Goal: Task Accomplishment & Management: Manage account settings

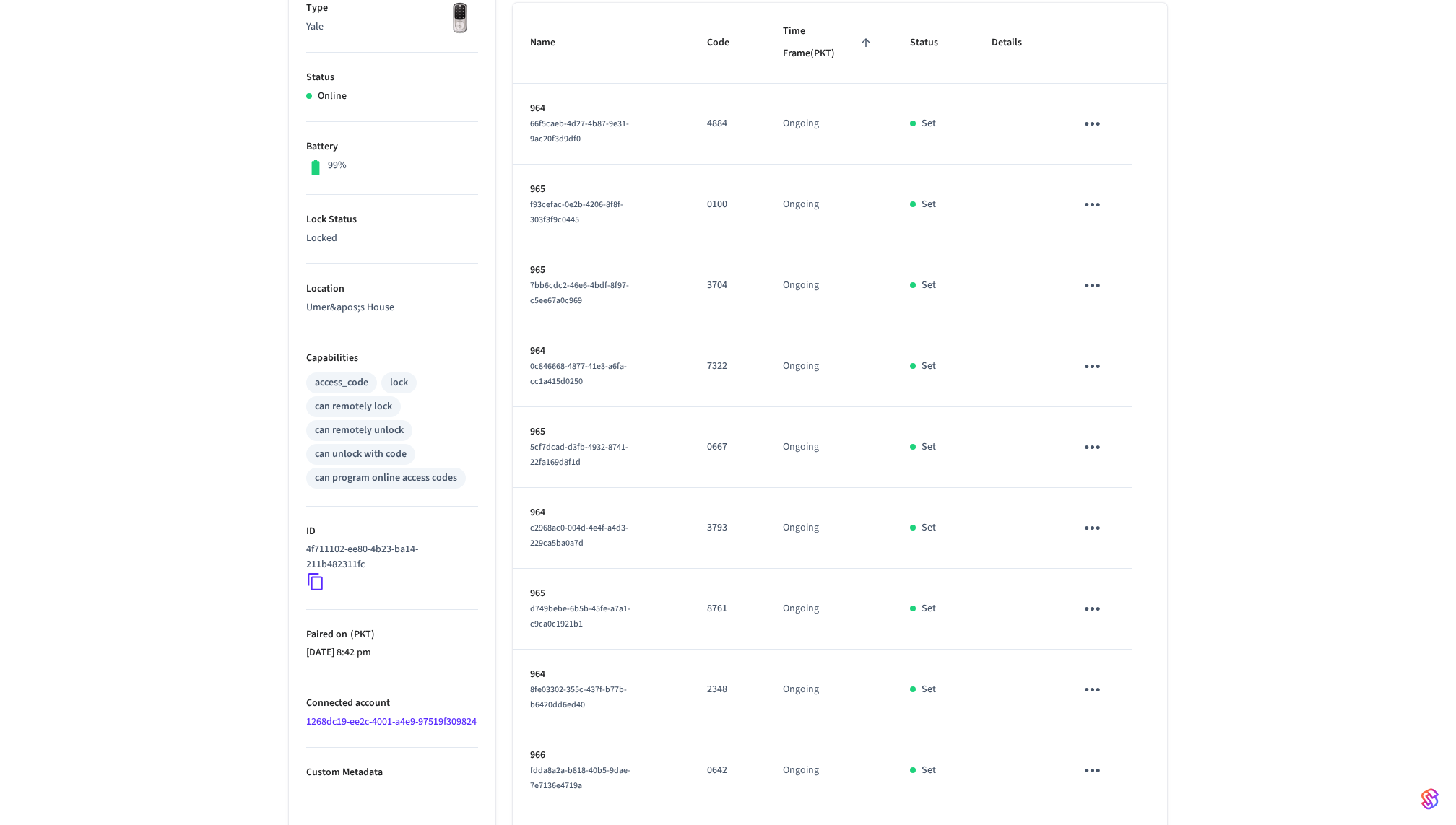
scroll to position [365, 0]
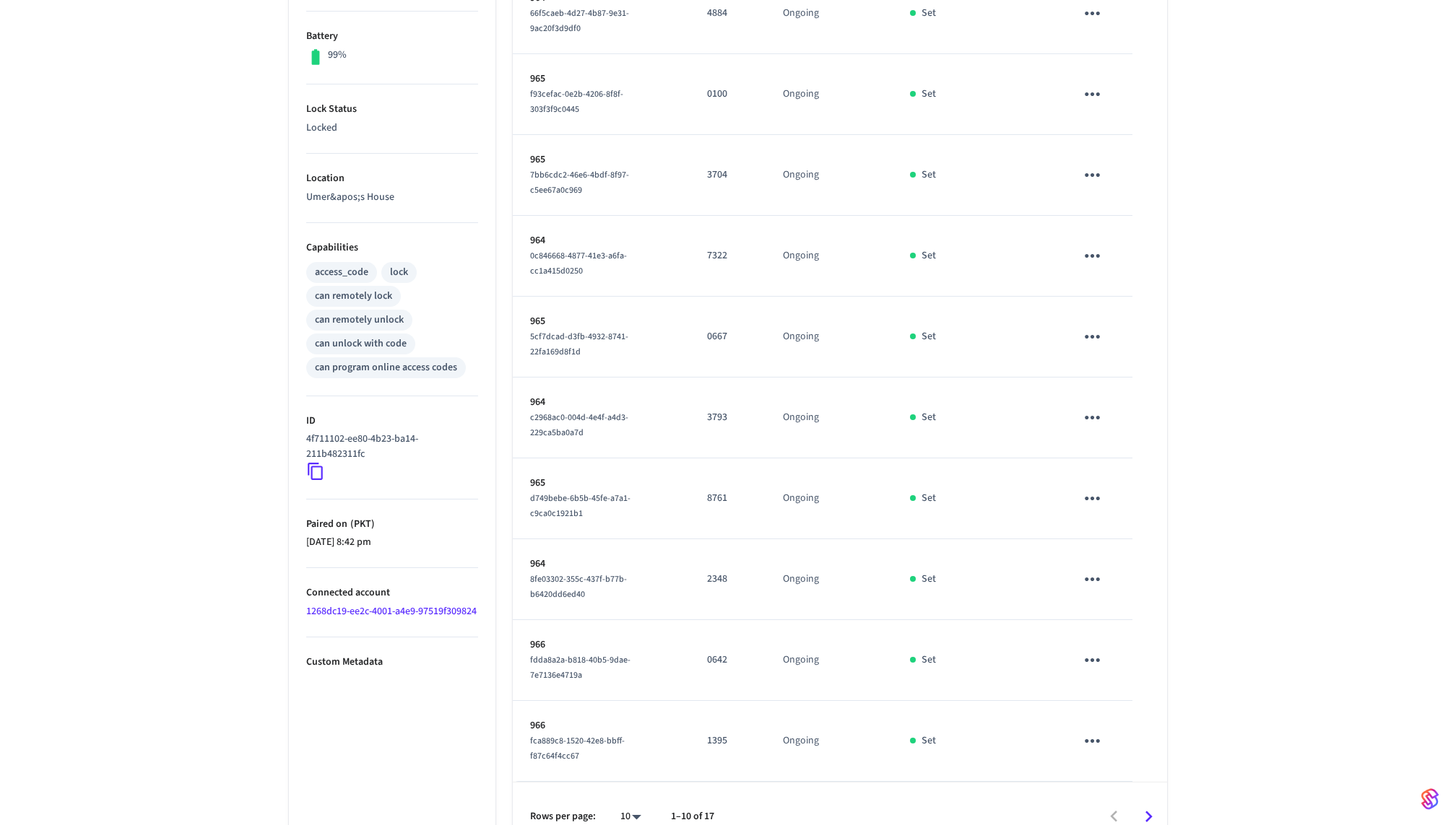
click at [633, 791] on body "Phase 1 Production Find by ID ⌘ K UZ Devices ACS Systems Connected Accounts Use…" at bounding box center [728, 244] width 1456 height 1216
click at [632, 758] on li "100" at bounding box center [625, 746] width 38 height 39
type input "***"
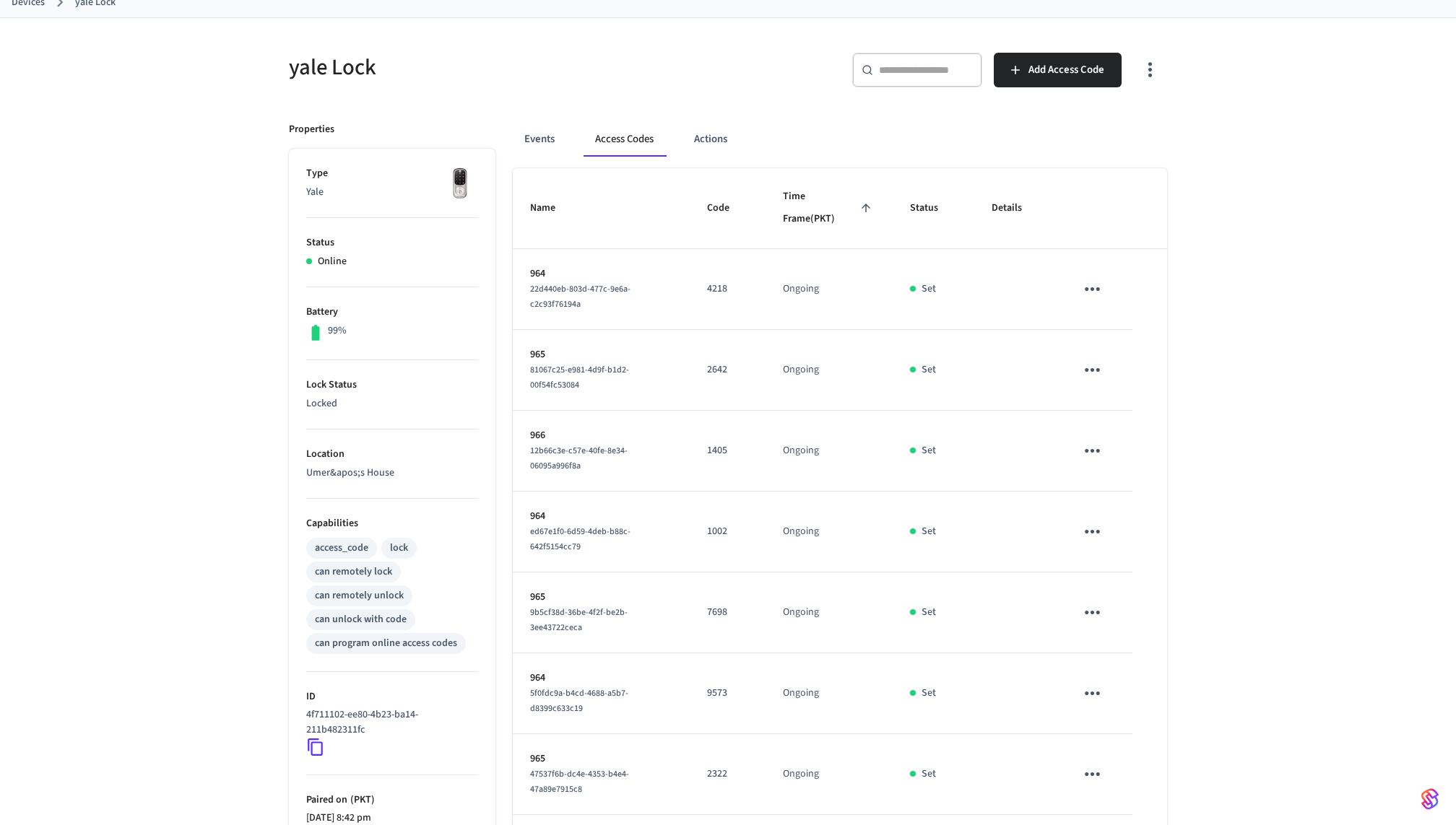
scroll to position [82, 0]
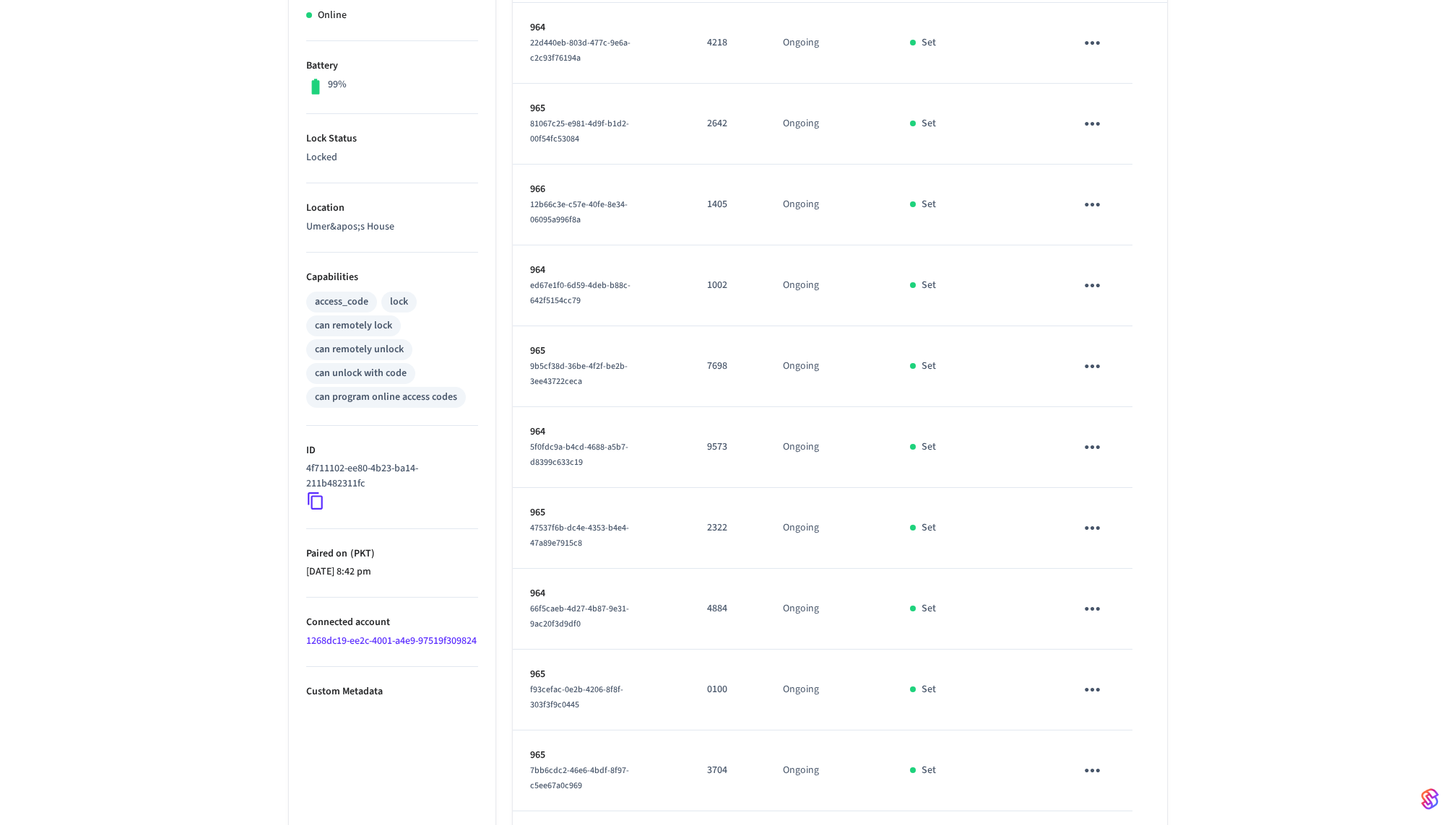
scroll to position [359, 0]
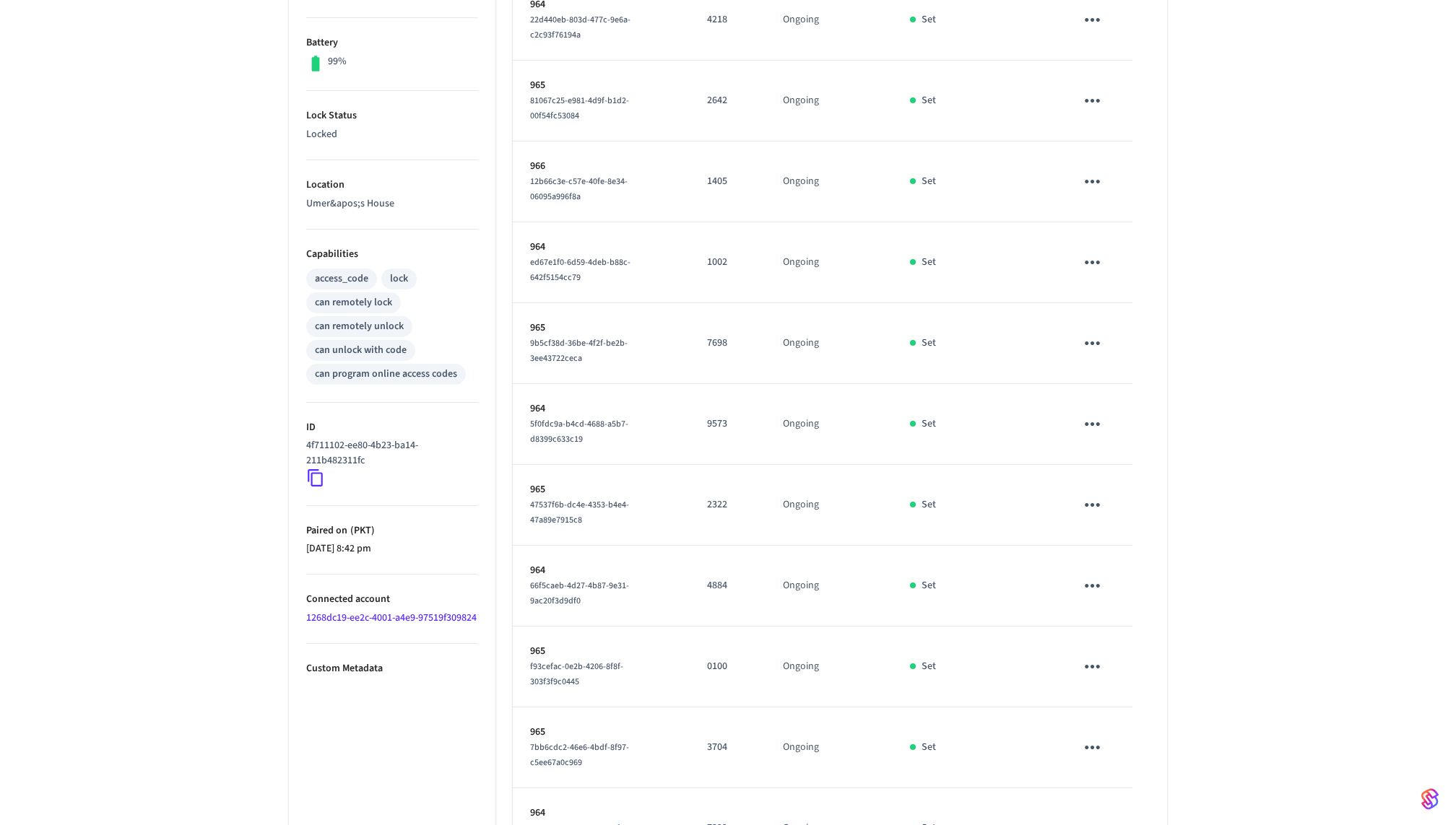
click at [312, 475] on icon at bounding box center [315, 479] width 16 height 17
click at [315, 473] on icon at bounding box center [315, 478] width 19 height 19
click at [341, 451] on p "4f711102-ee80-4b23-ba14-211b482311fc" at bounding box center [389, 453] width 166 height 30
drag, startPoint x: 368, startPoint y: 457, endPoint x: 301, endPoint y: 449, distance: 67.5
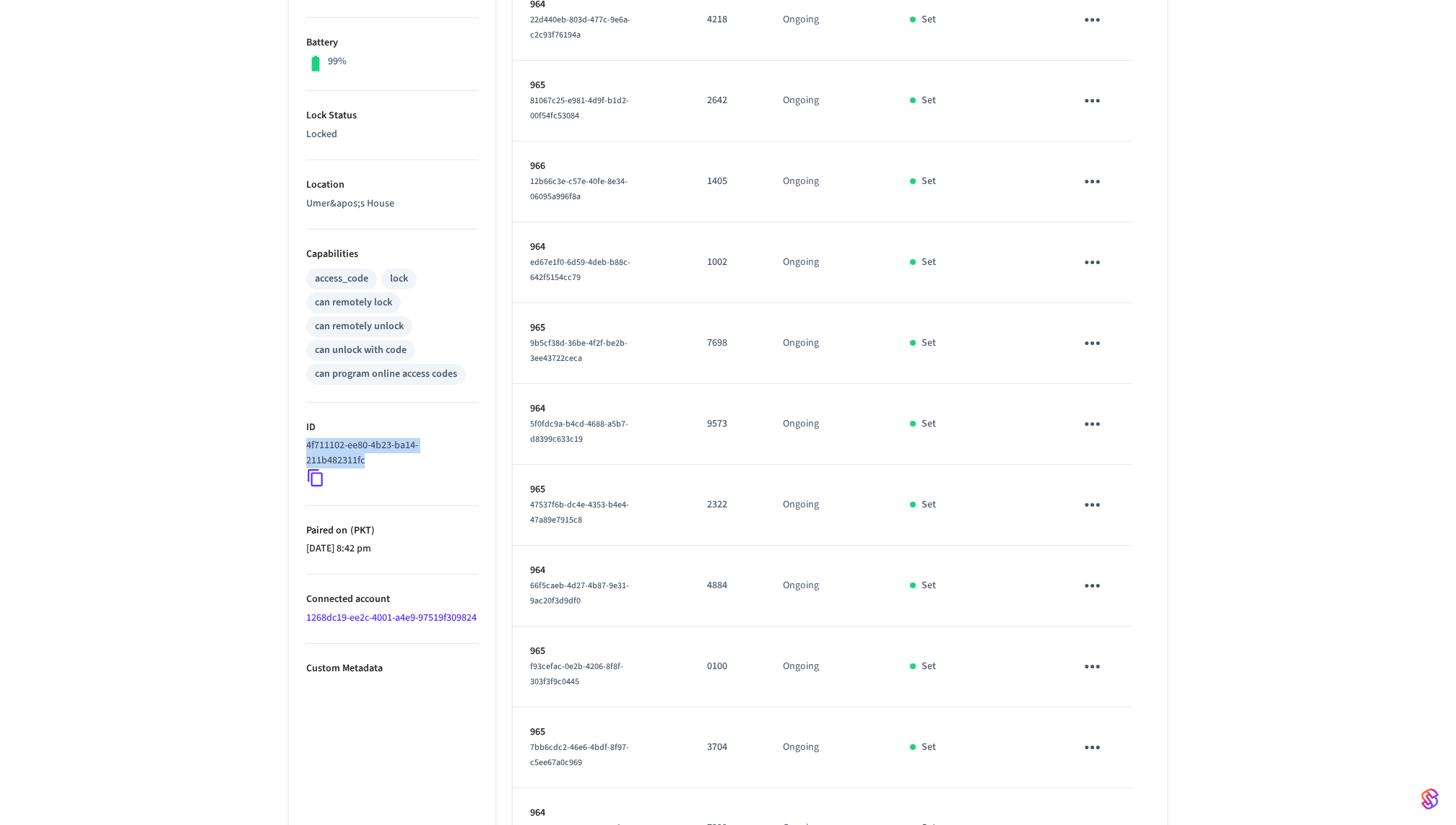
click at [301, 449] on ul "Type Yale Status Online Battery 99% Lock Status Locked Location Umer&apos;s Hou…" at bounding box center [391, 651] width 207 height 1545
copy p "4f711102-ee80-4b23-ba14-211b482311fc"
click at [270, 403] on div "yale Lock ​ ​ Add Access Code Properties Type Yale Status Online Battery 99% Lo…" at bounding box center [728, 587] width 925 height 1676
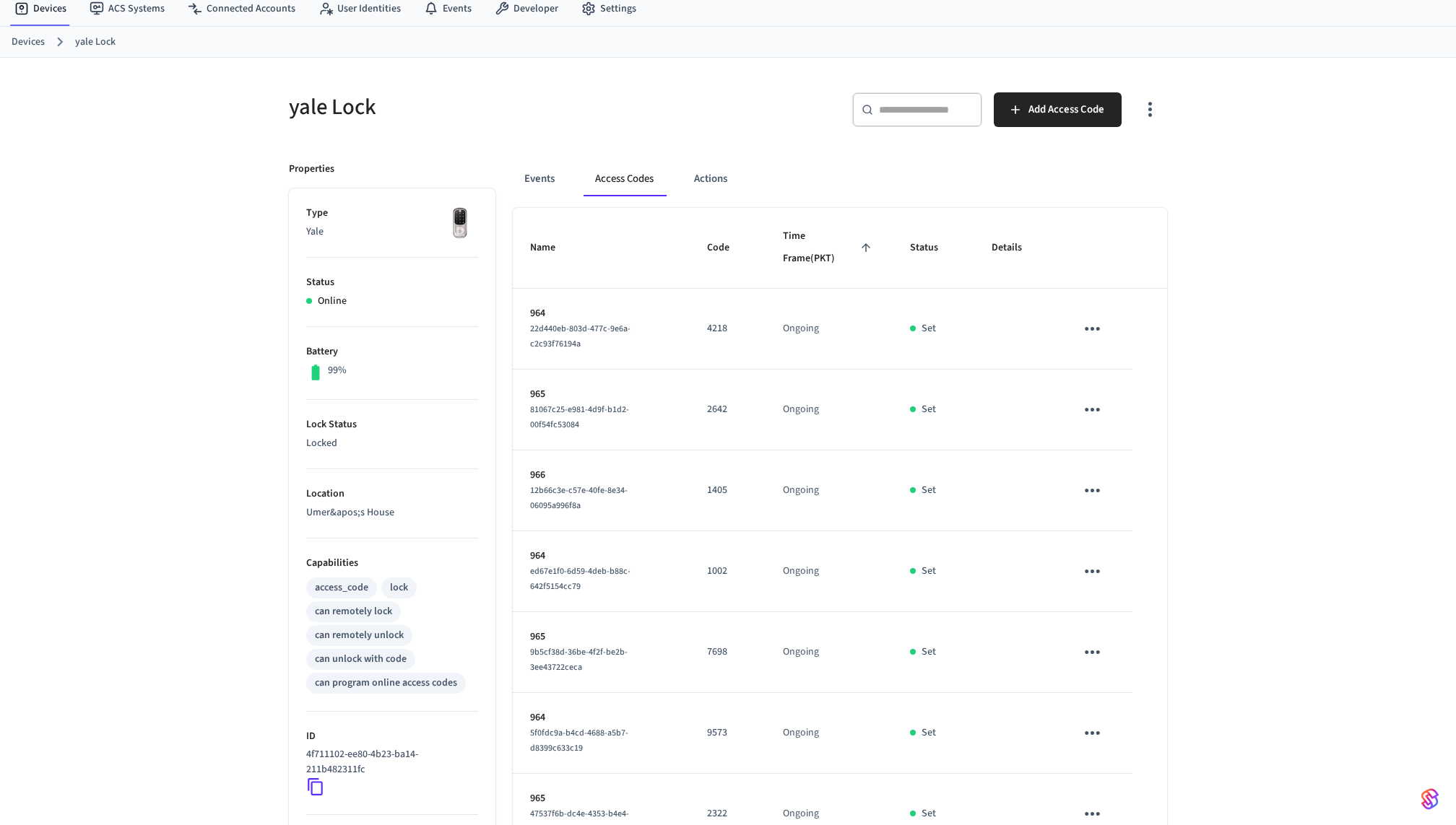
scroll to position [45, 0]
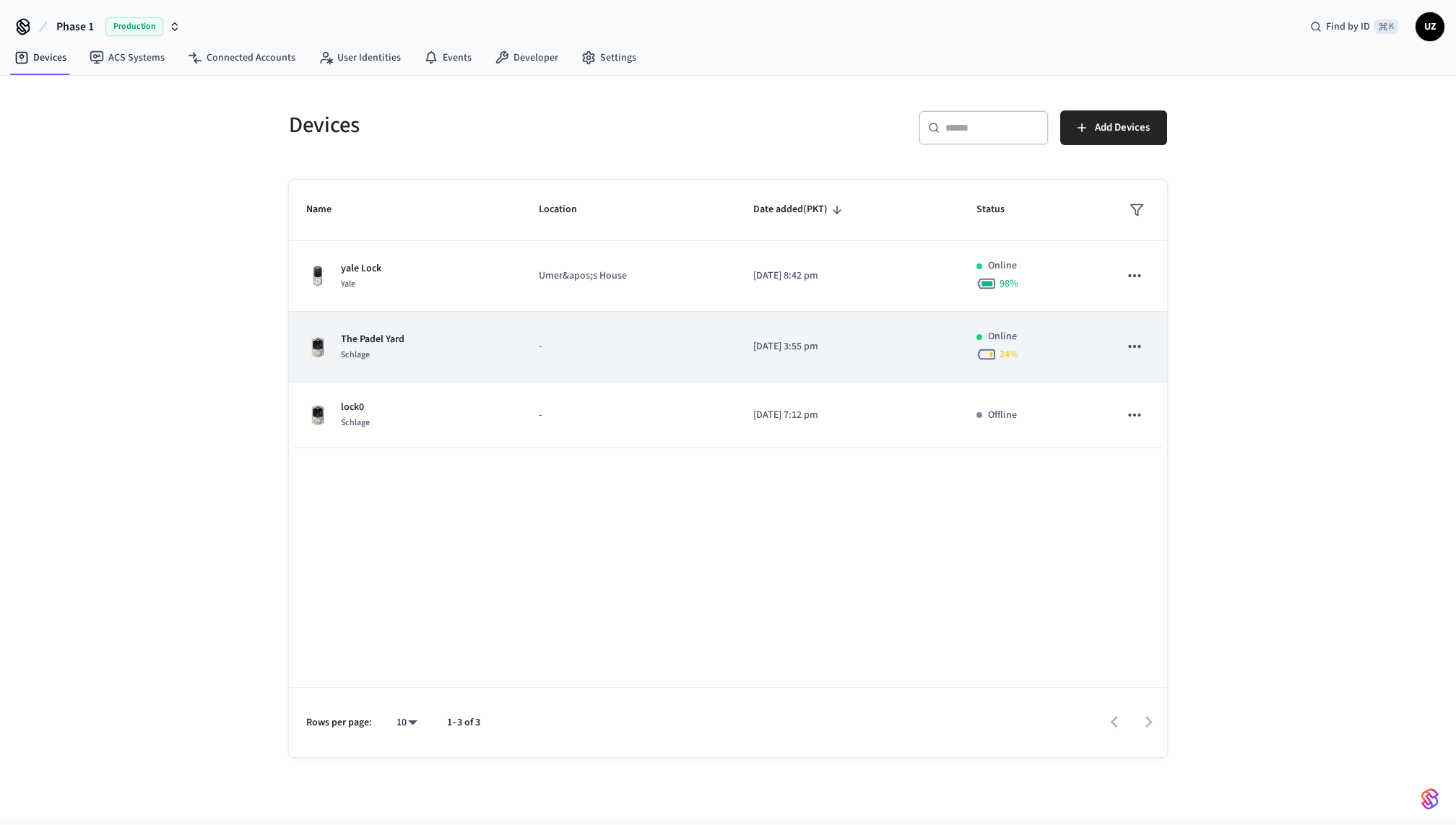
click at [605, 356] on td "-" at bounding box center [629, 347] width 214 height 71
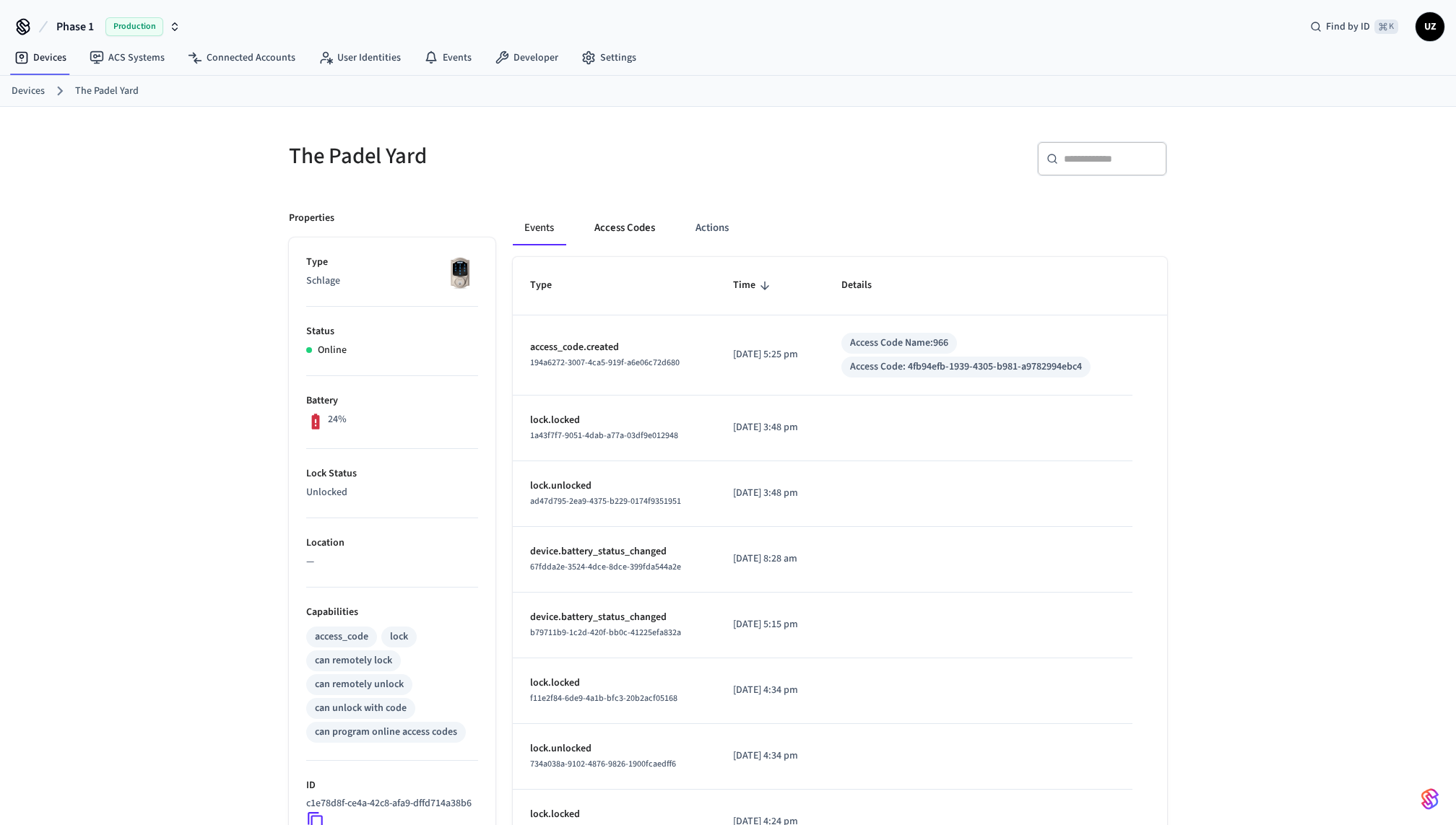
click at [639, 244] on div "Events Access Codes Actions" at bounding box center [839, 233] width 654 height 46
click at [639, 226] on button "Access Codes" at bounding box center [625, 228] width 84 height 35
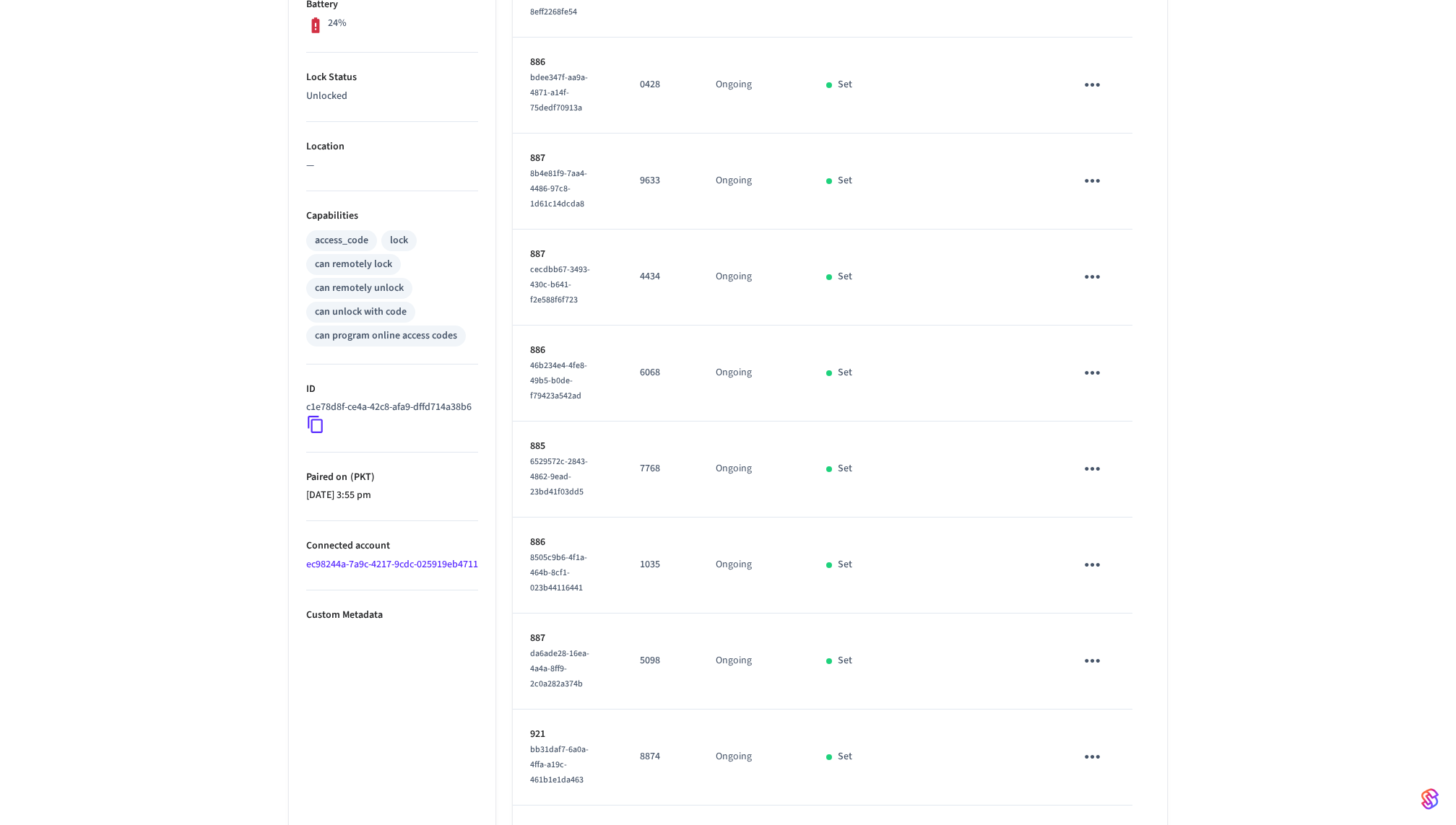
scroll to position [441, 0]
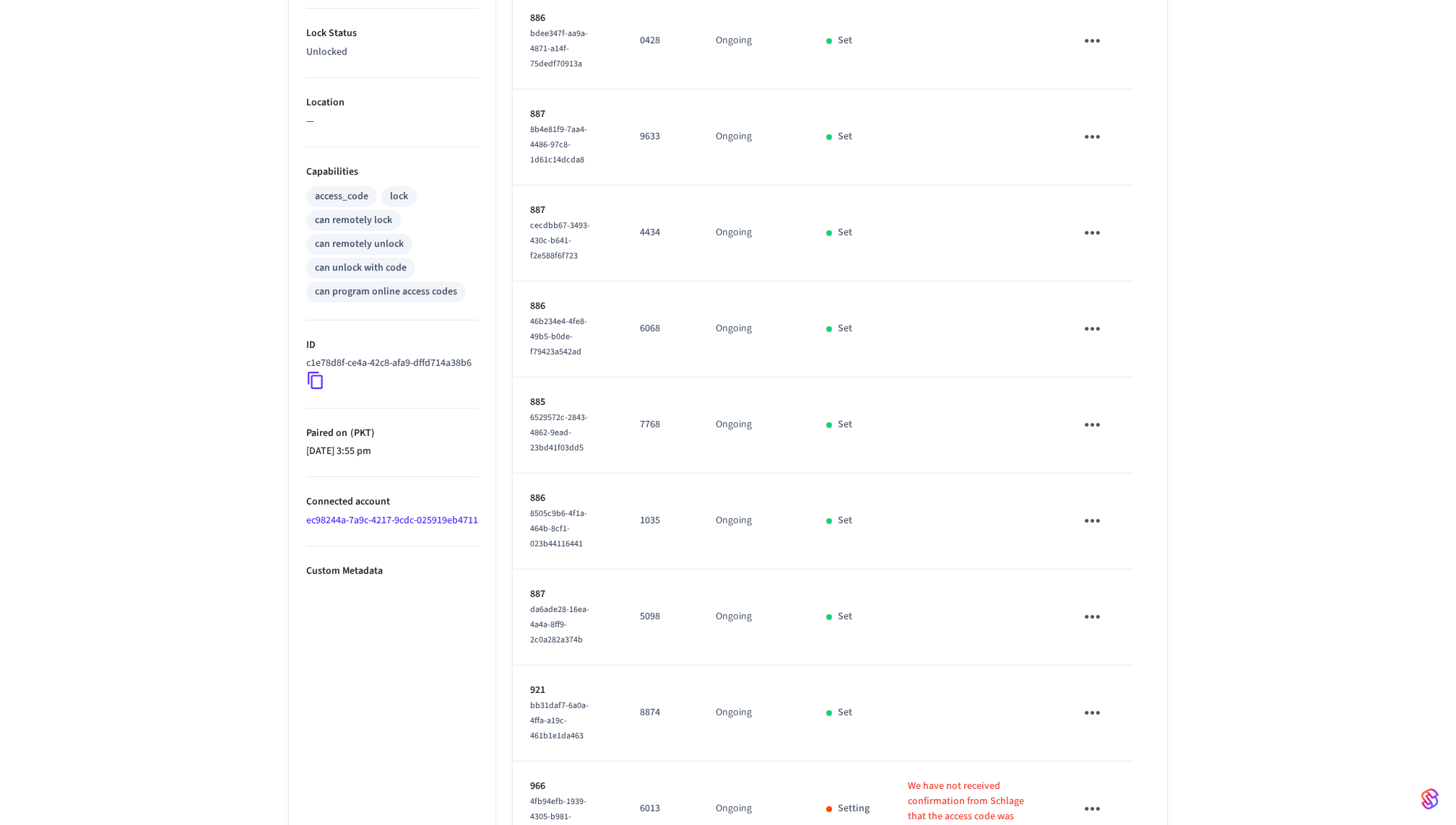
click at [638, 790] on body "Phase 1 Production Find by ID ⌘ K UZ Devices ACS Systems Connected Accounts Use…" at bounding box center [728, 244] width 1456 height 1368
click at [628, 742] on li "100" at bounding box center [625, 746] width 38 height 39
type input "***"
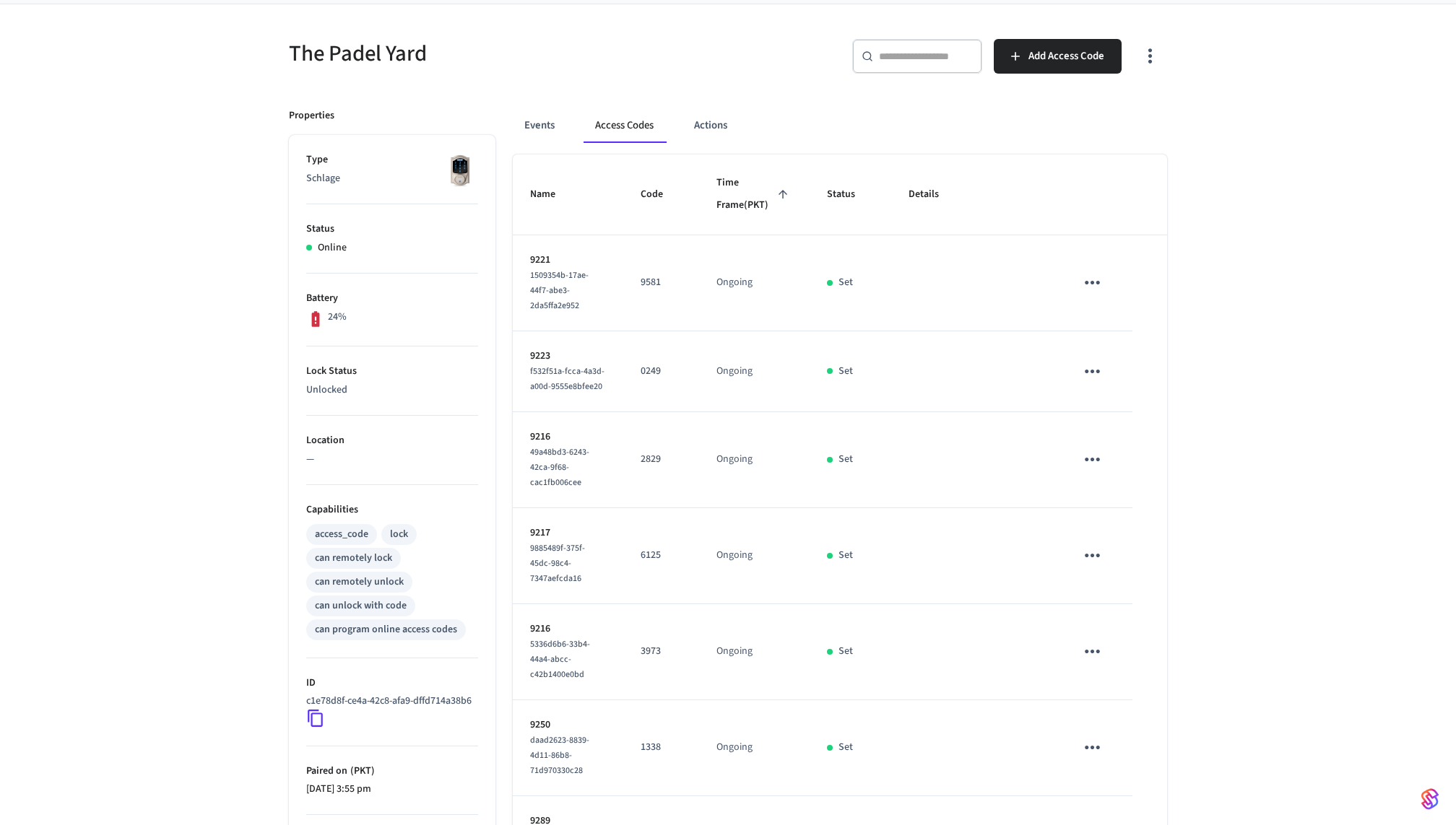
scroll to position [0, 0]
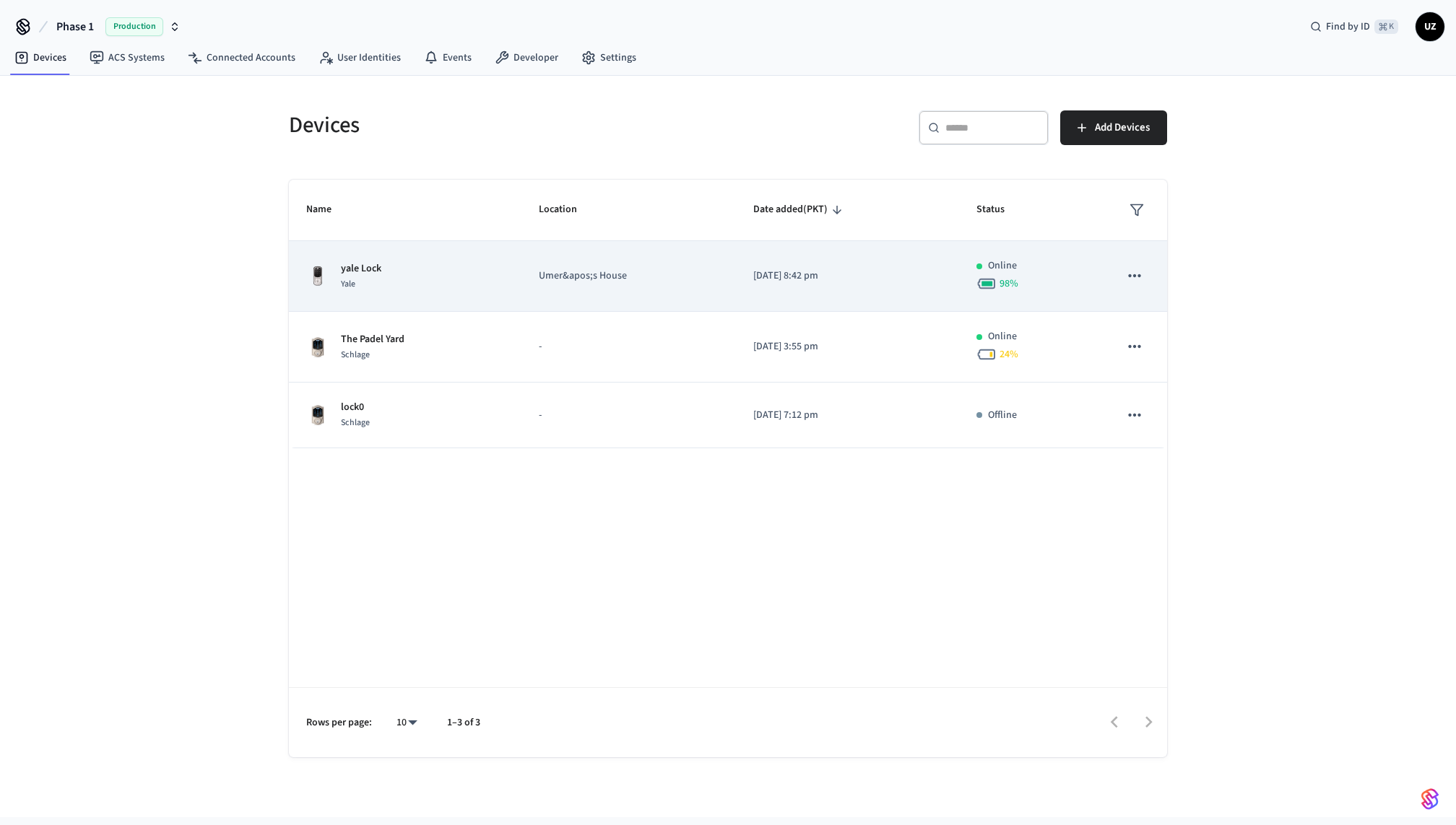
click at [644, 276] on p "Umer&apos;s House" at bounding box center [629, 276] width 180 height 16
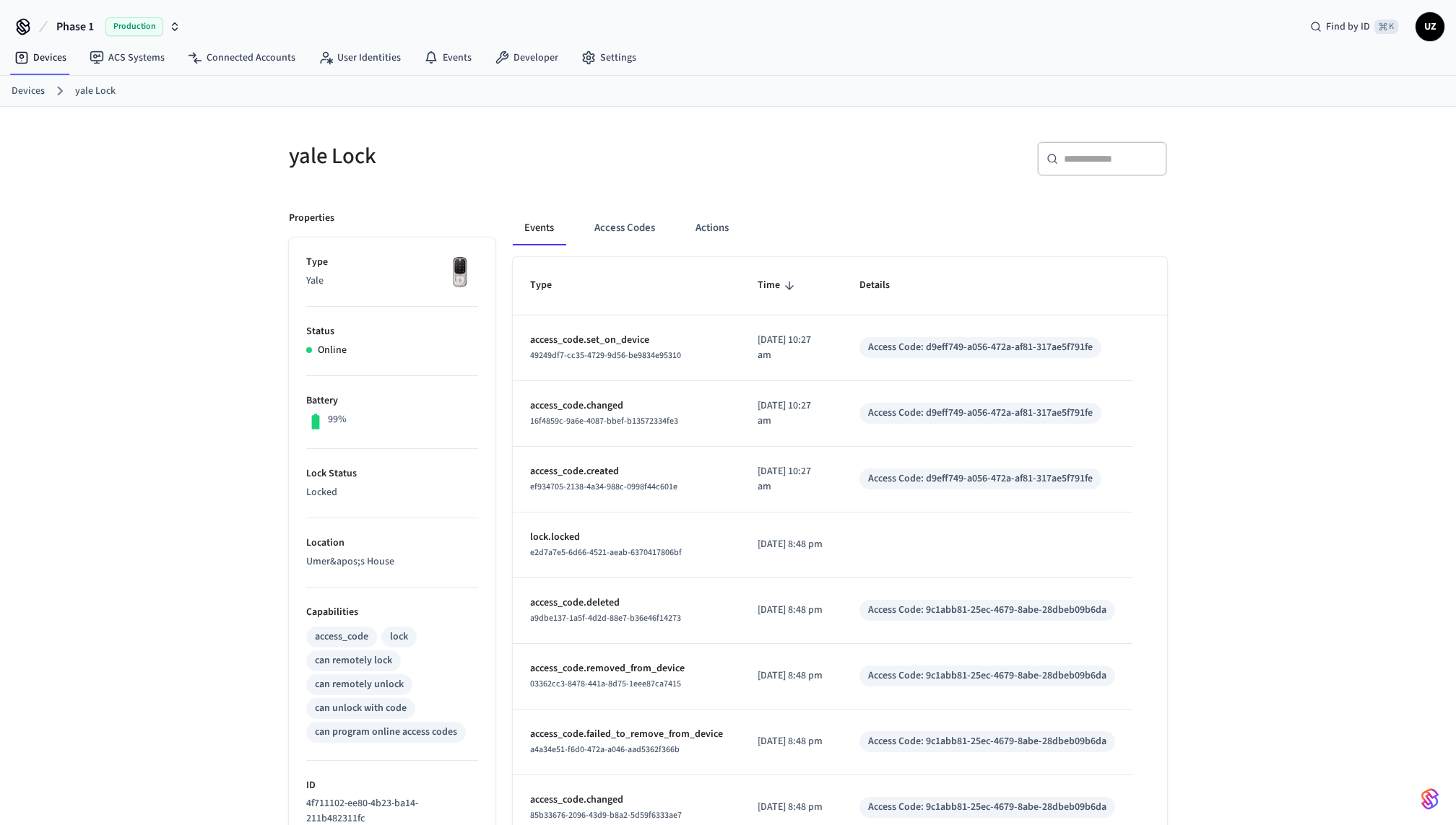
click at [633, 247] on div "Events Access Codes Actions" at bounding box center [839, 233] width 654 height 46
click at [633, 241] on button "Access Codes" at bounding box center [625, 228] width 84 height 35
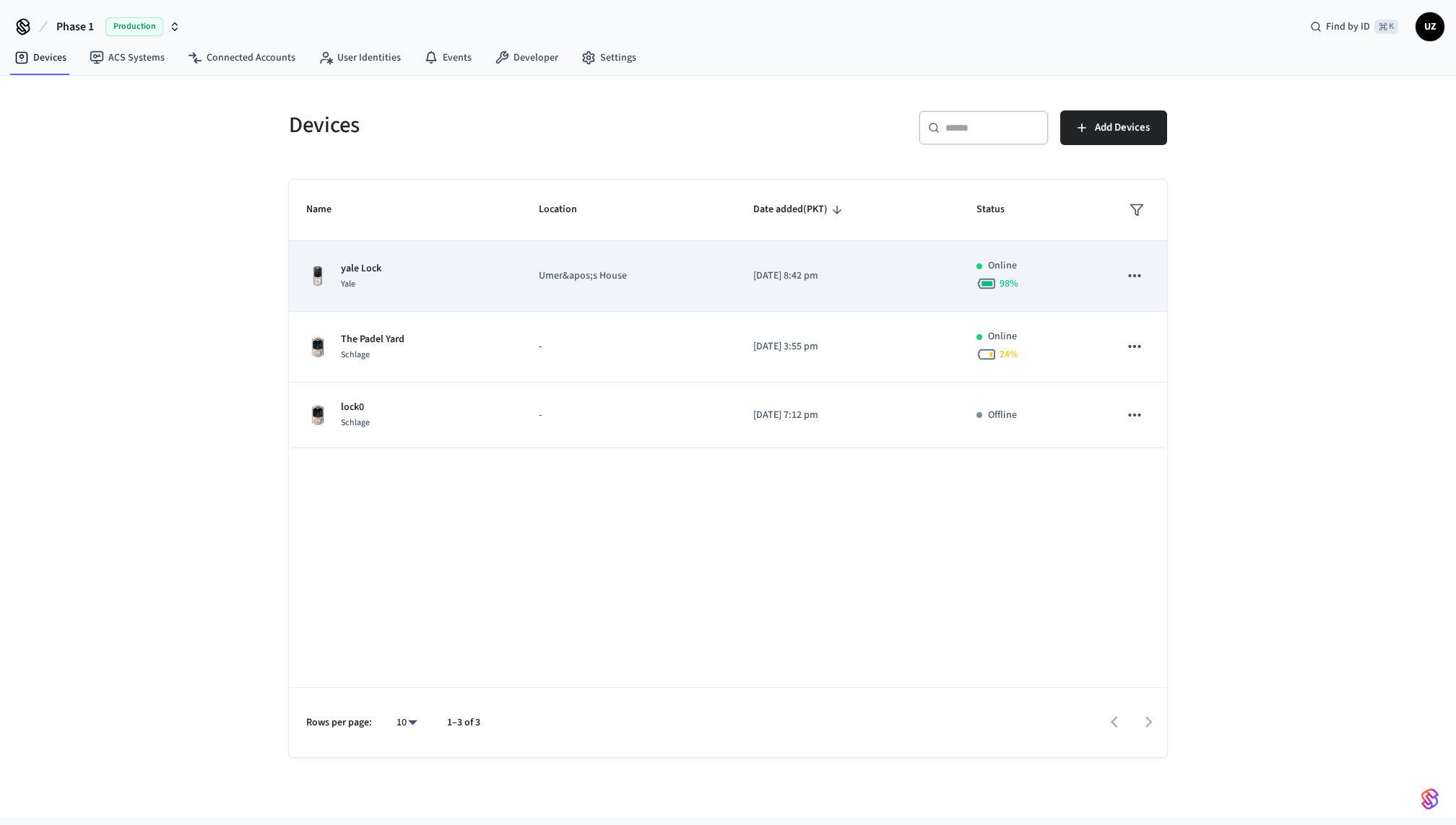
click at [467, 266] on div "yale Lock Yale" at bounding box center [404, 276] width 198 height 30
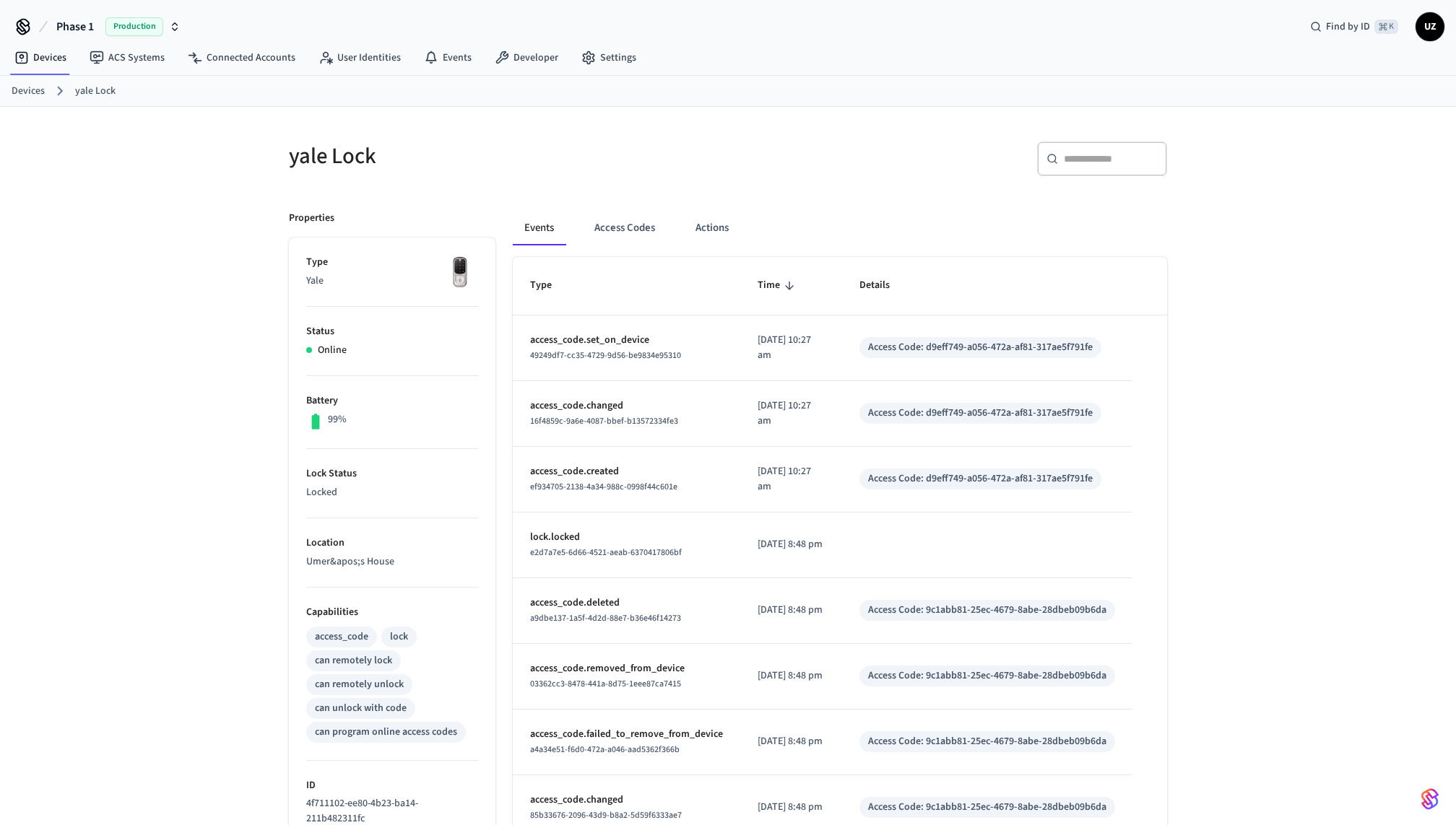
click at [674, 225] on div "Events Access Codes Actions" at bounding box center [839, 228] width 654 height 35
click at [648, 222] on button "Access Codes" at bounding box center [625, 228] width 84 height 35
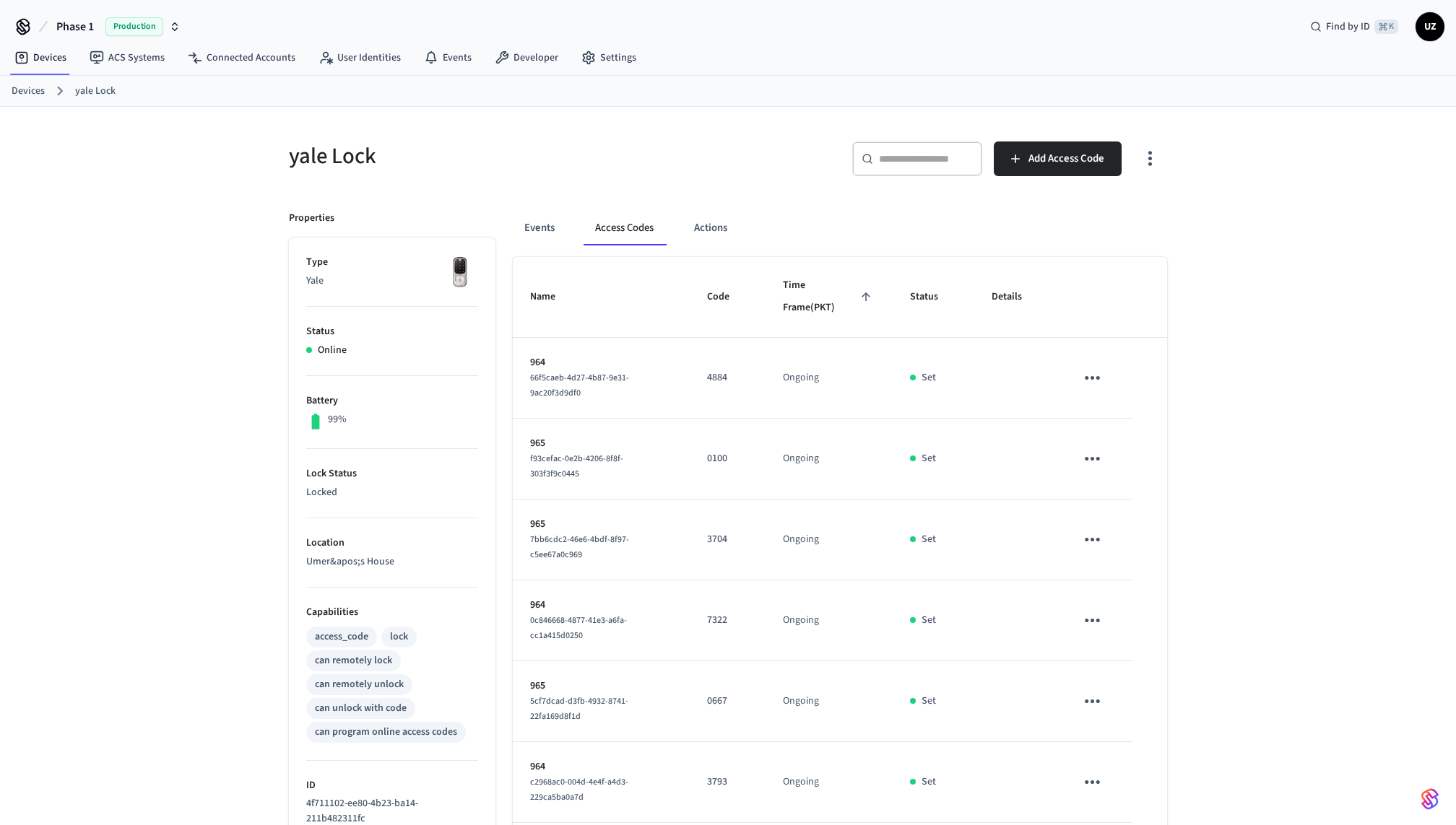
click at [1093, 367] on icon "sticky table" at bounding box center [1092, 378] width 22 height 22
click at [1100, 457] on li "Delete" at bounding box center [1127, 457] width 68 height 38
click at [1090, 448] on icon "sticky table" at bounding box center [1092, 459] width 22 height 22
click at [1098, 538] on li "Delete" at bounding box center [1127, 538] width 68 height 38
click at [1094, 544] on icon "sticky table" at bounding box center [1092, 540] width 22 height 22
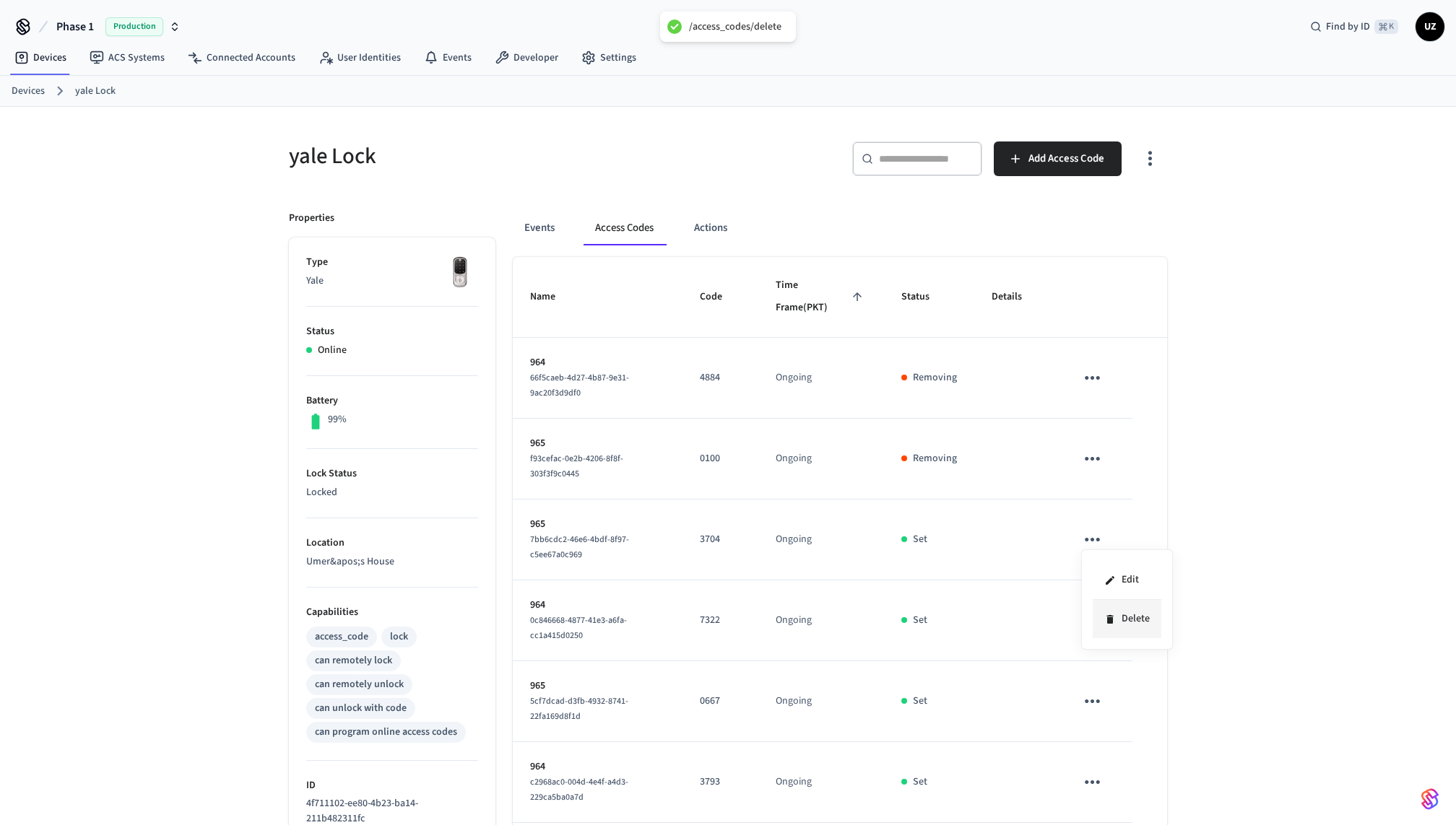
click at [1110, 623] on icon at bounding box center [1110, 619] width 7 height 9
click at [1090, 684] on button "sticky table" at bounding box center [1092, 701] width 34 height 34
click at [1112, 780] on li "Delete" at bounding box center [1121, 784] width 68 height 38
click at [1097, 623] on icon "sticky table" at bounding box center [1092, 620] width 22 height 22
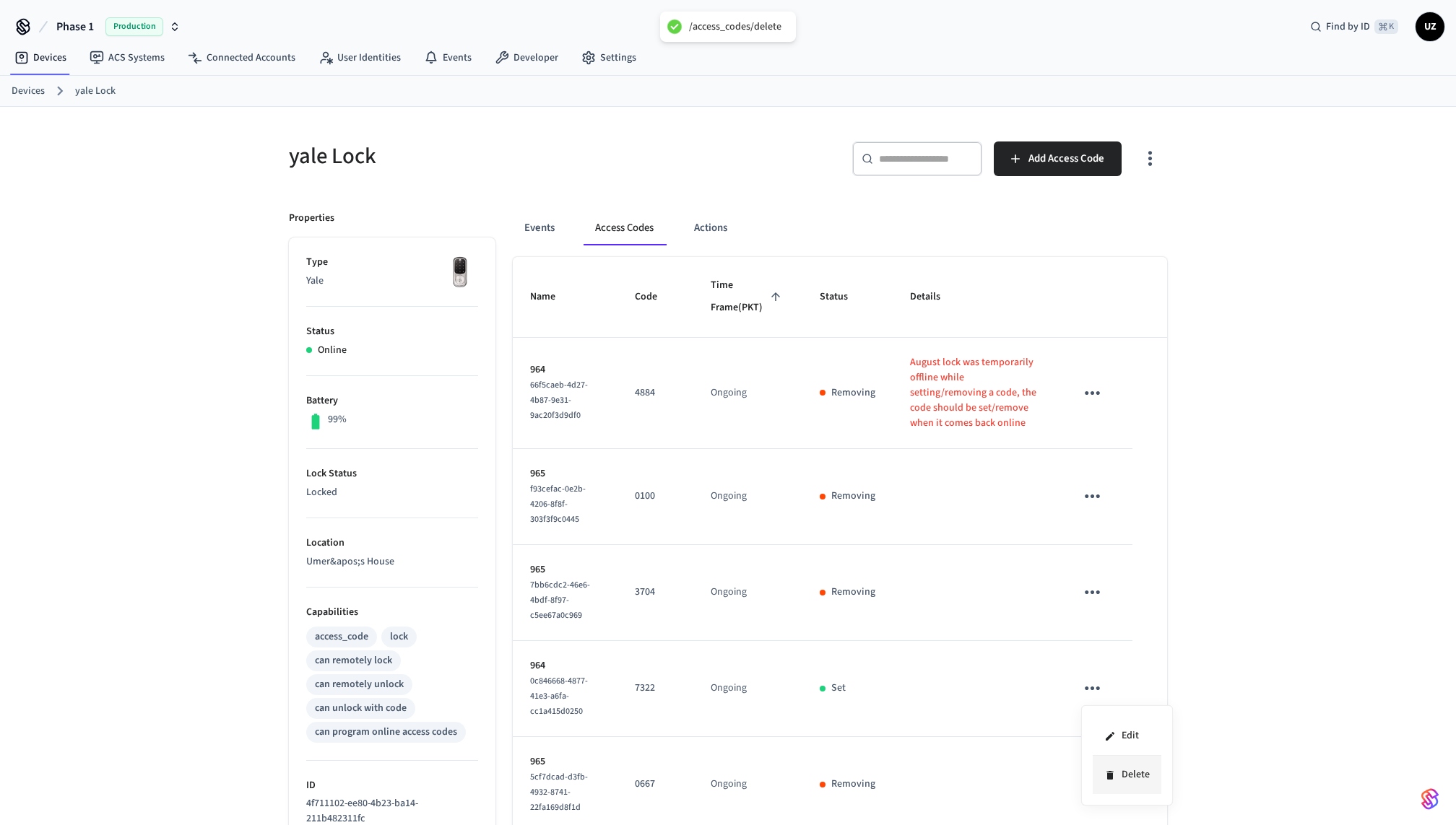
click at [1104, 779] on icon at bounding box center [1109, 775] width 11 height 11
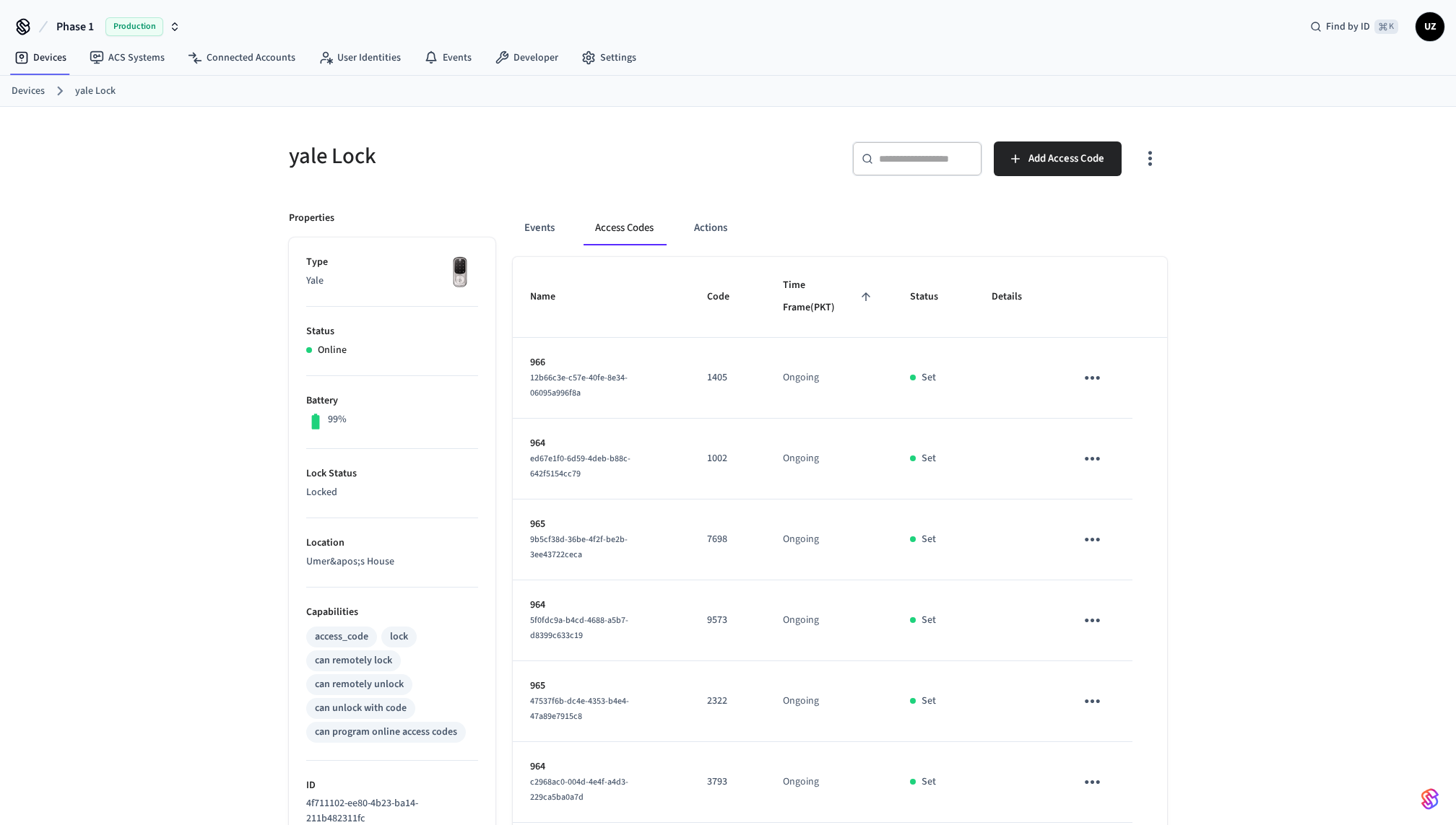
click at [907, 76] on div "Devices yale Lock" at bounding box center [728, 92] width 1456 height 31
click at [1148, 158] on icon "button" at bounding box center [1150, 160] width 3 height 16
click at [1059, 223] on li "Show unmanaged access codes on device" at bounding box center [1058, 218] width 203 height 38
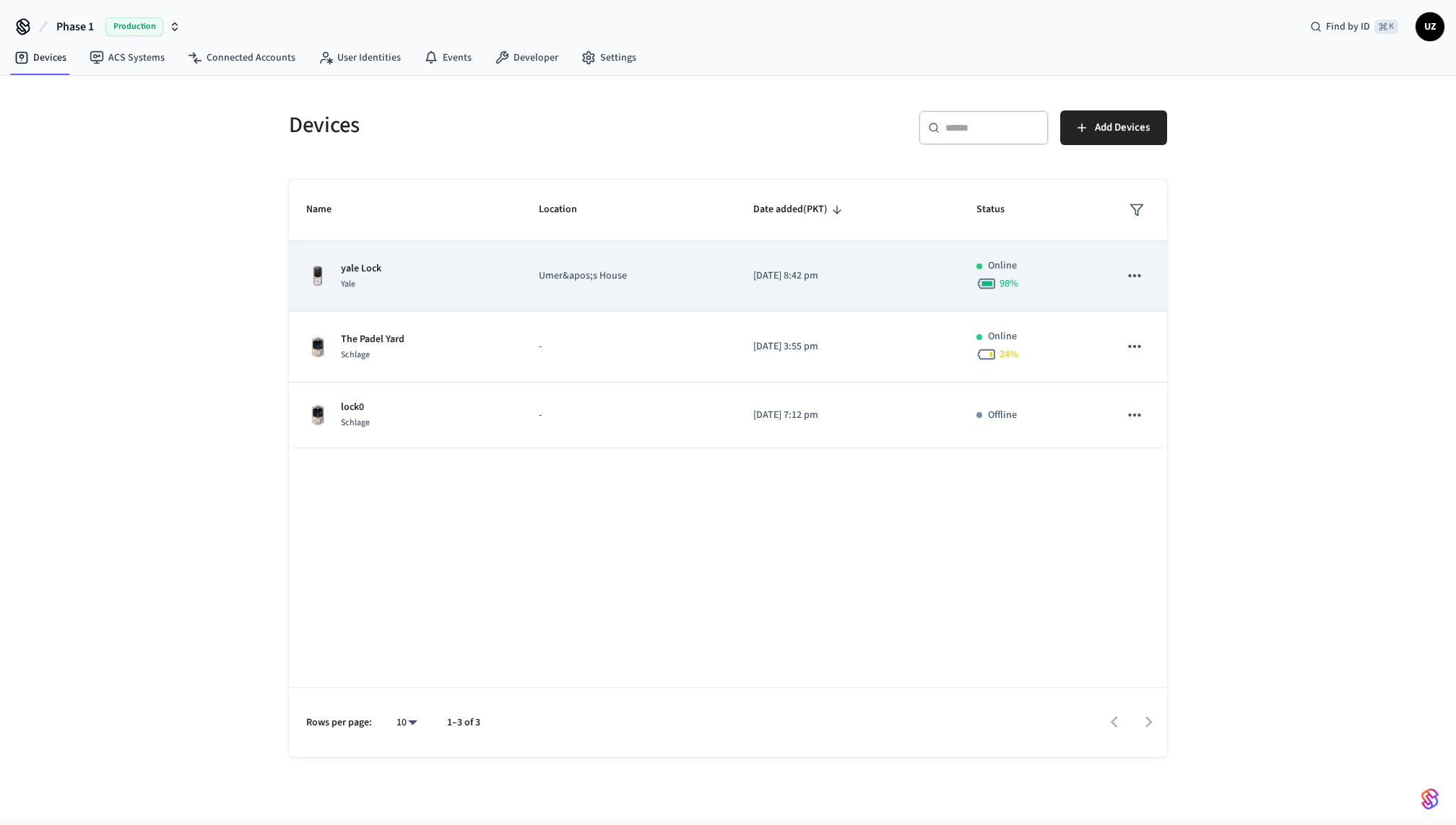
click at [707, 286] on td "Umer&apos;s House" at bounding box center [629, 276] width 214 height 71
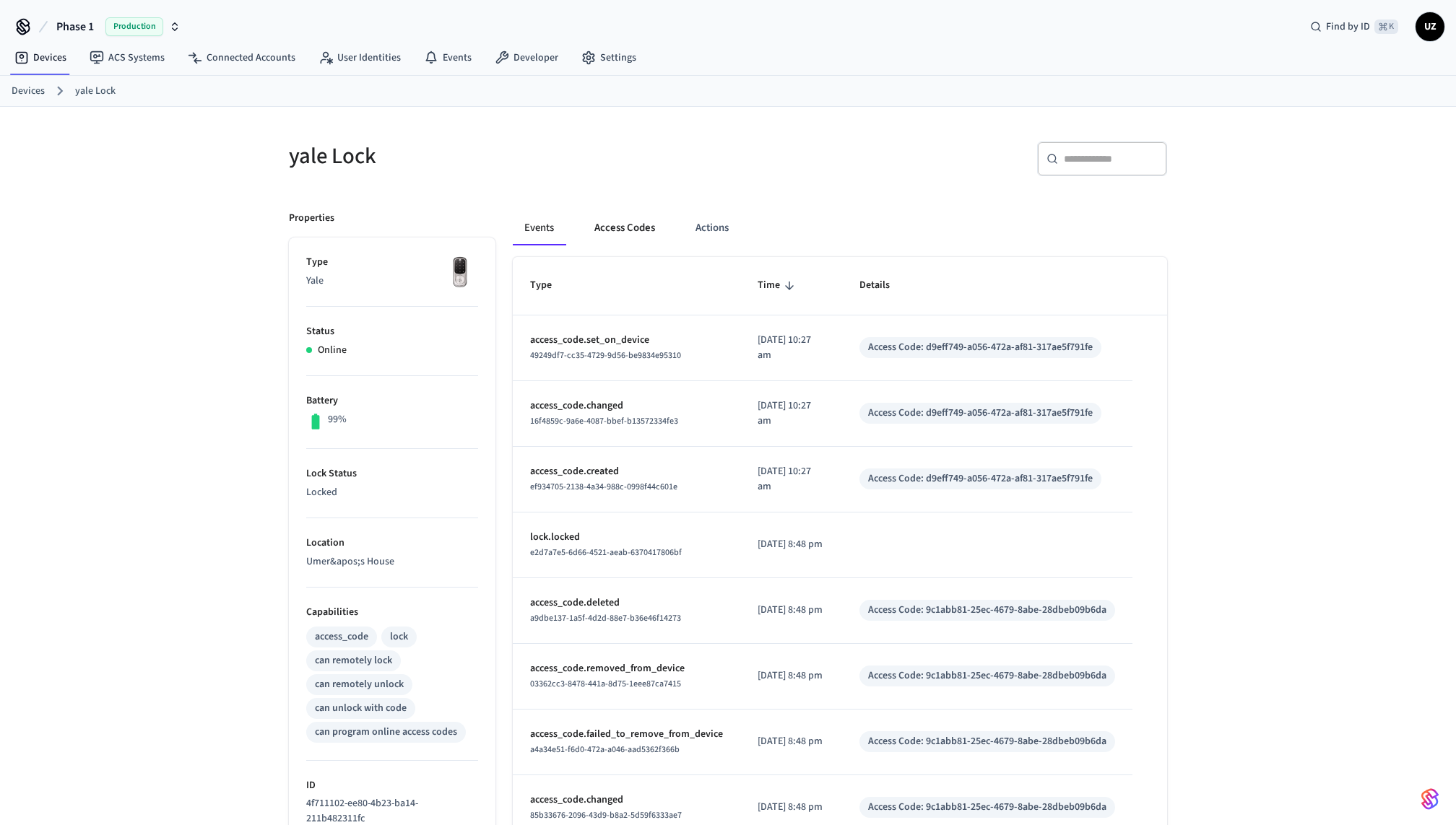
click at [637, 221] on button "Access Codes" at bounding box center [625, 228] width 84 height 35
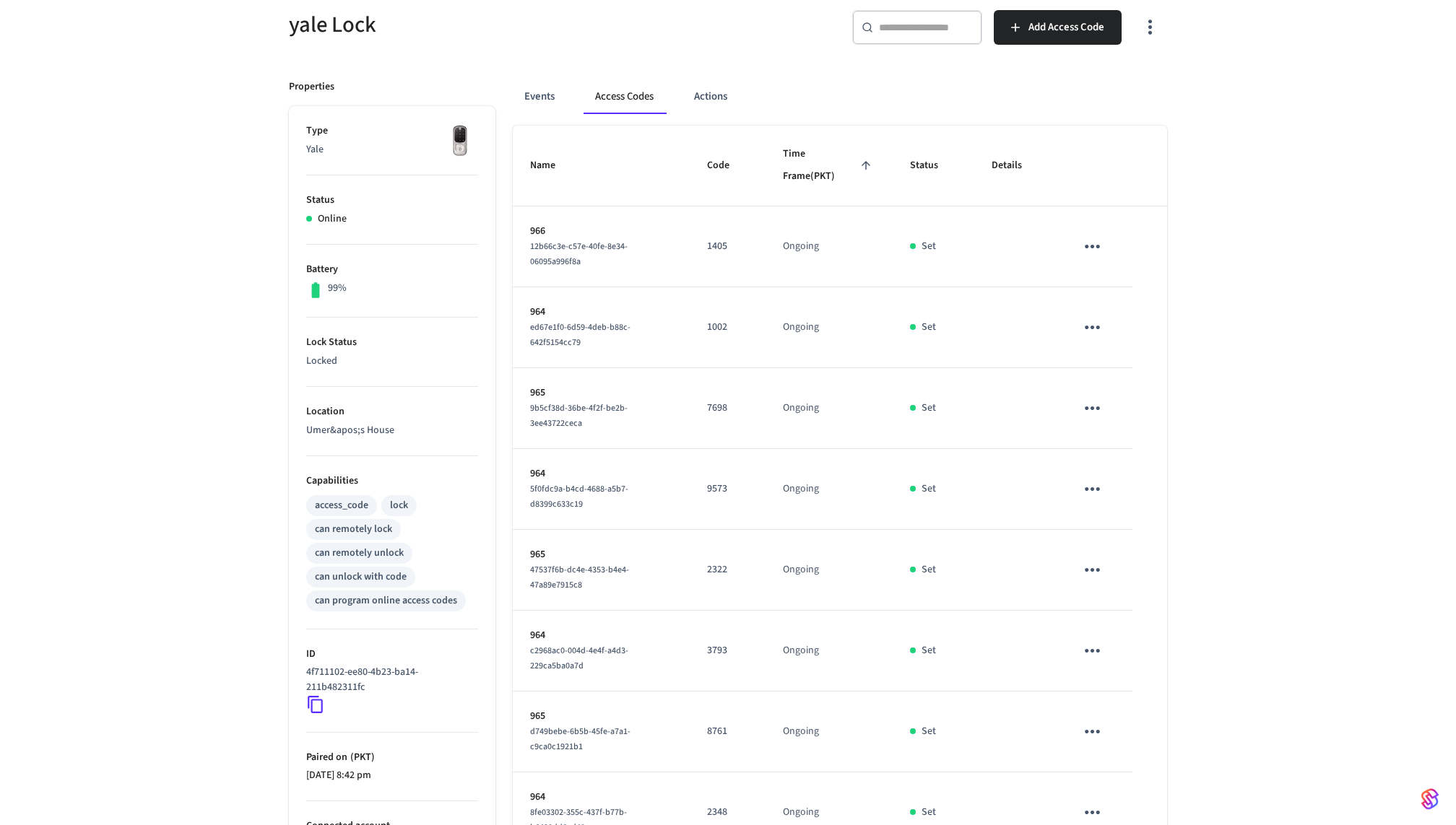
scroll to position [108, 0]
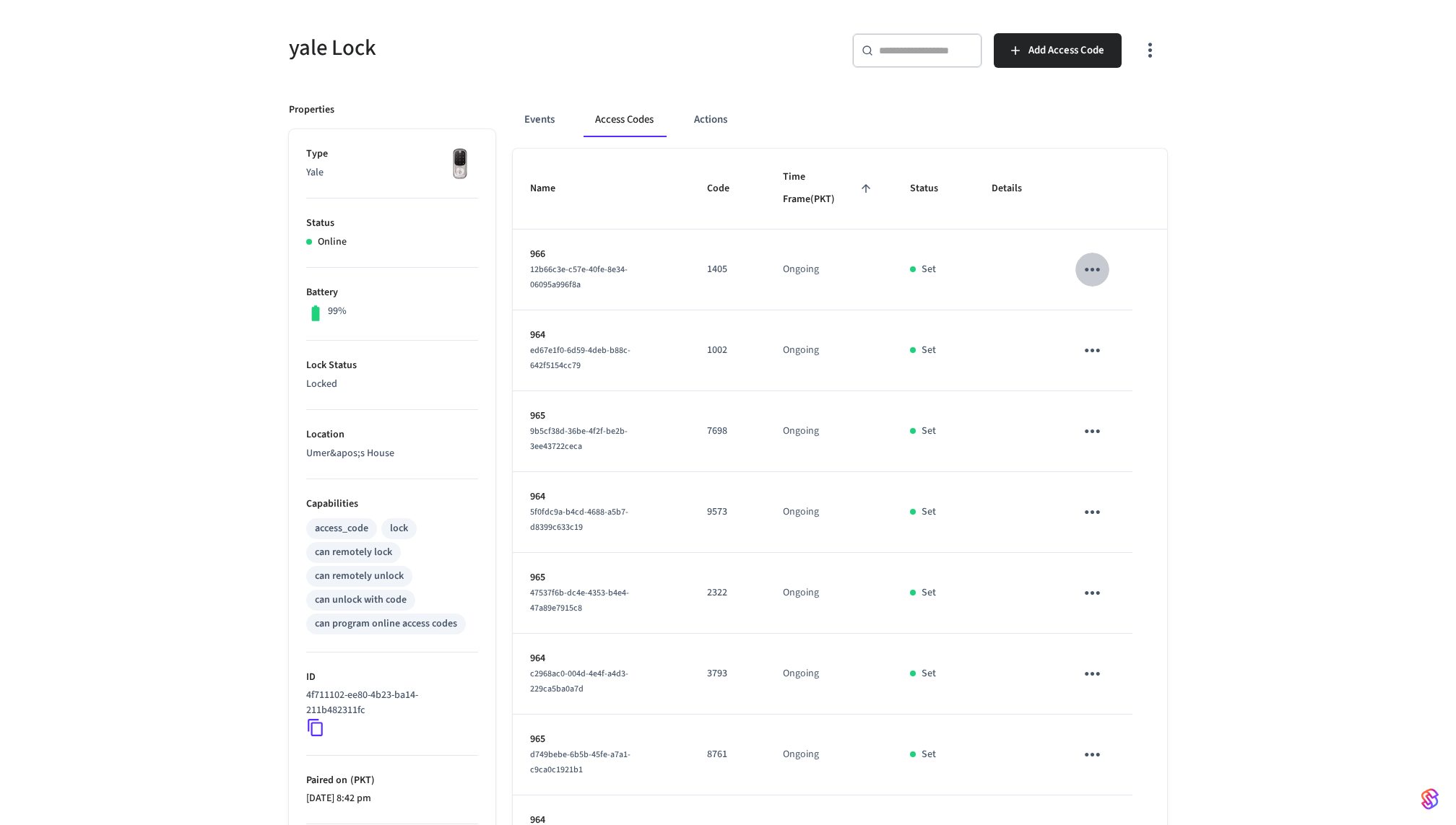
click at [1097, 258] on icon "sticky table" at bounding box center [1092, 270] width 22 height 22
click at [1098, 346] on li "Delete" at bounding box center [1127, 349] width 68 height 38
click at [1094, 336] on button "sticky table" at bounding box center [1092, 350] width 34 height 34
click at [1094, 451] on li "Delete" at bounding box center [1121, 435] width 68 height 38
click at [1092, 482] on td "sticky table" at bounding box center [1096, 513] width 74 height 81
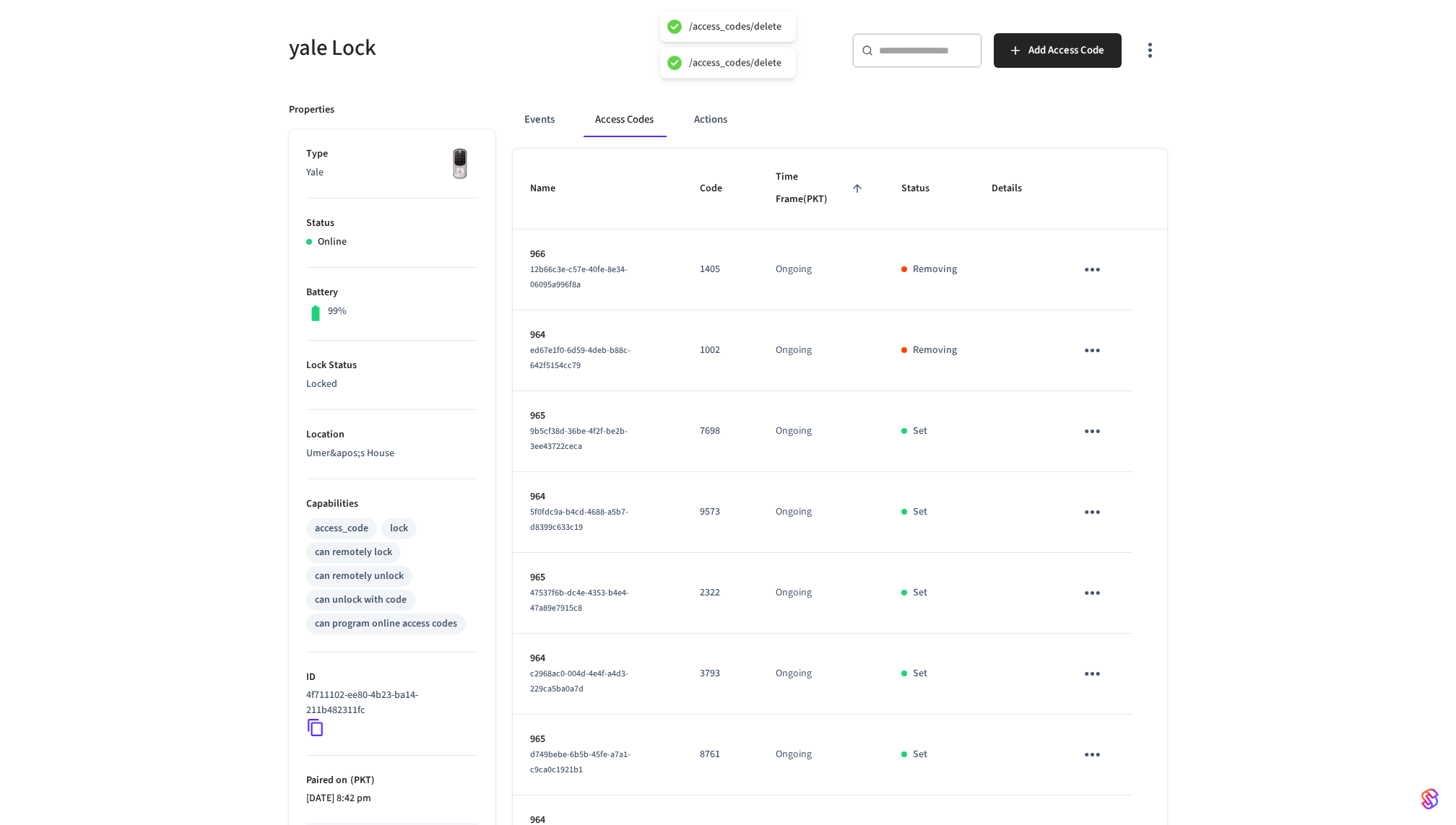
click at [1092, 436] on icon "sticky table" at bounding box center [1092, 431] width 22 height 22
click at [1099, 517] on li "Delete" at bounding box center [1127, 510] width 68 height 38
click at [1091, 524] on button "sticky table" at bounding box center [1092, 511] width 34 height 34
click at [1118, 614] on li "Delete" at bounding box center [1121, 597] width 68 height 38
click at [1097, 592] on icon "sticky table" at bounding box center [1093, 593] width 16 height 3
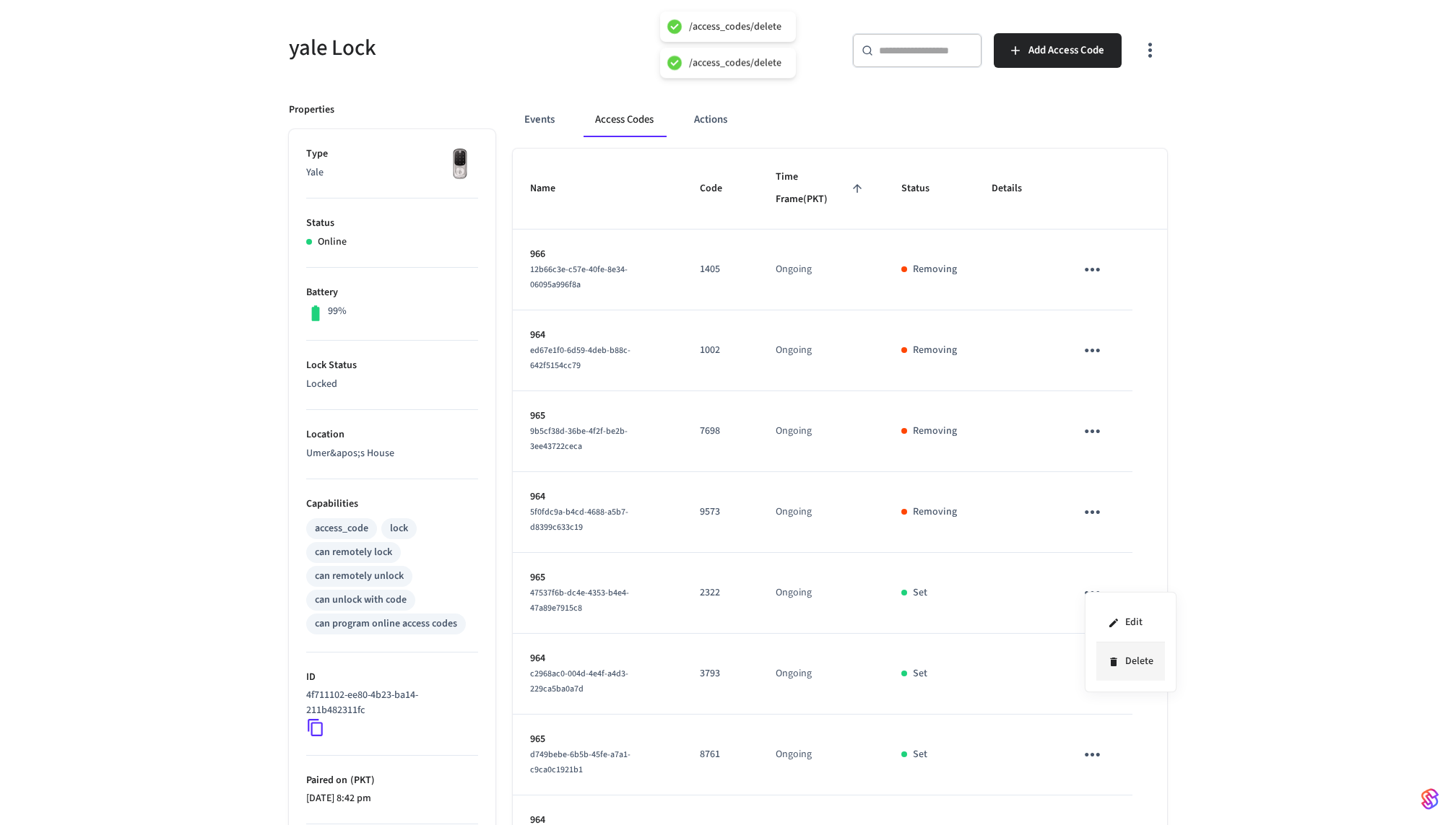
click at [1109, 657] on icon at bounding box center [1113, 662] width 11 height 11
click at [1227, 473] on div "yale Lock ​ ​ Add Access Code Properties Type Yale Status Online Battery 99% Lo…" at bounding box center [728, 553] width 1456 height 1110
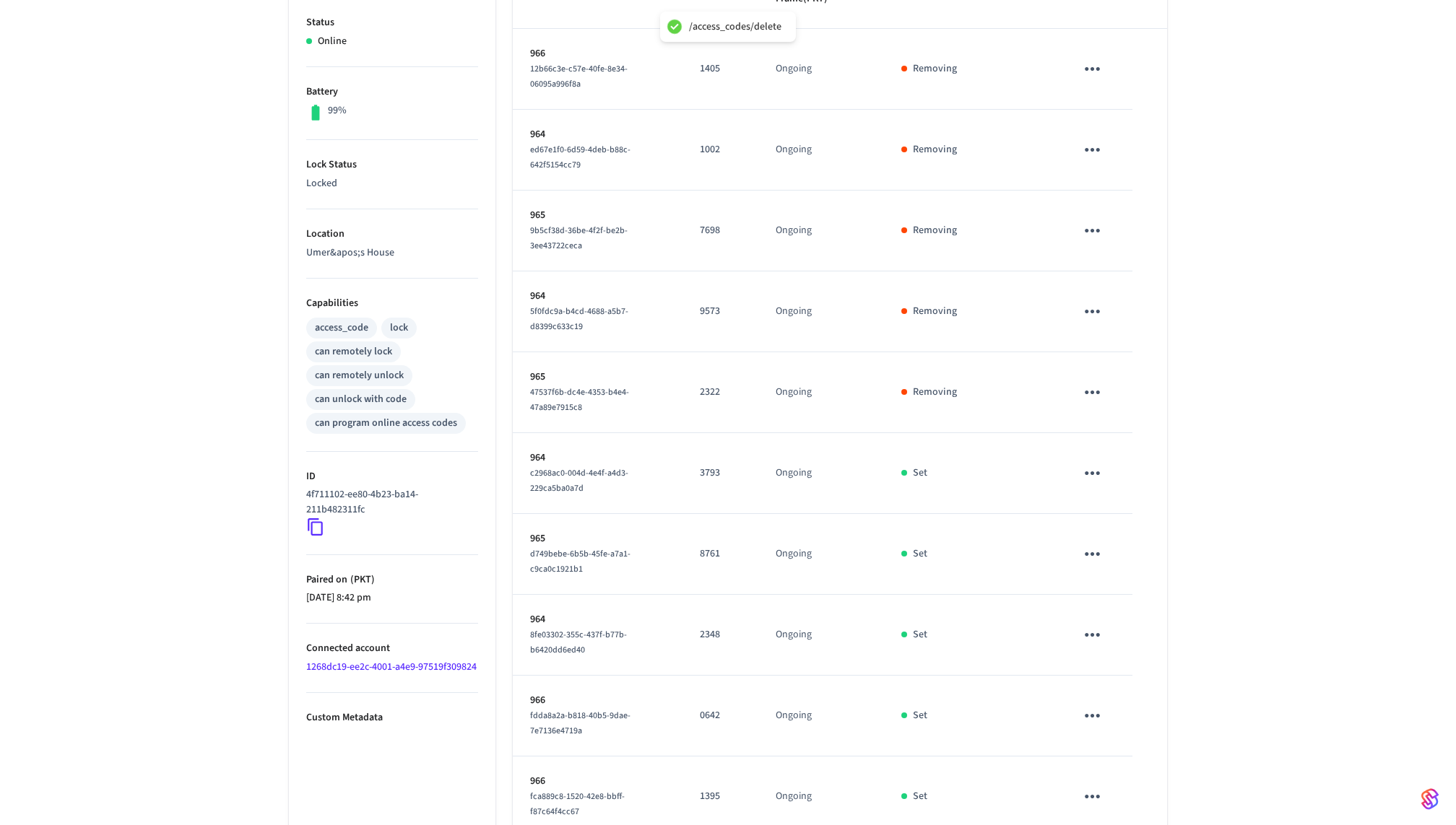
scroll to position [319, 0]
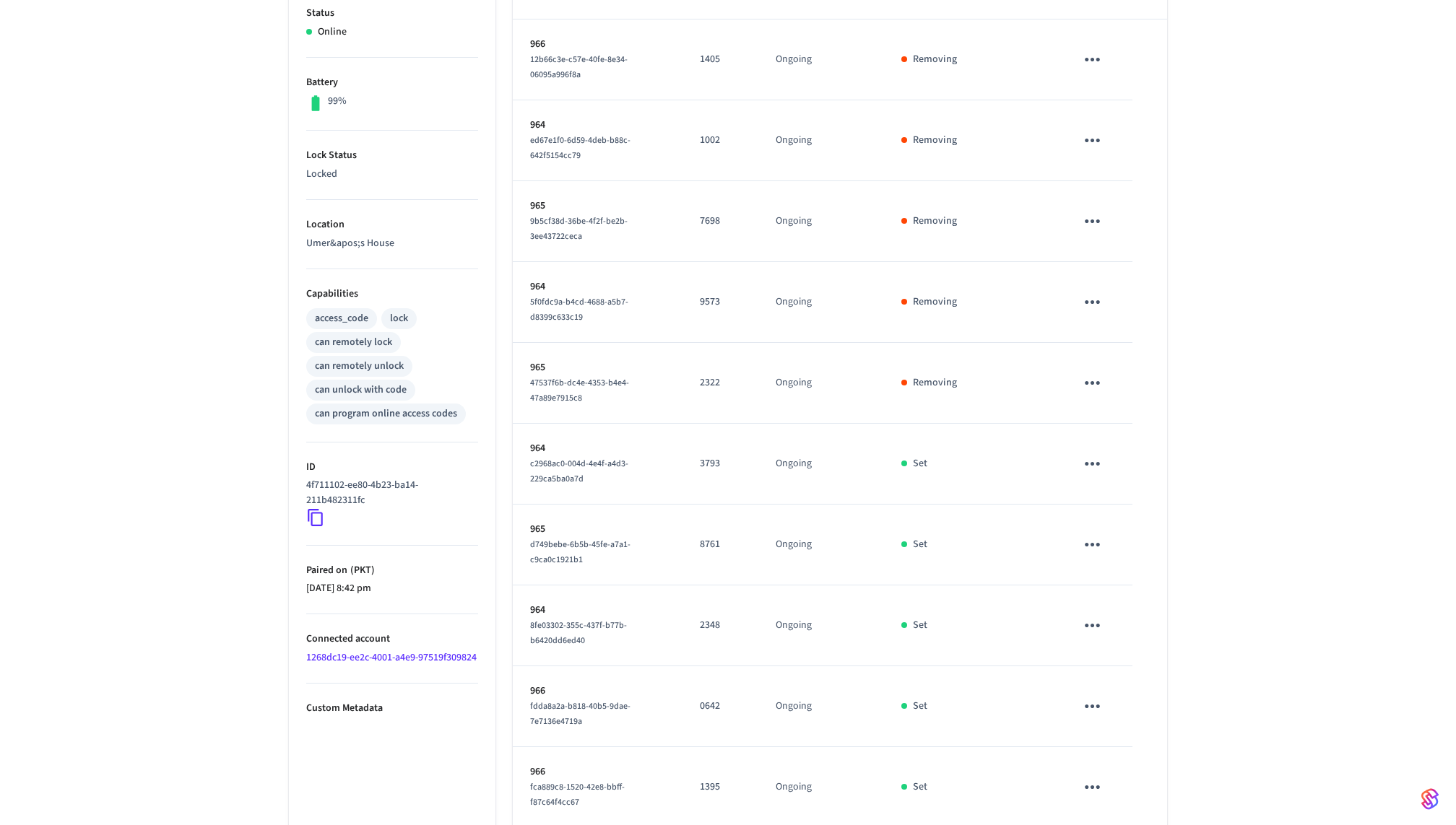
click at [387, 342] on div "can remotely lock" at bounding box center [353, 343] width 77 height 16
click at [372, 342] on div "can remotely lock" at bounding box center [353, 343] width 77 height 16
click at [372, 374] on div "access_code lock can remotely lock can remotely unlock can unlock with code can…" at bounding box center [391, 365] width 172 height 119
click at [372, 367] on div "can remotely unlock" at bounding box center [359, 366] width 89 height 16
click at [372, 363] on div "can remotely unlock" at bounding box center [359, 366] width 89 height 16
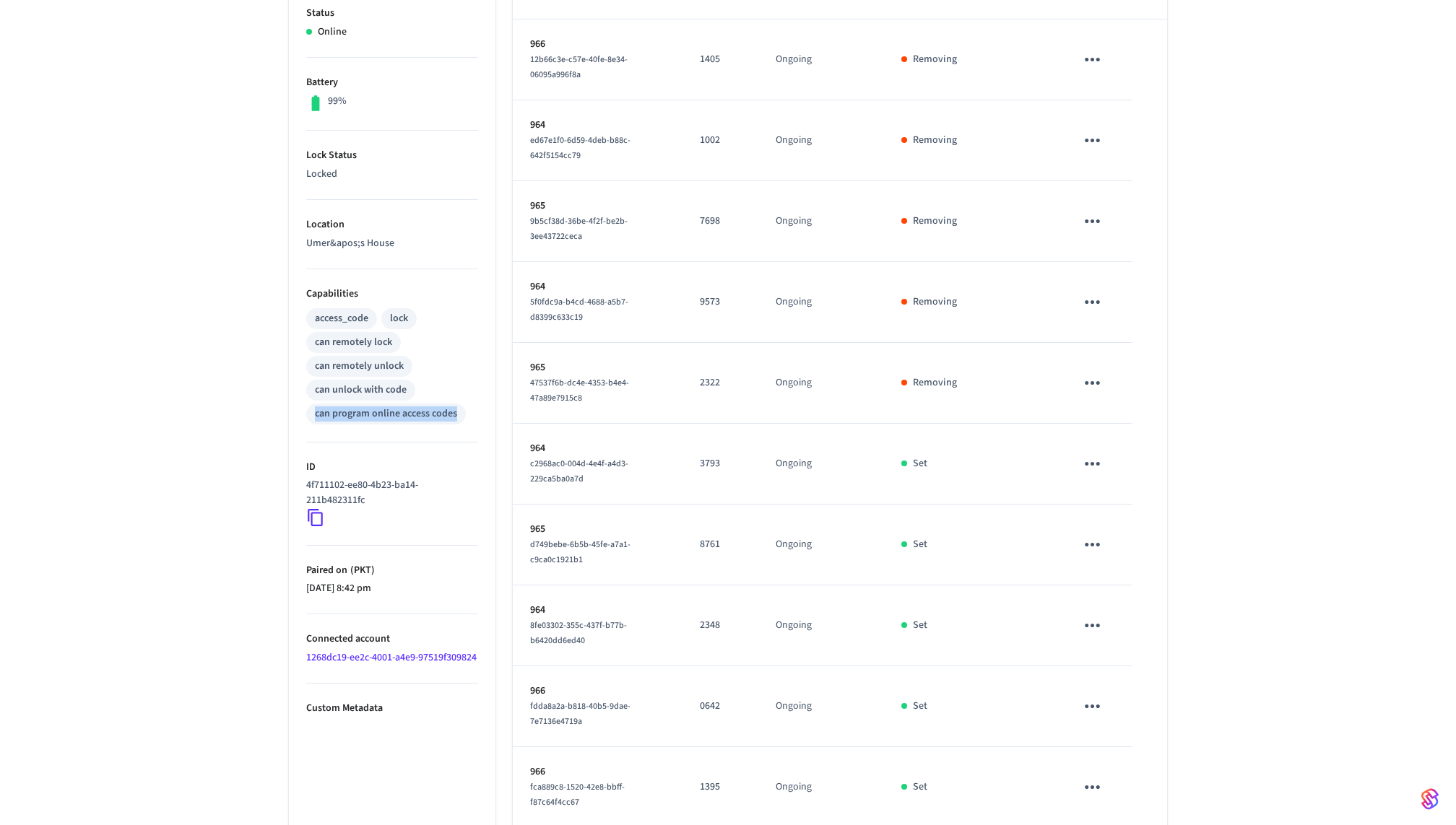
drag, startPoint x: 308, startPoint y: 411, endPoint x: 486, endPoint y: 411, distance: 178.0
click at [486, 411] on ul "Type Yale Status Online Battery 99% Lock Status Locked Location Umer&apos;s Hou…" at bounding box center [391, 408] width 207 height 979
copy div "can program online access codes"
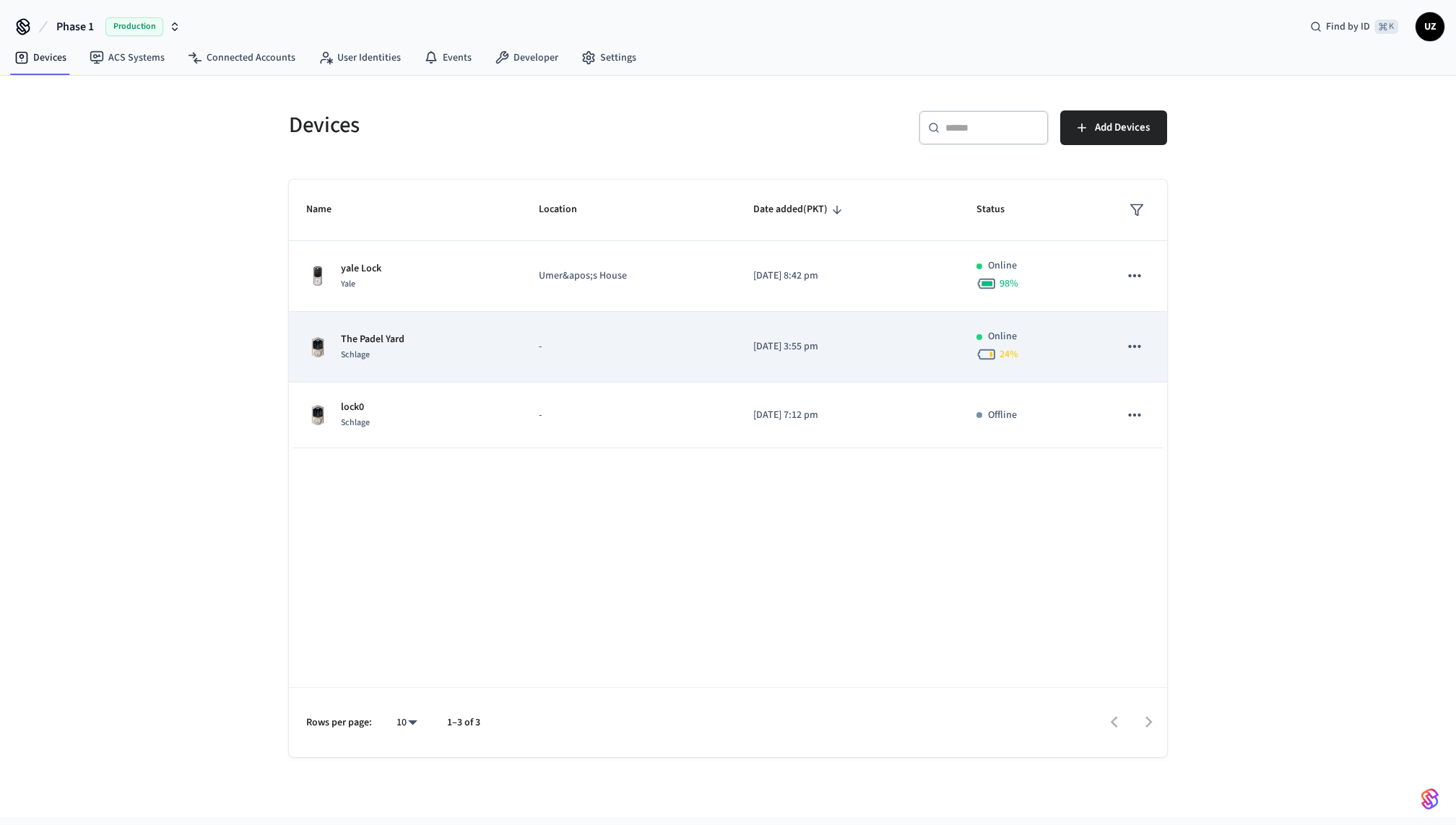
click at [353, 365] on td "The Padel Yard Schlage" at bounding box center [404, 347] width 232 height 71
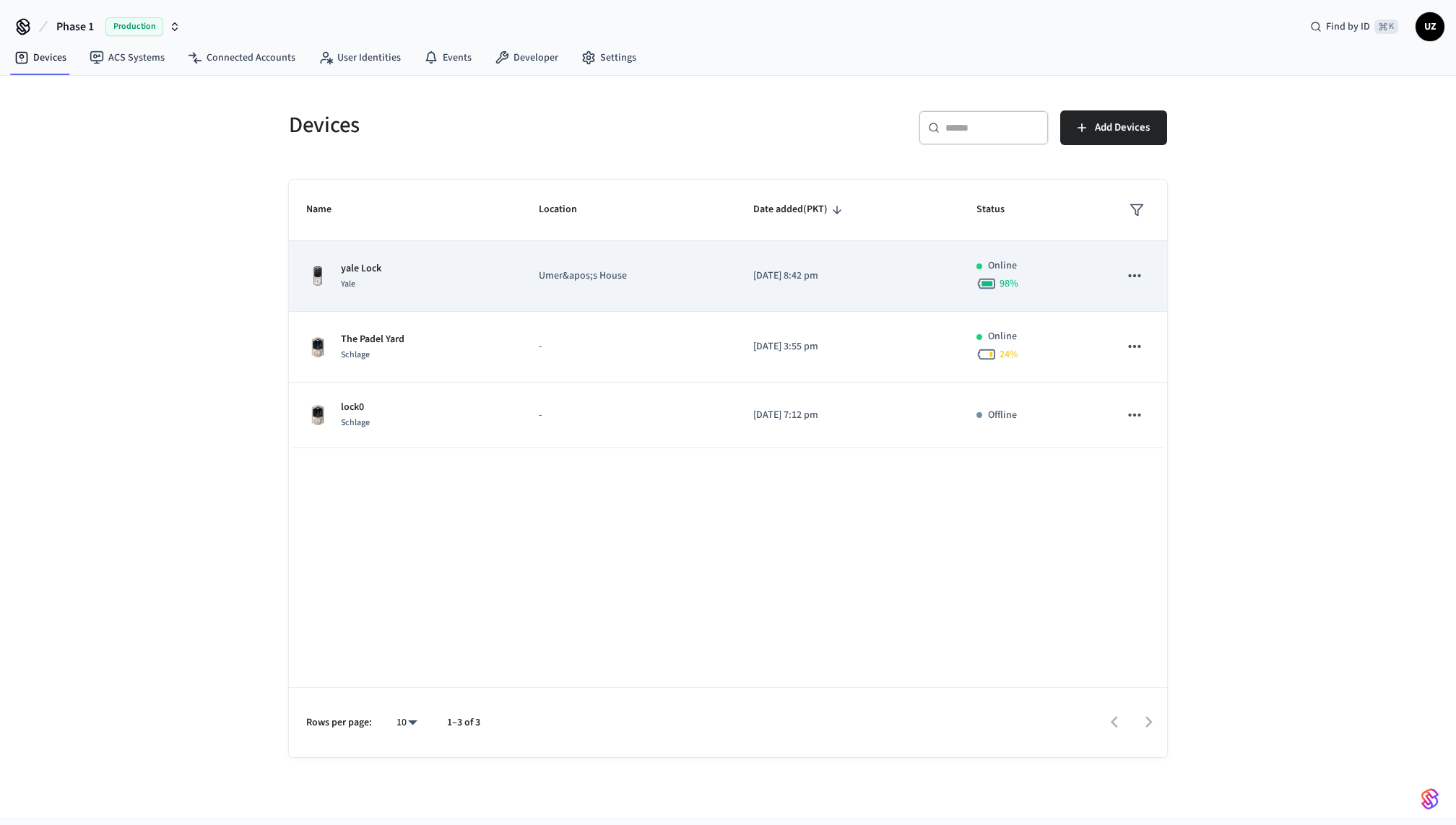
click at [409, 276] on div "yale Lock Yale" at bounding box center [404, 276] width 198 height 30
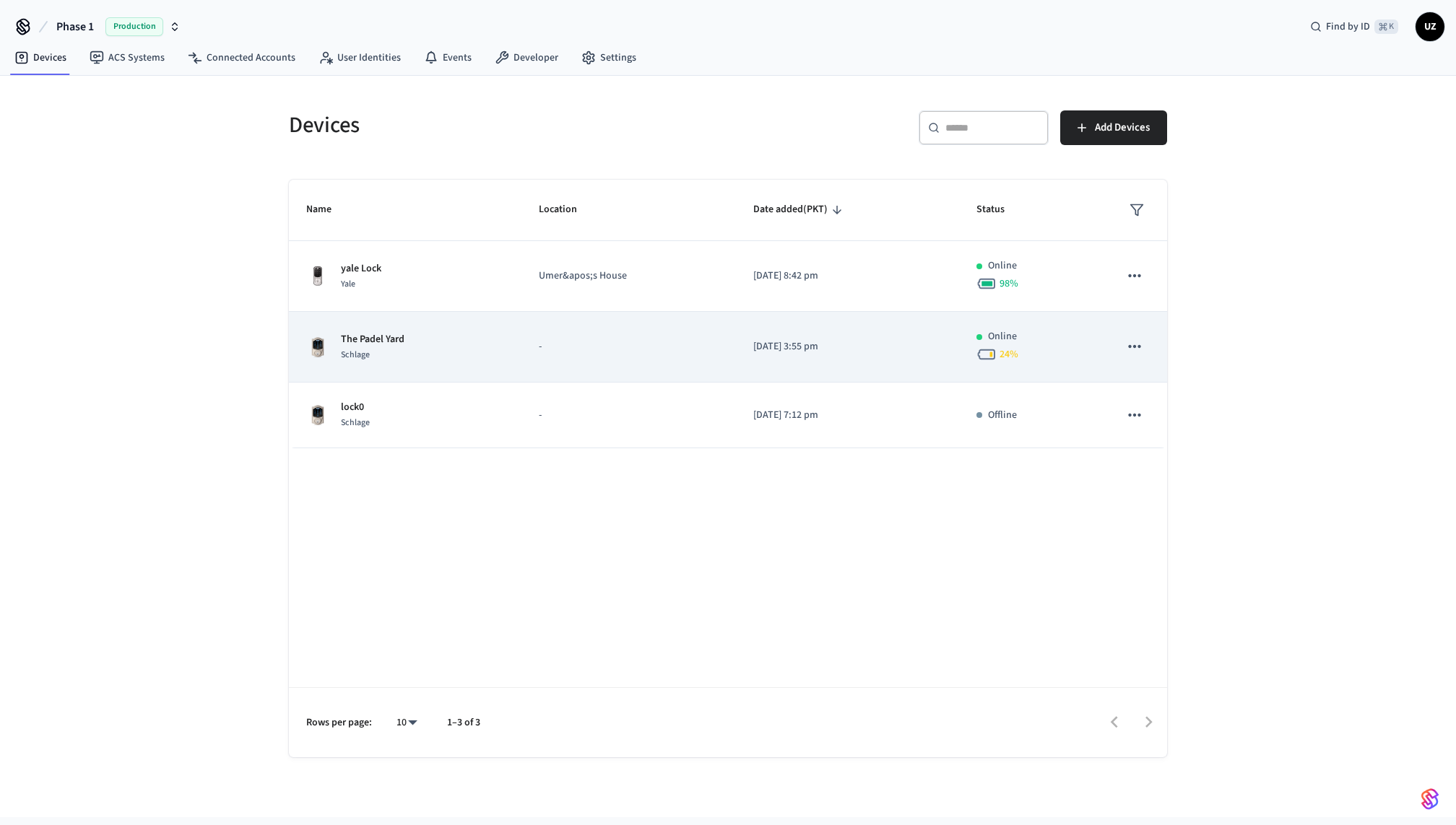
click at [386, 335] on p "The Padel Yard" at bounding box center [373, 340] width 64 height 16
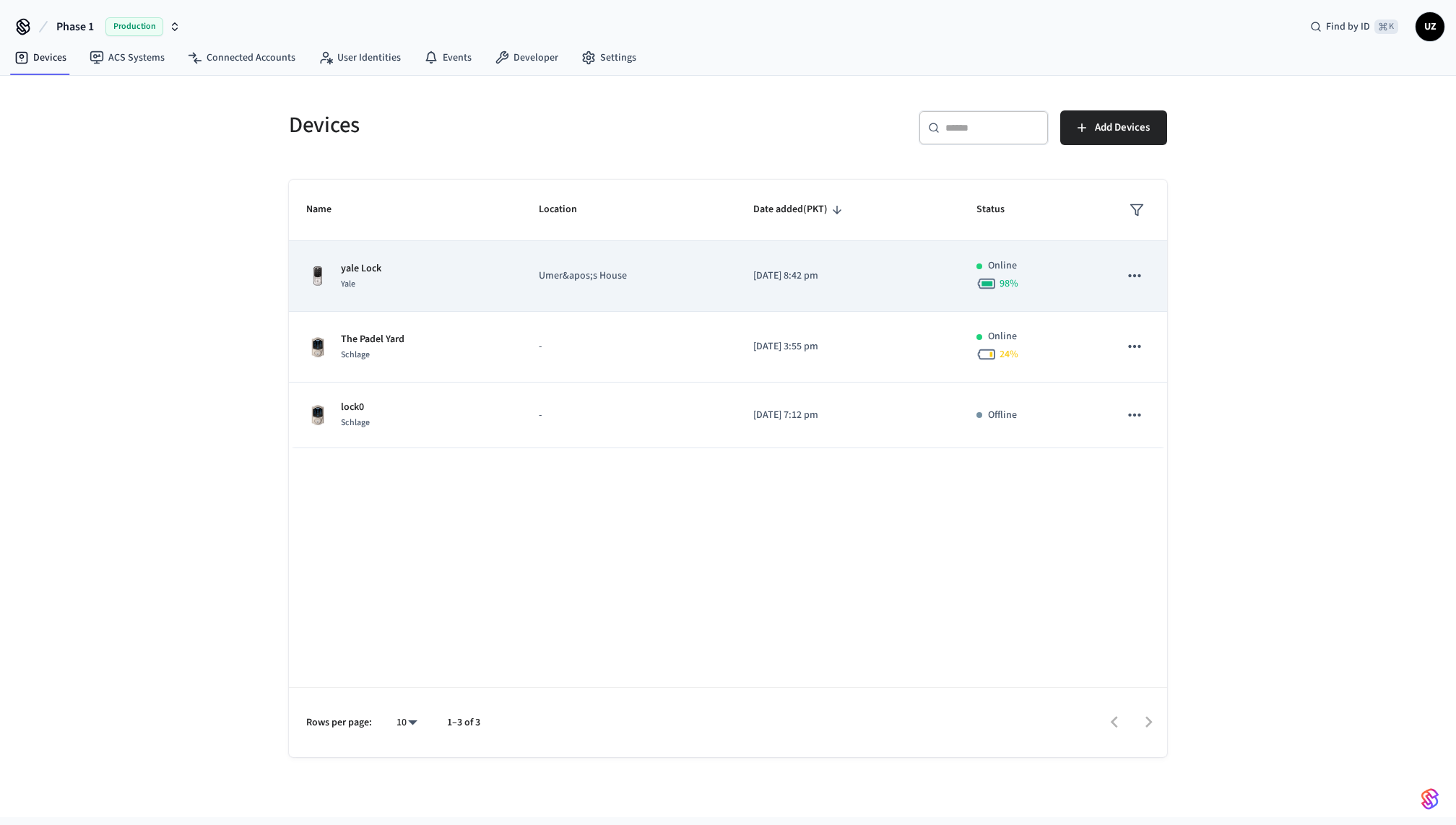
click at [407, 263] on div "yale Lock Yale" at bounding box center [404, 276] width 198 height 30
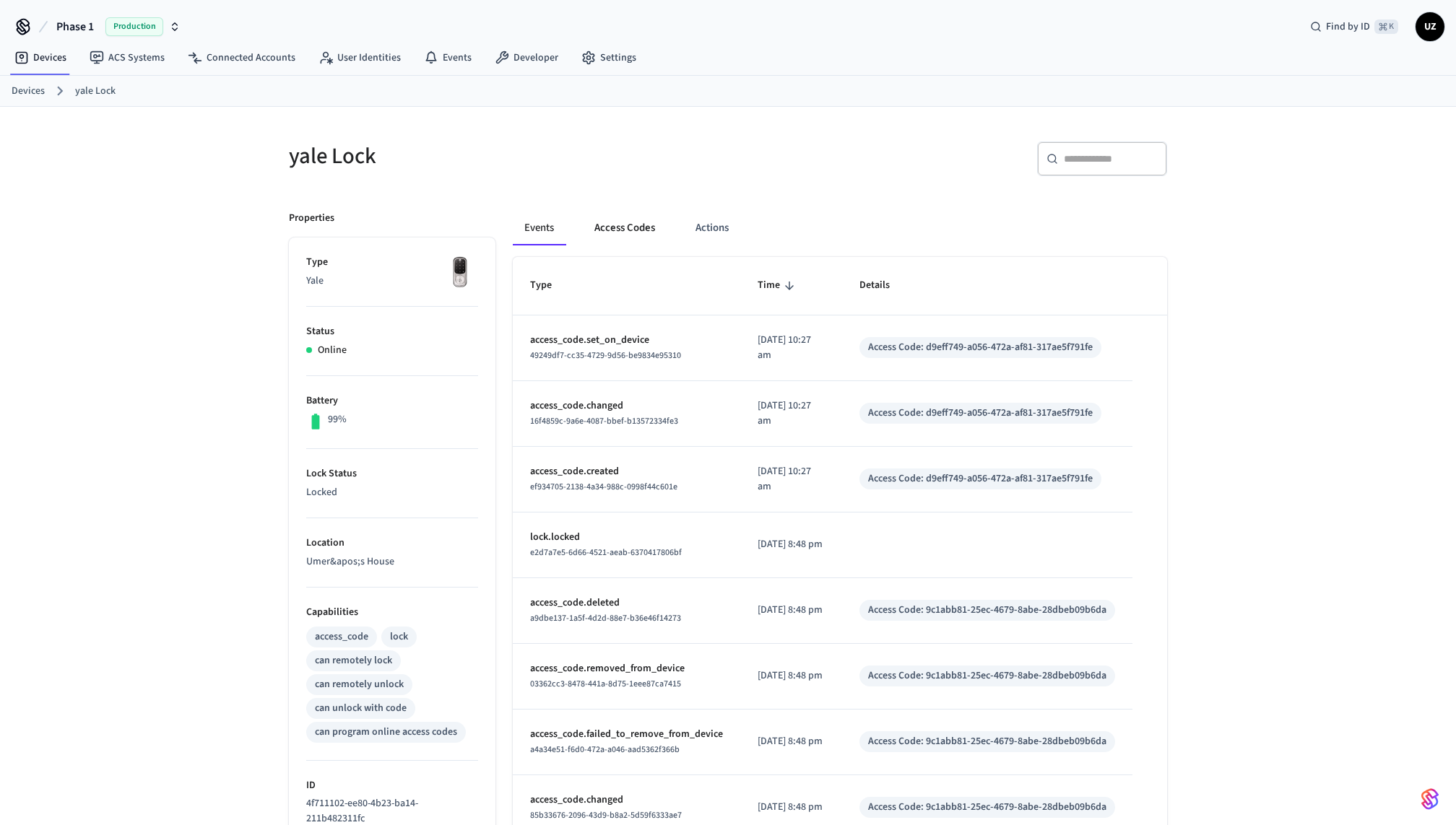
click at [620, 243] on button "Access Codes" at bounding box center [625, 228] width 84 height 35
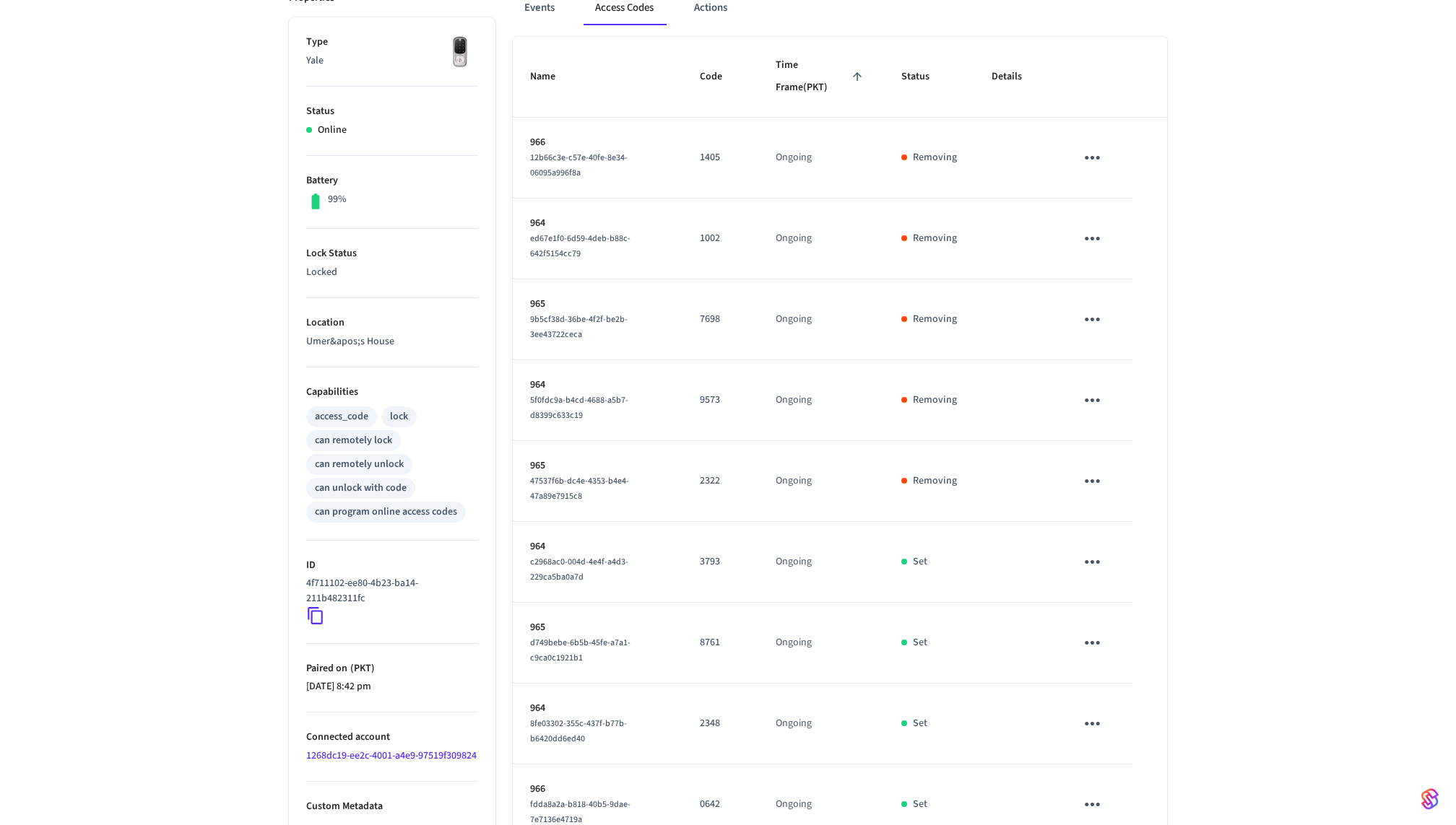
scroll to position [192, 0]
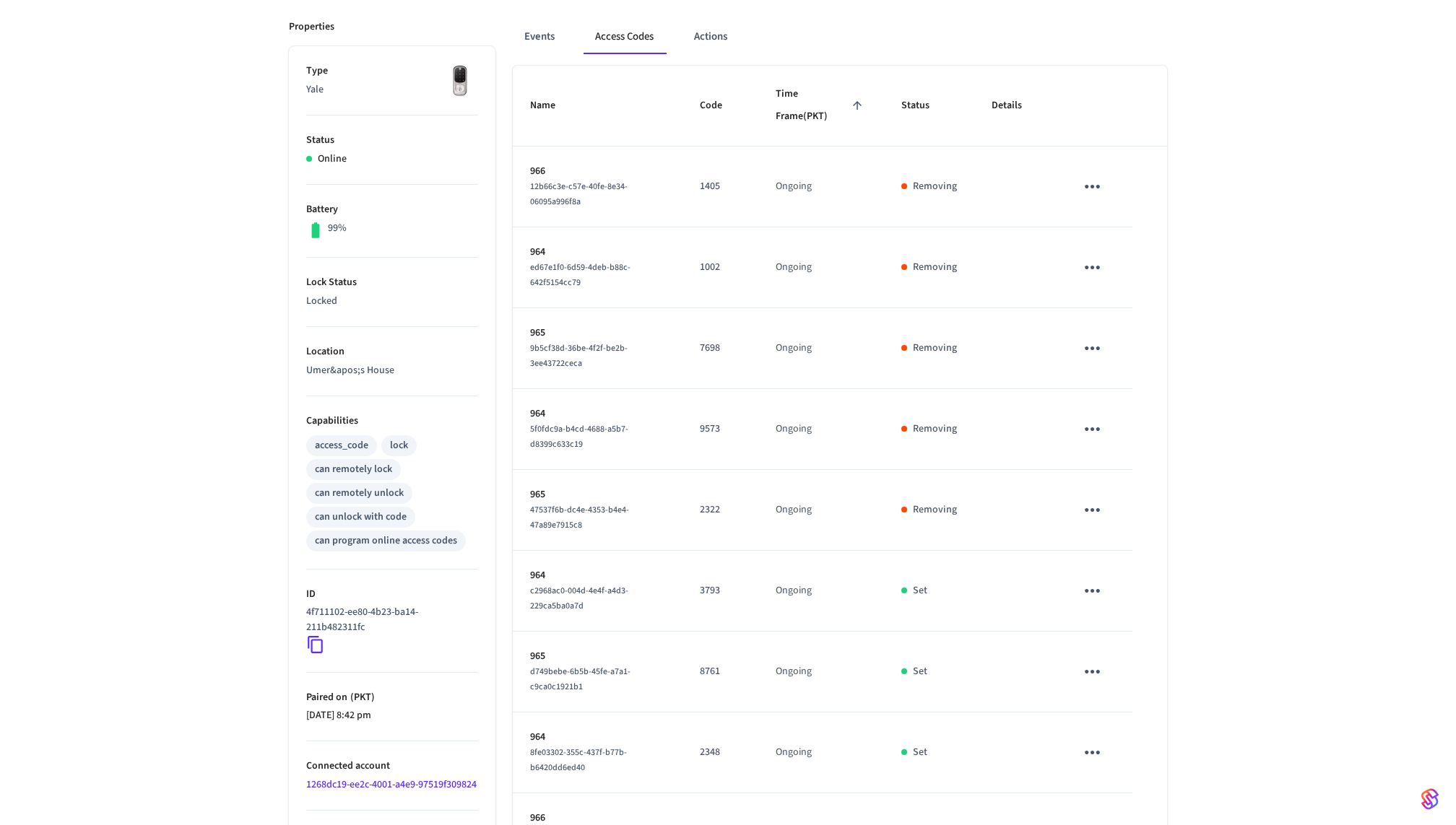
click at [258, 391] on div "yale Lock ​ ​ Add Access Code Properties Type Yale Status Online Battery 99% Lo…" at bounding box center [728, 470] width 1456 height 1110
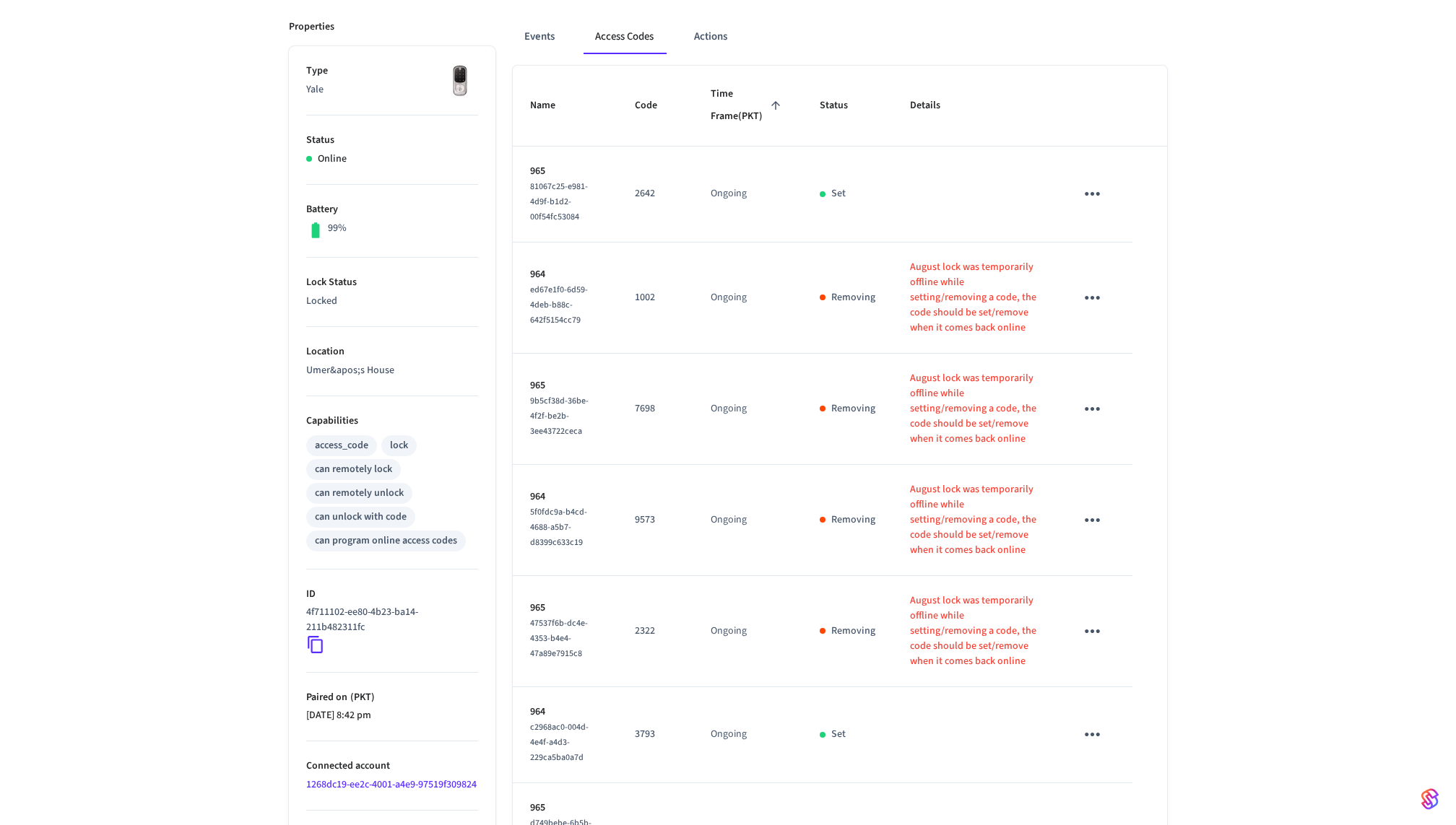
click at [332, 643] on div "4f711102-ee80-4b23-ba14-211b482311fc" at bounding box center [391, 629] width 172 height 49
click at [370, 663] on li "ID 4f711102-ee80-4b23-ba14-211b482311fc" at bounding box center [391, 622] width 172 height 104
click at [367, 622] on p "4f711102-ee80-4b23-ba14-211b482311fc" at bounding box center [389, 619] width 166 height 30
click at [315, 644] on icon at bounding box center [315, 645] width 19 height 19
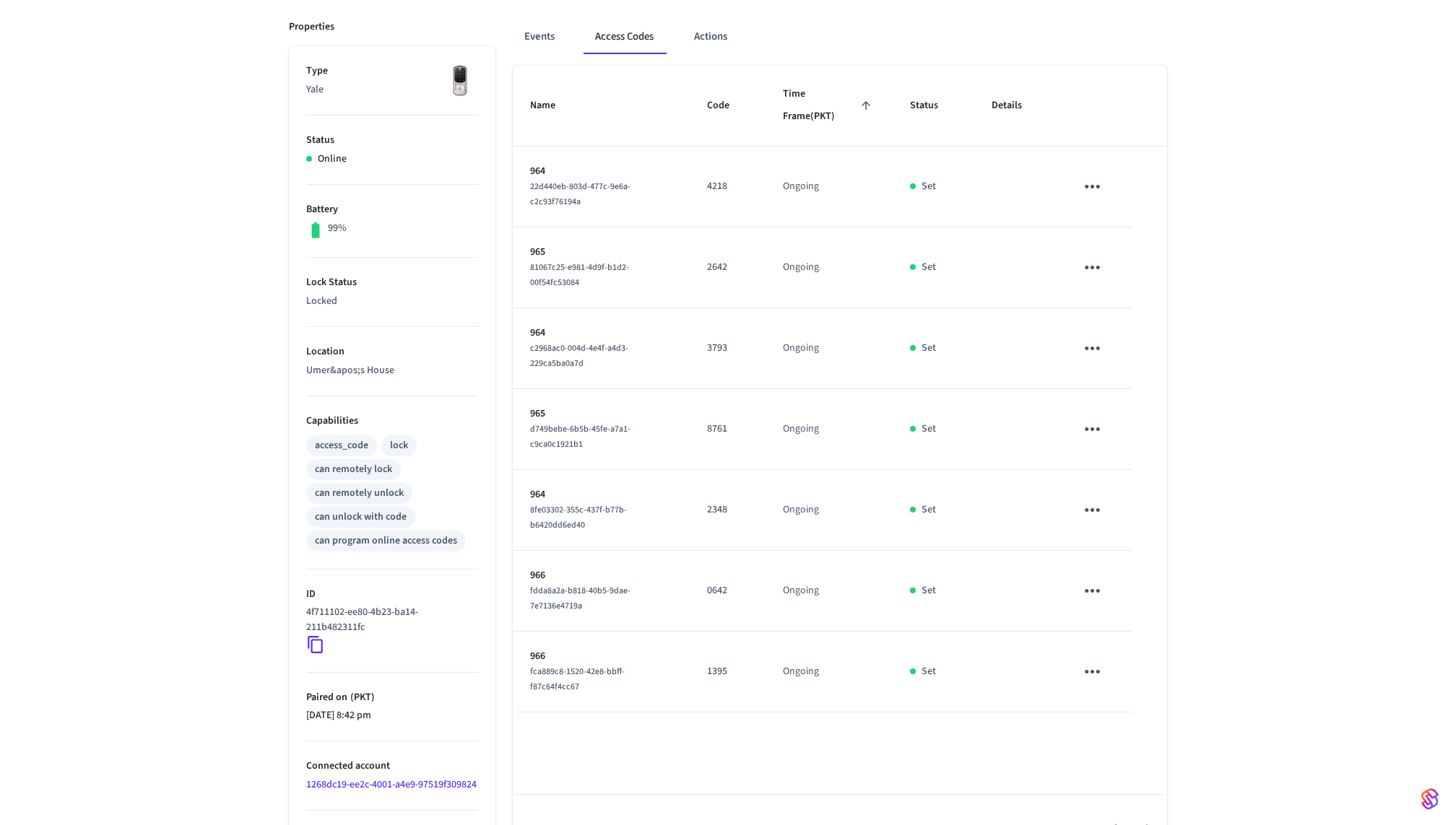
click at [1088, 187] on icon "sticky table" at bounding box center [1092, 187] width 22 height 22
click at [1109, 265] on icon at bounding box center [1110, 266] width 7 height 9
click at [1103, 265] on icon "sticky table" at bounding box center [1092, 268] width 22 height 22
click at [1103, 322] on li "Edit" at bounding box center [1127, 308] width 68 height 39
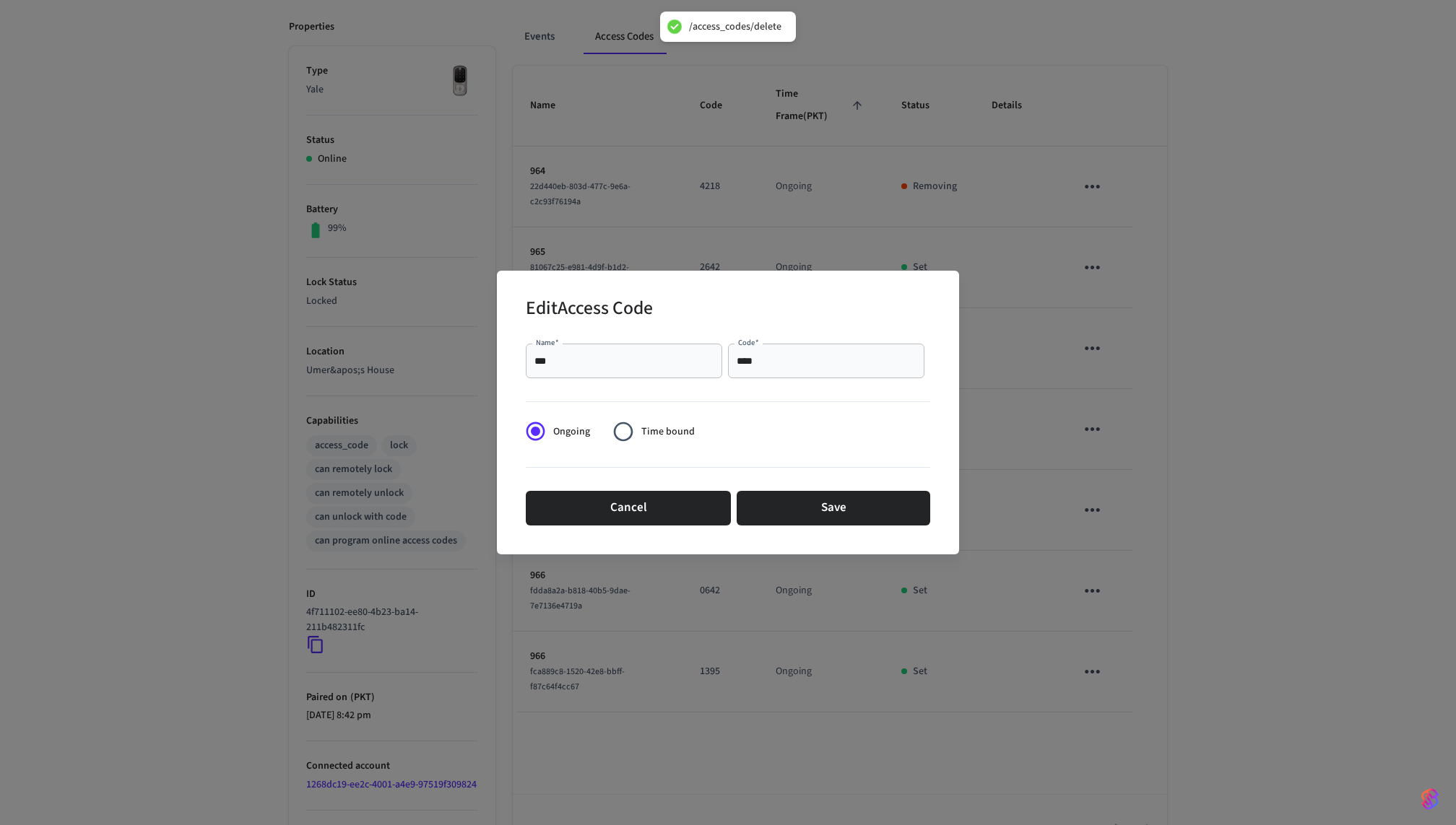
click at [1113, 361] on div "Edit Access Code Name   * *** Name   * Code   * **** Code   * Ongoing Time boun…" at bounding box center [728, 412] width 1456 height 825
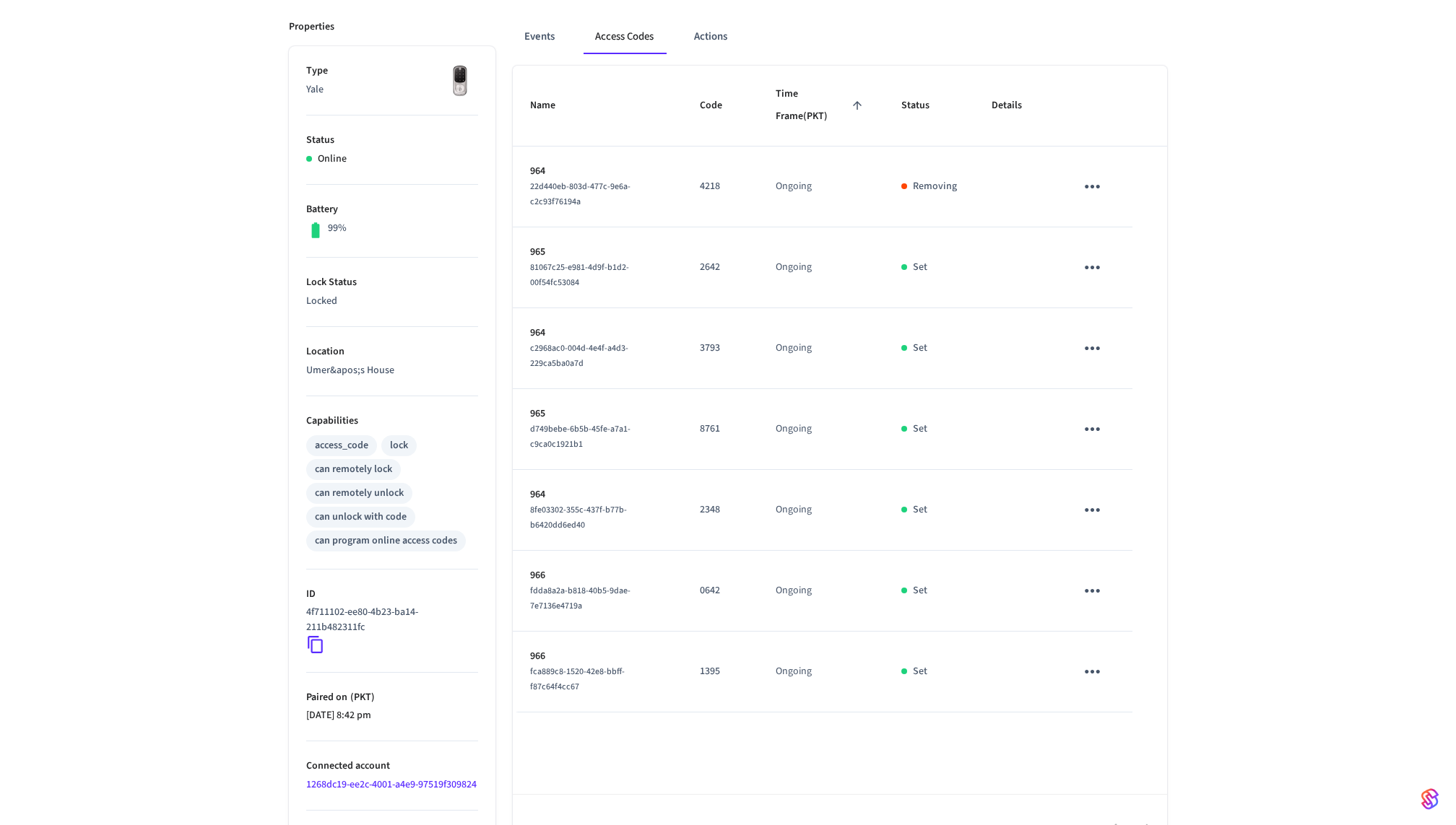
click at [1102, 251] on button "sticky table" at bounding box center [1092, 267] width 34 height 34
click at [1109, 365] on li "Delete" at bounding box center [1121, 352] width 68 height 38
click at [1103, 355] on button "sticky table" at bounding box center [1092, 348] width 34 height 34
click at [1116, 430] on li "Delete" at bounding box center [1121, 433] width 68 height 38
click at [1104, 428] on button "sticky table" at bounding box center [1092, 428] width 34 height 34
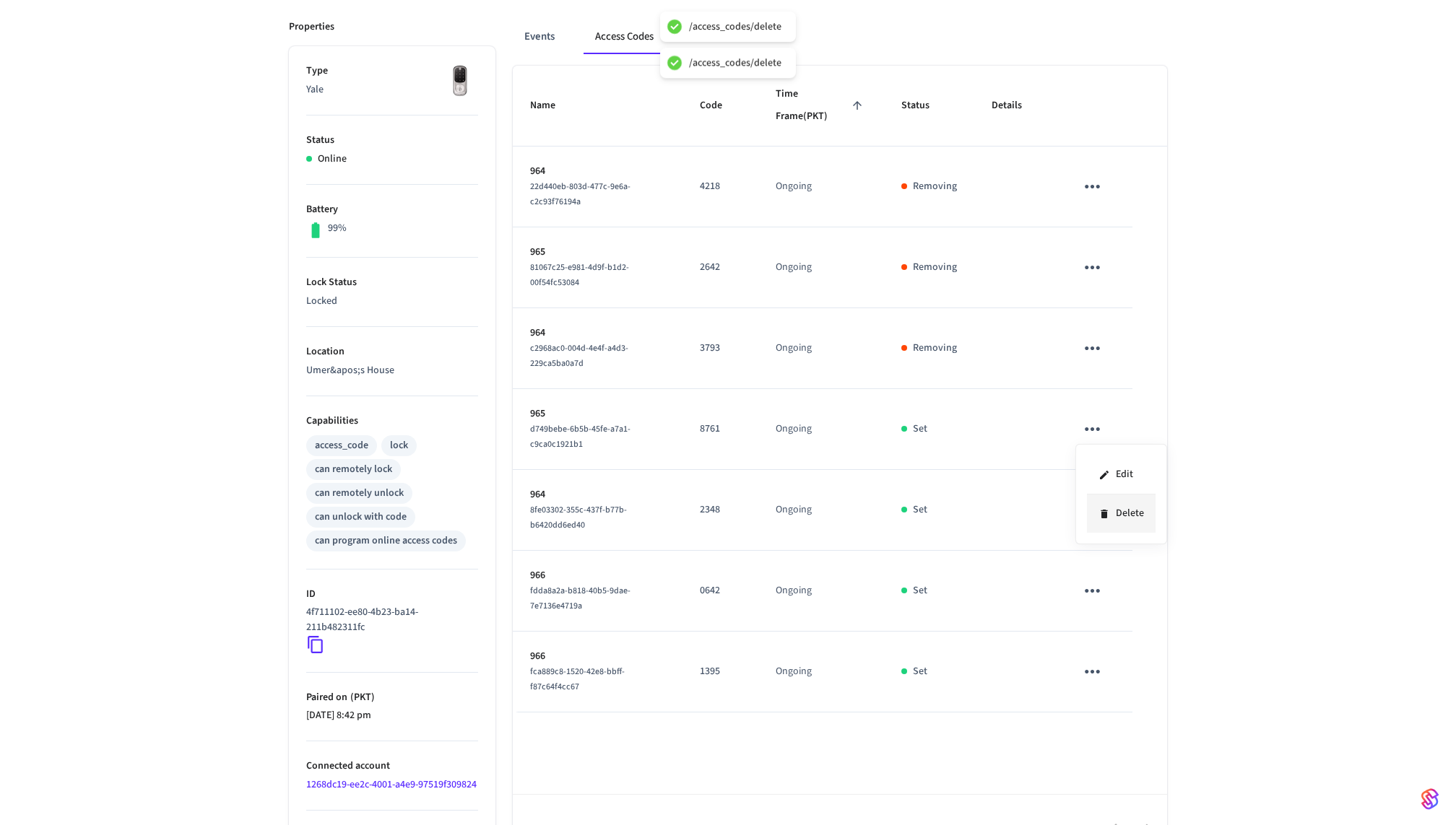
click at [1109, 524] on li "Delete" at bounding box center [1121, 514] width 68 height 38
click at [1104, 524] on td "sticky table" at bounding box center [1096, 511] width 74 height 81
click at [1101, 518] on button "sticky table" at bounding box center [1092, 510] width 34 height 34
click at [1111, 602] on li "Delete" at bounding box center [1121, 594] width 68 height 38
click at [1096, 580] on icon "sticky table" at bounding box center [1092, 591] width 22 height 22
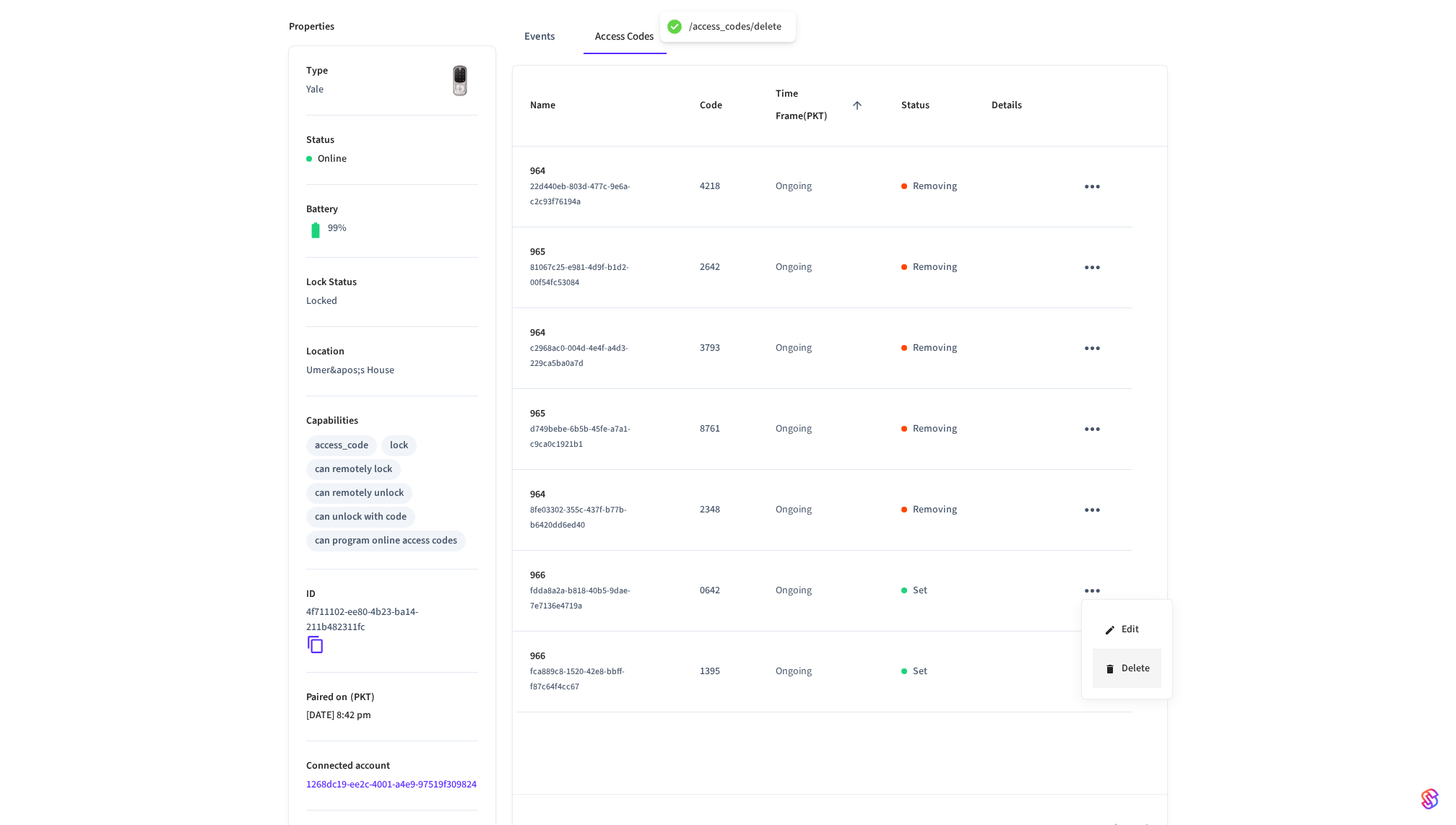
click at [1115, 668] on icon at bounding box center [1109, 669] width 11 height 11
click at [1097, 667] on icon "sticky table" at bounding box center [1092, 672] width 22 height 22
click at [1109, 741] on li "Delete" at bounding box center [1127, 750] width 68 height 38
click at [1275, 367] on div "yale Lock ​ ​ Add Access Code Properties Type Yale Status Online Battery 99% Lo…" at bounding box center [728, 390] width 1456 height 949
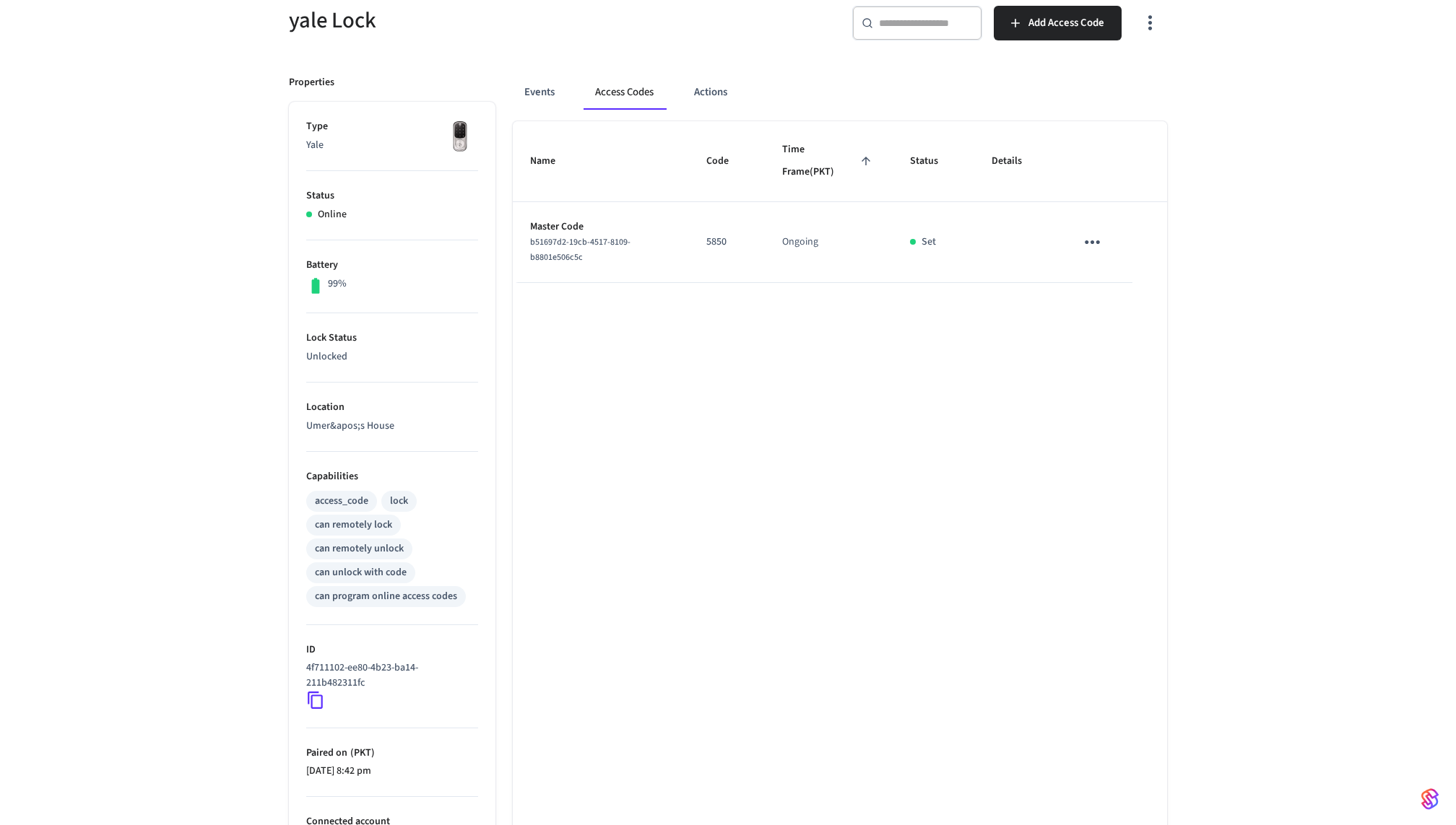
scroll to position [116, 0]
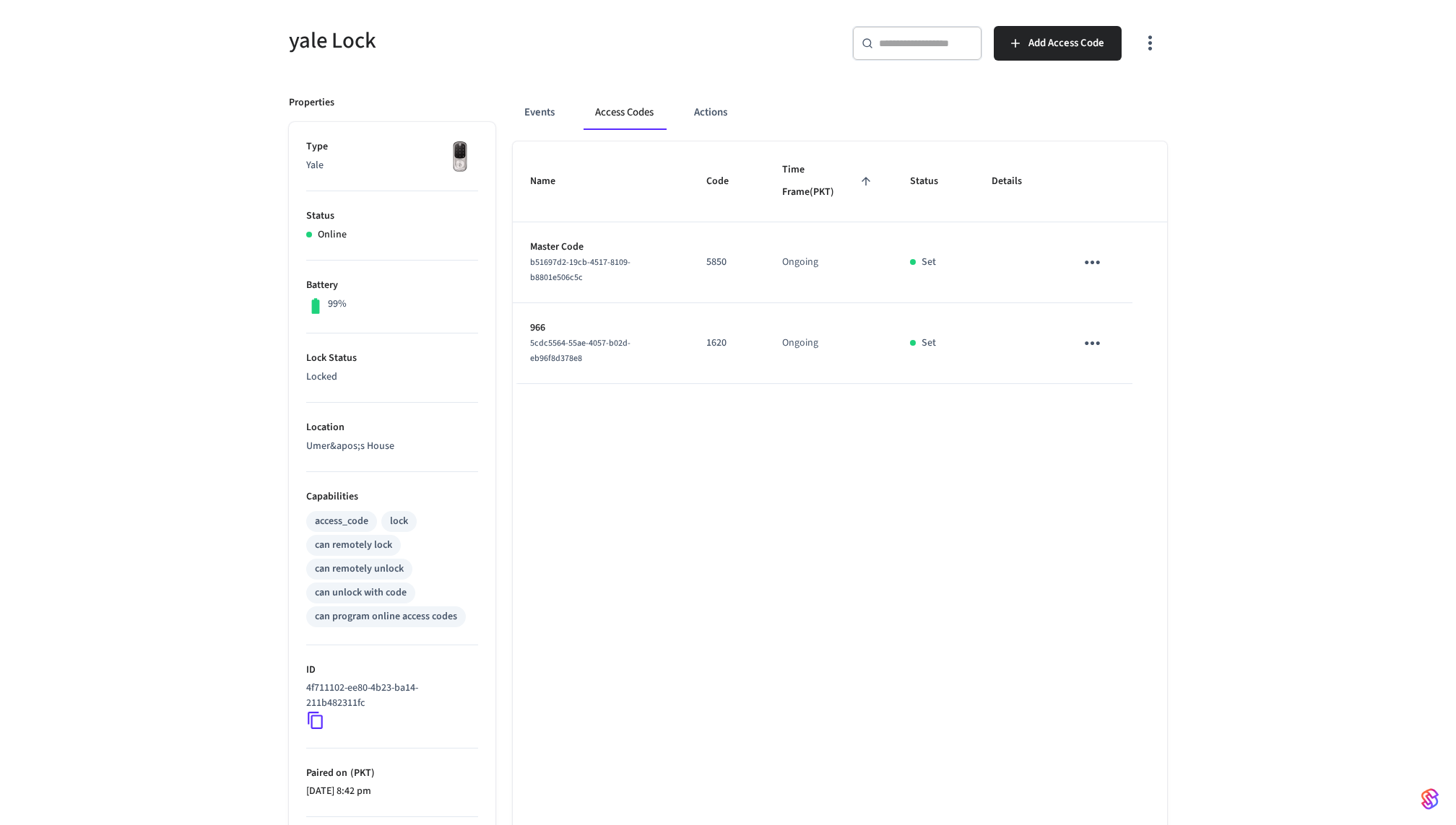
click at [764, 420] on div "Name Code Time Frame (PKT) Status Details Master Code b51697d2-19cb-4517-8109-b…" at bounding box center [839, 541] width 654 height 798
click at [535, 330] on p "966" at bounding box center [601, 328] width 142 height 16
copy p "966"
click at [715, 361] on td "1620" at bounding box center [727, 344] width 76 height 81
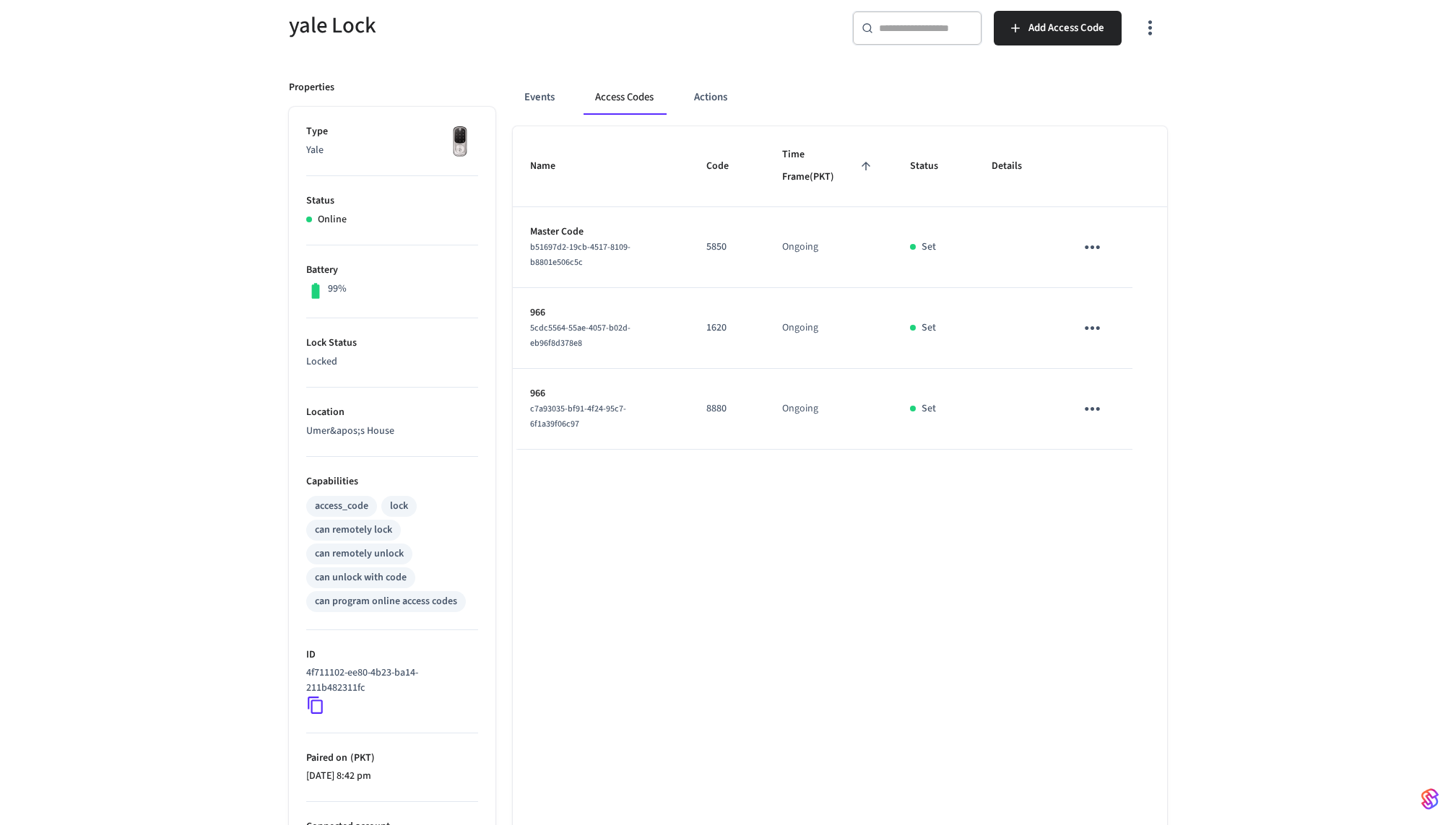
scroll to position [166, 0]
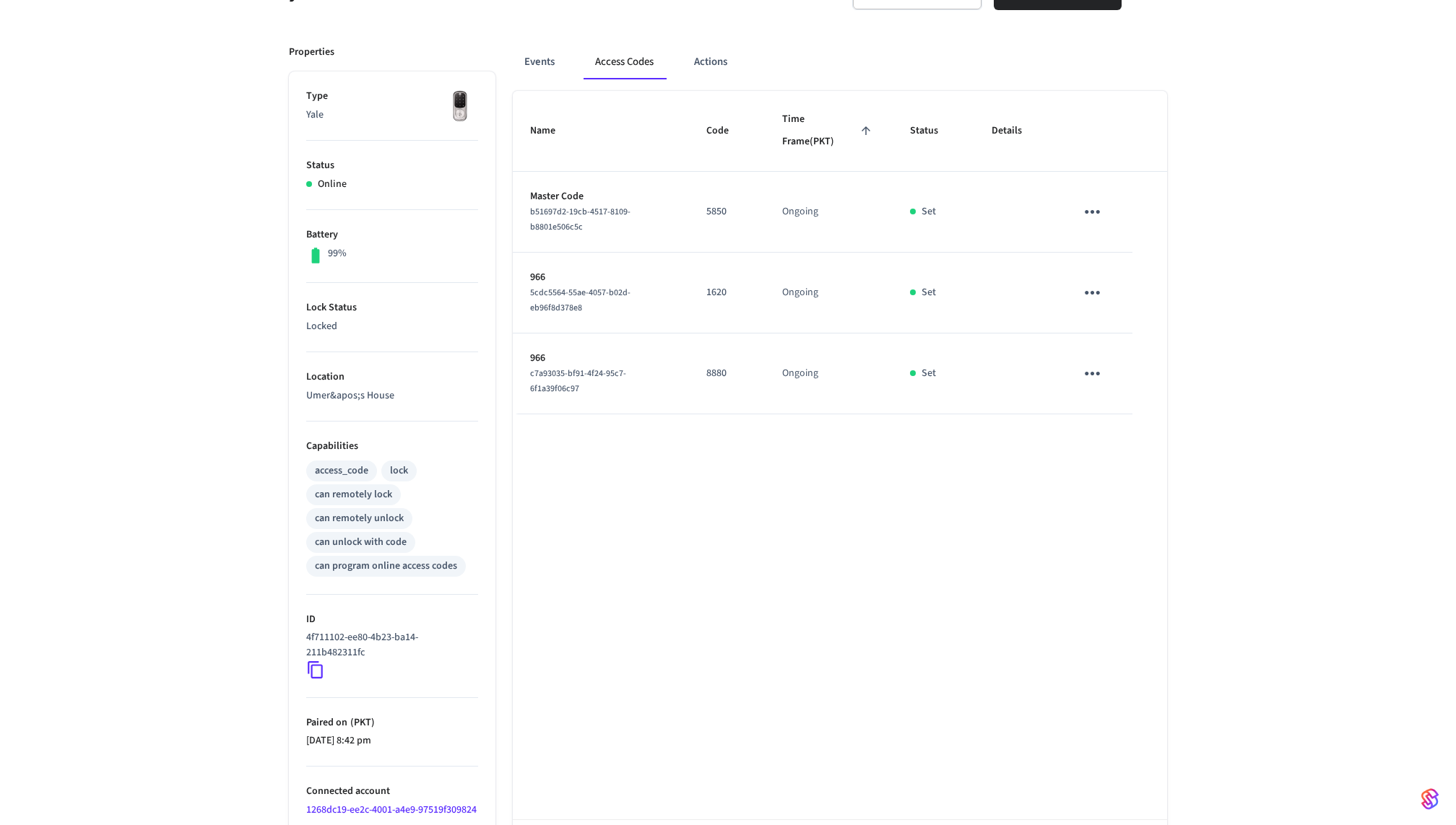
click at [714, 366] on p "8880" at bounding box center [727, 374] width 41 height 16
click at [726, 370] on p "8880" at bounding box center [727, 374] width 41 height 16
click at [722, 210] on p "5850" at bounding box center [727, 213] width 41 height 16
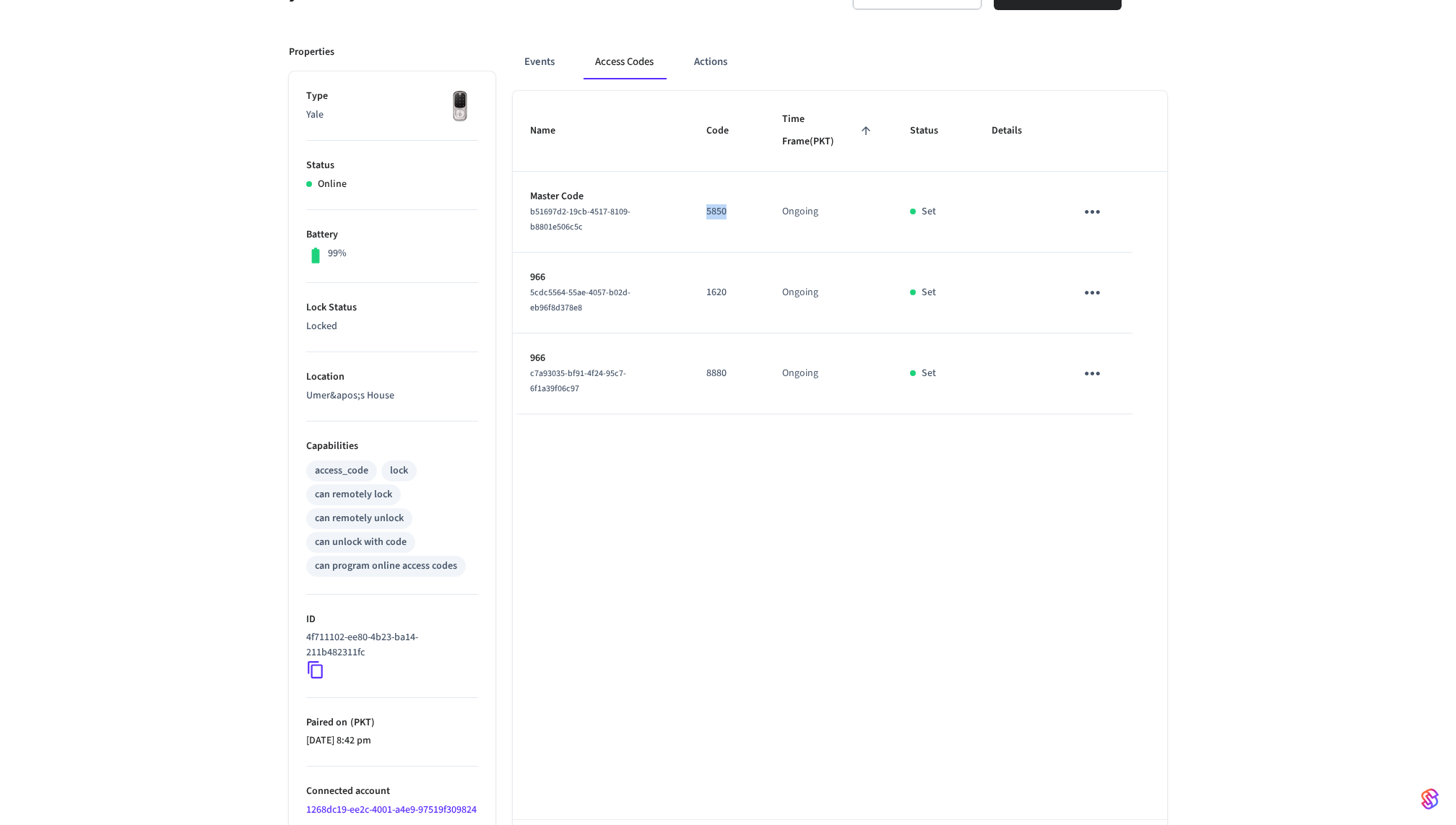
click at [722, 210] on p "5850" at bounding box center [727, 213] width 41 height 16
click at [691, 369] on td "8880" at bounding box center [727, 374] width 76 height 81
click at [741, 394] on div "Name Code Time Frame (PKT) Status Details 966 5cdc5564-55ae-4057-b02d-eb96f8d37…" at bounding box center [839, 490] width 654 height 798
click at [536, 278] on p "966" at bounding box center [601, 278] width 142 height 16
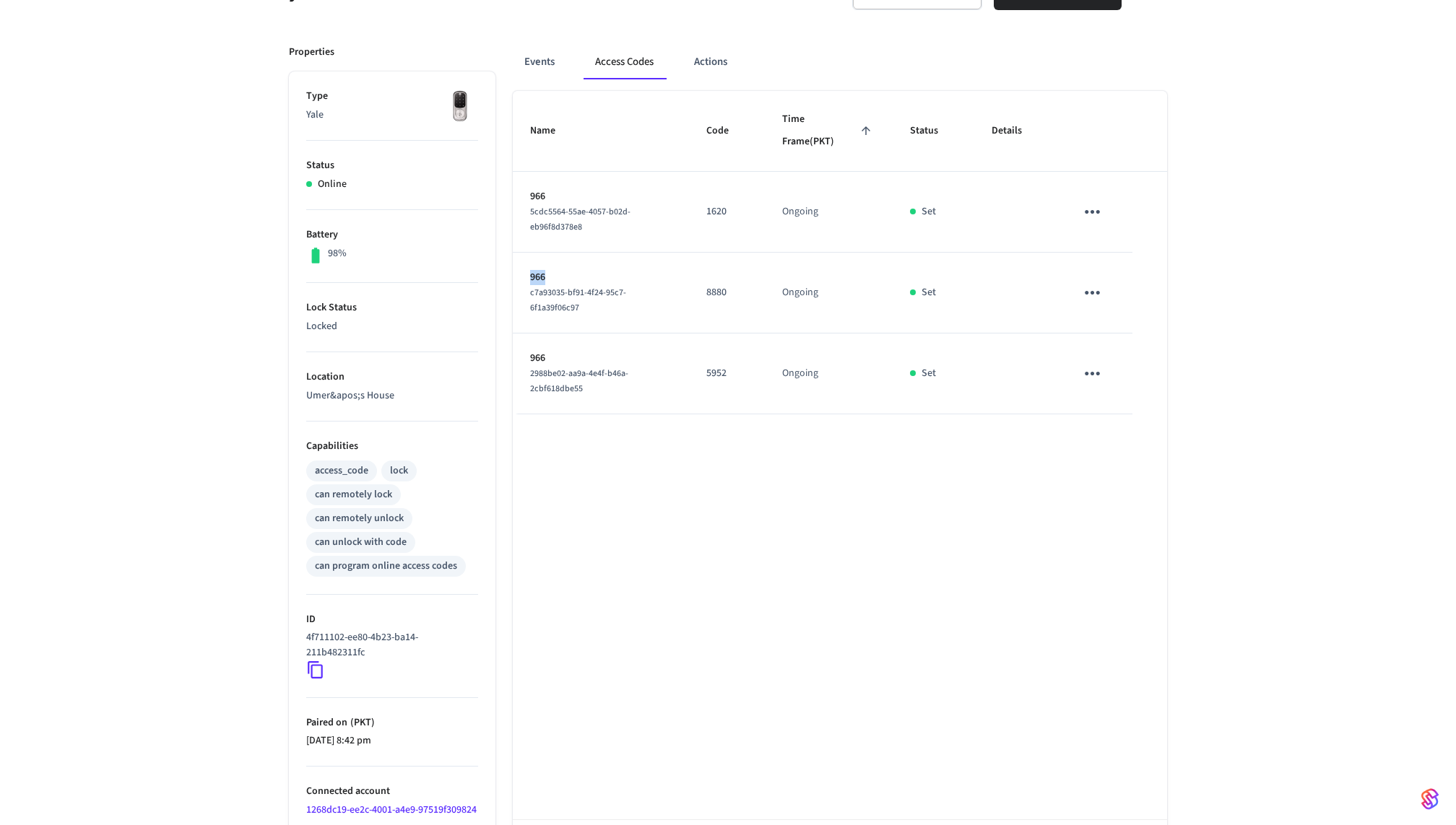
copy p "966"
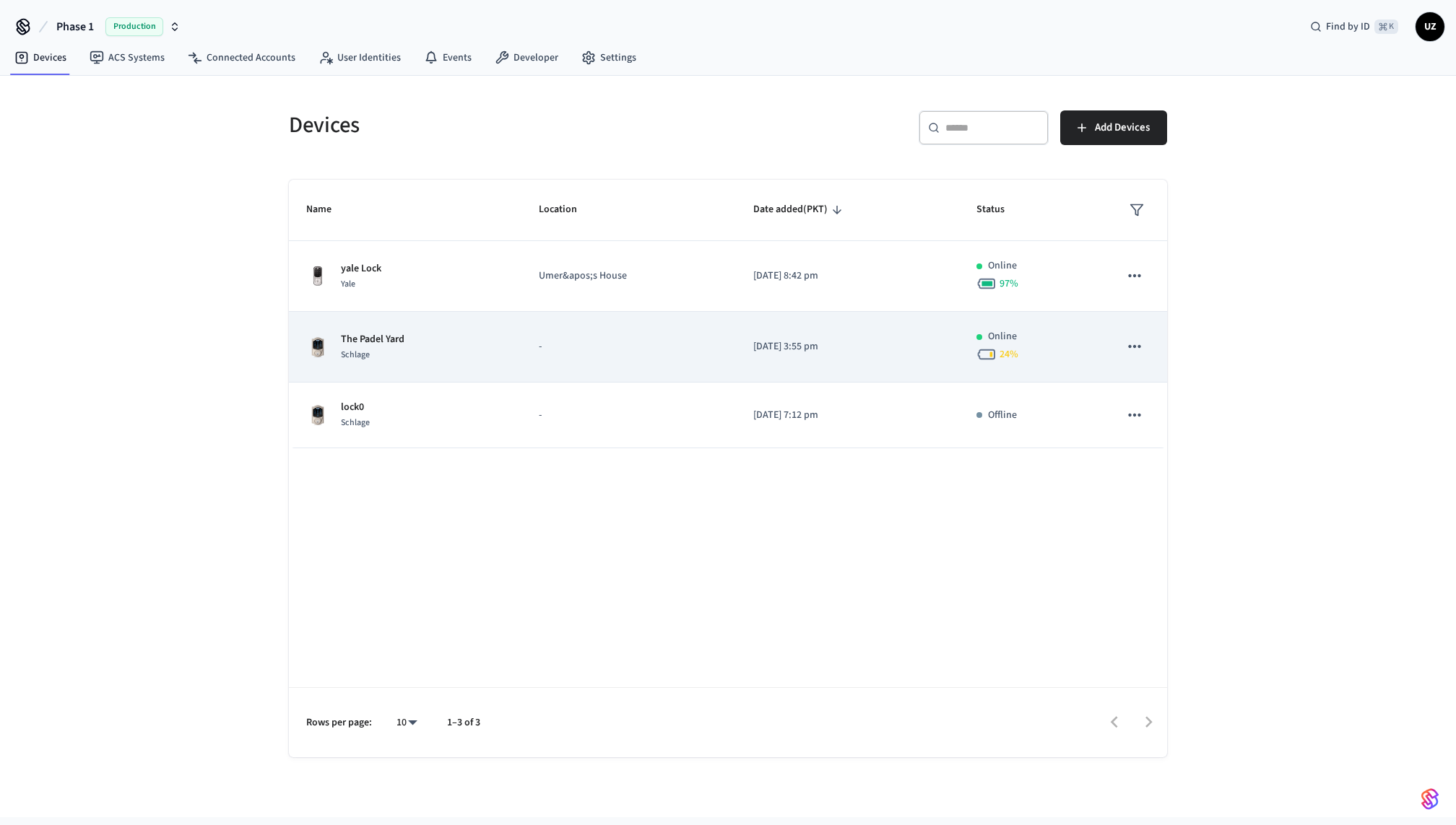
click at [528, 357] on td "-" at bounding box center [629, 347] width 214 height 71
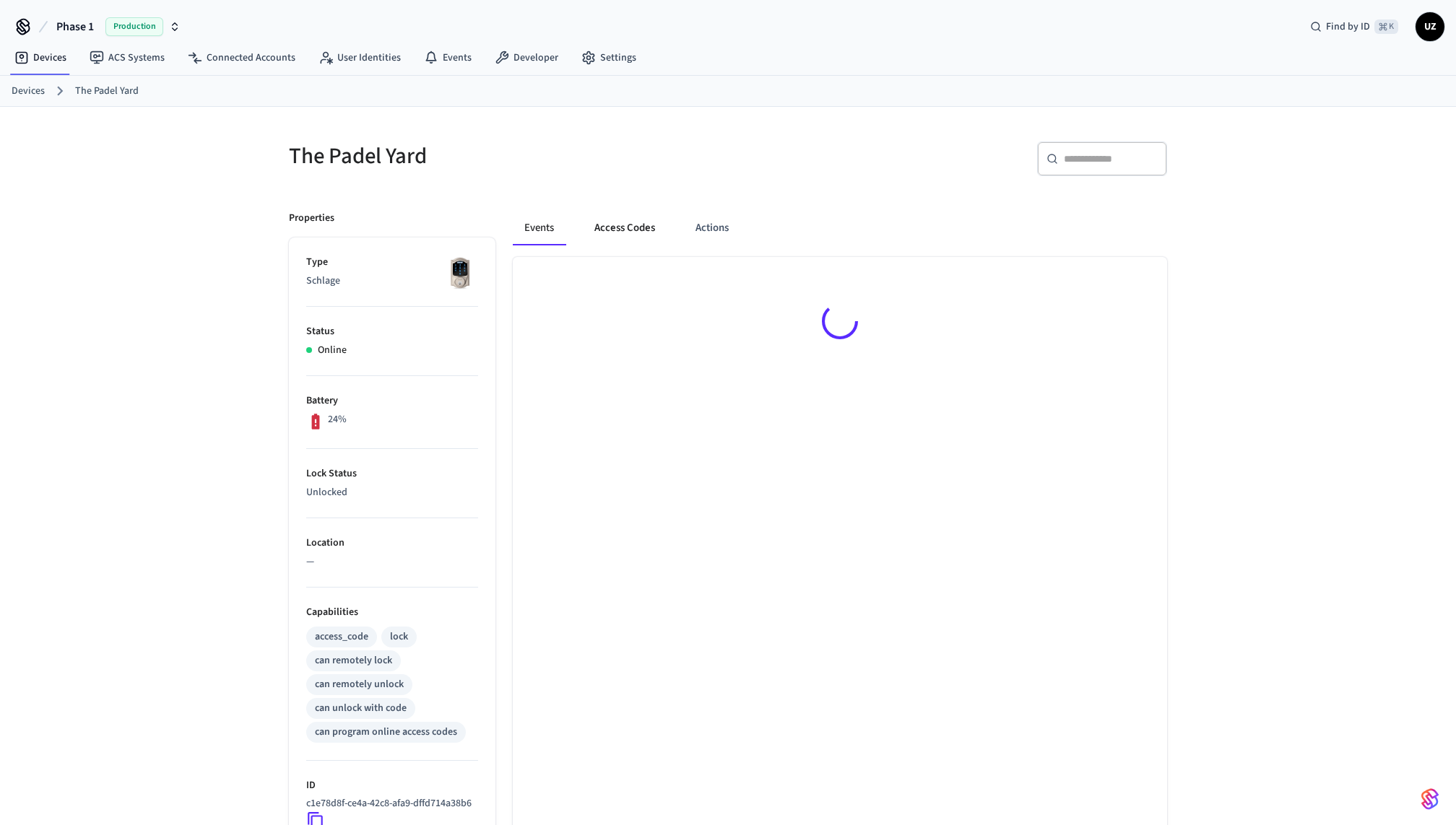
click at [619, 225] on button "Access Codes" at bounding box center [625, 228] width 84 height 35
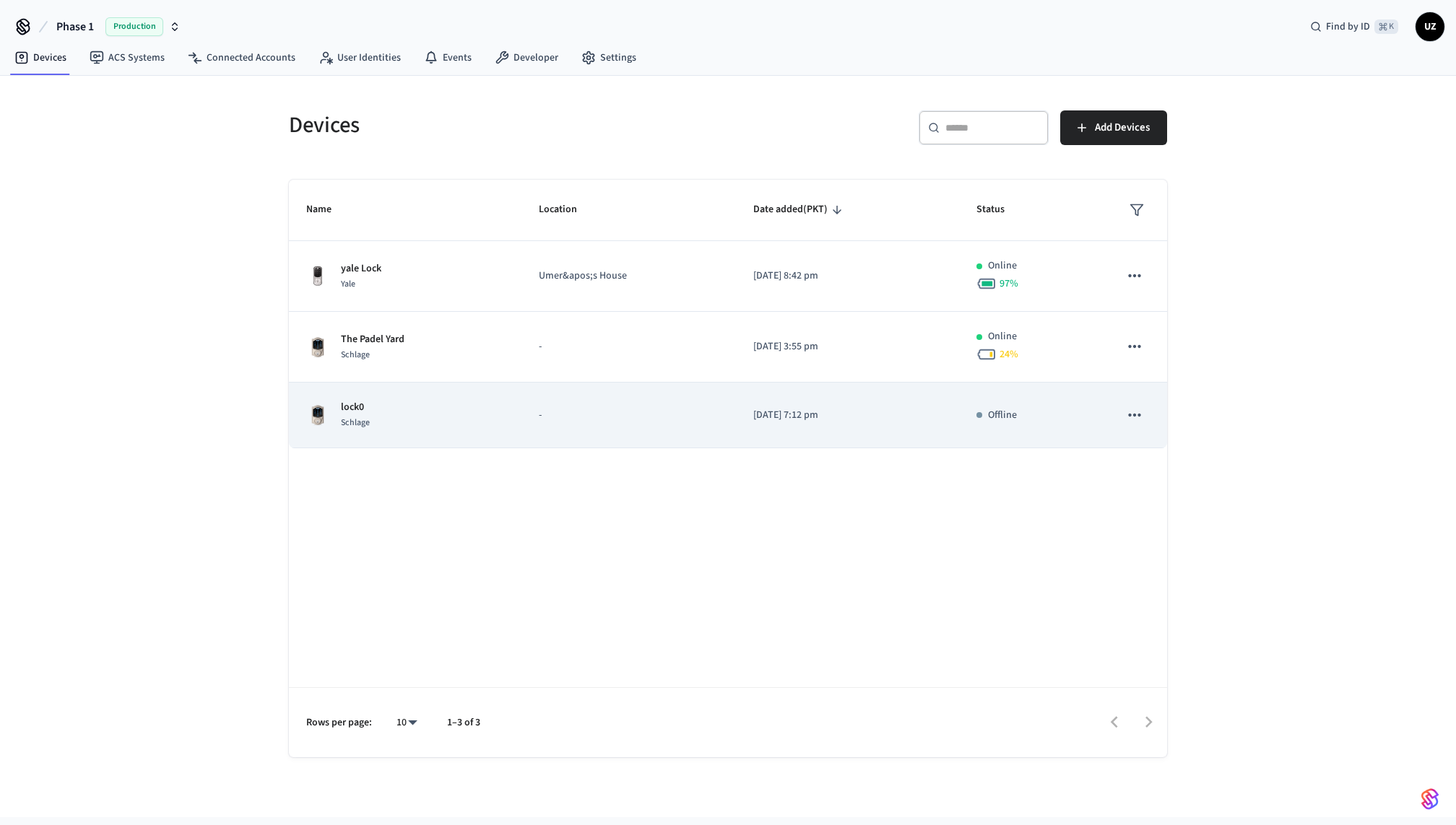
click at [478, 431] on td "lock0 Schlage" at bounding box center [404, 416] width 232 height 66
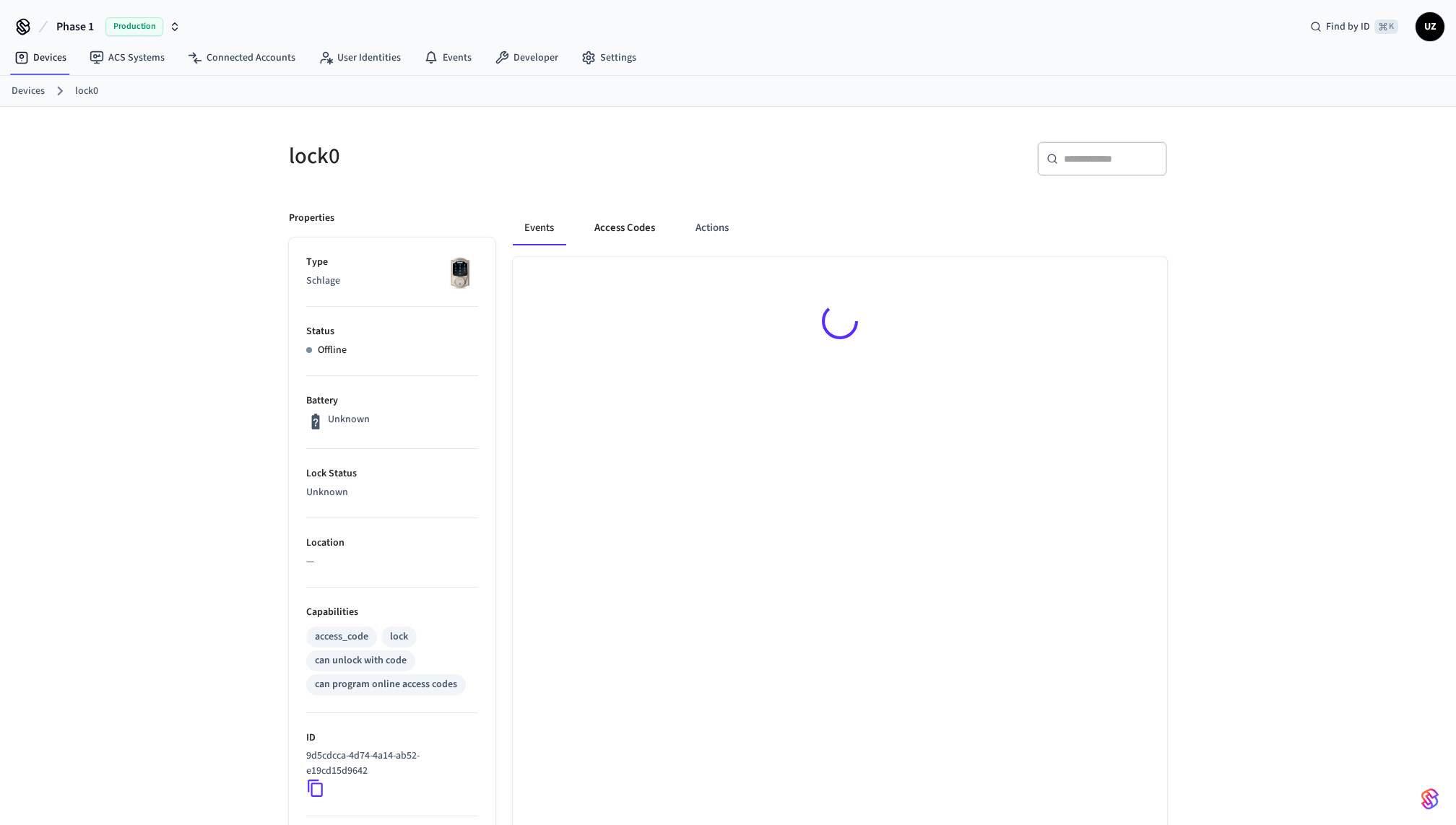
click at [635, 226] on button "Access Codes" at bounding box center [625, 228] width 84 height 35
click at [703, 184] on div "lock0" at bounding box center [495, 156] width 448 height 64
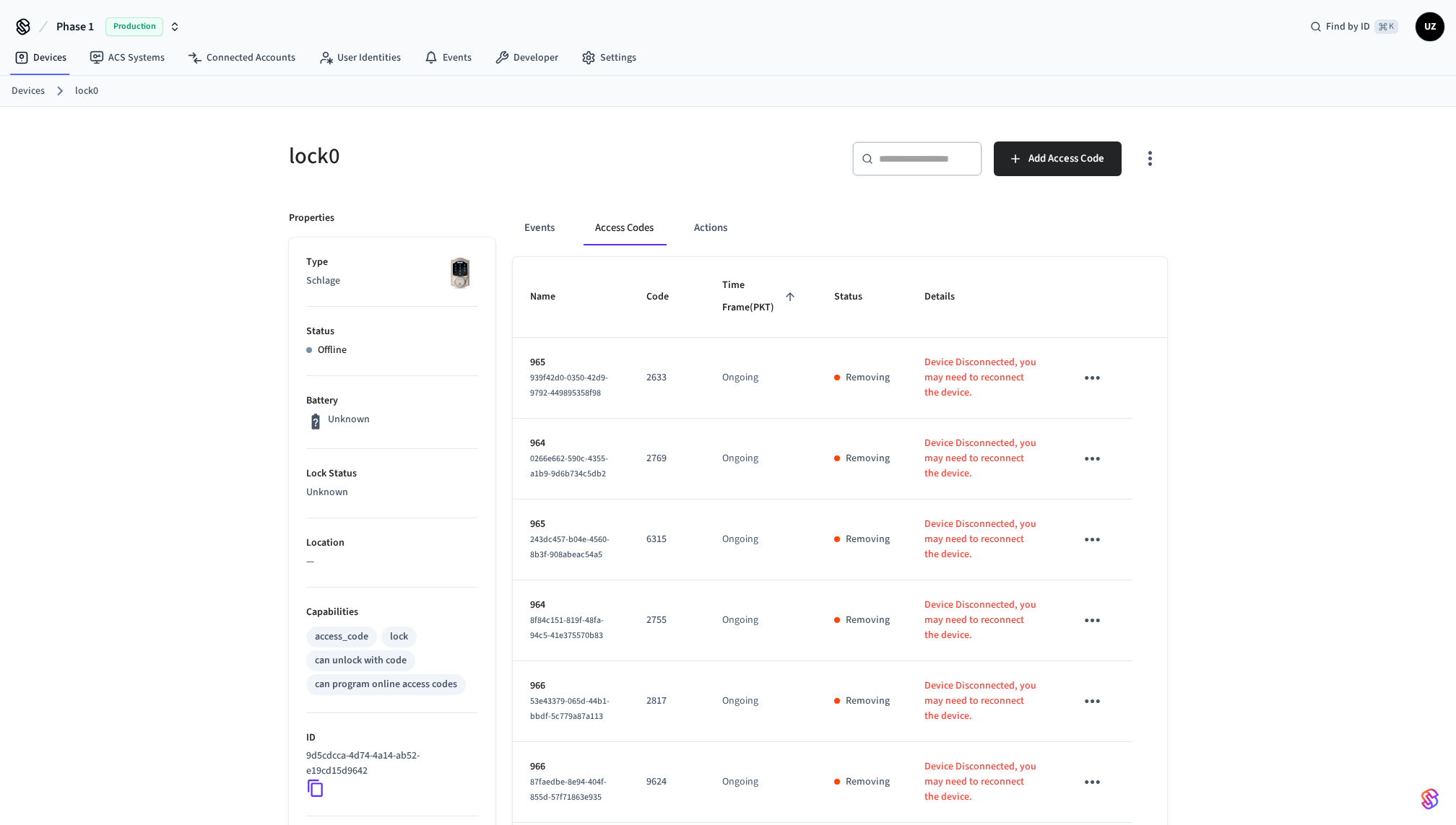
scroll to position [410, 0]
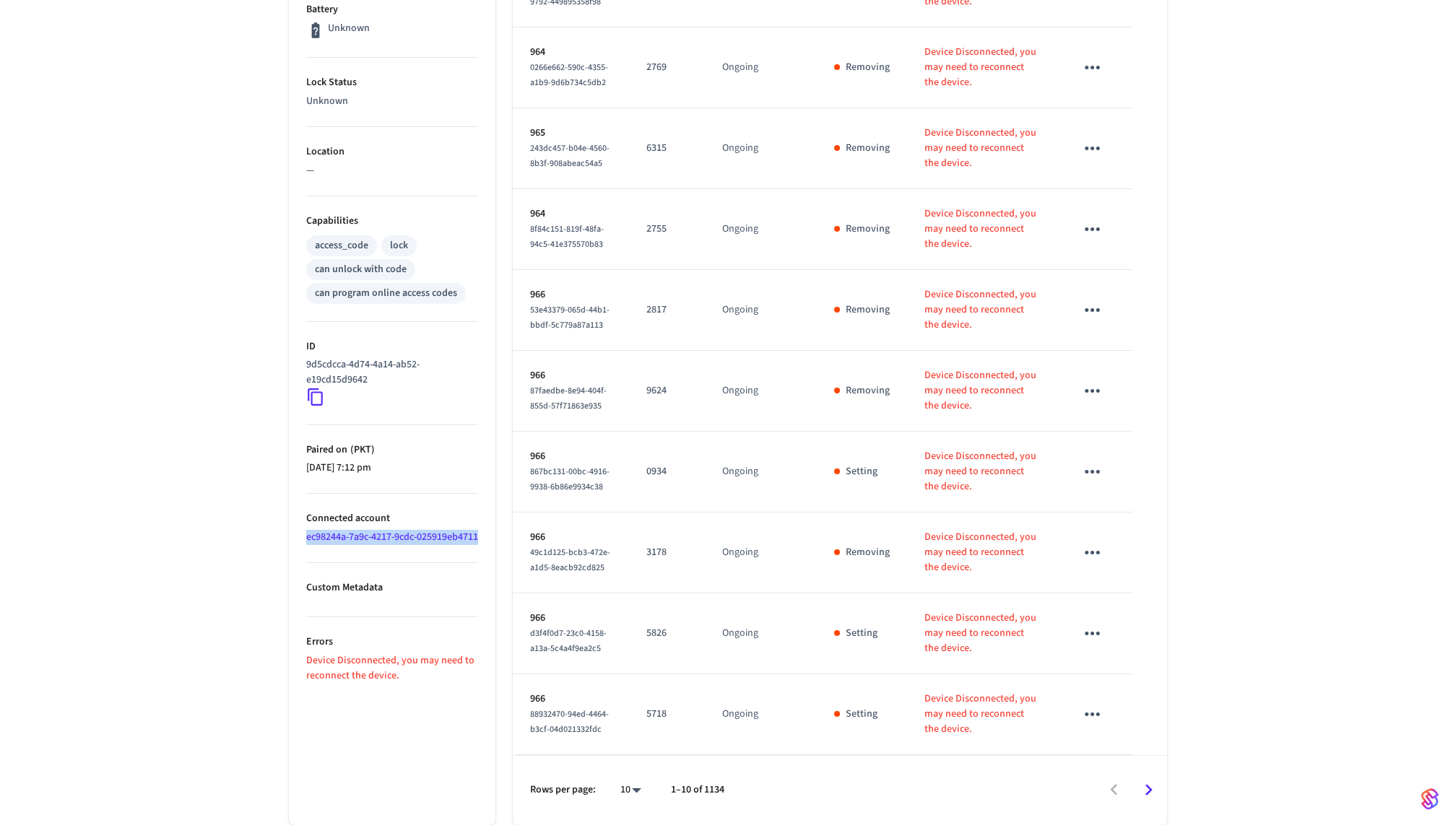
drag, startPoint x: 378, startPoint y: 539, endPoint x: 286, endPoint y: 511, distance: 96.2
click at [285, 511] on div "Properties Type Schlage Status Offline Battery Unknown Lock Status Unknown Loca…" at bounding box center [383, 314] width 224 height 1023
click at [448, 543] on li "Connected account ec98244a-7a9c-4217-9cdc-025919eb4711" at bounding box center [391, 529] width 172 height 69
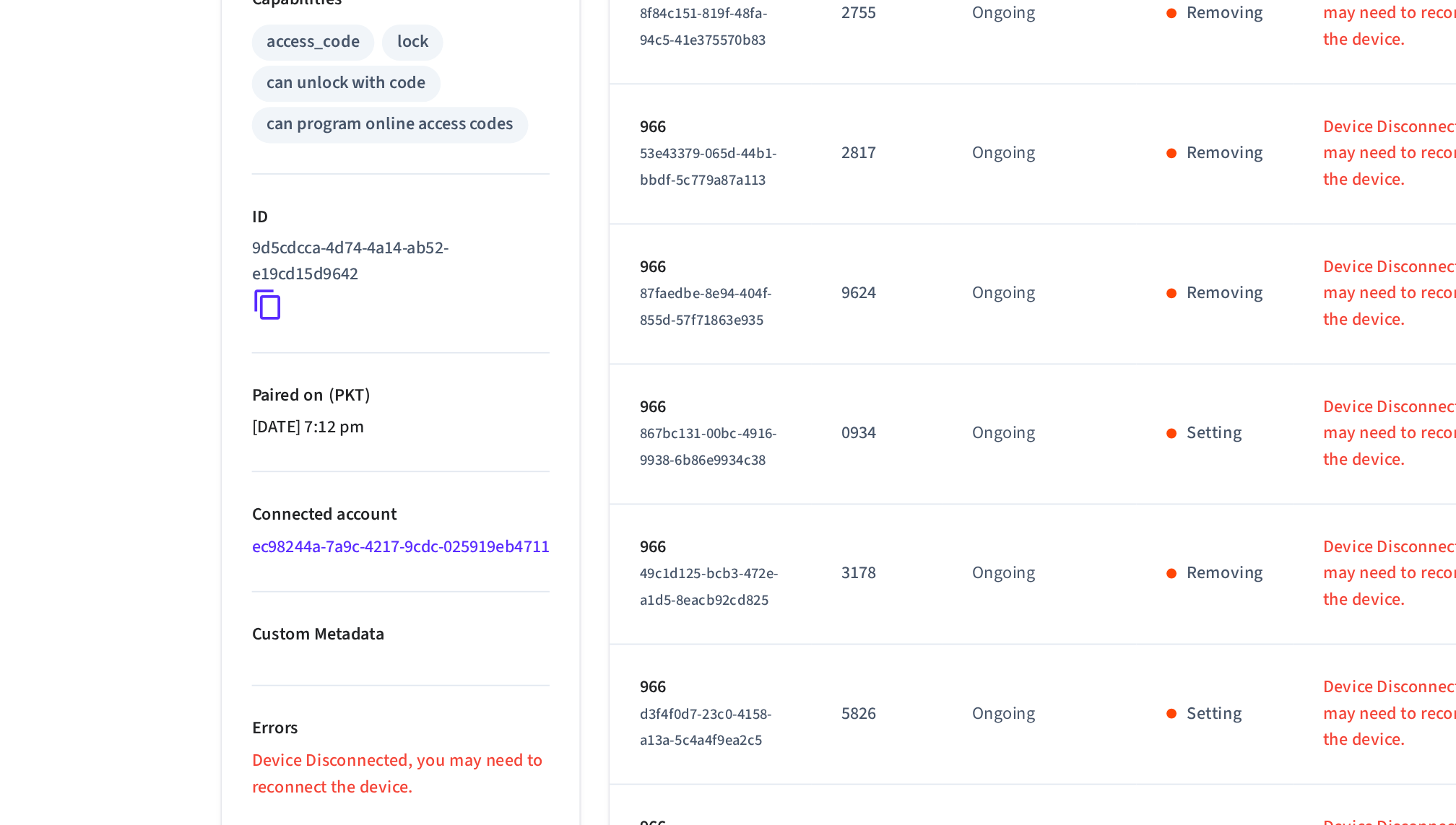
click at [385, 534] on li "Connected account ec98244a-7a9c-4217-9cdc-025919eb4711" at bounding box center [391, 529] width 172 height 69
drag, startPoint x: 385, startPoint y: 534, endPoint x: 298, endPoint y: 514, distance: 89.3
click at [298, 514] on ul "Type Schlage Status Offline Battery Unknown Lock Status Unknown Location — Capa…" at bounding box center [391, 335] width 207 height 979
click at [395, 531] on li "Connected account ec98244a-7a9c-4217-9cdc-025919eb4711" at bounding box center [391, 529] width 172 height 69
drag, startPoint x: 395, startPoint y: 536, endPoint x: 266, endPoint y: 518, distance: 130.2
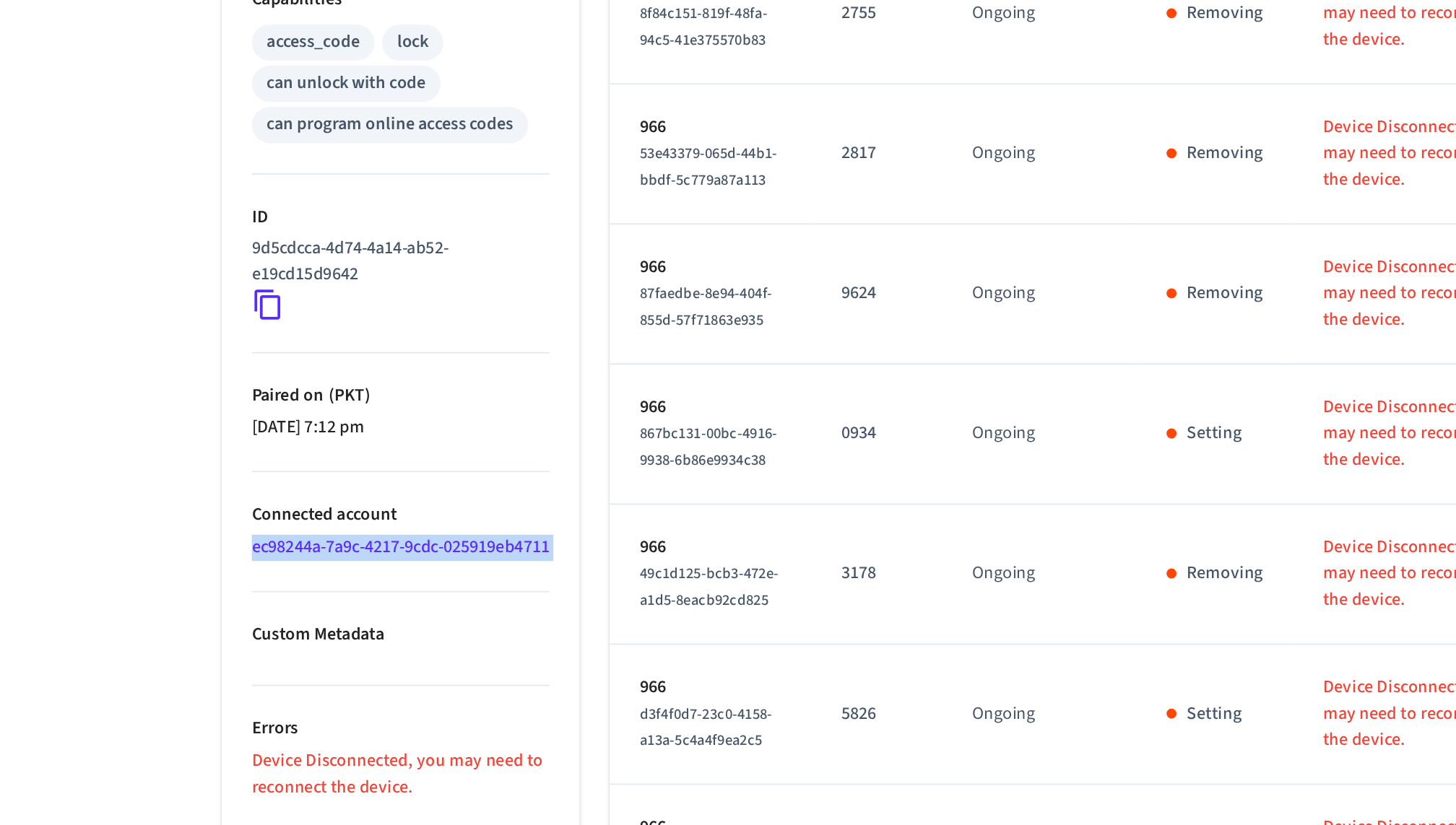
click at [266, 518] on div "lock0 ​ ​ Add Access Code Properties Type Schlage Status Offline Battery Unknow…" at bounding box center [728, 270] width 925 height 1110
copy link "ec98244a-7a9c-4217-9cdc-025919eb4711"
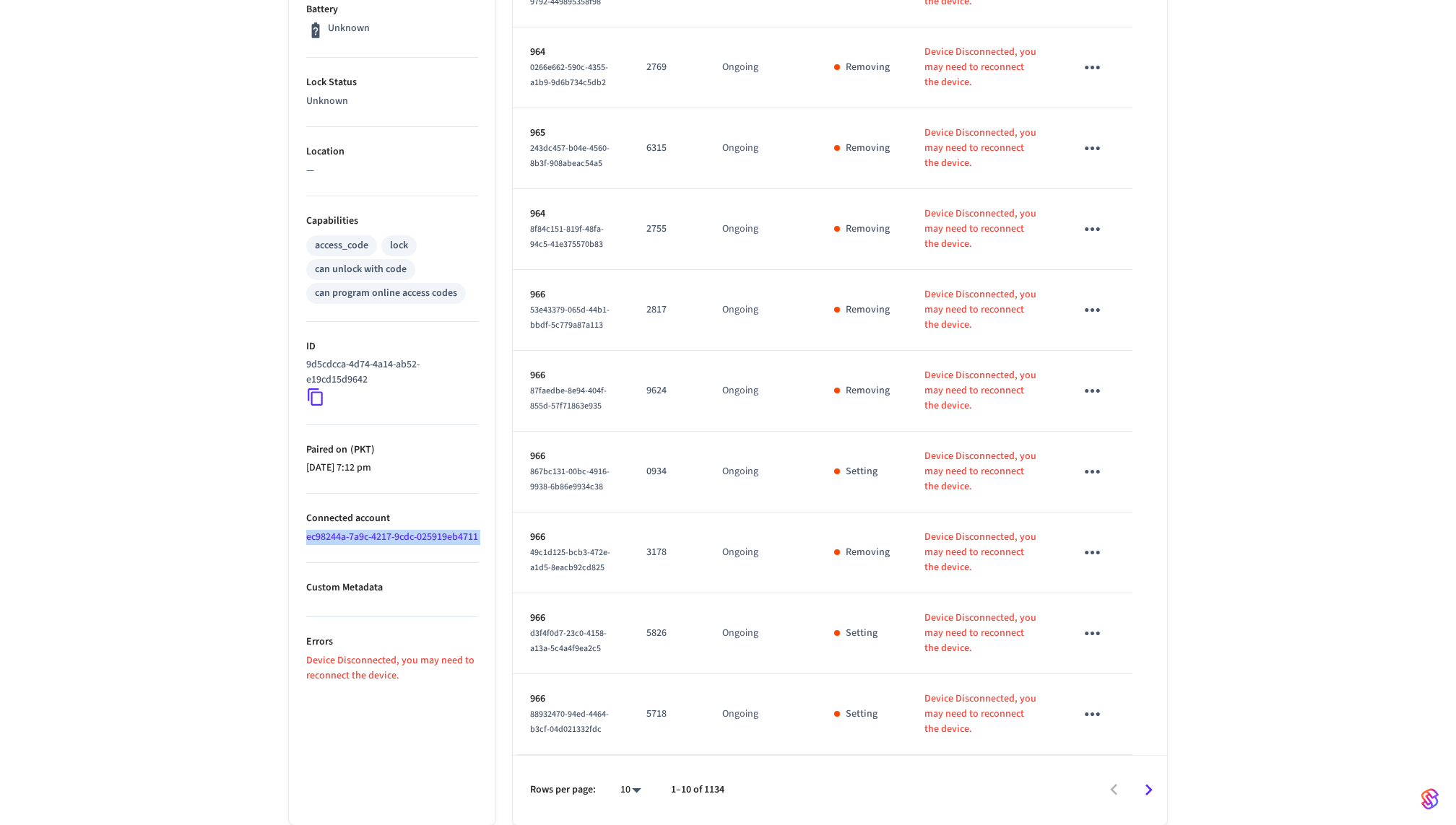
scroll to position [0, 0]
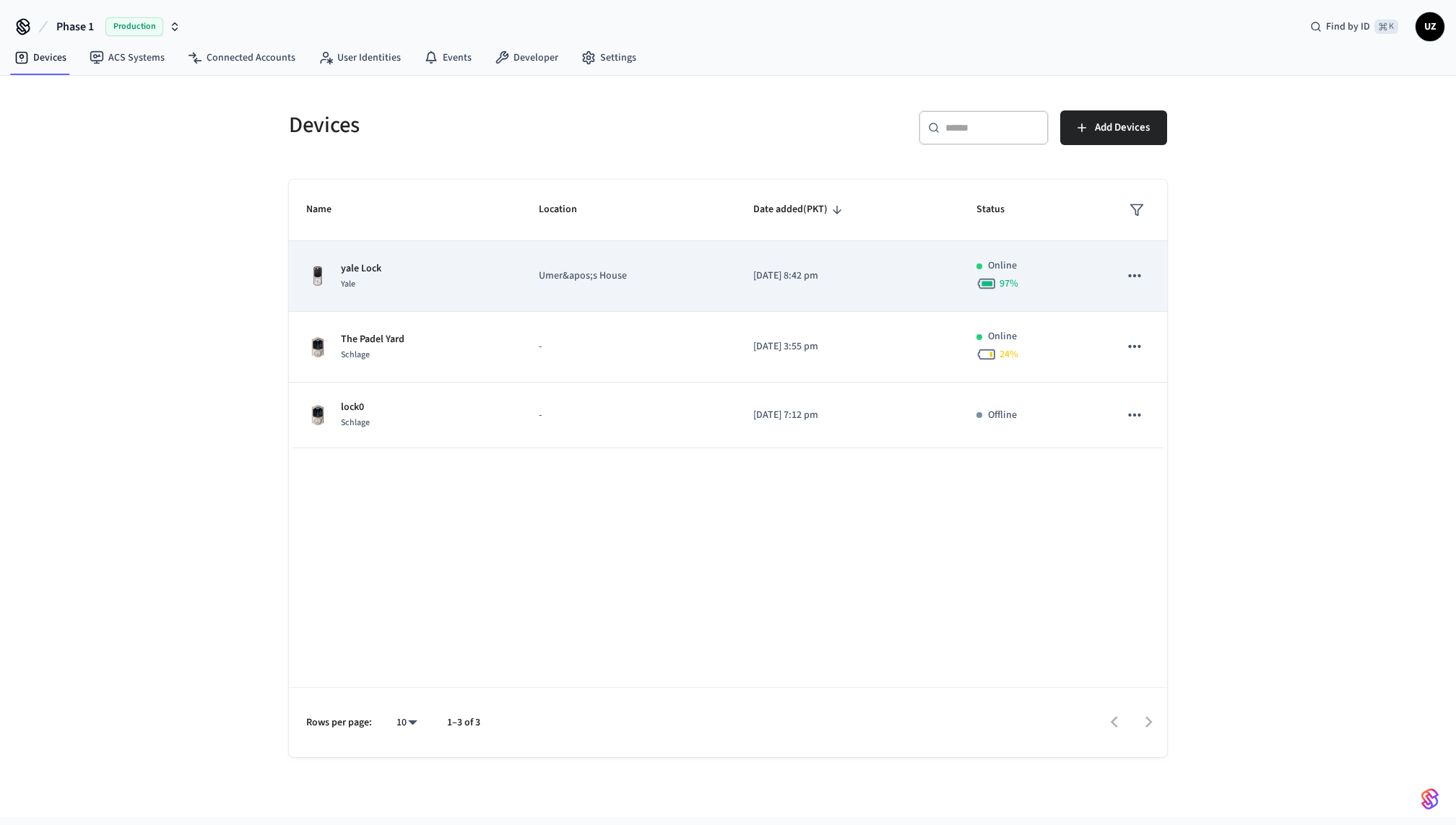
click at [429, 278] on div "yale Lock Yale" at bounding box center [404, 276] width 198 height 30
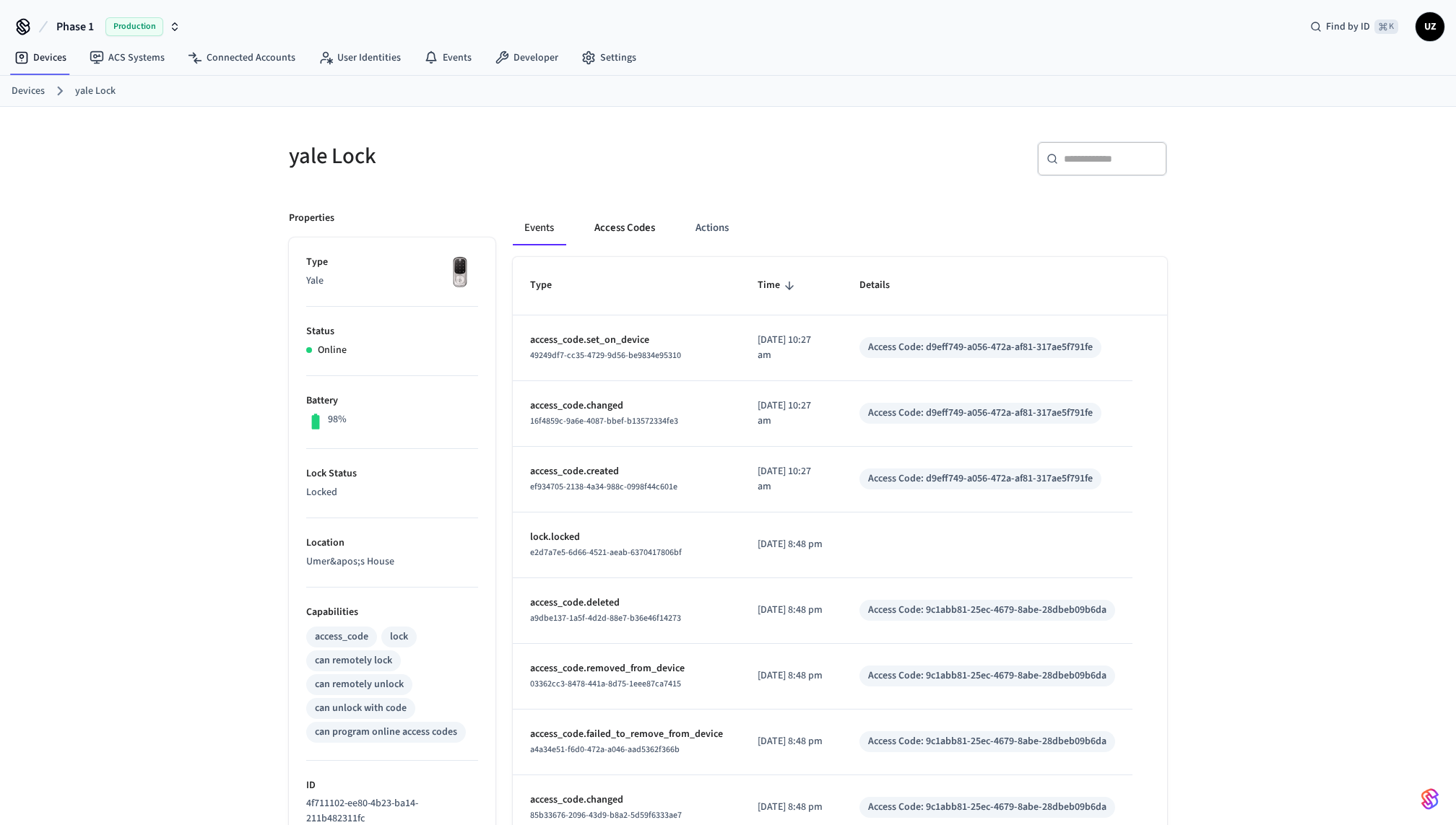
click at [640, 219] on button "Access Codes" at bounding box center [625, 228] width 84 height 35
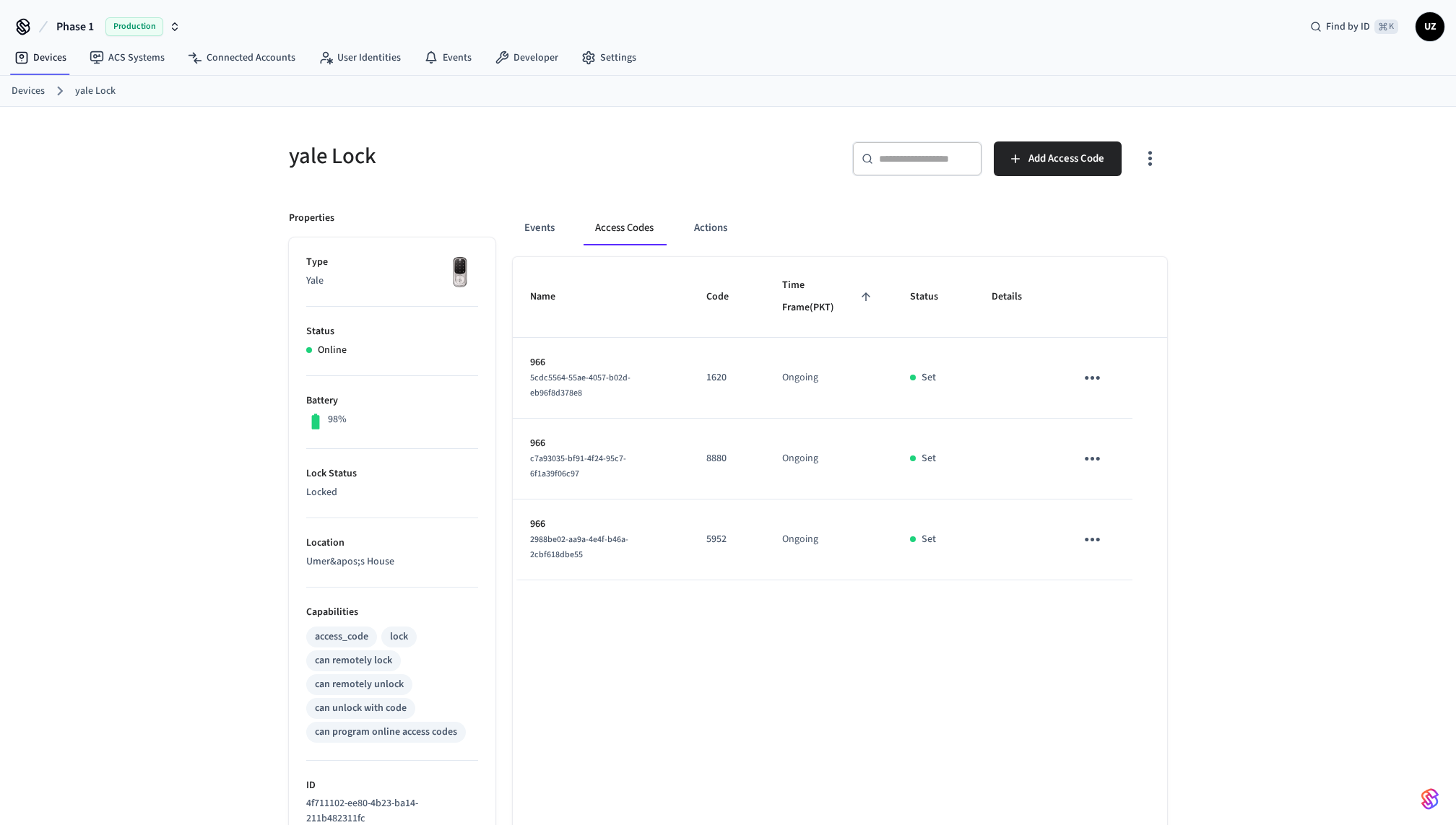
click at [755, 187] on div "​ ​ Add Access Code" at bounding box center [952, 164] width 430 height 46
click at [788, 175] on div "​ ​ Add Access Code" at bounding box center [952, 164] width 430 height 46
click at [798, 187] on div "​ ​ Add Access Code" at bounding box center [952, 164] width 430 height 46
click at [777, 190] on div "yale Lock ​ ​ Add Access Code Properties Type Yale Status Online Battery 98% Lo…" at bounding box center [728, 590] width 901 height 931
click at [680, 384] on td "966 5cdc5564-55ae-4057-b02d-eb96f8d378e8" at bounding box center [601, 378] width 176 height 81
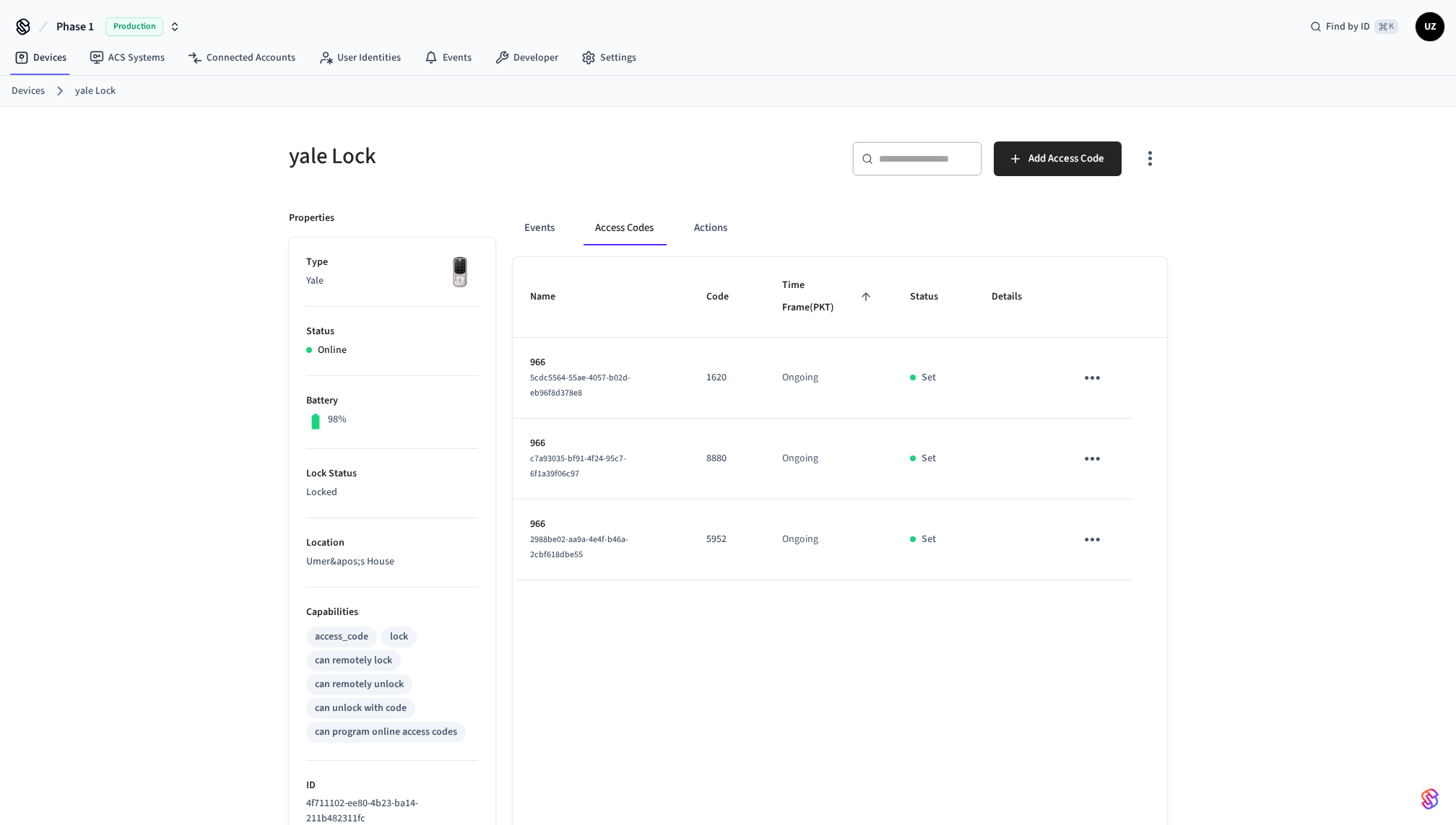
click at [811, 228] on div "Events Access Codes Actions" at bounding box center [839, 228] width 654 height 35
click at [778, 181] on div "​ ​ Add Access Code" at bounding box center [952, 164] width 430 height 46
click at [768, 190] on div "yale Lock ​ ​ Add Access Code Properties Type Yale Status Online Battery 98% Lo…" at bounding box center [728, 590] width 901 height 931
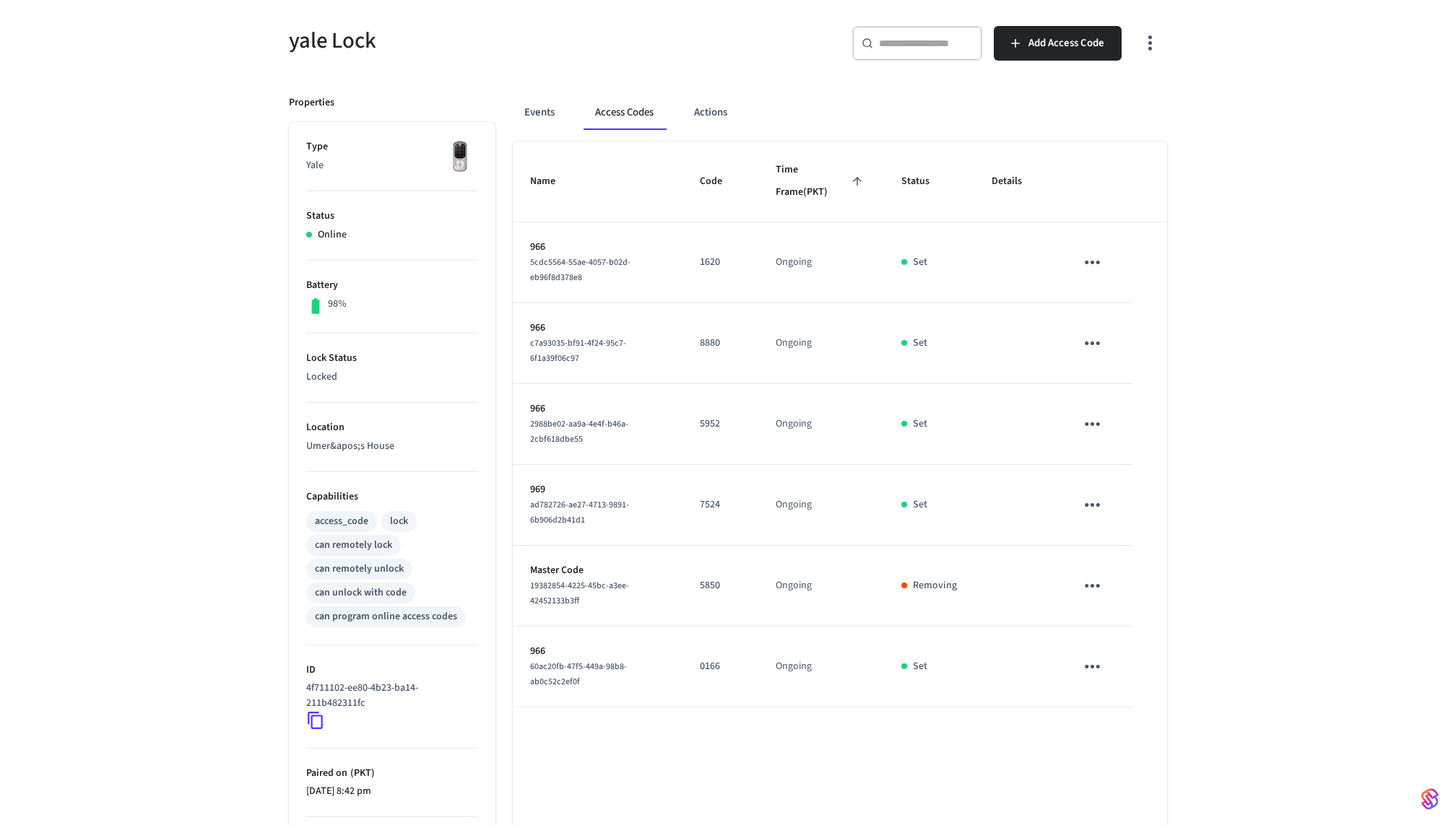
scroll to position [86, 0]
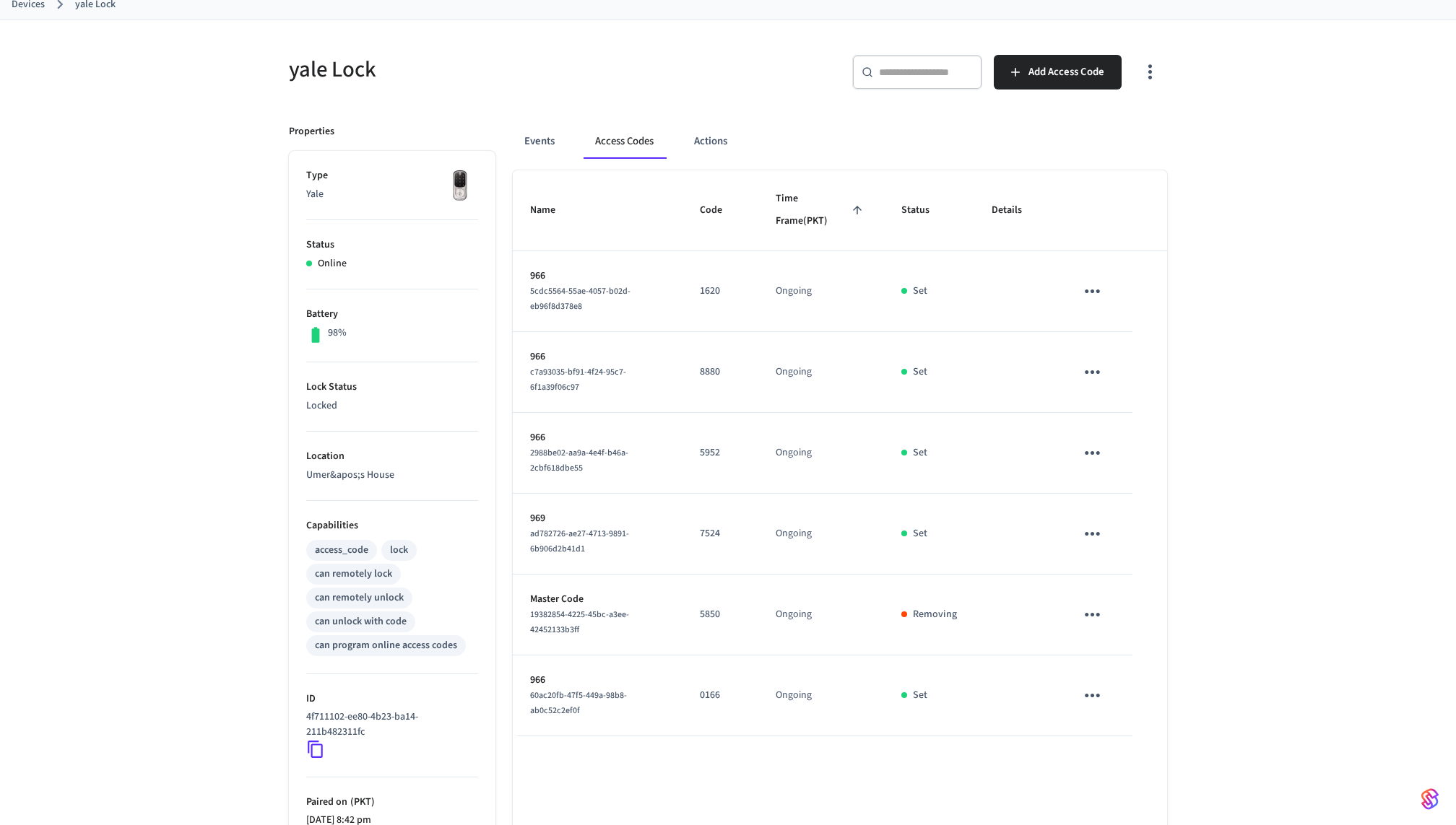
click at [920, 651] on td "Removing" at bounding box center [929, 615] width 90 height 81
click at [552, 138] on button "Events" at bounding box center [539, 142] width 54 height 35
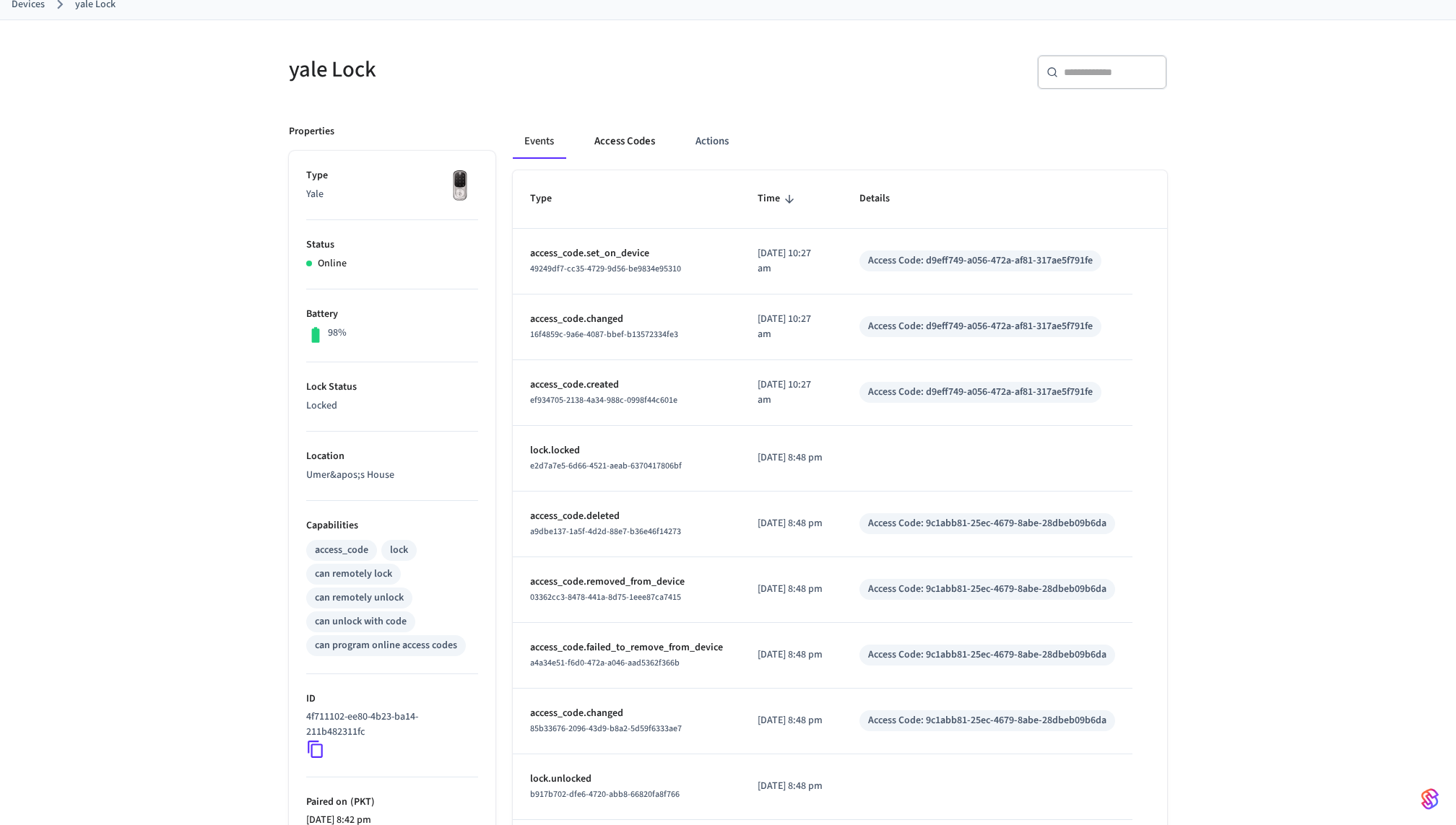
click at [632, 138] on button "Access Codes" at bounding box center [625, 142] width 84 height 35
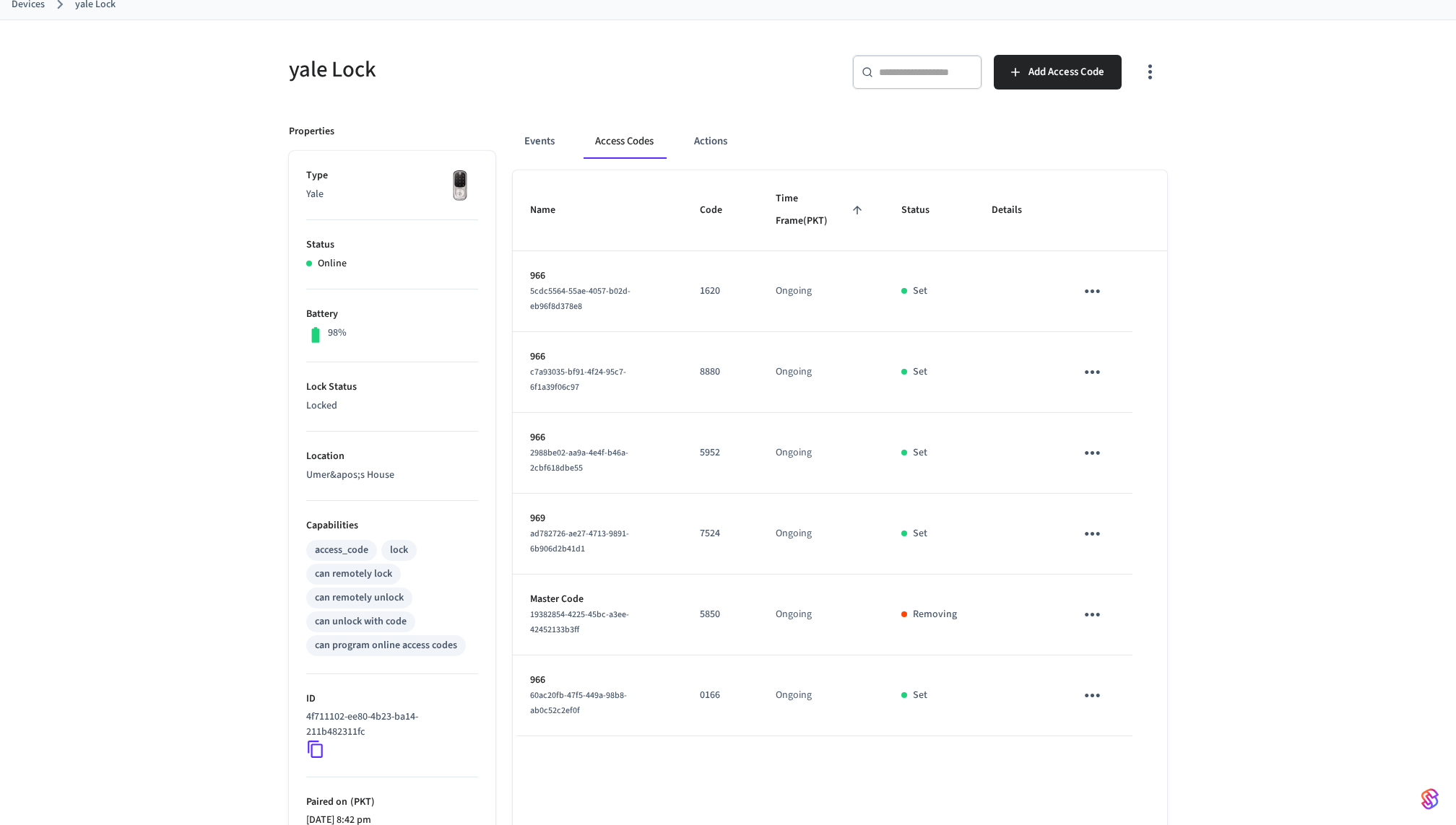
click at [1101, 295] on icon "sticky table" at bounding box center [1092, 291] width 22 height 22
click at [1126, 375] on li "Delete" at bounding box center [1127, 371] width 68 height 38
click at [1092, 367] on icon "sticky table" at bounding box center [1092, 372] width 22 height 22
click at [1096, 450] on li "Delete" at bounding box center [1127, 451] width 68 height 38
click at [1093, 451] on icon "sticky table" at bounding box center [1093, 453] width 16 height 3
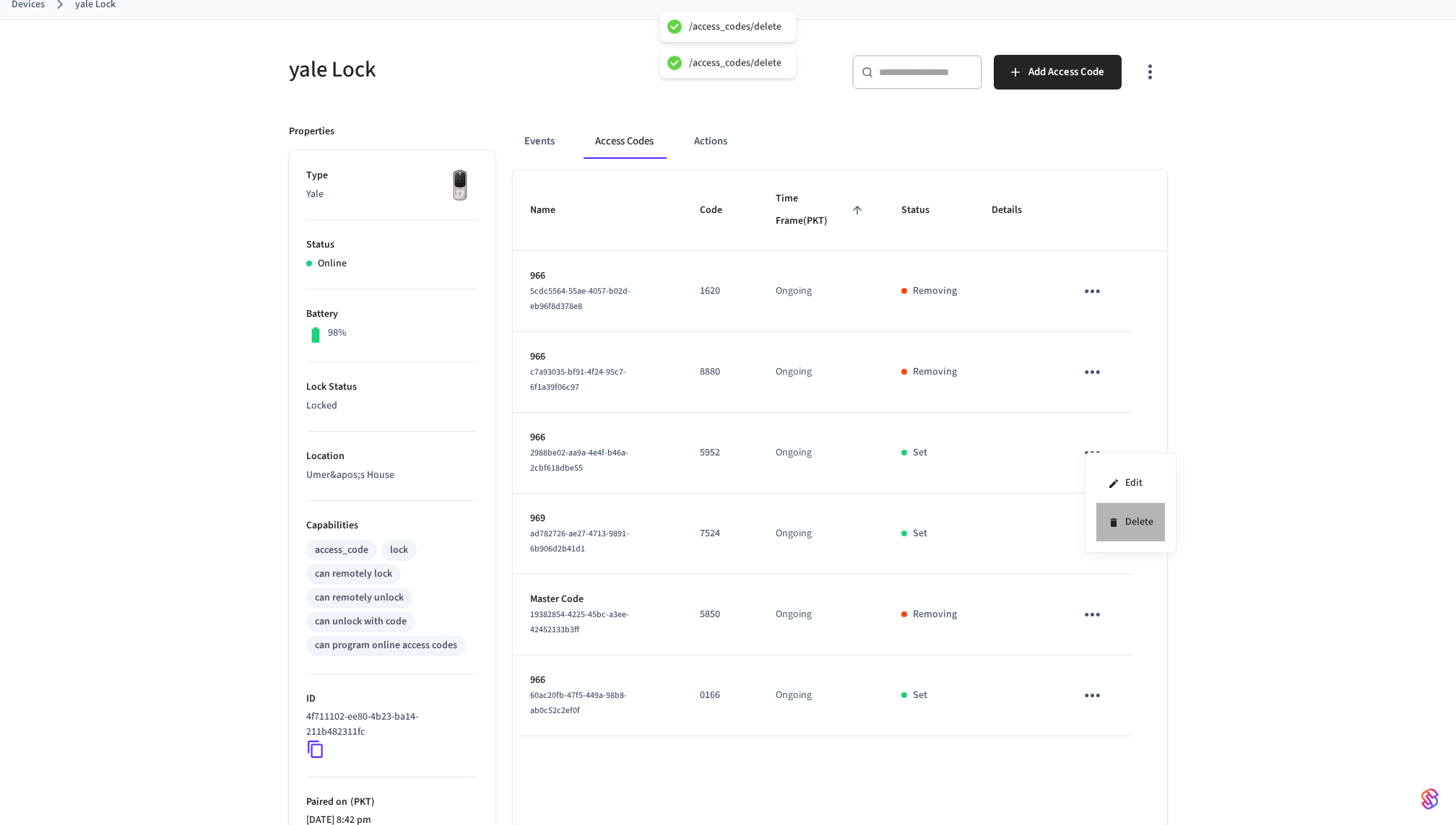
click at [1120, 528] on li "Delete" at bounding box center [1130, 523] width 68 height 38
click at [1091, 694] on icon "sticky table" at bounding box center [1093, 695] width 16 height 3
click at [1115, 762] on icon at bounding box center [1114, 765] width 7 height 9
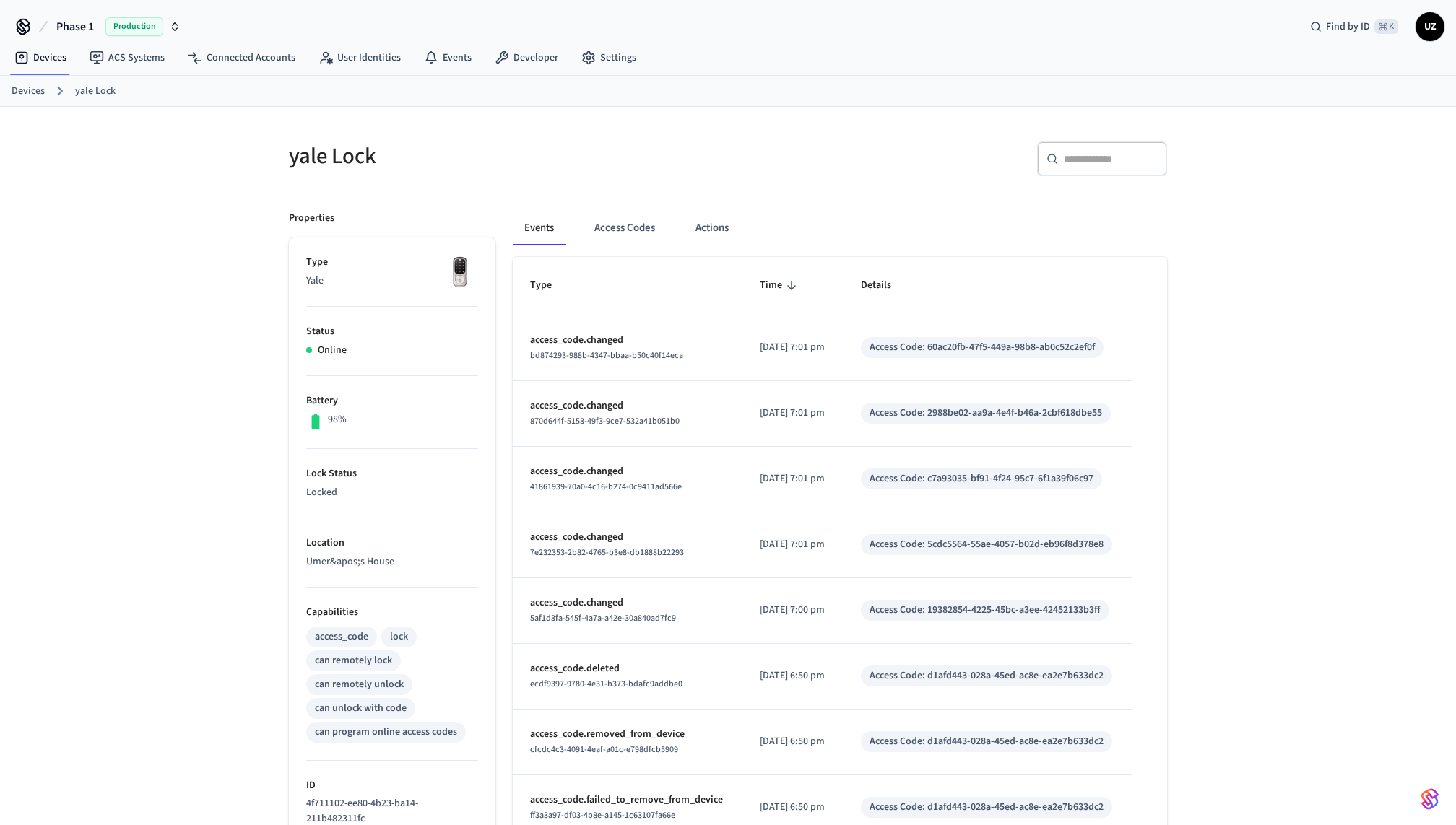
click at [648, 202] on div "Events Access Codes Actions Type Time Details access_code.changed bd874293-988b…" at bounding box center [830, 625] width 671 height 862
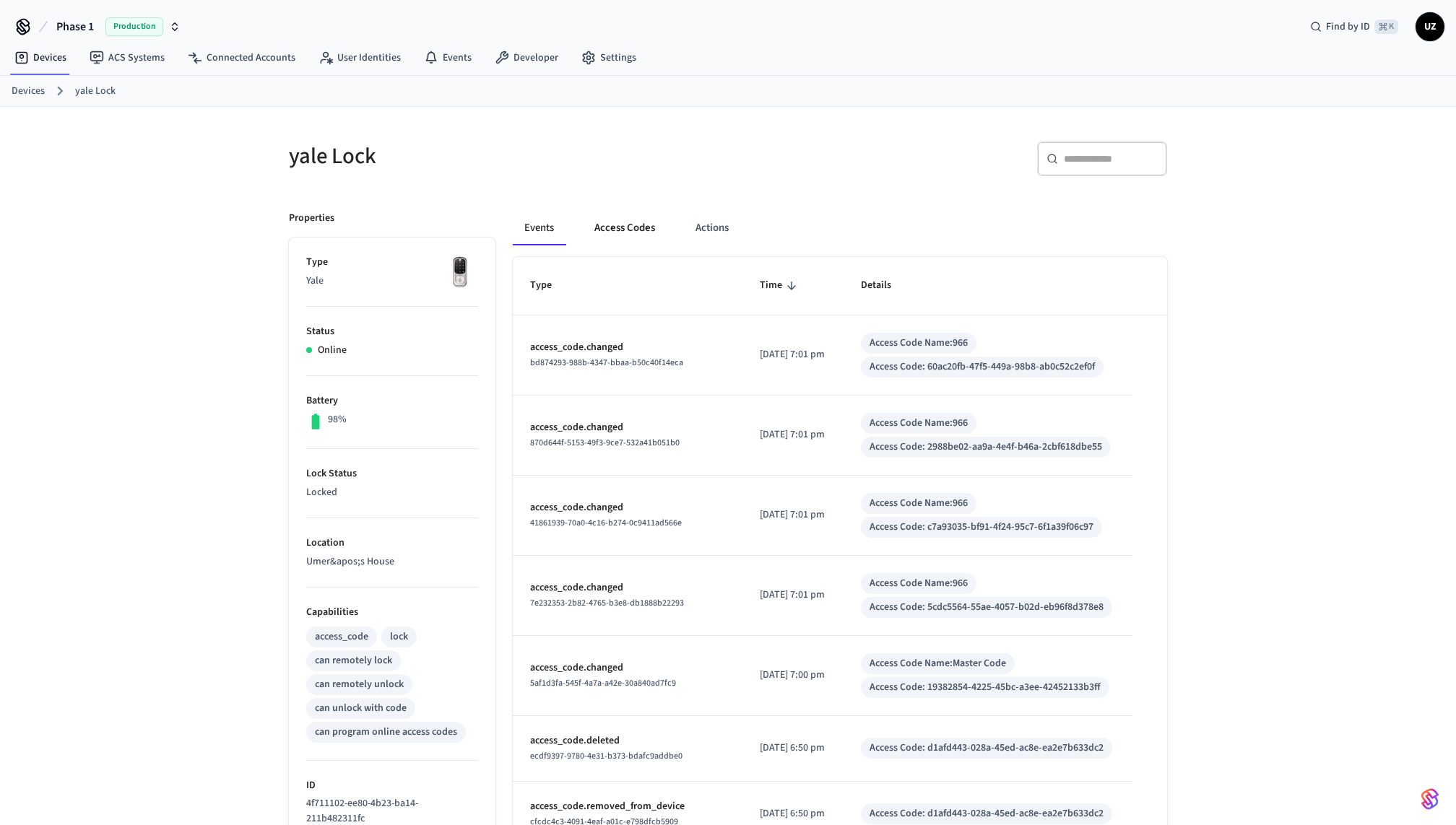
click at [638, 224] on button "Access Codes" at bounding box center [625, 228] width 84 height 35
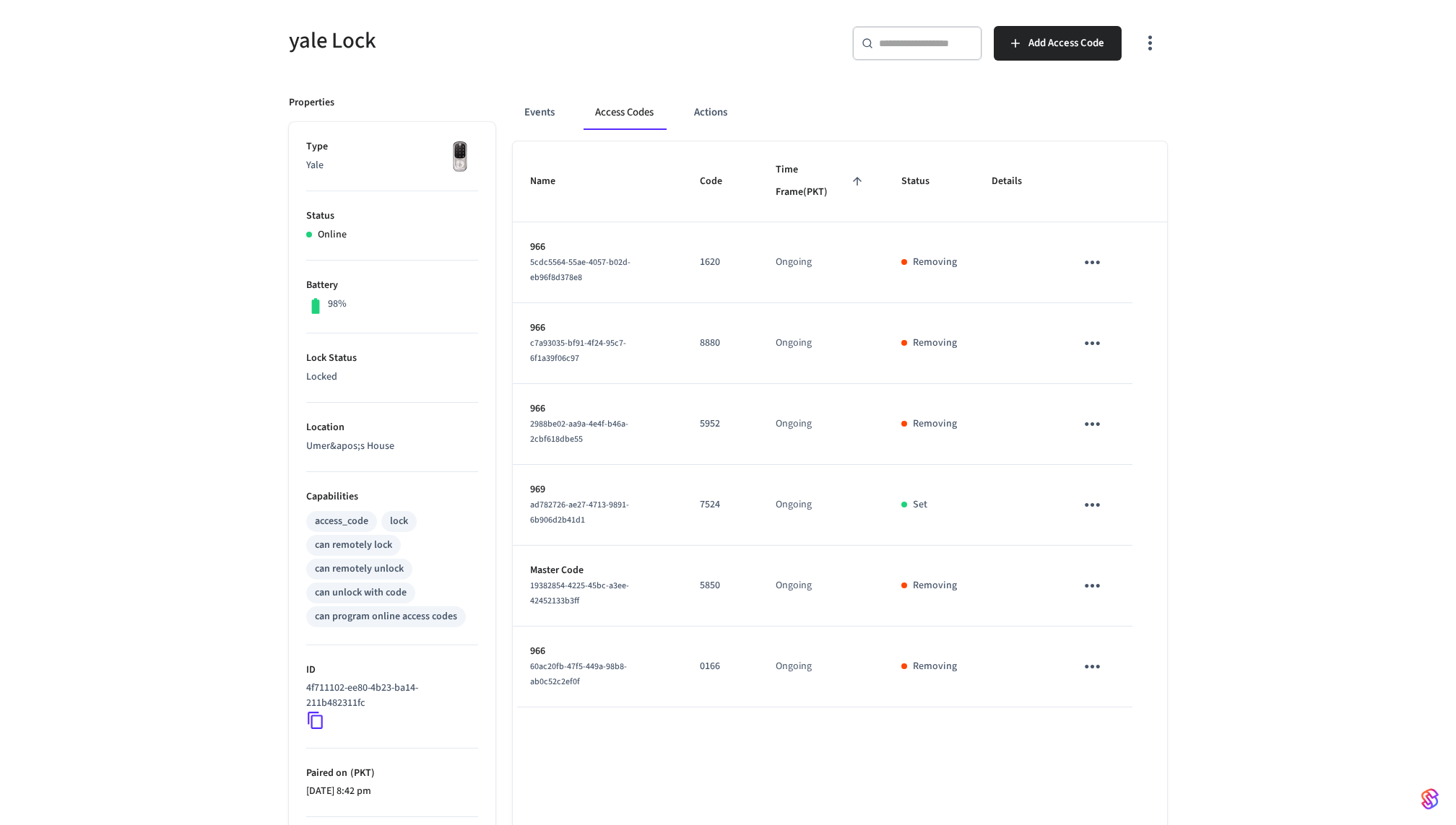
scroll to position [243, 0]
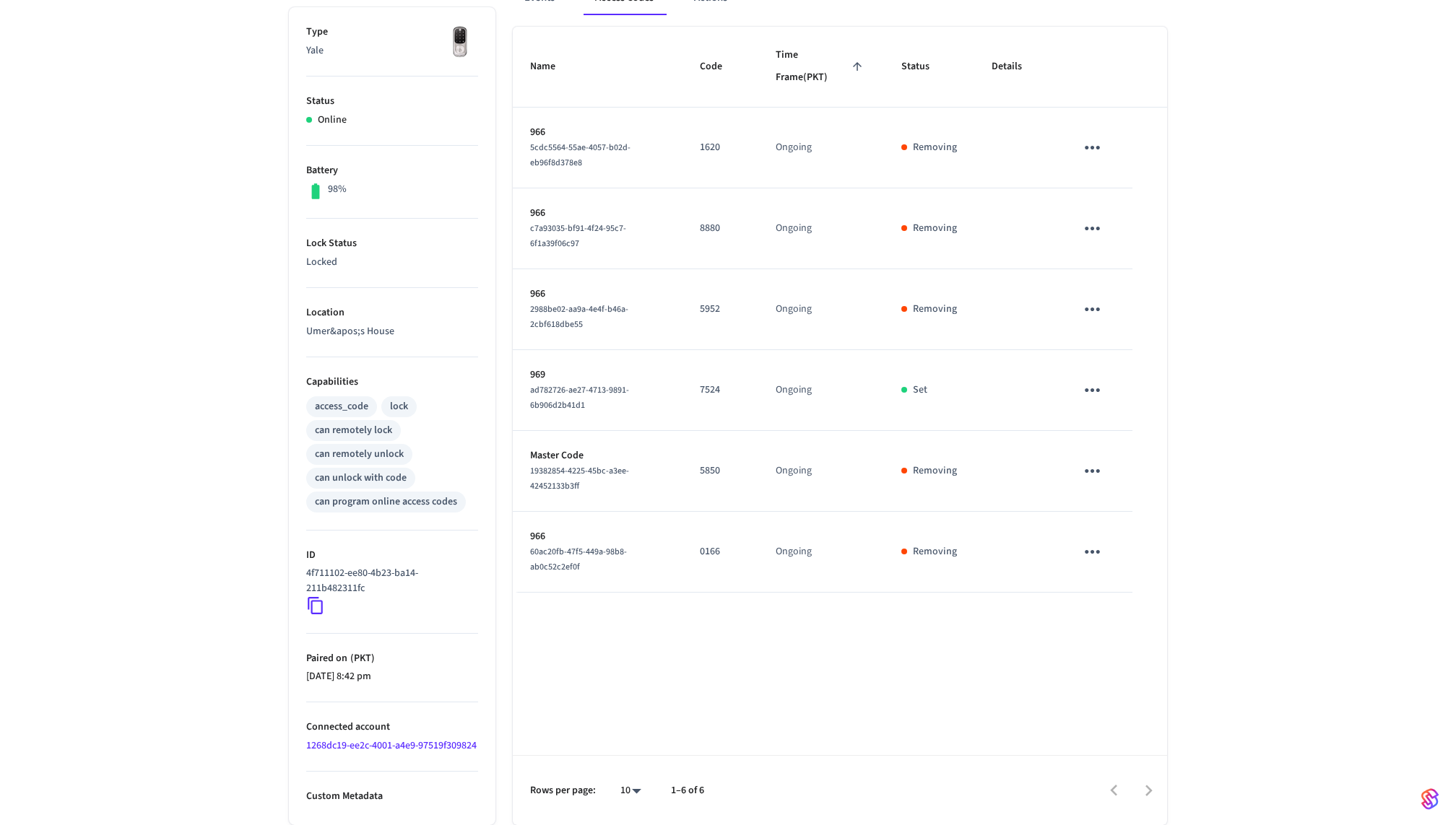
click at [938, 303] on td "Removing" at bounding box center [929, 310] width 90 height 81
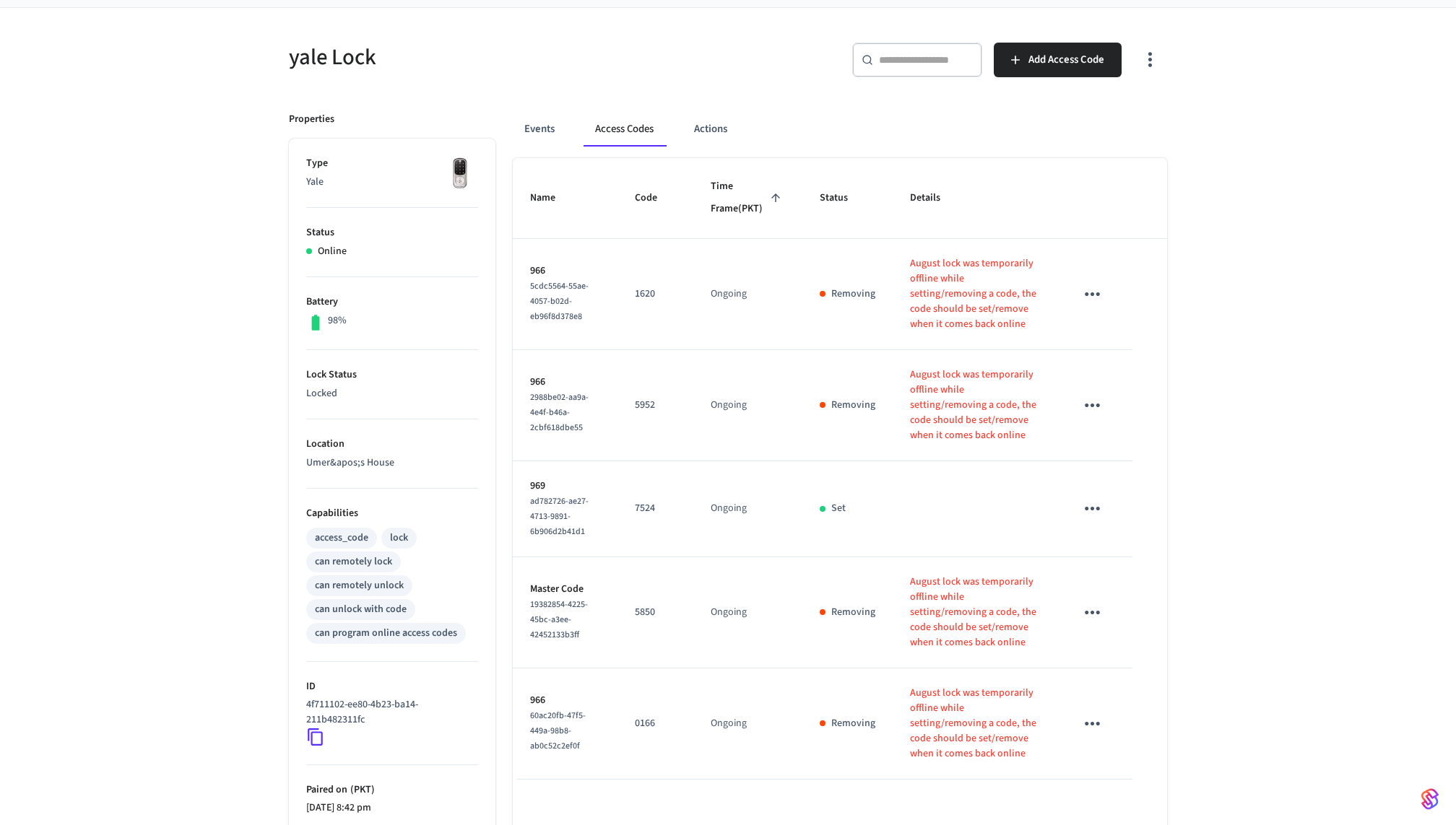
scroll to position [0, 0]
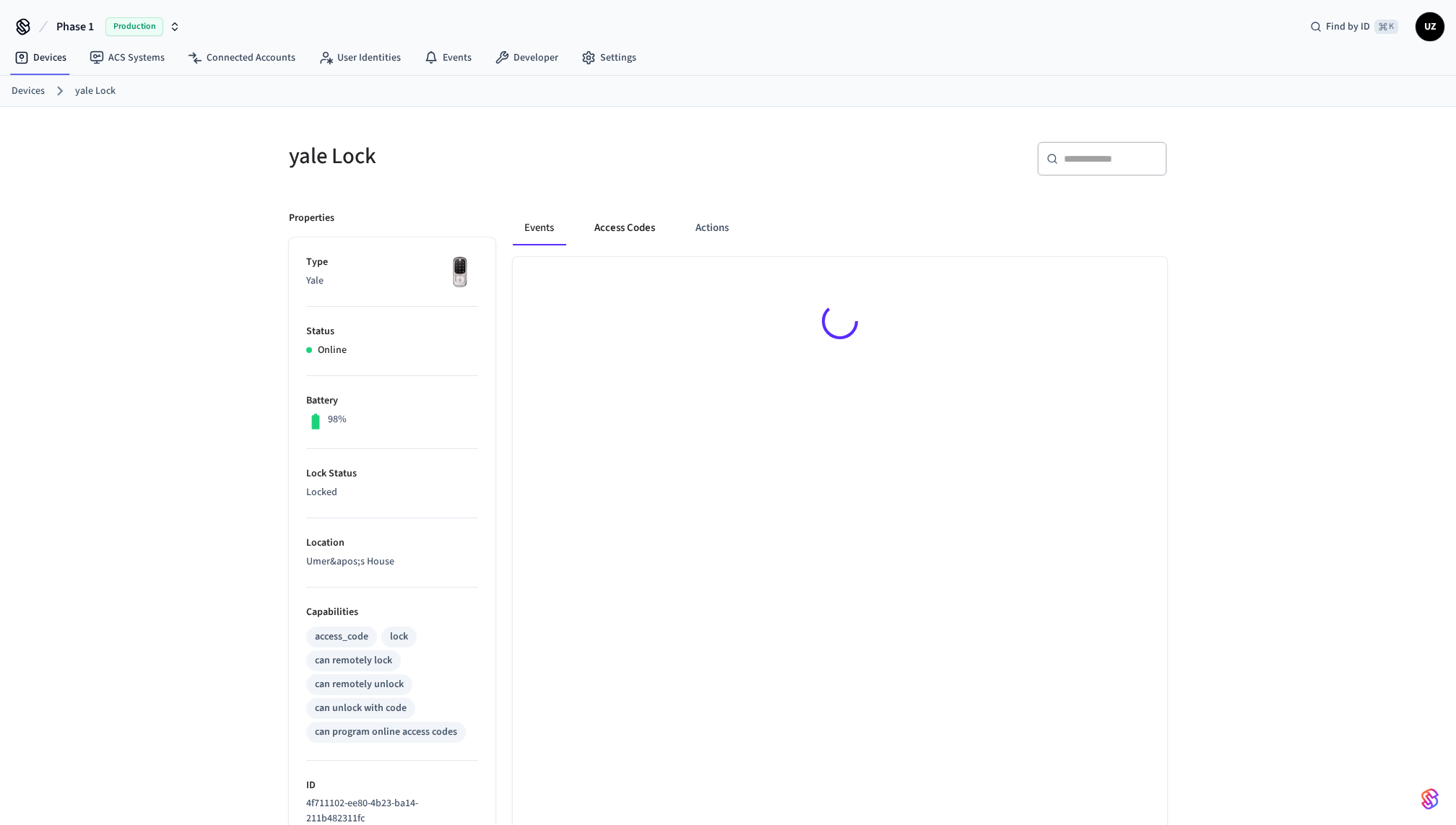
click at [627, 231] on button "Access Codes" at bounding box center [625, 228] width 84 height 35
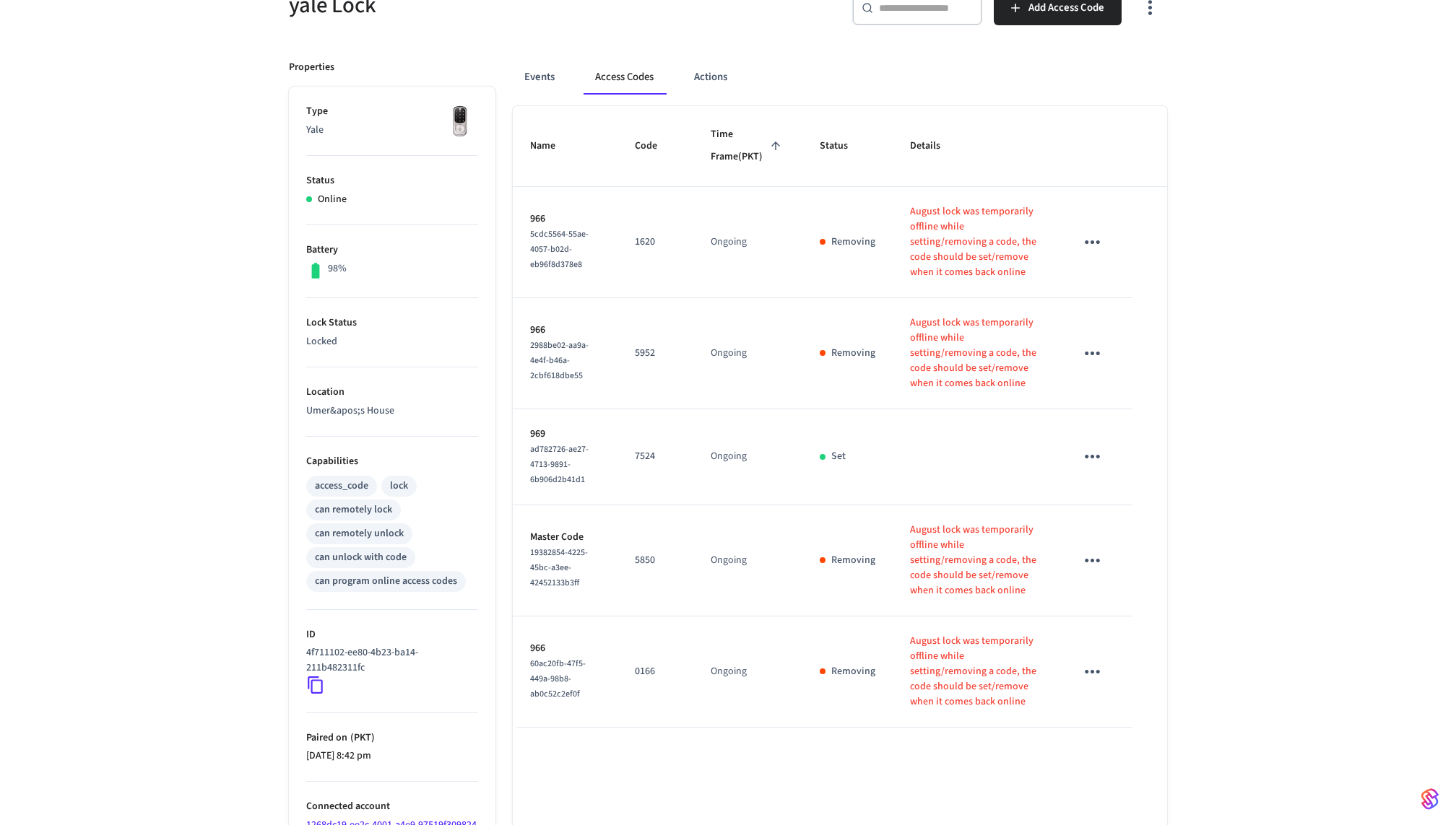
scroll to position [243, 0]
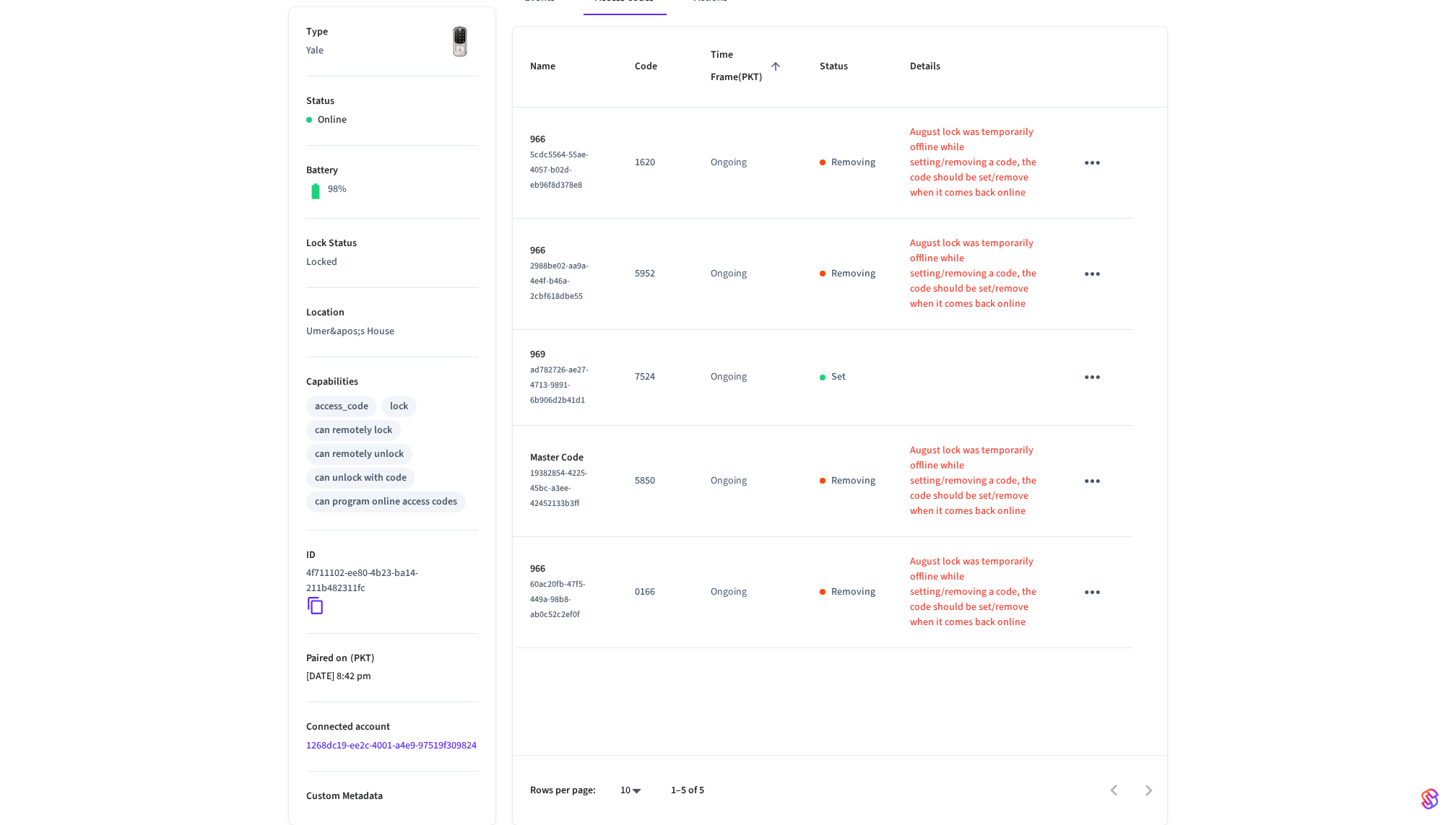
click at [911, 255] on p "August lock was temporarily offline while setting/removing a code, the code sho…" at bounding box center [975, 274] width 130 height 76
drag, startPoint x: 898, startPoint y: 255, endPoint x: 942, endPoint y: 310, distance: 70.4
click at [943, 312] on p "August lock was temporarily offline while setting/removing a code, the code sho…" at bounding box center [975, 274] width 130 height 76
copy p "ugust lock was temporarily offline while setting/removing a code, the code shou…"
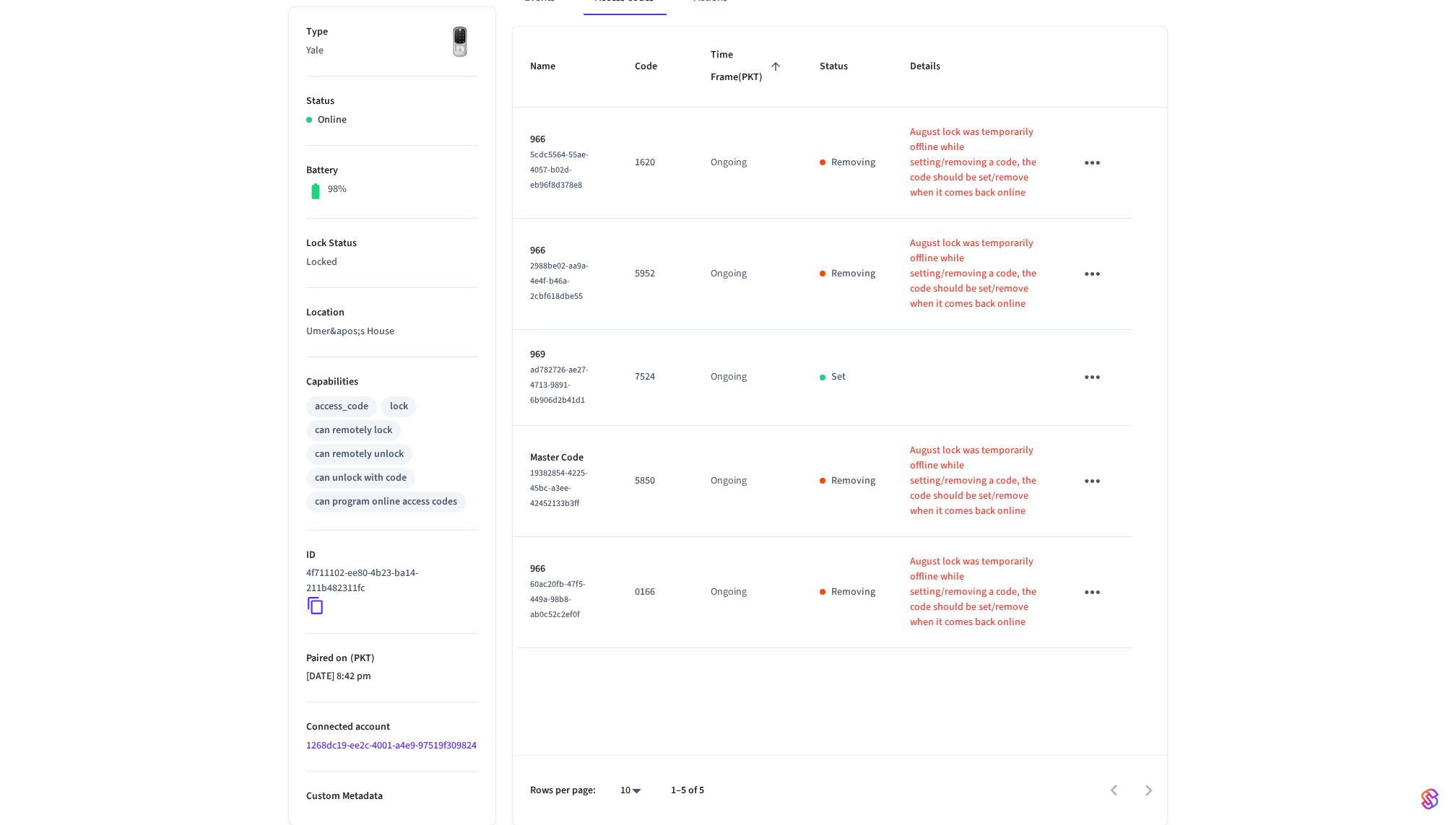
click at [1190, 407] on div "yale Lock ​ ​ Add Access Code Properties Type Yale Status Online Battery 98% Lo…" at bounding box center [728, 351] width 925 height 949
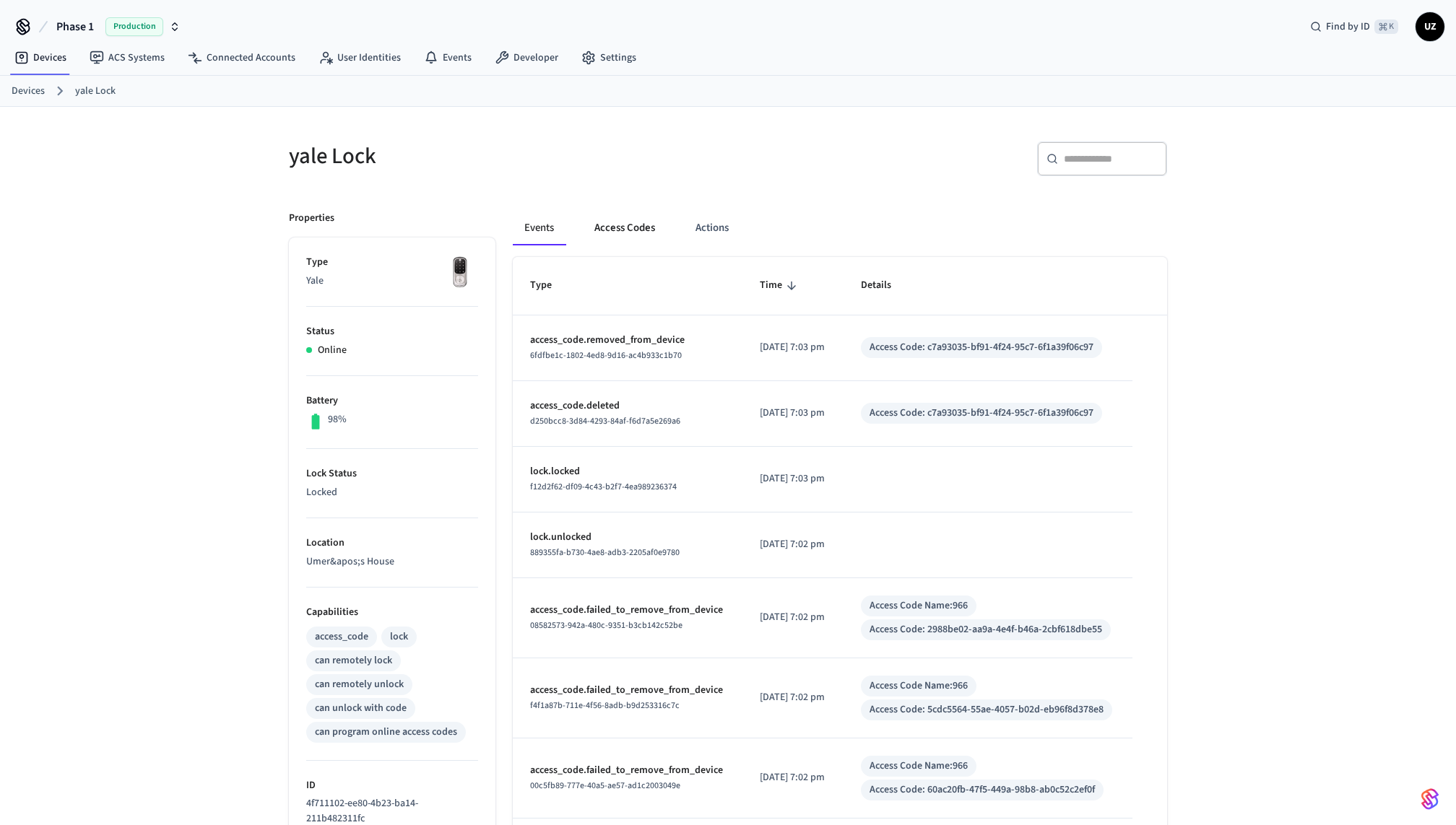
click at [645, 225] on button "Access Codes" at bounding box center [625, 228] width 84 height 35
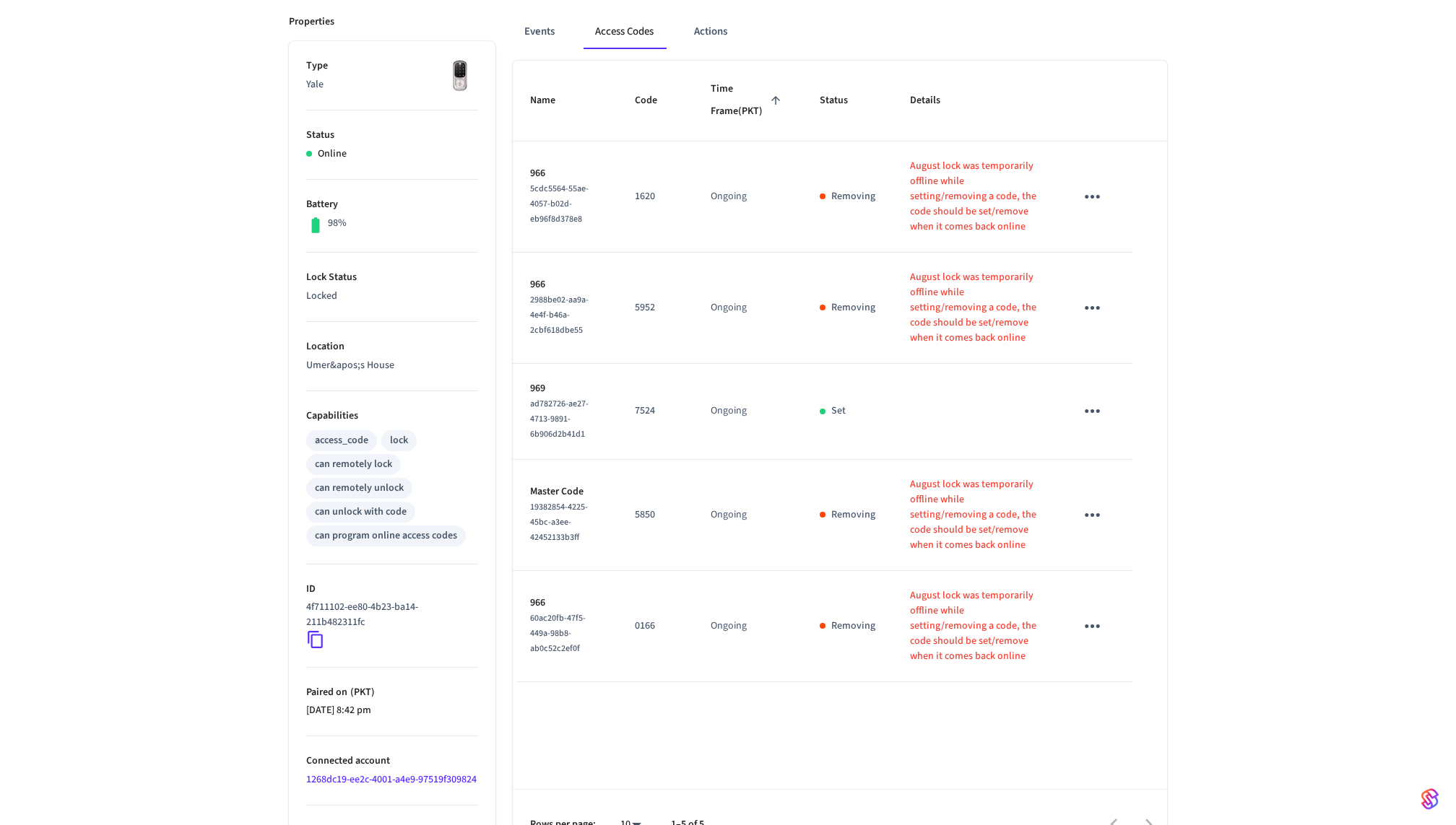
scroll to position [219, 0]
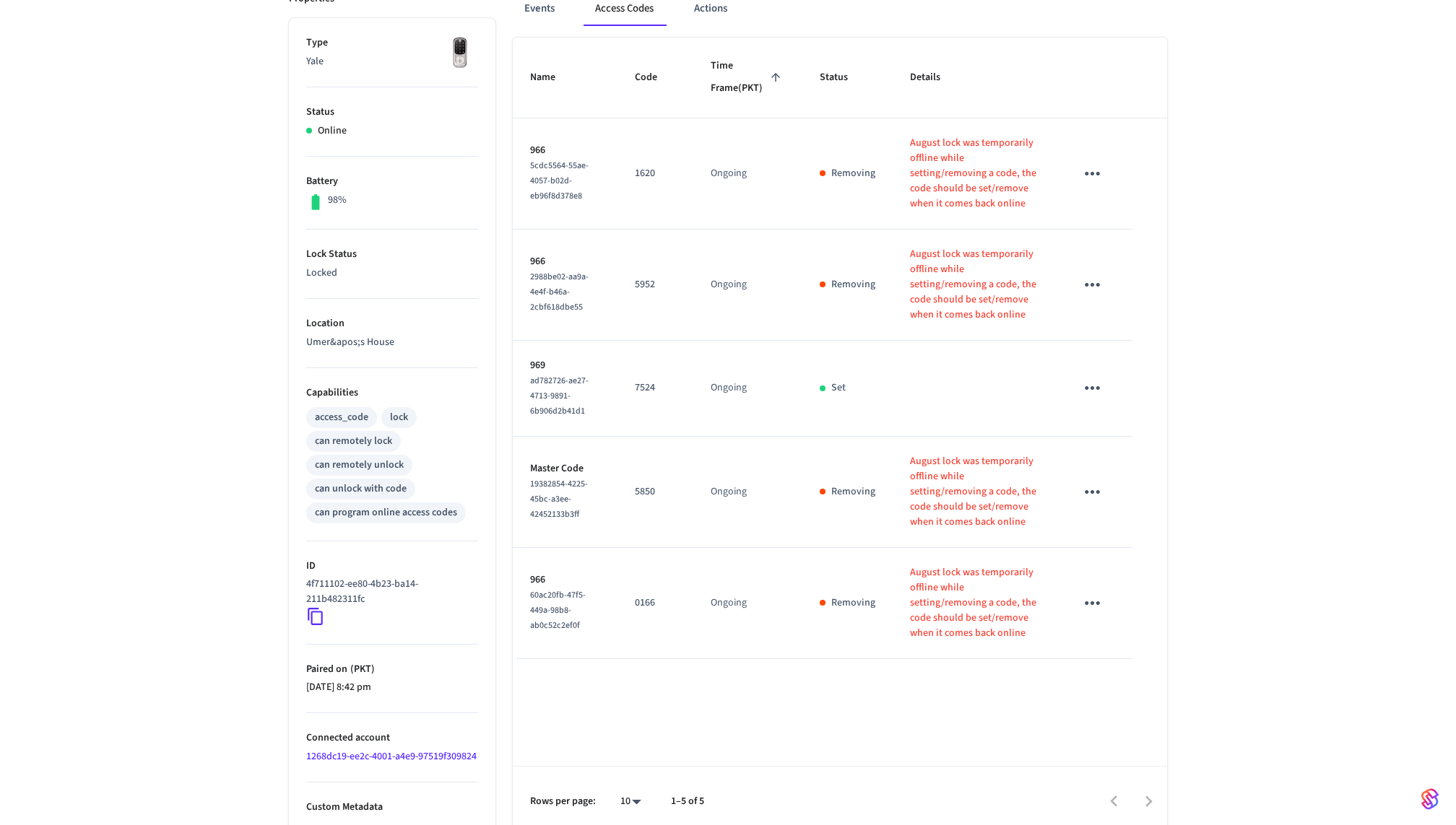
click at [1332, 433] on div "yale Lock ​ ​ Add Access Code Properties Type Yale Status Online Battery 98% Lo…" at bounding box center [728, 362] width 1456 height 949
click at [743, 384] on td "Ongoing" at bounding box center [747, 389] width 109 height 96
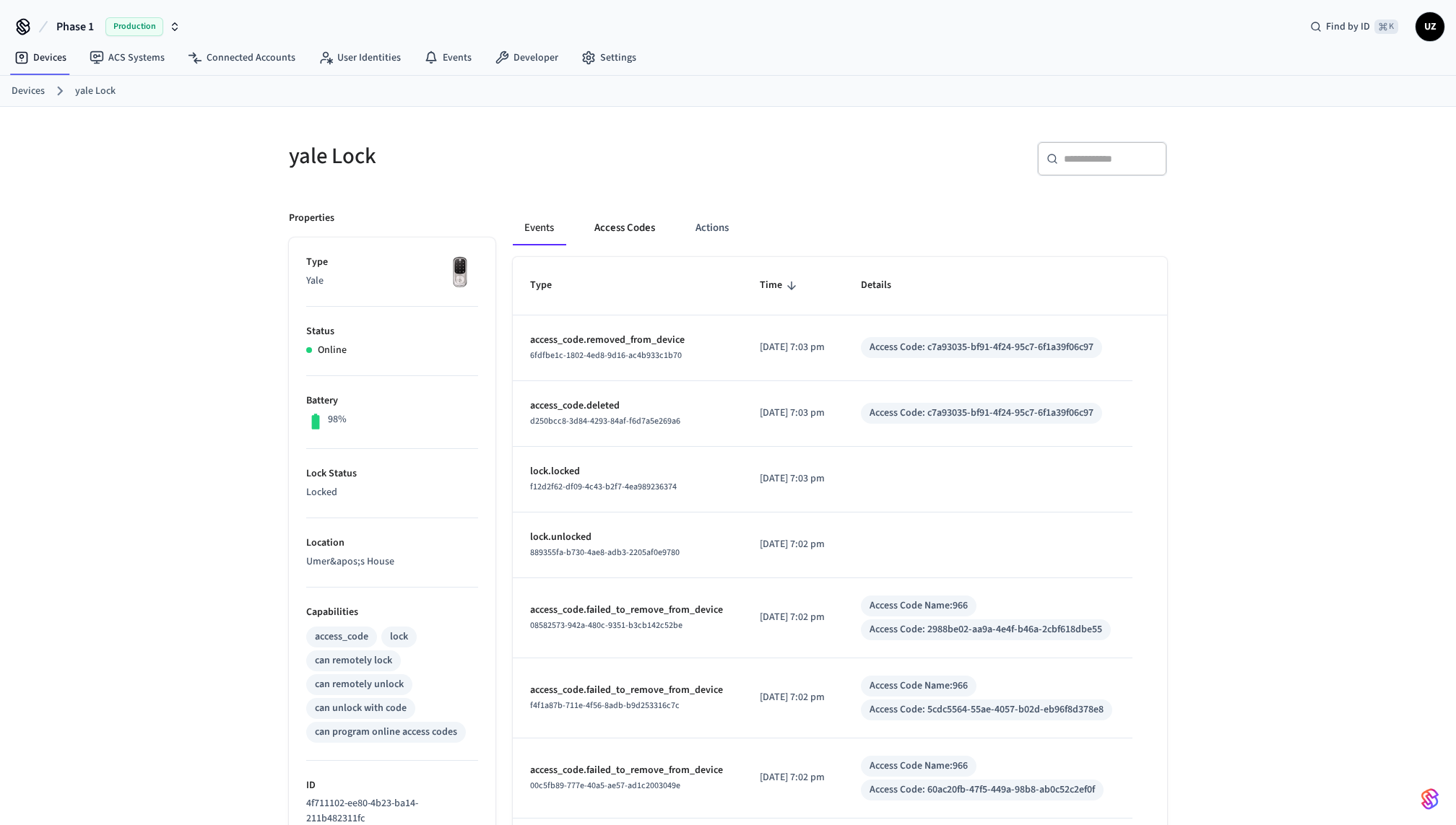
click at [637, 219] on button "Access Codes" at bounding box center [625, 228] width 84 height 35
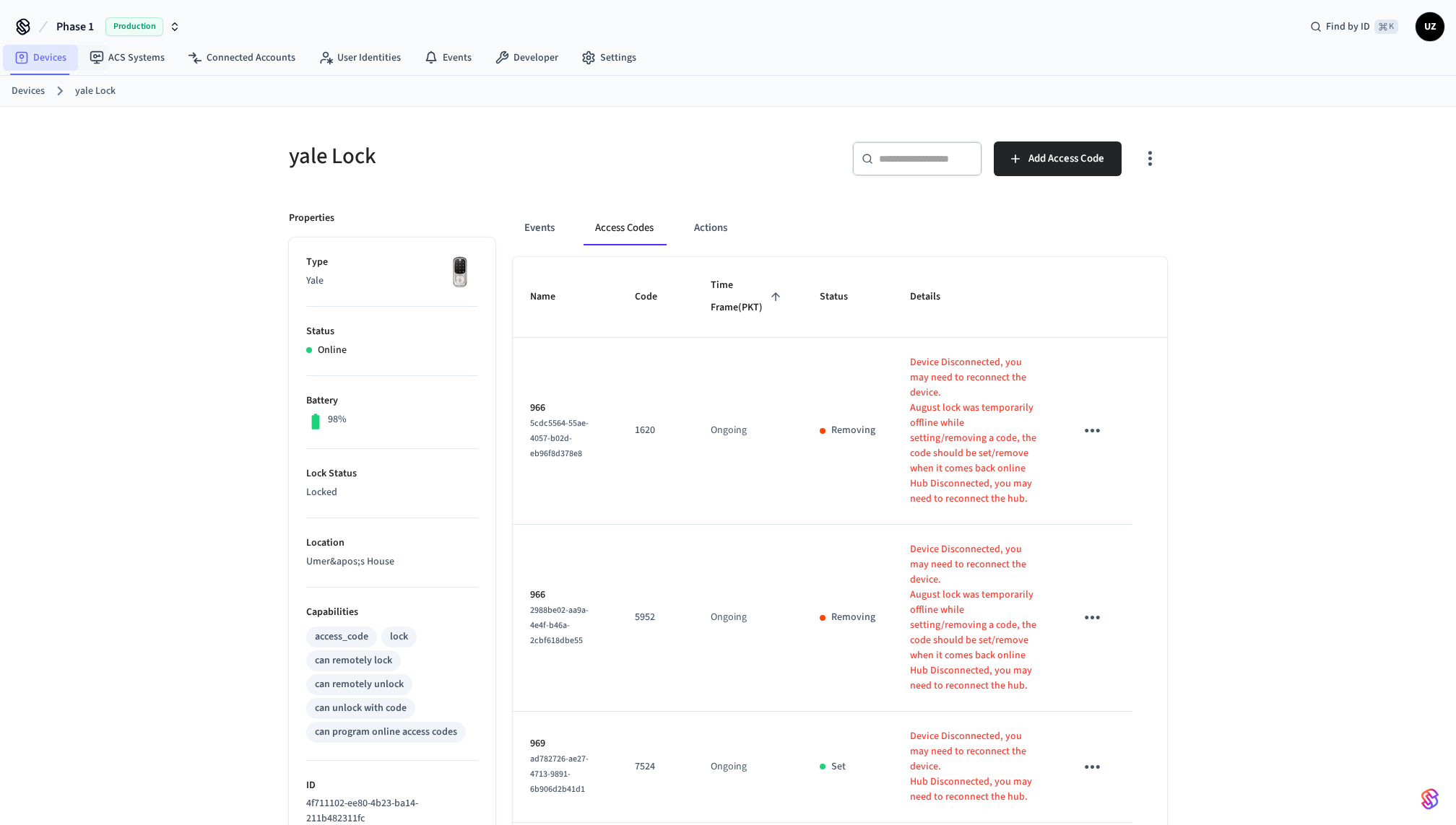
click at [52, 59] on link "Devices" at bounding box center [40, 58] width 75 height 26
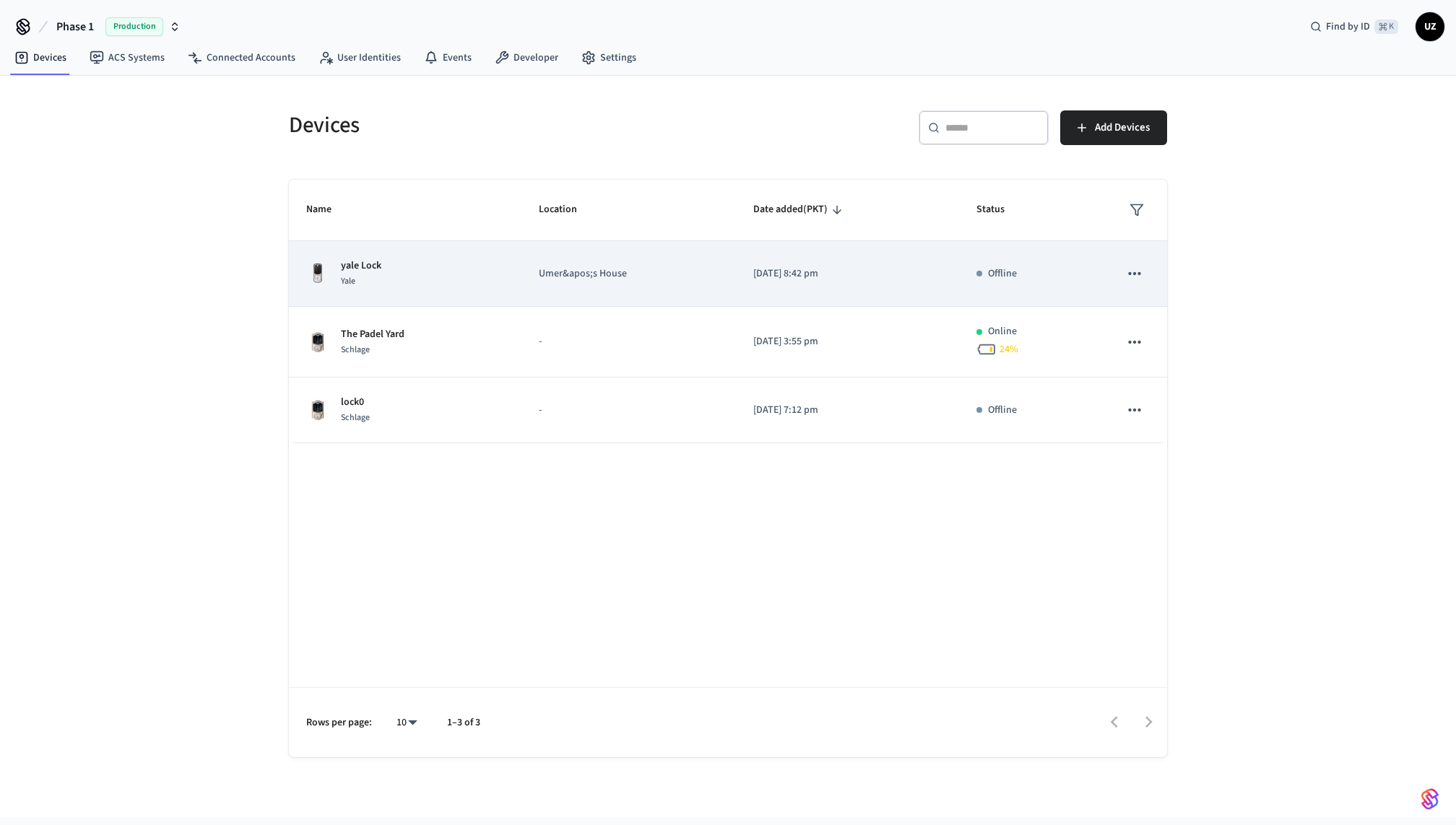
click at [452, 278] on div "yale Lock Yale" at bounding box center [404, 273] width 198 height 30
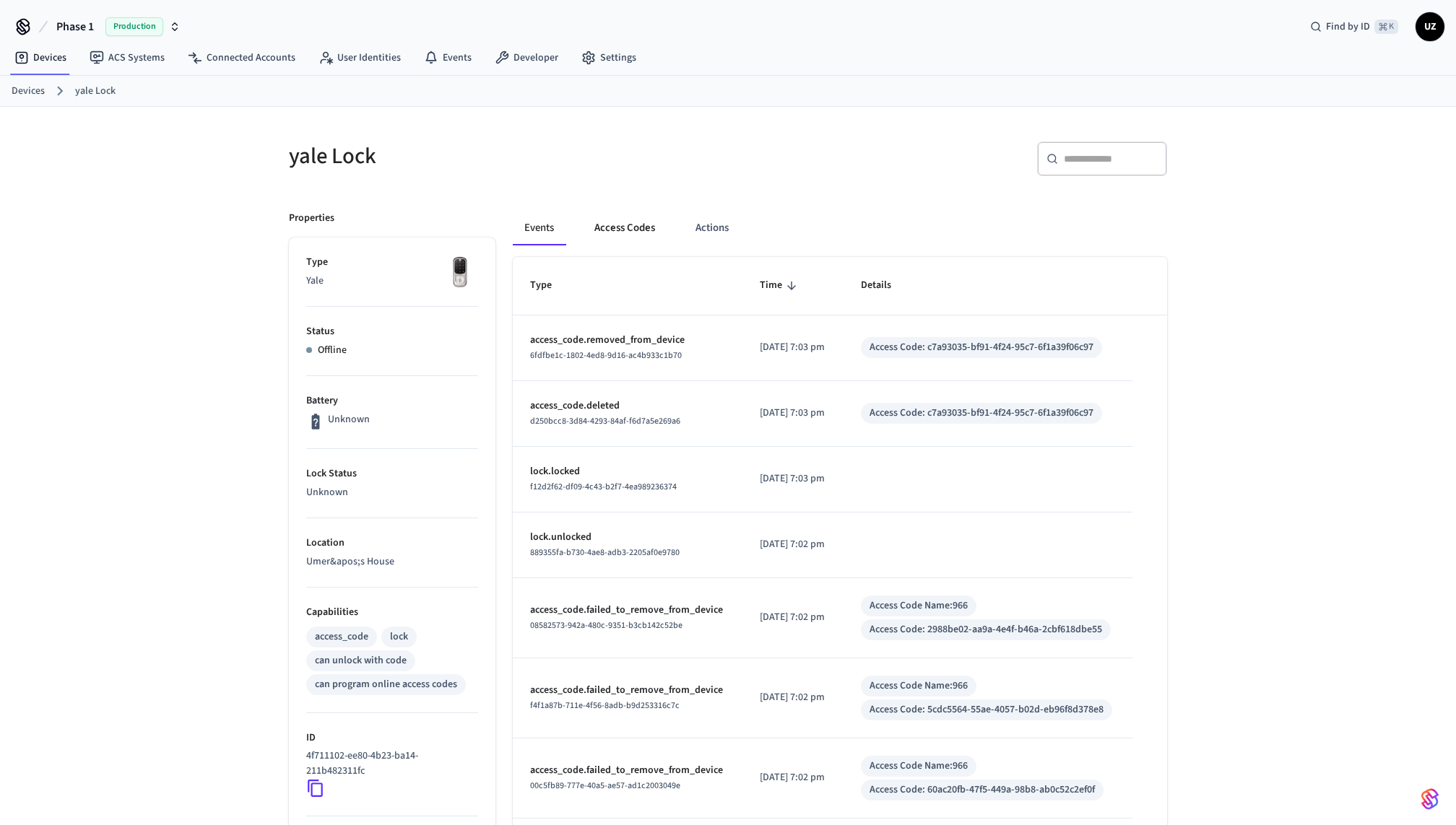
click at [640, 224] on button "Access Codes" at bounding box center [625, 228] width 84 height 35
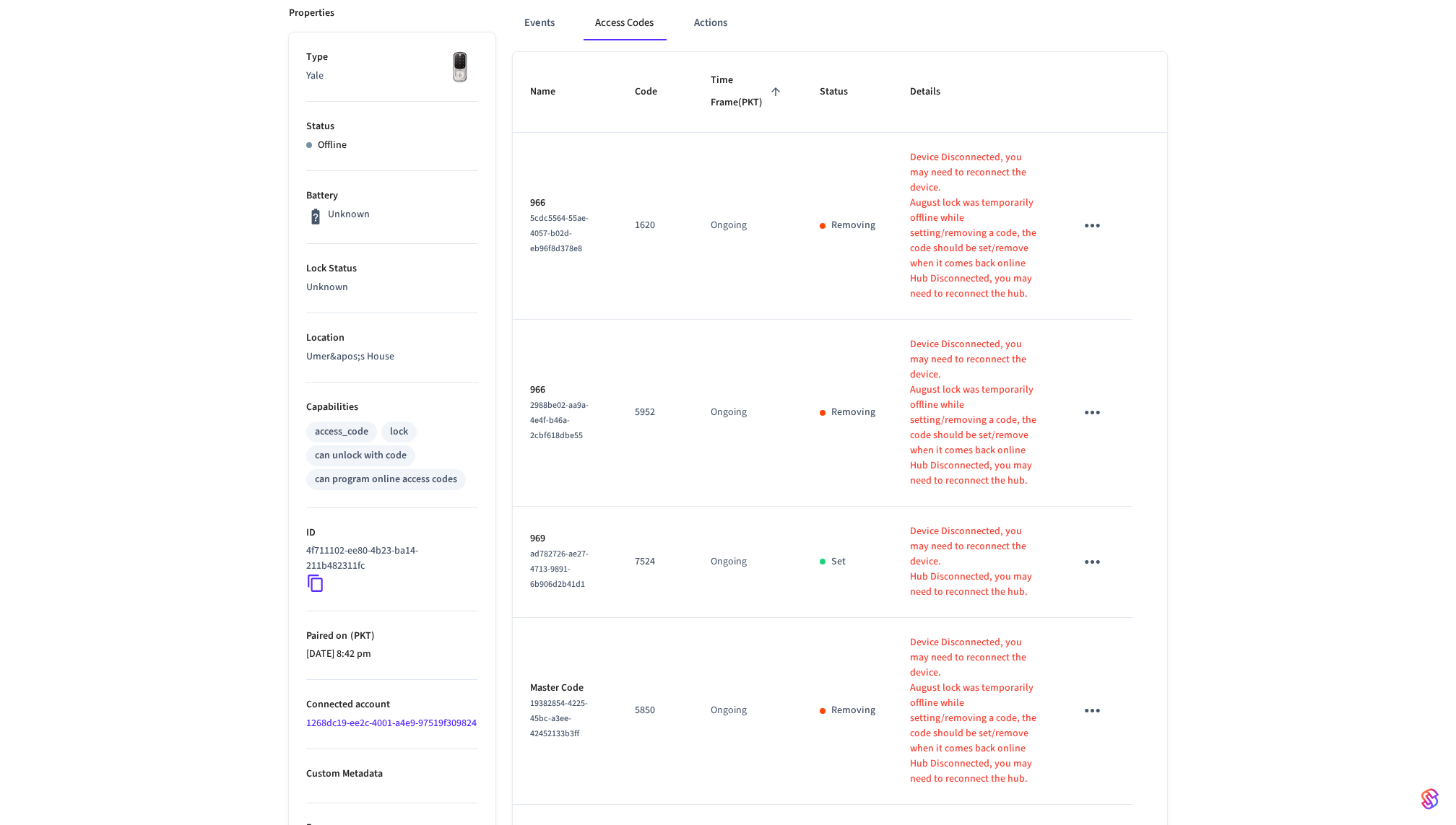
scroll to position [224, 0]
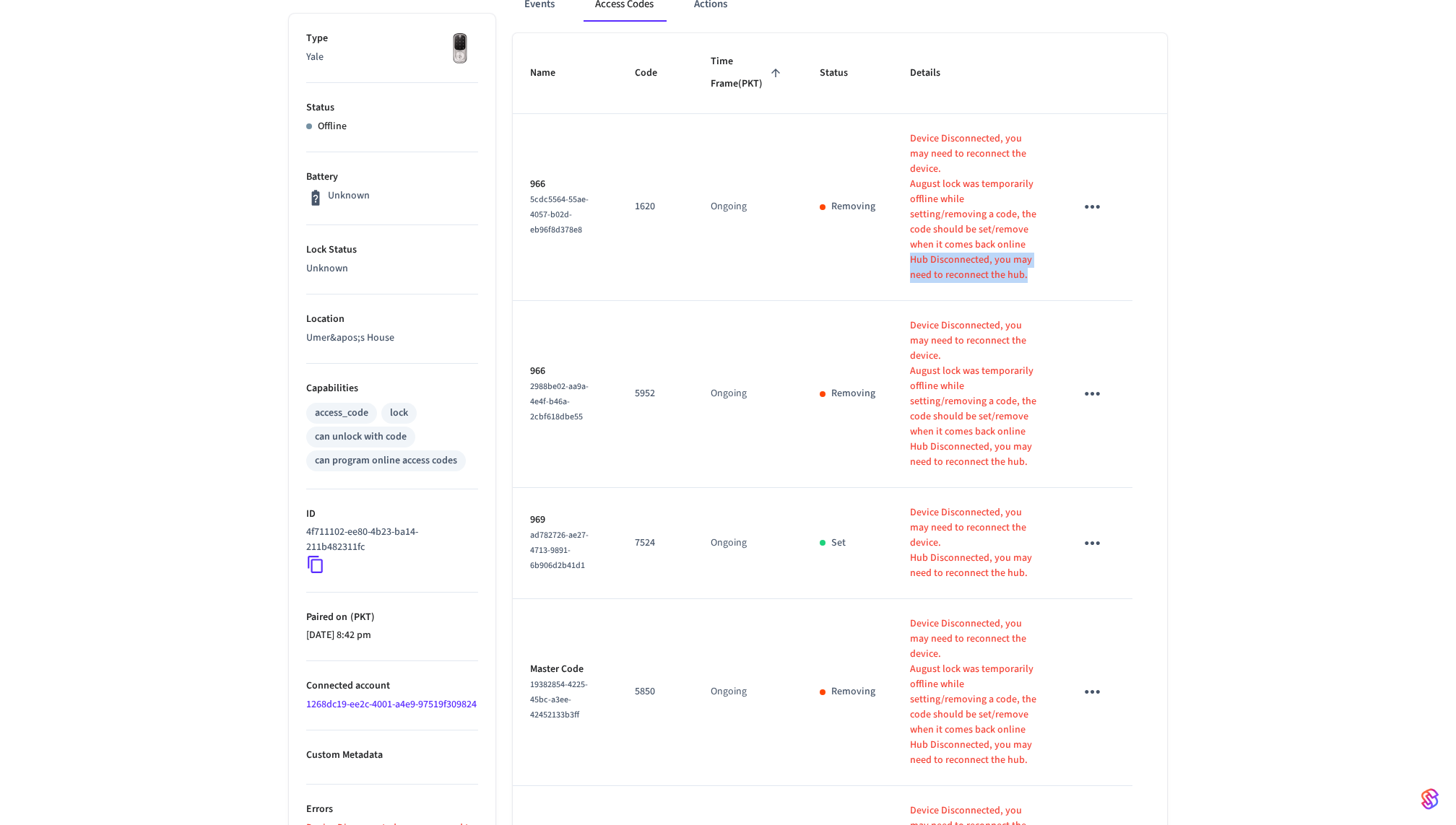
drag, startPoint x: 995, startPoint y: 279, endPoint x: 892, endPoint y: 265, distance: 103.9
click at [893, 265] on td "Device Disconnected, you may need to reconnect the device. August lock was temp…" at bounding box center [975, 207] width 165 height 187
click at [736, 311] on td "Ongoing" at bounding box center [747, 395] width 109 height 187
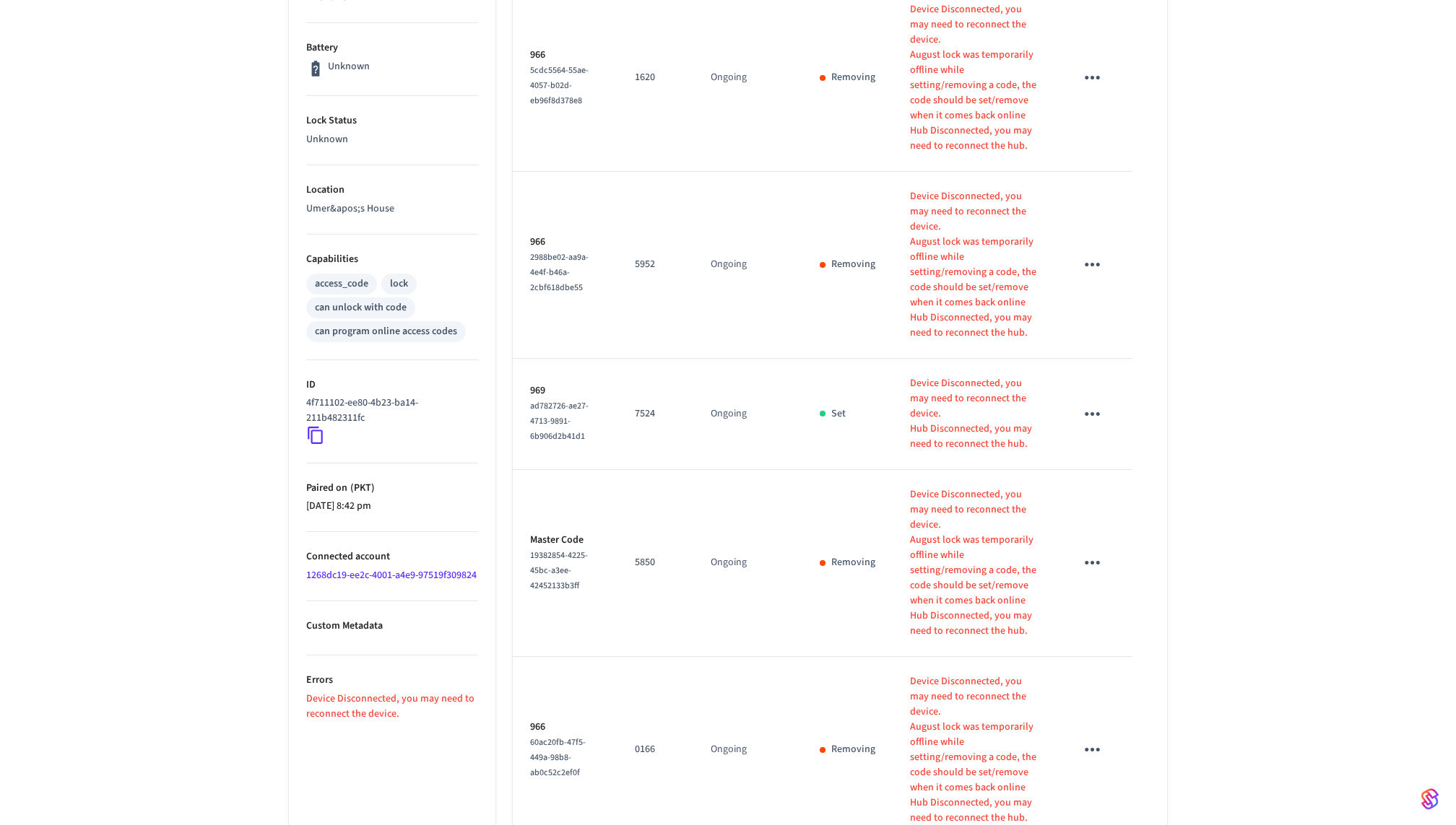
scroll to position [356, 0]
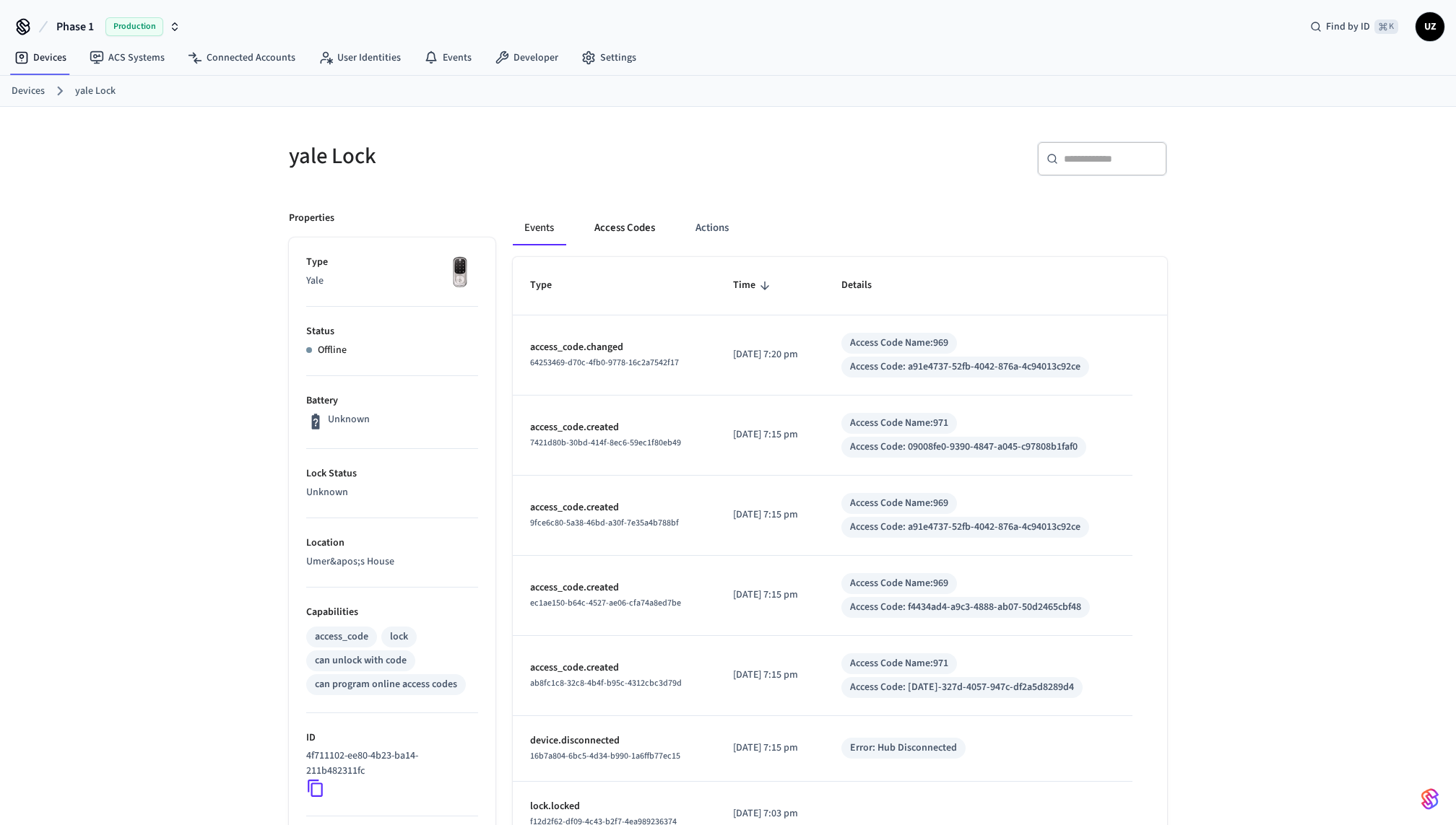
click at [618, 222] on button "Access Codes" at bounding box center [625, 228] width 84 height 35
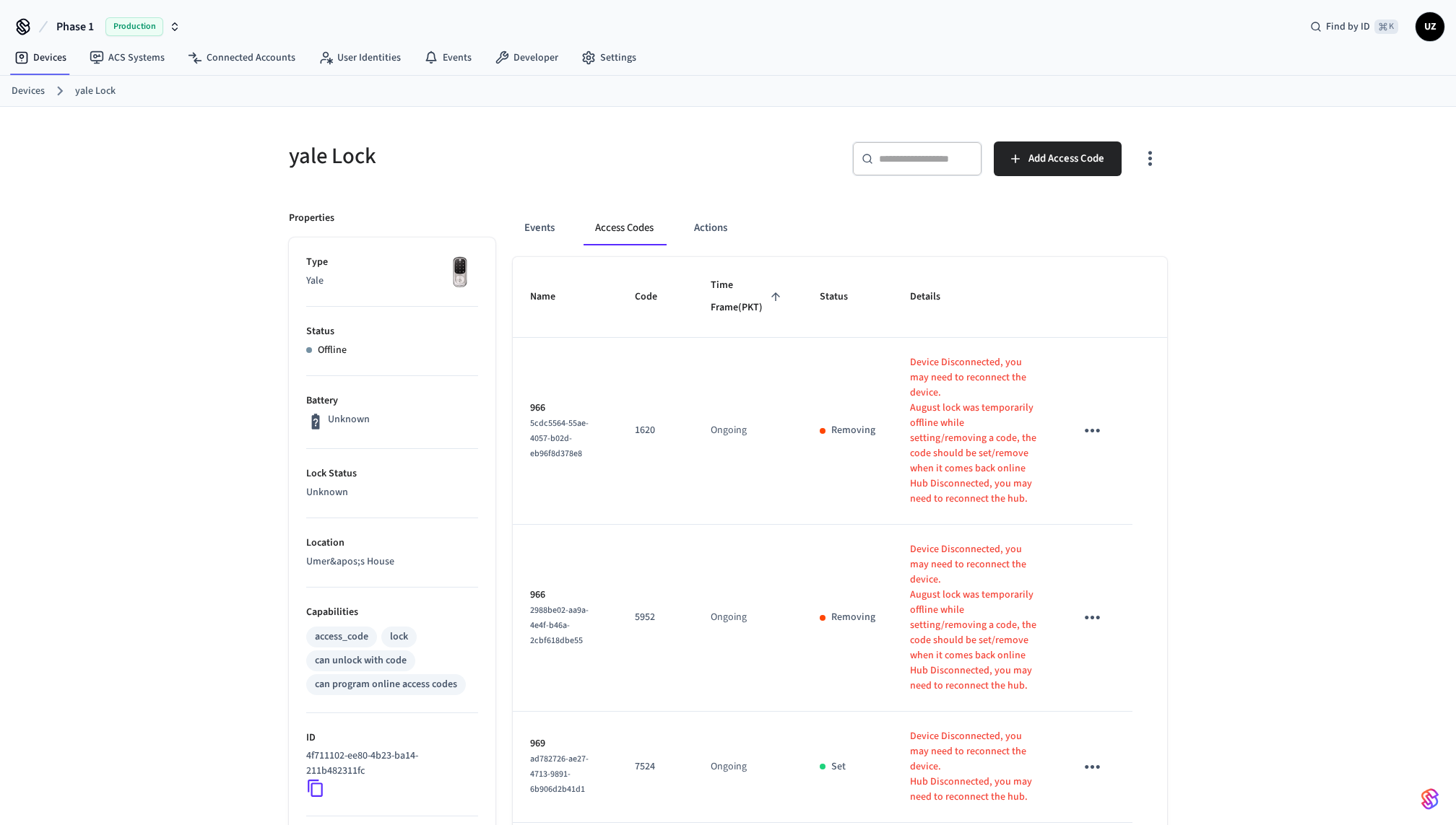
click at [43, 94] on link "Devices" at bounding box center [28, 92] width 33 height 16
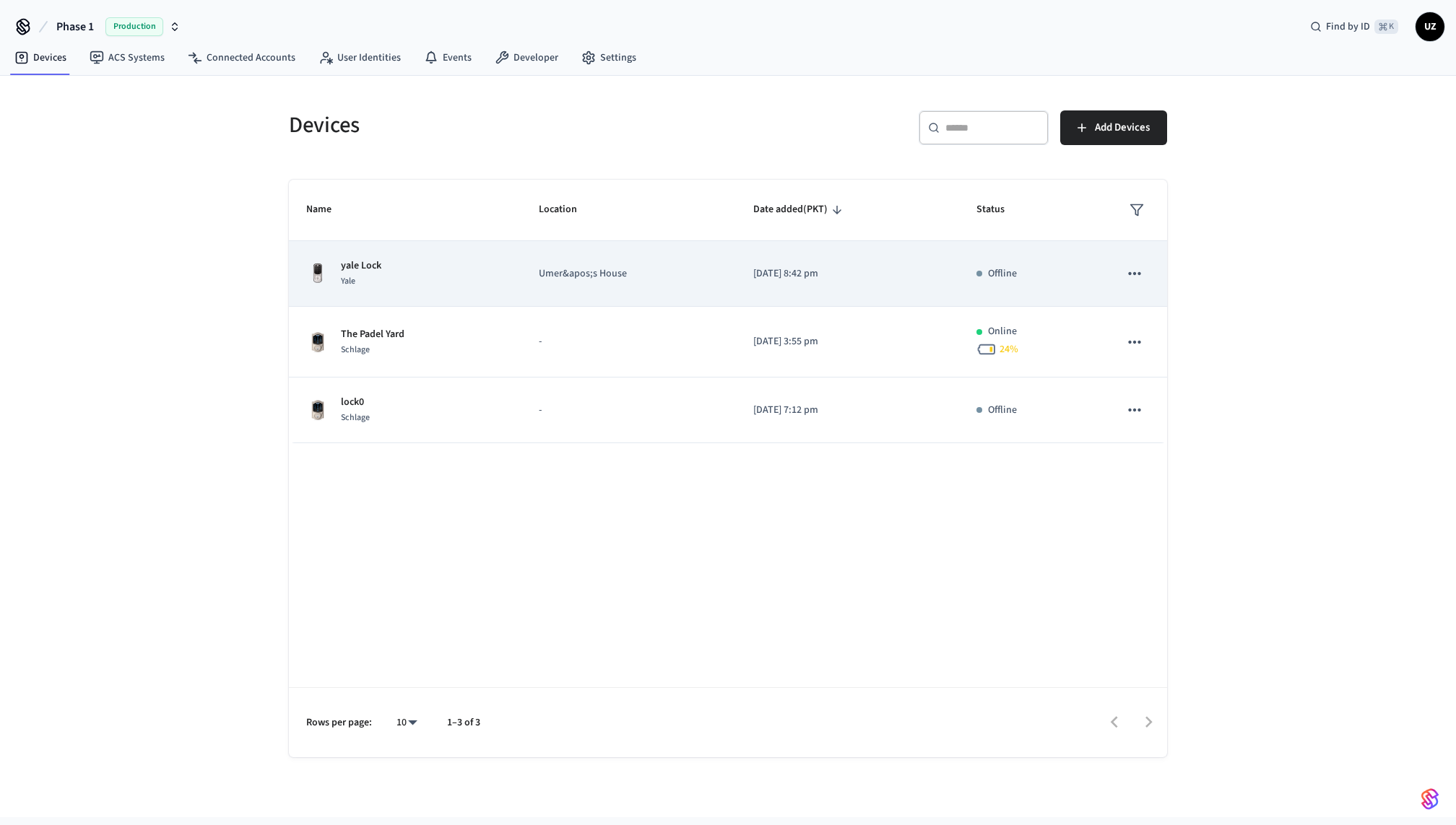
click at [1131, 267] on icon "sticky table" at bounding box center [1135, 274] width 19 height 19
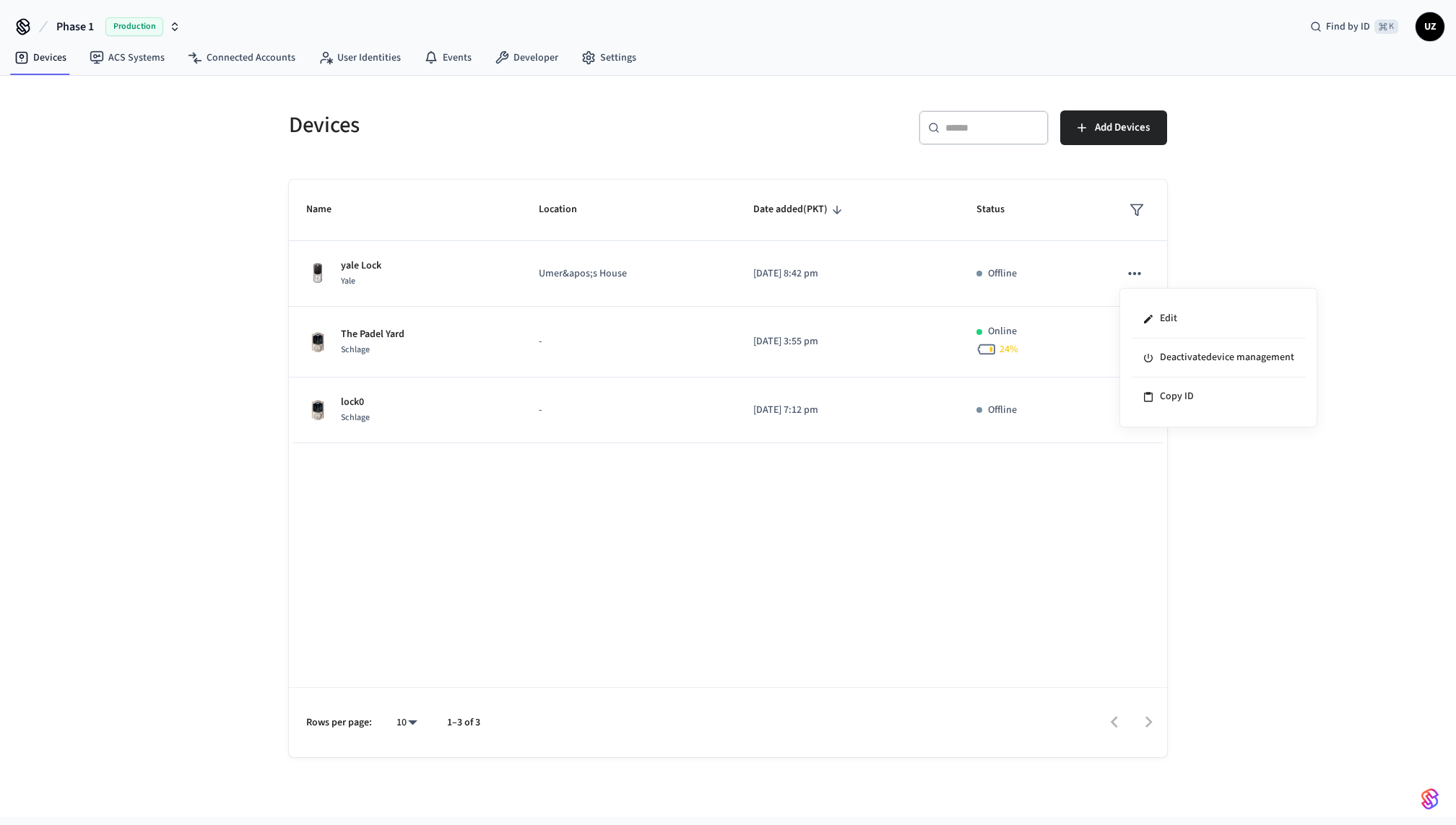
click at [1034, 243] on div at bounding box center [728, 412] width 1456 height 825
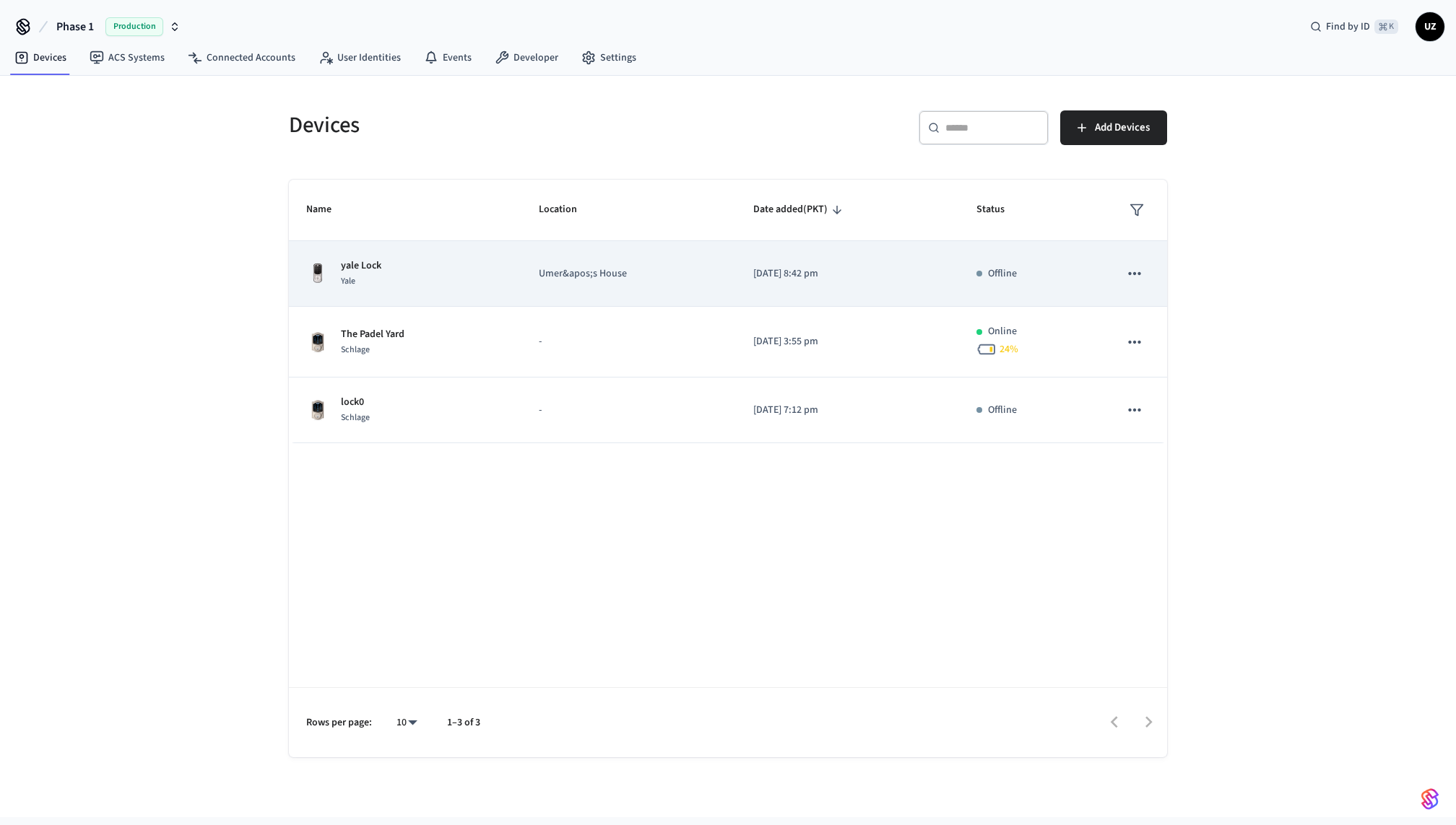
click at [925, 255] on td "[DATE] 8:42 pm" at bounding box center [848, 274] width 223 height 66
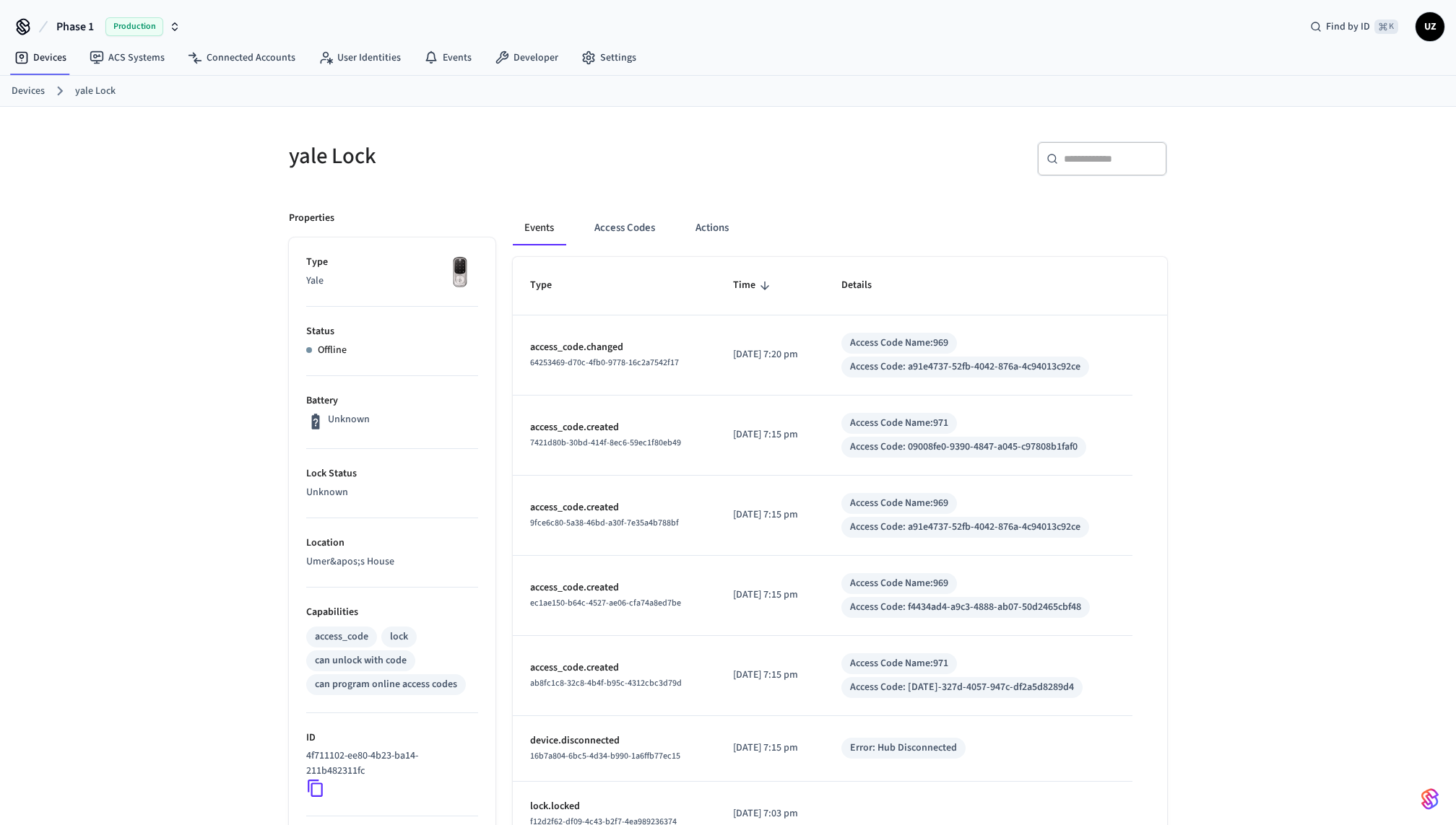
click at [876, 272] on th "Details" at bounding box center [978, 286] width 308 height 58
click at [409, 349] on div "Offline" at bounding box center [391, 351] width 172 height 16
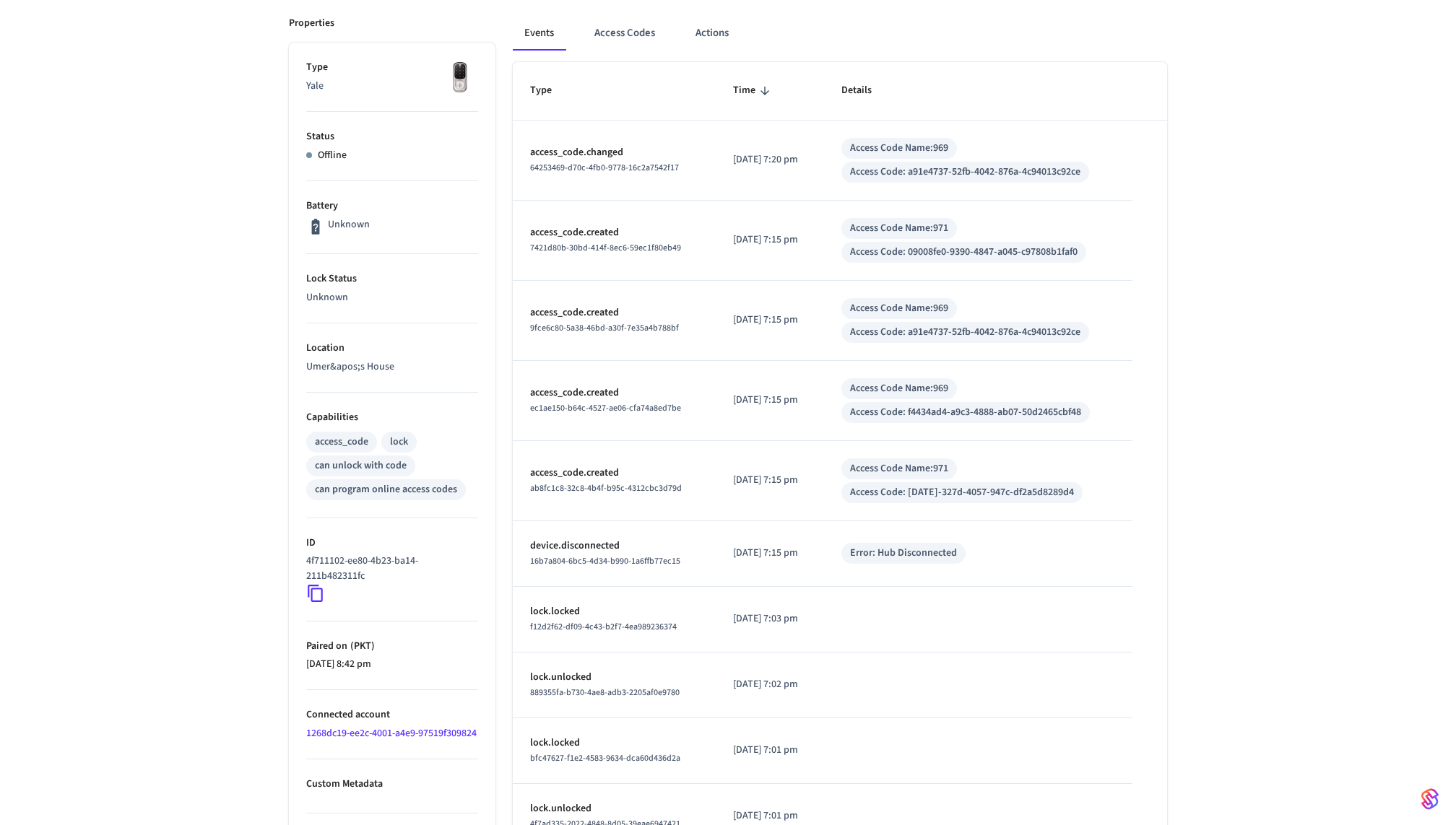
scroll to position [286, 0]
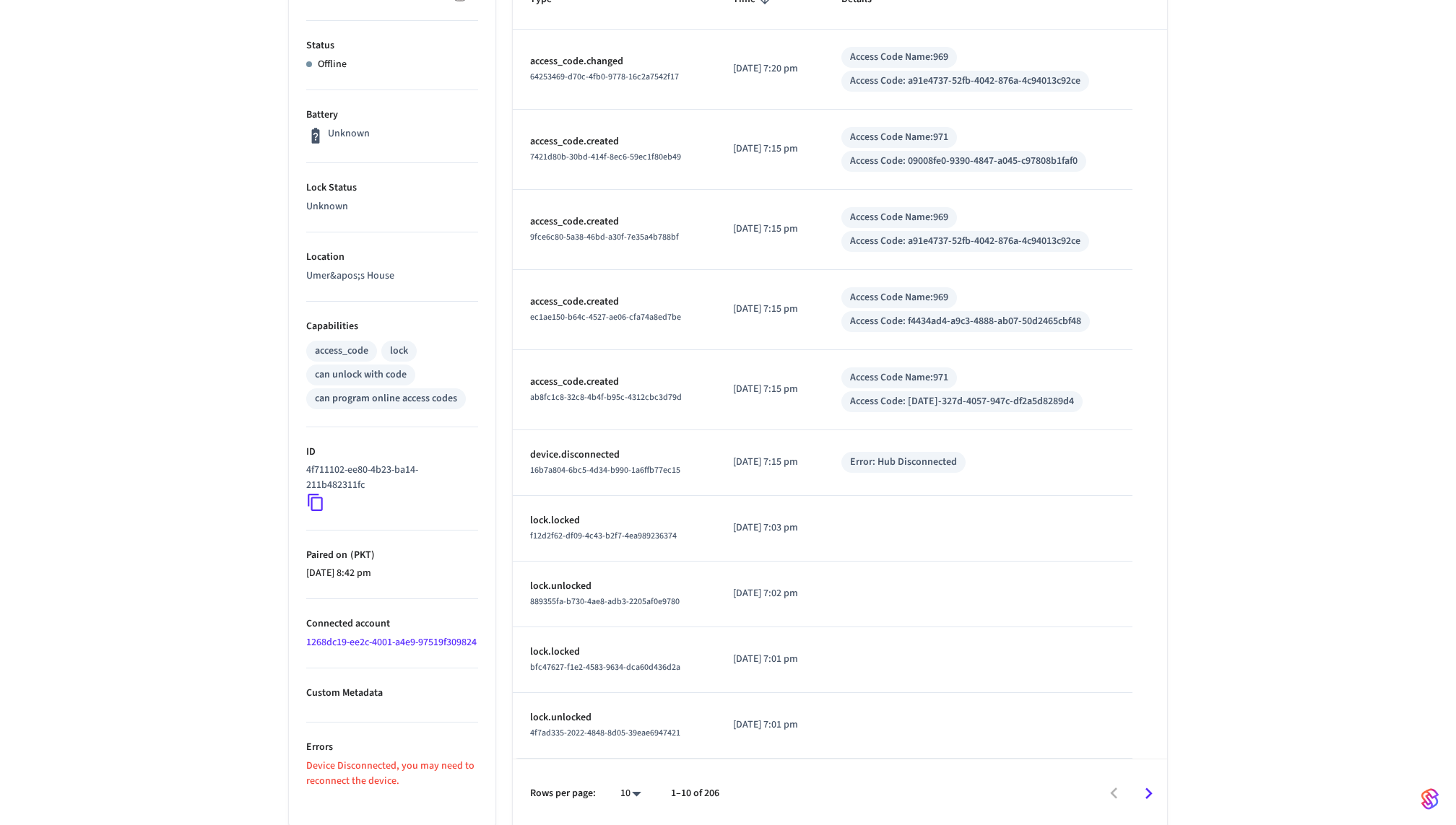
click at [440, 751] on p "Errors" at bounding box center [391, 748] width 172 height 16
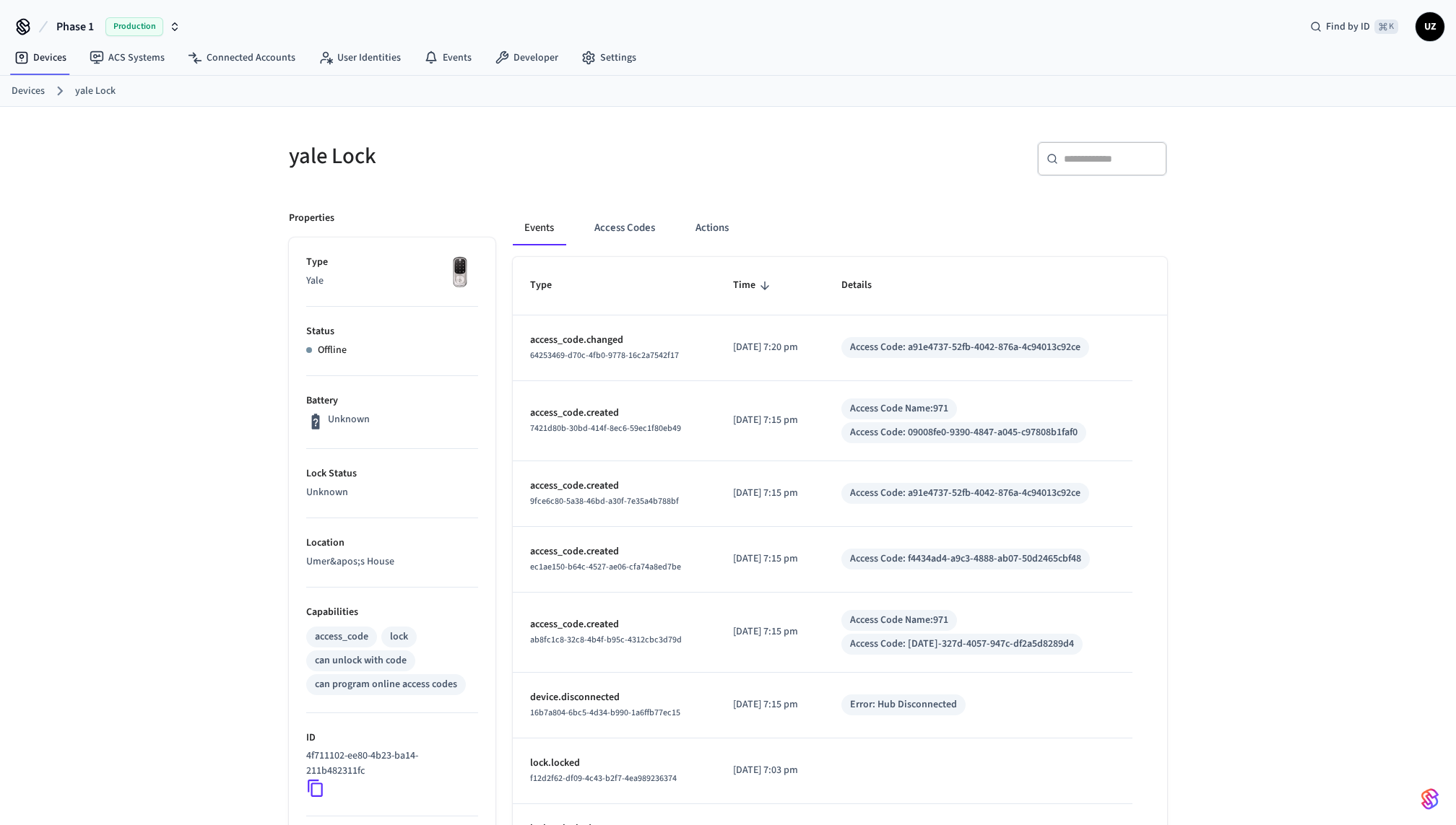
click at [620, 205] on div "Events Access Codes Actions Type Time Details access_code.changed 64253469-d70c…" at bounding box center [830, 643] width 671 height 899
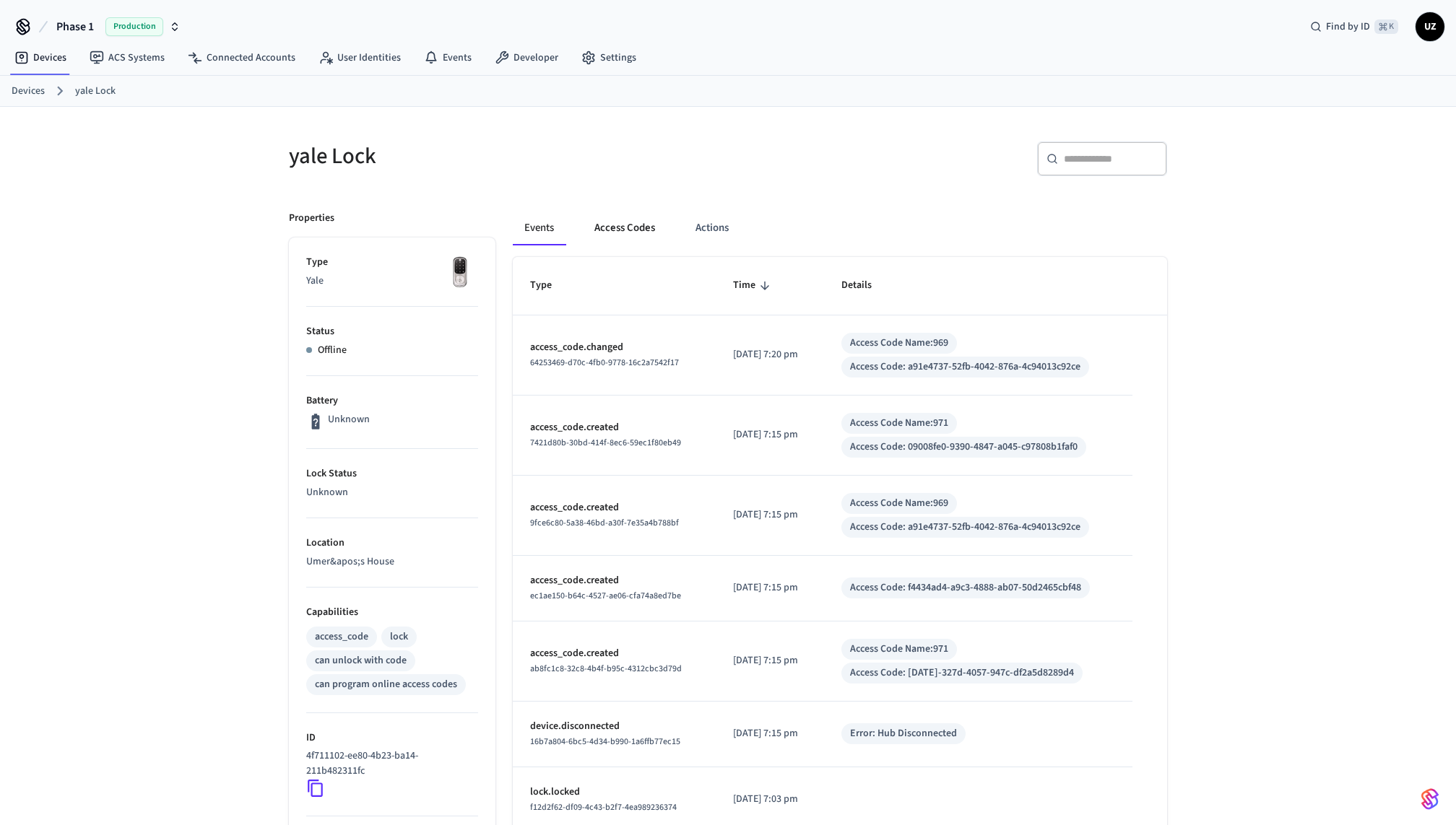
click at [627, 225] on button "Access Codes" at bounding box center [625, 228] width 84 height 35
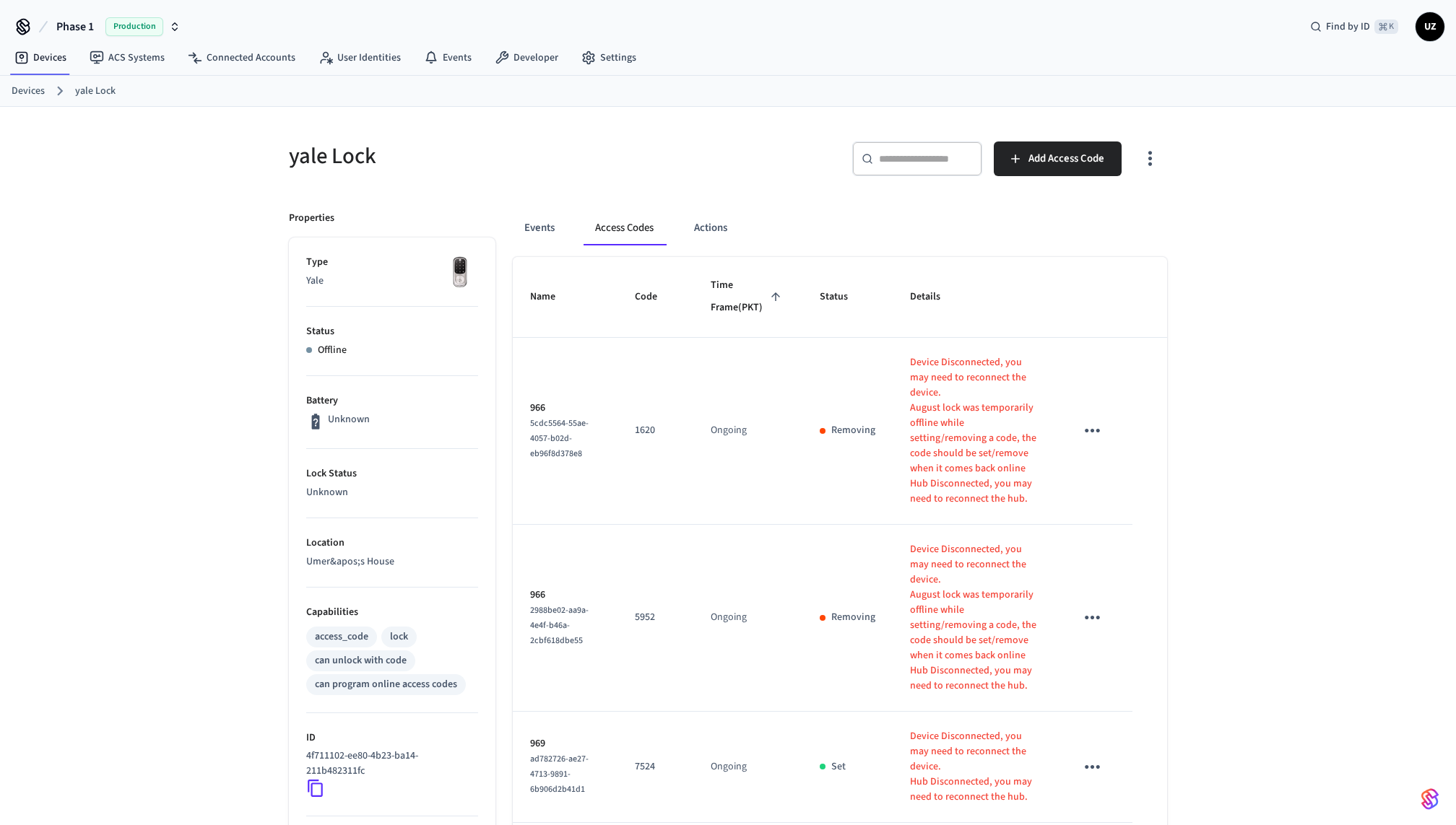
click at [703, 174] on div "yale Lock" at bounding box center [495, 156] width 448 height 64
click at [1101, 425] on td "sticky table" at bounding box center [1096, 431] width 74 height 187
click at [1098, 437] on icon "sticky table" at bounding box center [1092, 431] width 22 height 22
click at [1047, 190] on div at bounding box center [728, 412] width 1456 height 825
click at [547, 235] on button "Events" at bounding box center [539, 228] width 54 height 35
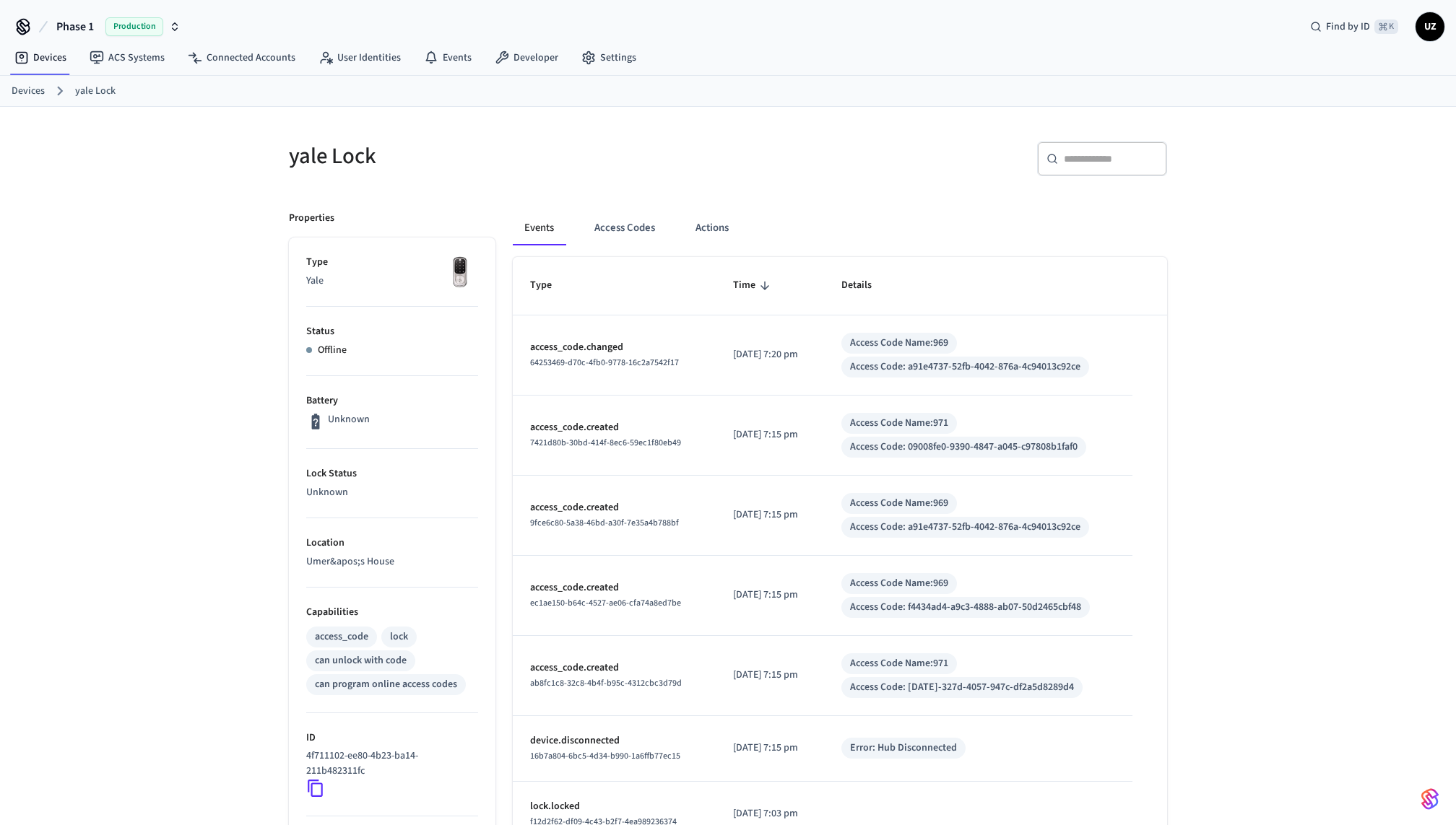
scroll to position [286, 0]
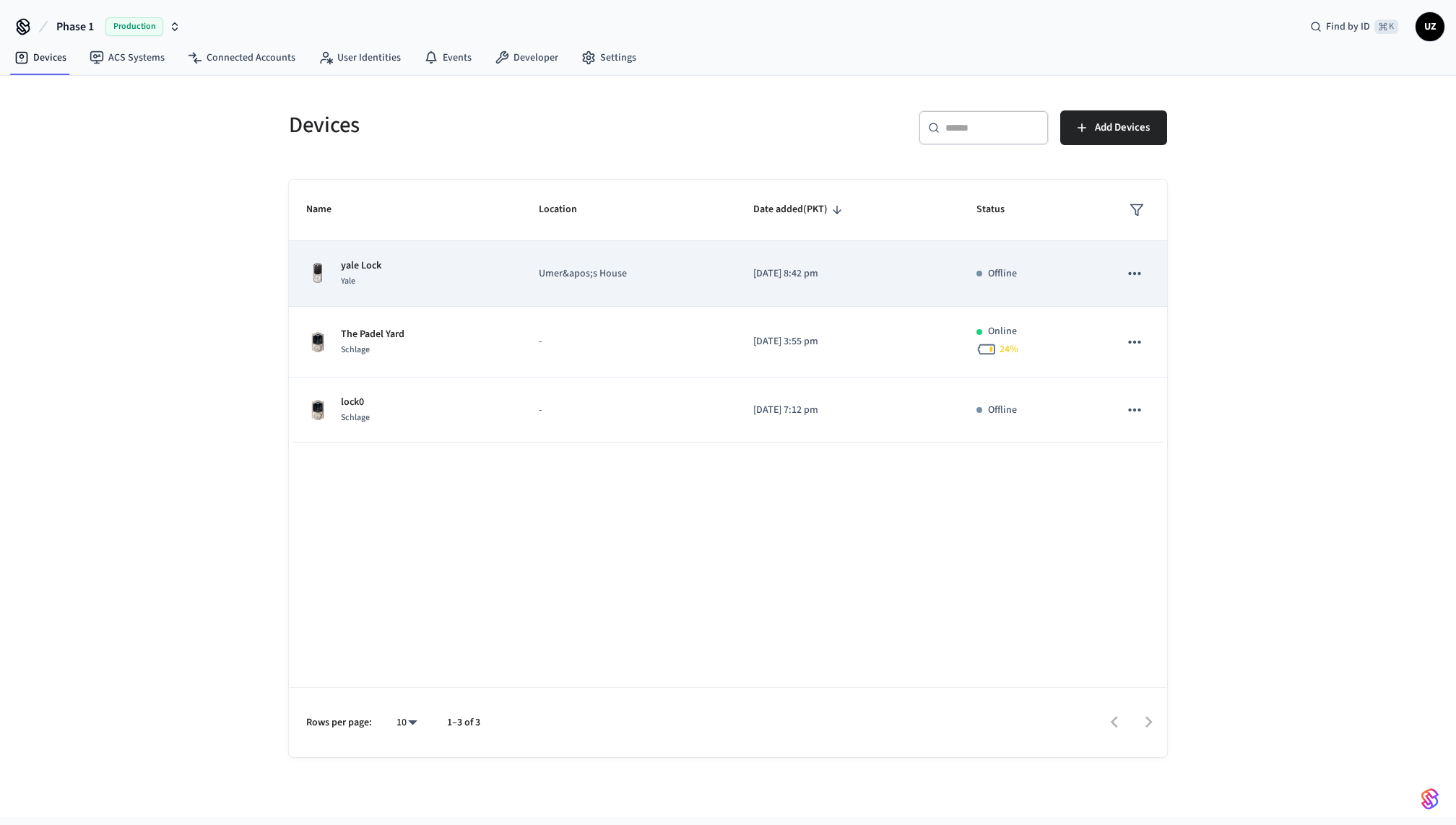
click at [1132, 289] on td "sticky table" at bounding box center [1135, 274] width 65 height 66
click at [1023, 283] on td "Offline" at bounding box center [1031, 274] width 143 height 66
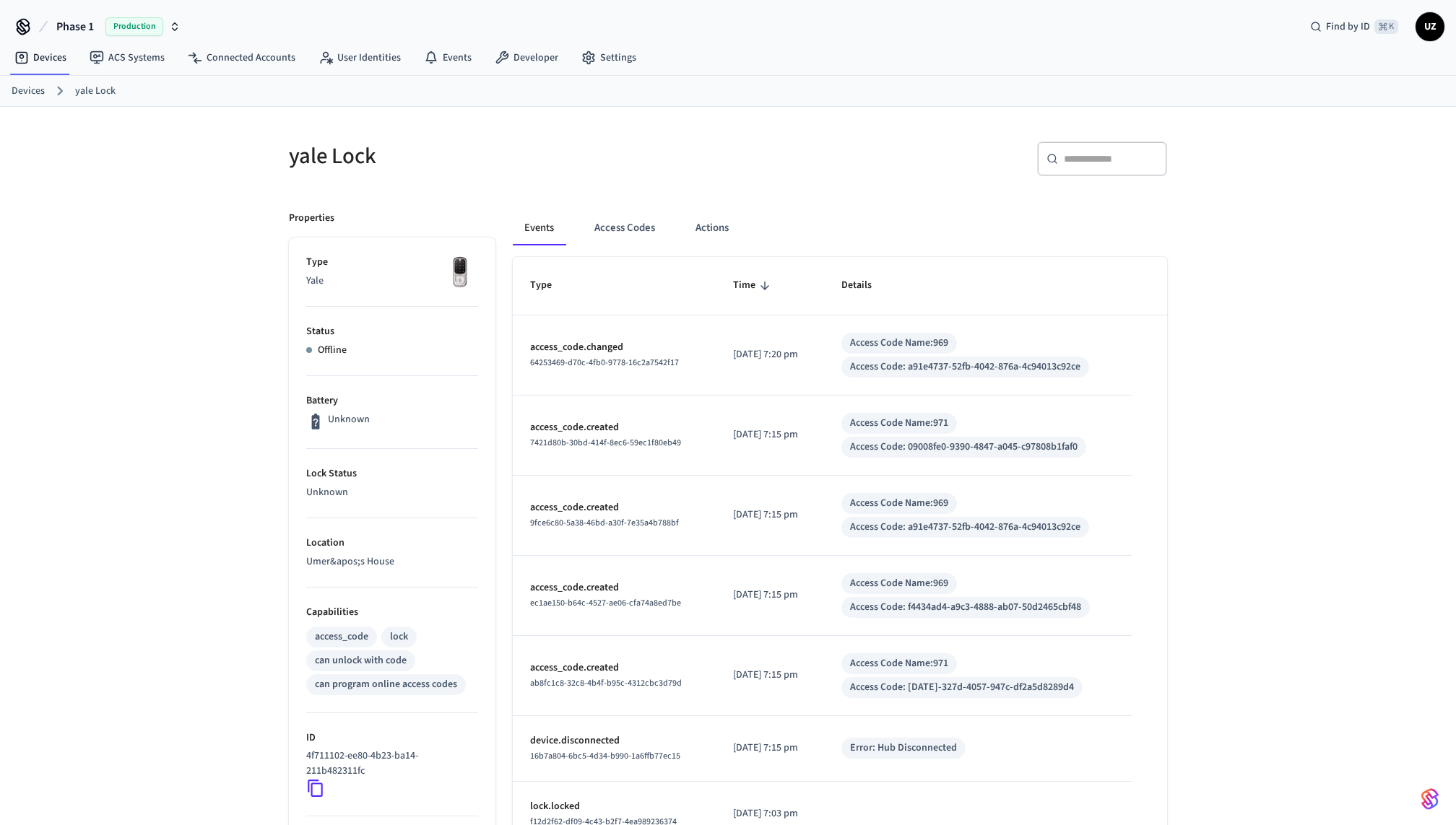
click at [376, 366] on li "Status Offline" at bounding box center [391, 341] width 172 height 69
click at [362, 326] on p "Status" at bounding box center [391, 332] width 172 height 16
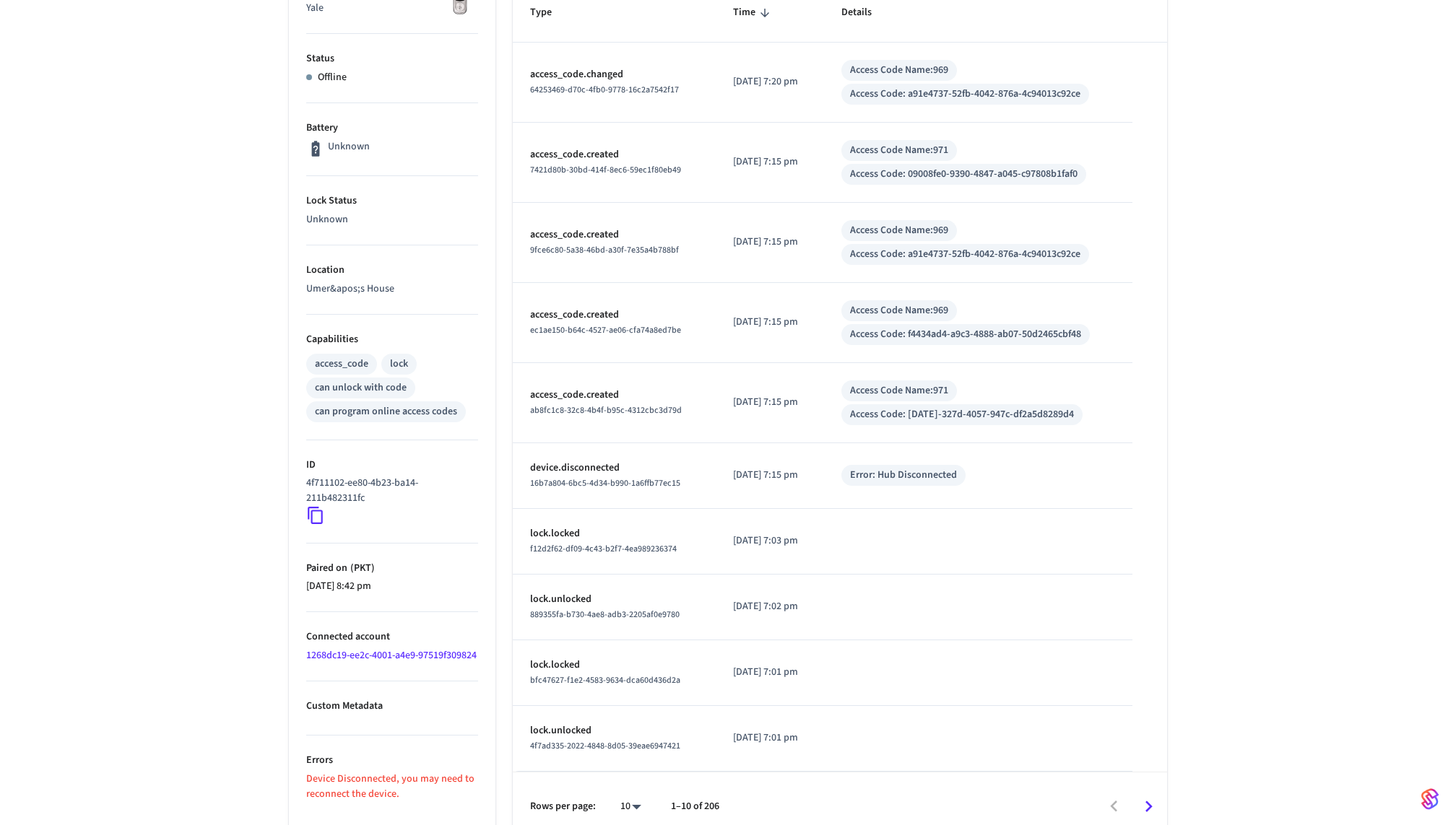
scroll to position [286, 0]
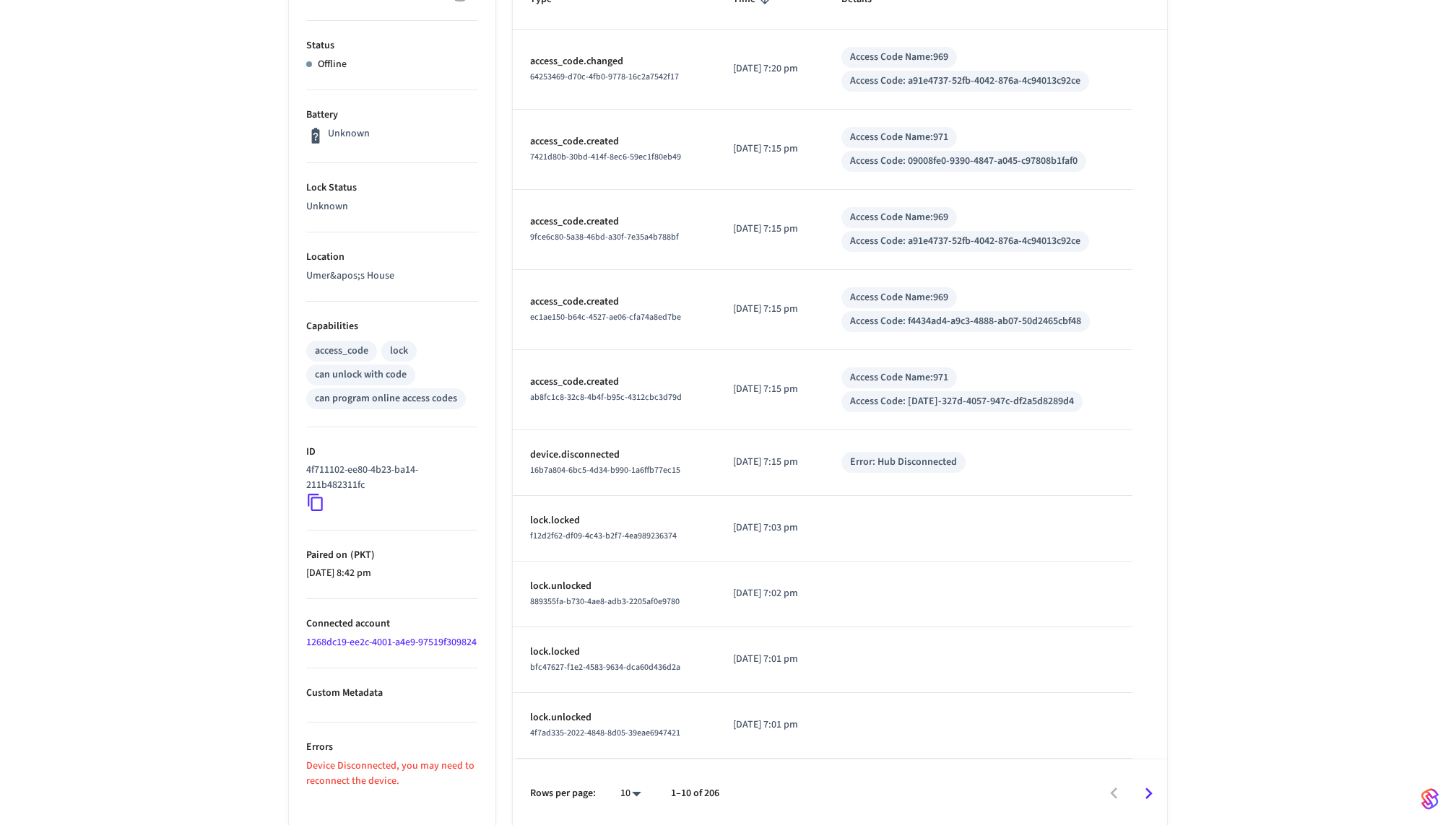
click at [361, 820] on ul "Type Yale Status Offline Battery Unknown Lock Status Unknown Location Umer&apos…" at bounding box center [391, 390] width 207 height 877
click at [361, 803] on ul "Type Yale Status Offline Battery Unknown Lock Status Unknown Location Umer&apos…" at bounding box center [391, 390] width 207 height 877
click at [370, 783] on p "Device Disconnected, you may need to reconnect the device." at bounding box center [391, 774] width 172 height 30
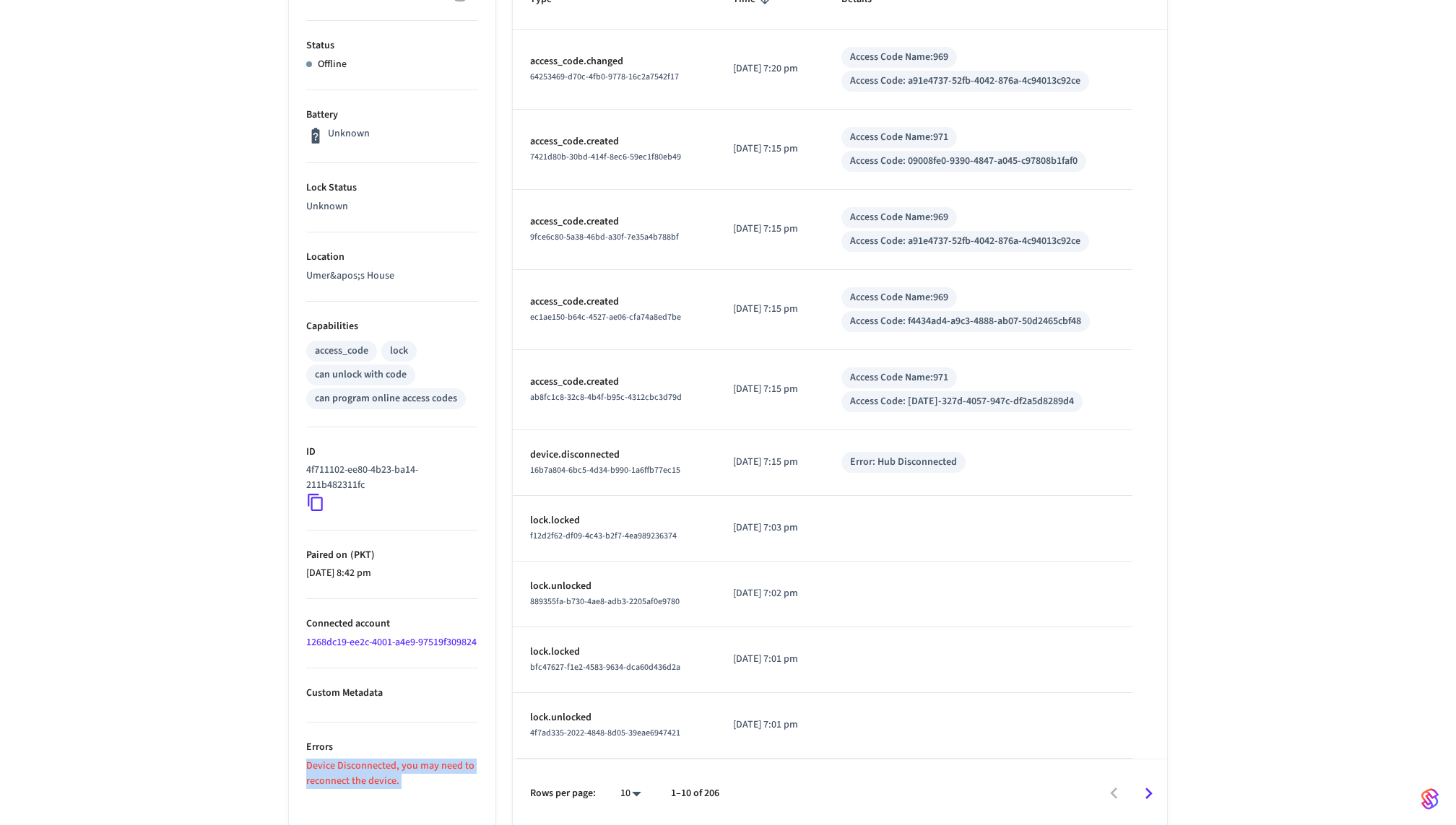
click at [370, 783] on p "Device Disconnected, you may need to reconnect the device." at bounding box center [391, 774] width 172 height 30
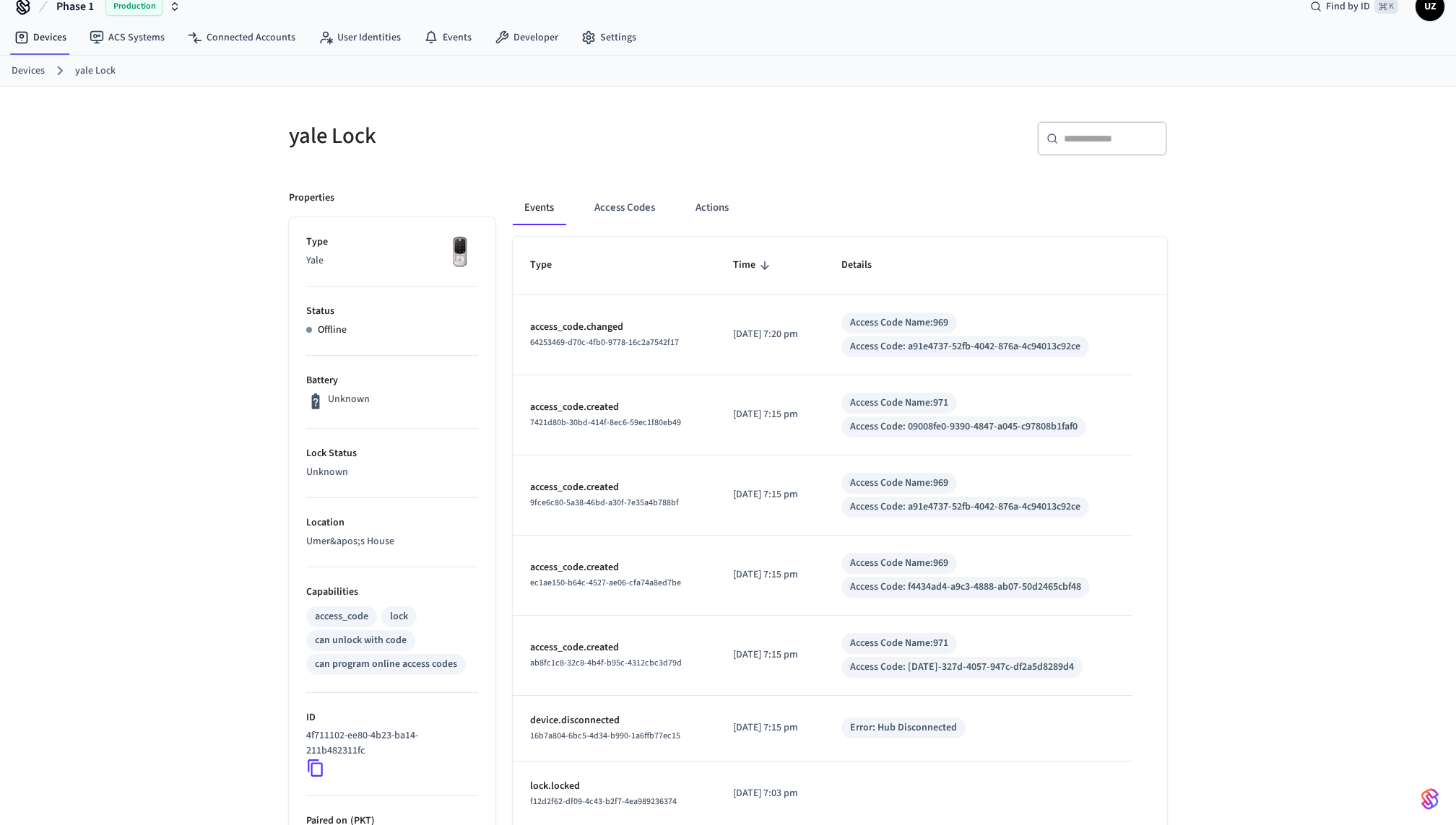
scroll to position [0, 0]
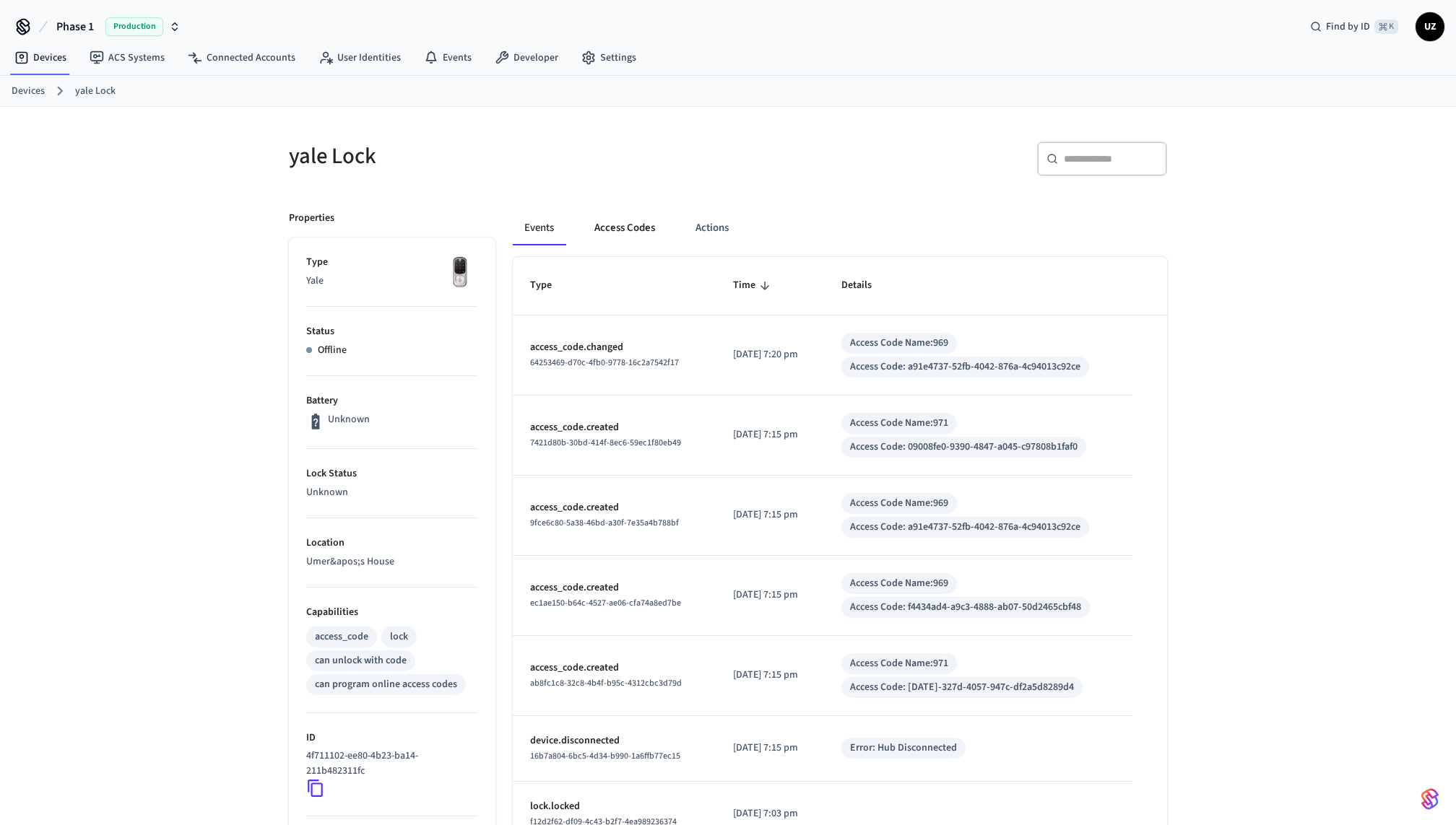
click at [628, 235] on button "Access Codes" at bounding box center [625, 228] width 84 height 35
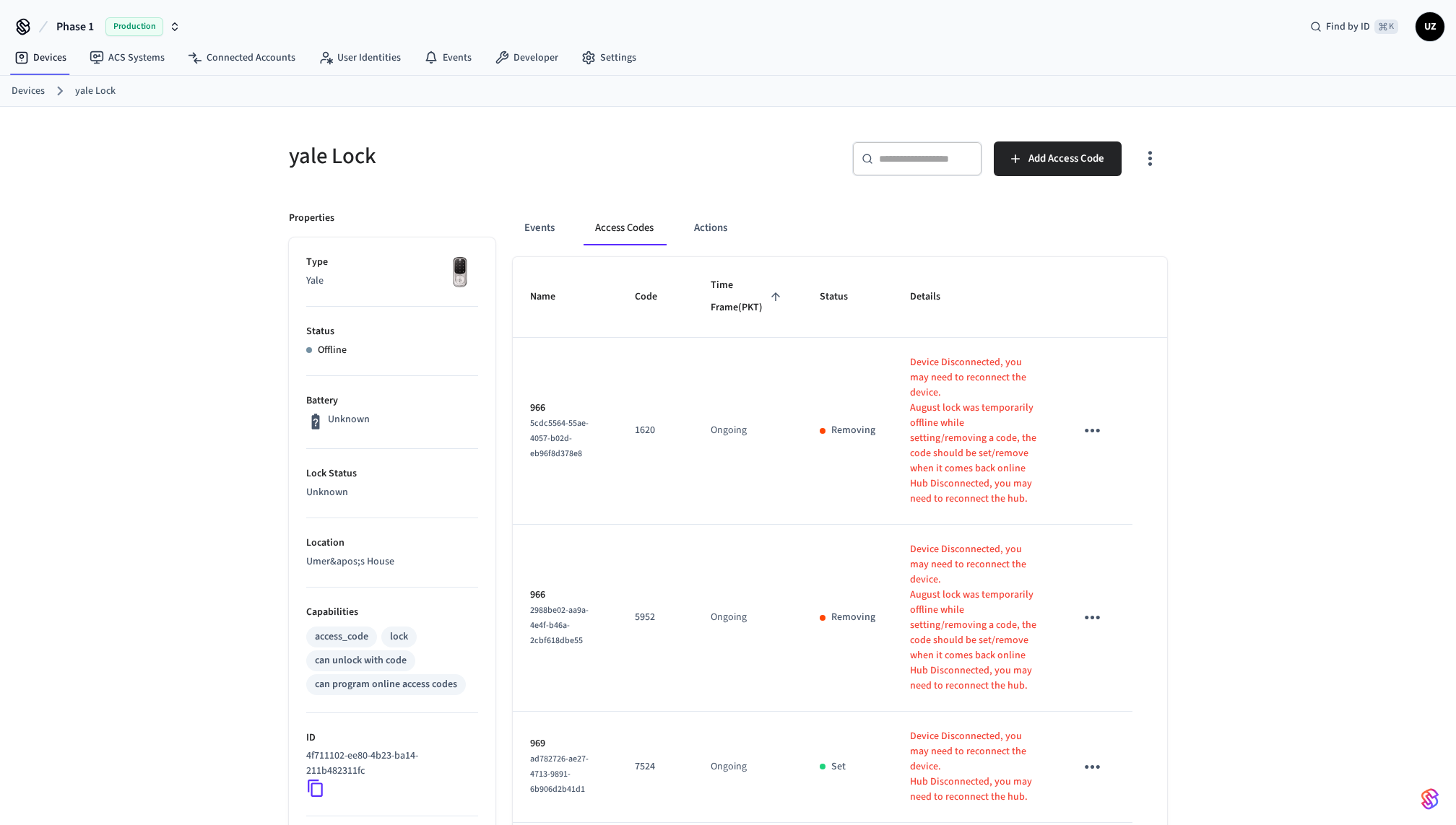
click at [1104, 447] on button "sticky table" at bounding box center [1092, 430] width 34 height 34
click at [1095, 530] on li "Delete" at bounding box center [1121, 531] width 68 height 38
click at [1091, 600] on button "sticky table" at bounding box center [1092, 617] width 34 height 34
click at [1112, 698] on li "Delete" at bounding box center [1121, 703] width 68 height 38
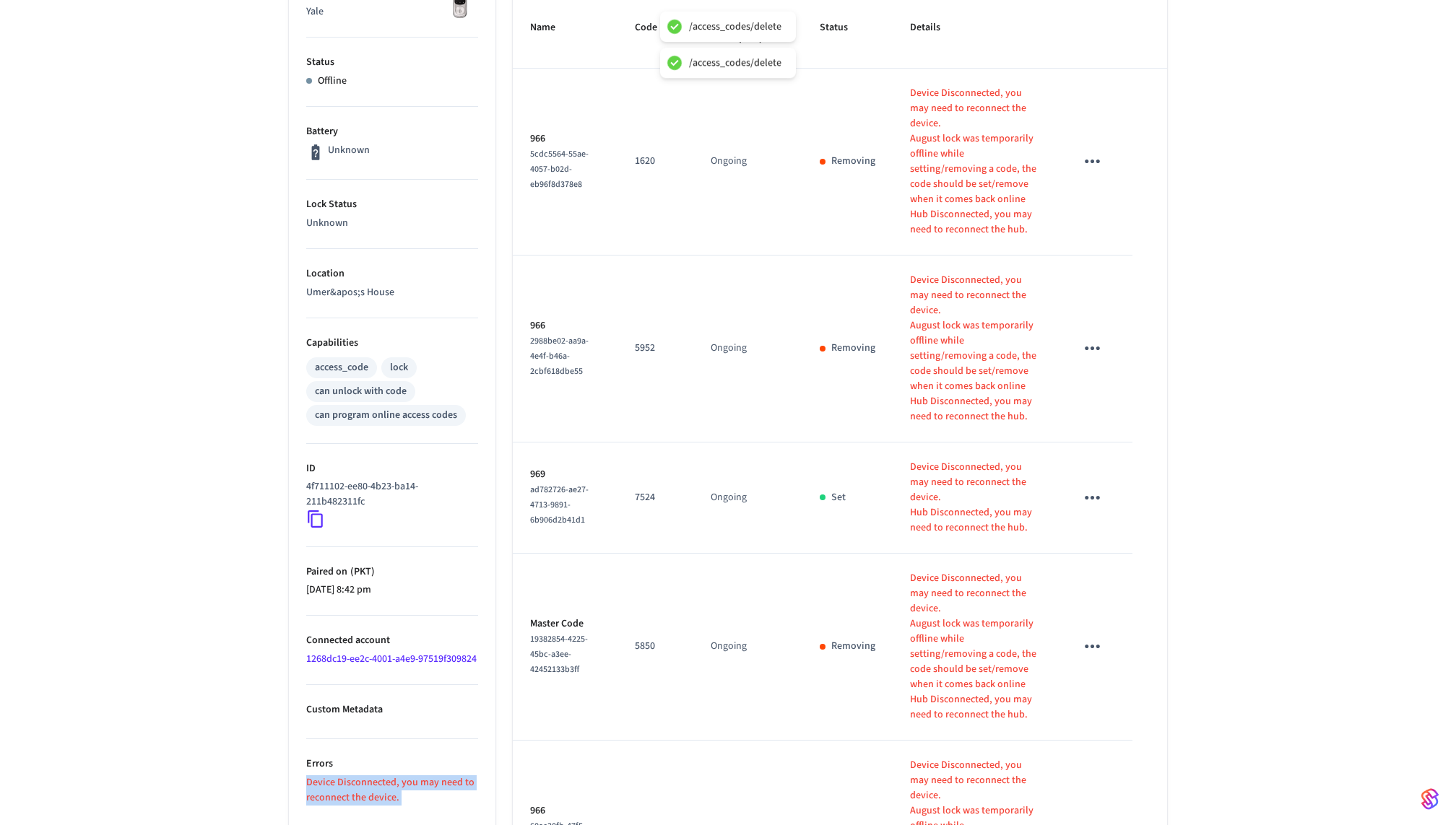
scroll to position [288, 0]
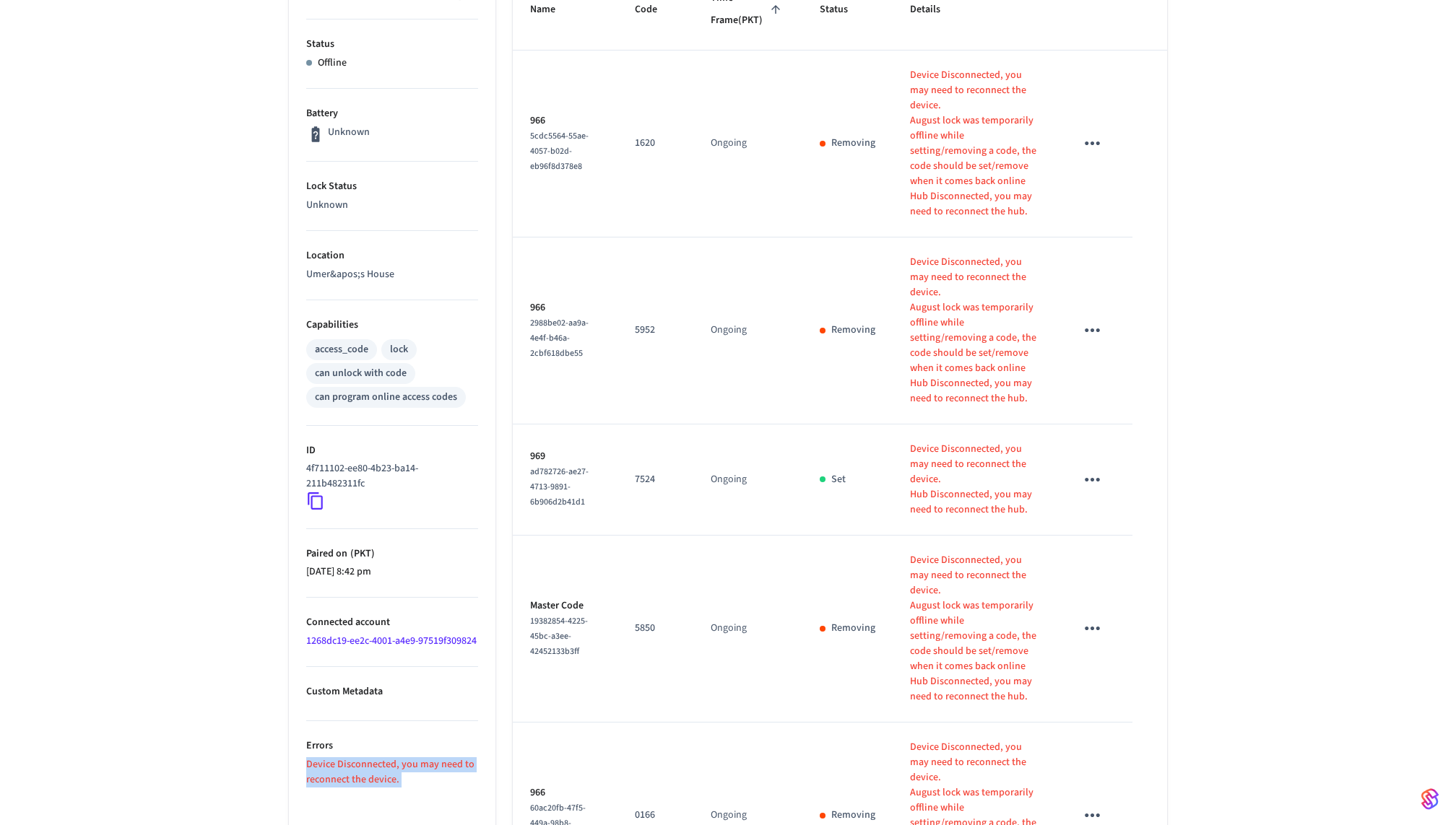
click at [1090, 612] on button "sticky table" at bounding box center [1092, 628] width 34 height 34
click at [1108, 696] on li "Delete" at bounding box center [1121, 682] width 68 height 38
click at [1094, 804] on icon "sticky table" at bounding box center [1092, 815] width 22 height 22
click at [1111, 796] on li "Delete" at bounding box center [1127, 784] width 68 height 38
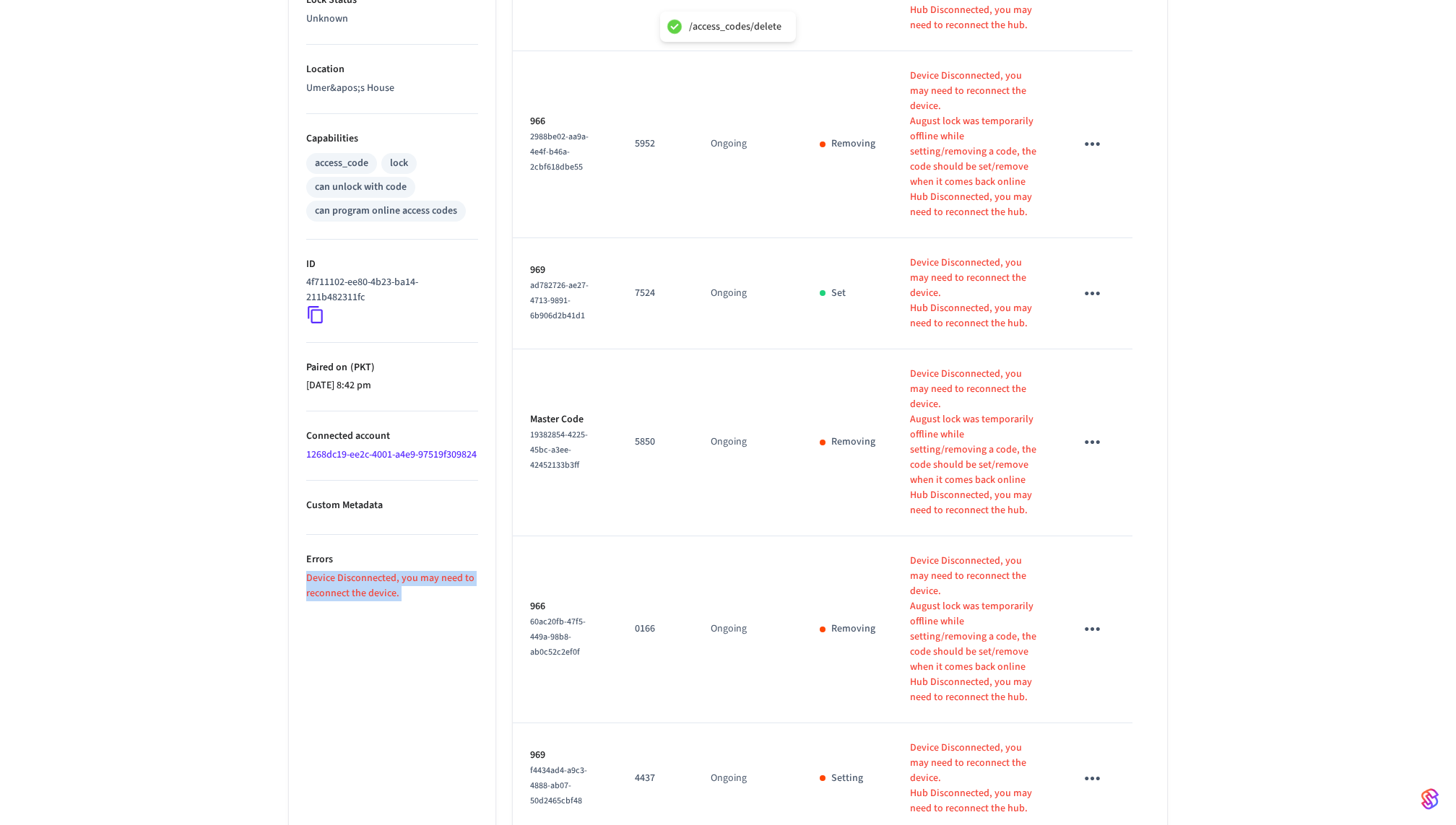
scroll to position [514, 0]
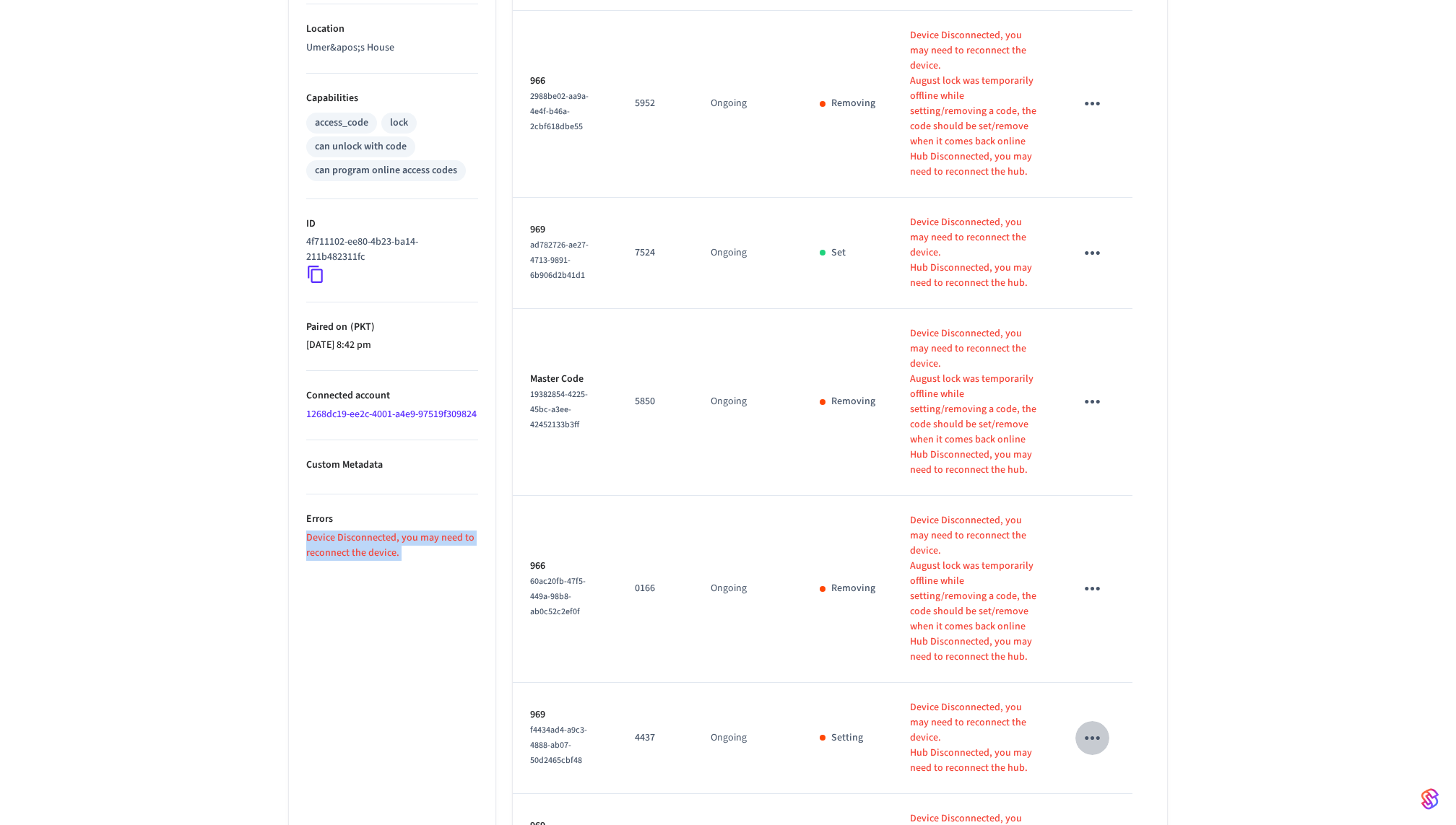
click at [1098, 727] on icon "sticky table" at bounding box center [1092, 739] width 22 height 22
click at [1111, 737] on li "Delete" at bounding box center [1127, 756] width 68 height 38
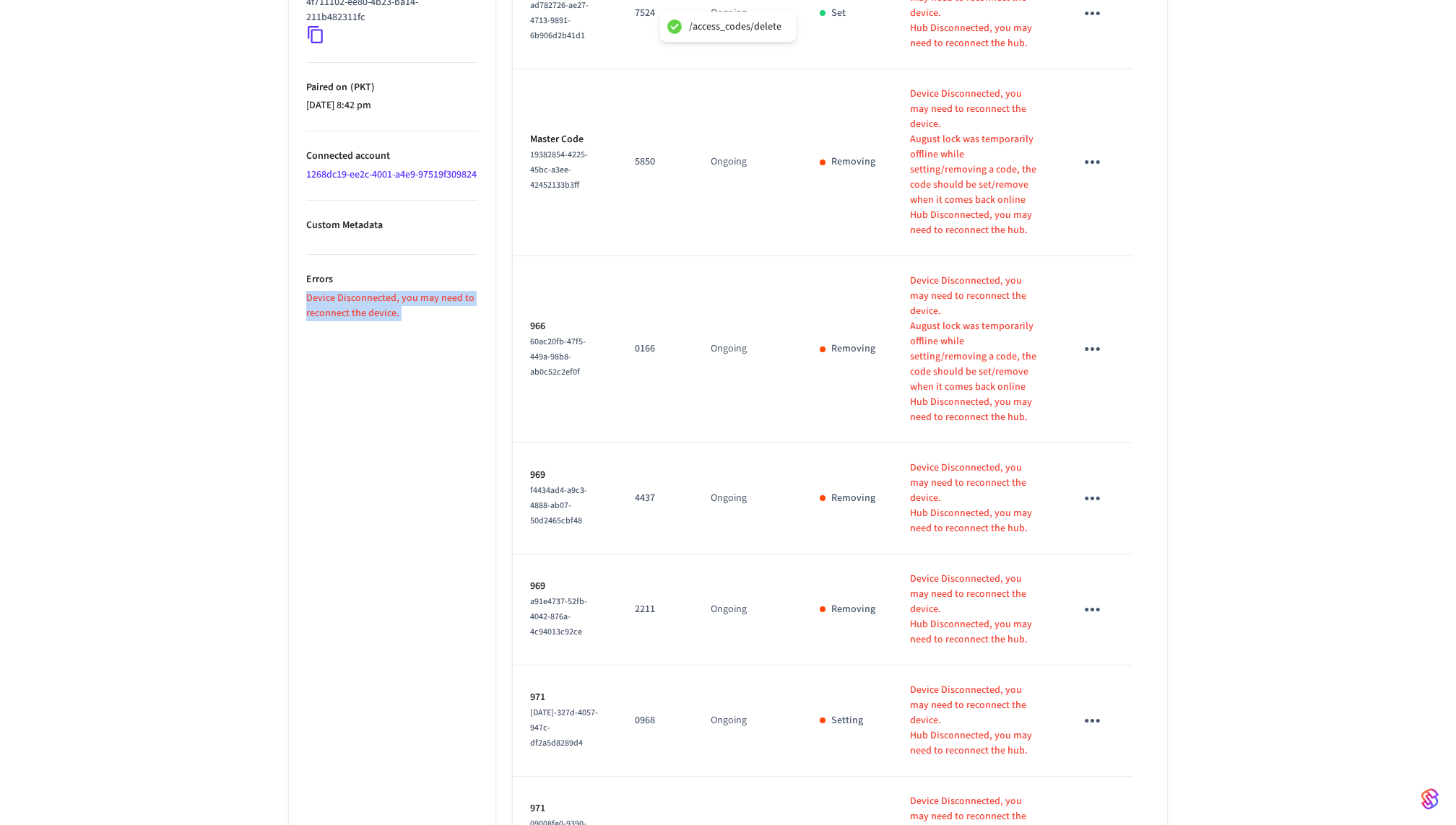
scroll to position [759, 0]
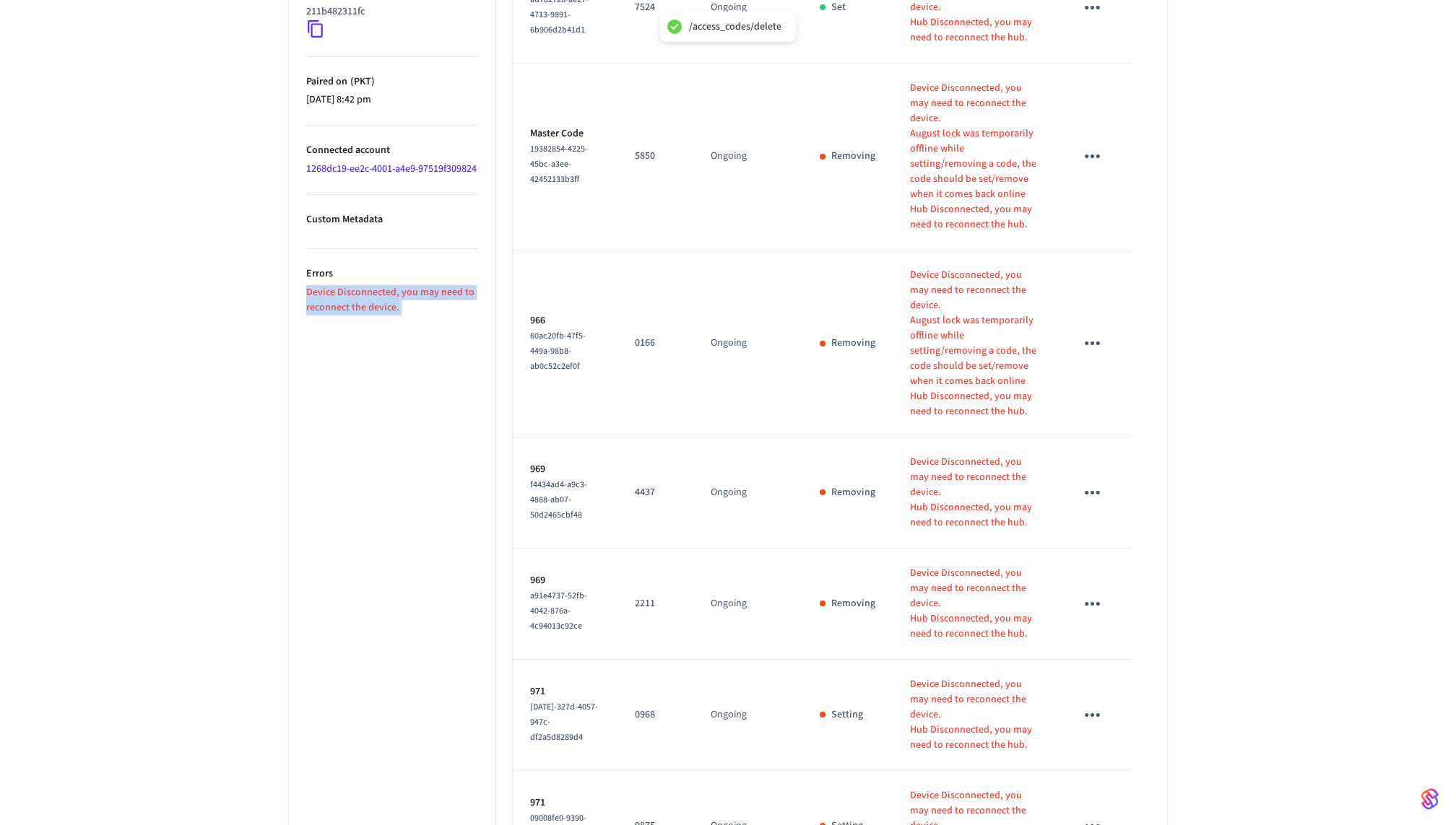
click at [1083, 593] on icon "sticky table" at bounding box center [1092, 604] width 22 height 22
click at [1115, 613] on li "Delete" at bounding box center [1127, 606] width 68 height 38
click at [1090, 704] on icon "sticky table" at bounding box center [1092, 715] width 22 height 22
click at [1116, 695] on li "Delete" at bounding box center [1127, 702] width 68 height 38
click at [1085, 815] on icon "sticky table" at bounding box center [1092, 827] width 22 height 22
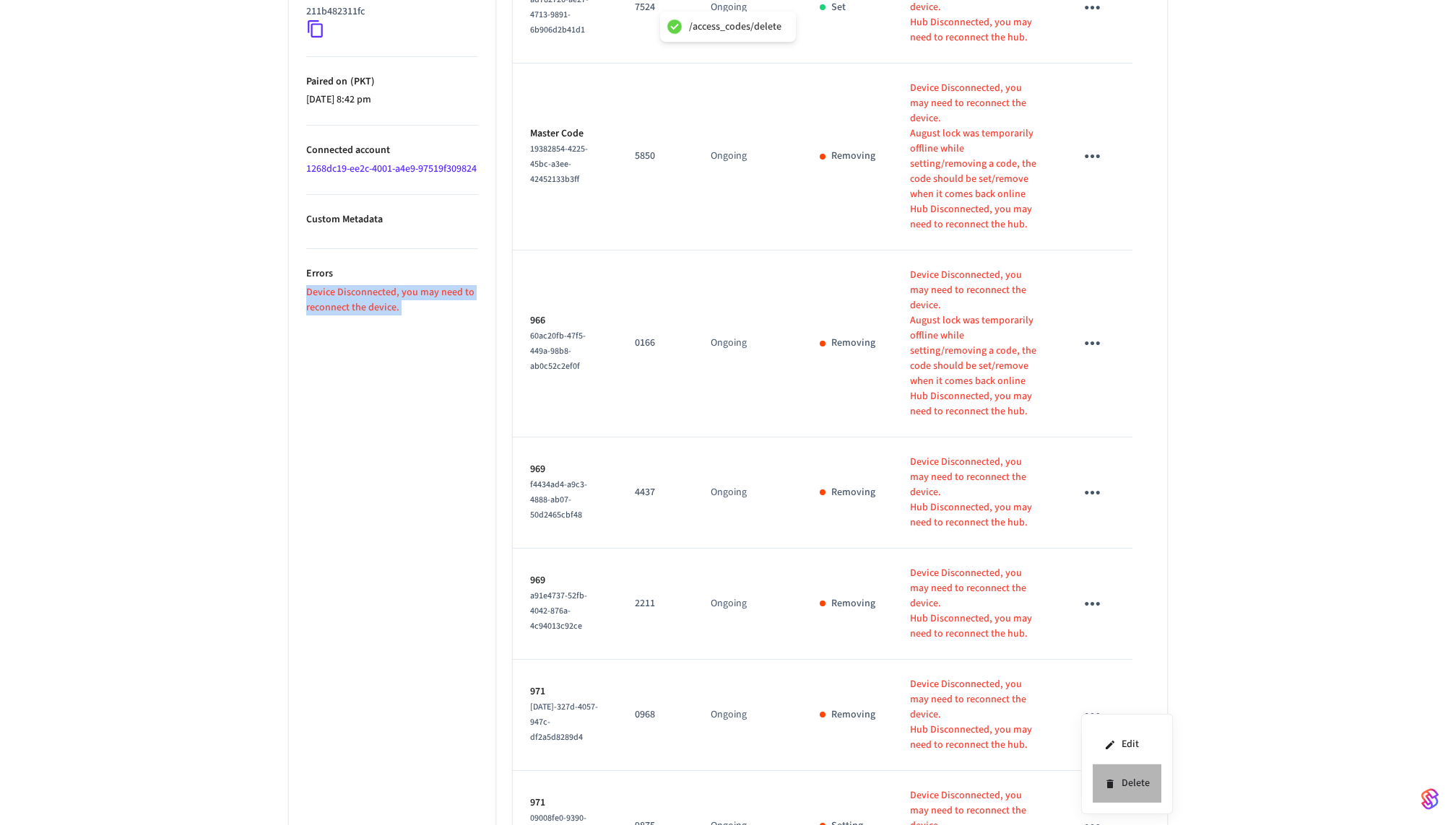
click at [1104, 780] on icon at bounding box center [1109, 784] width 11 height 11
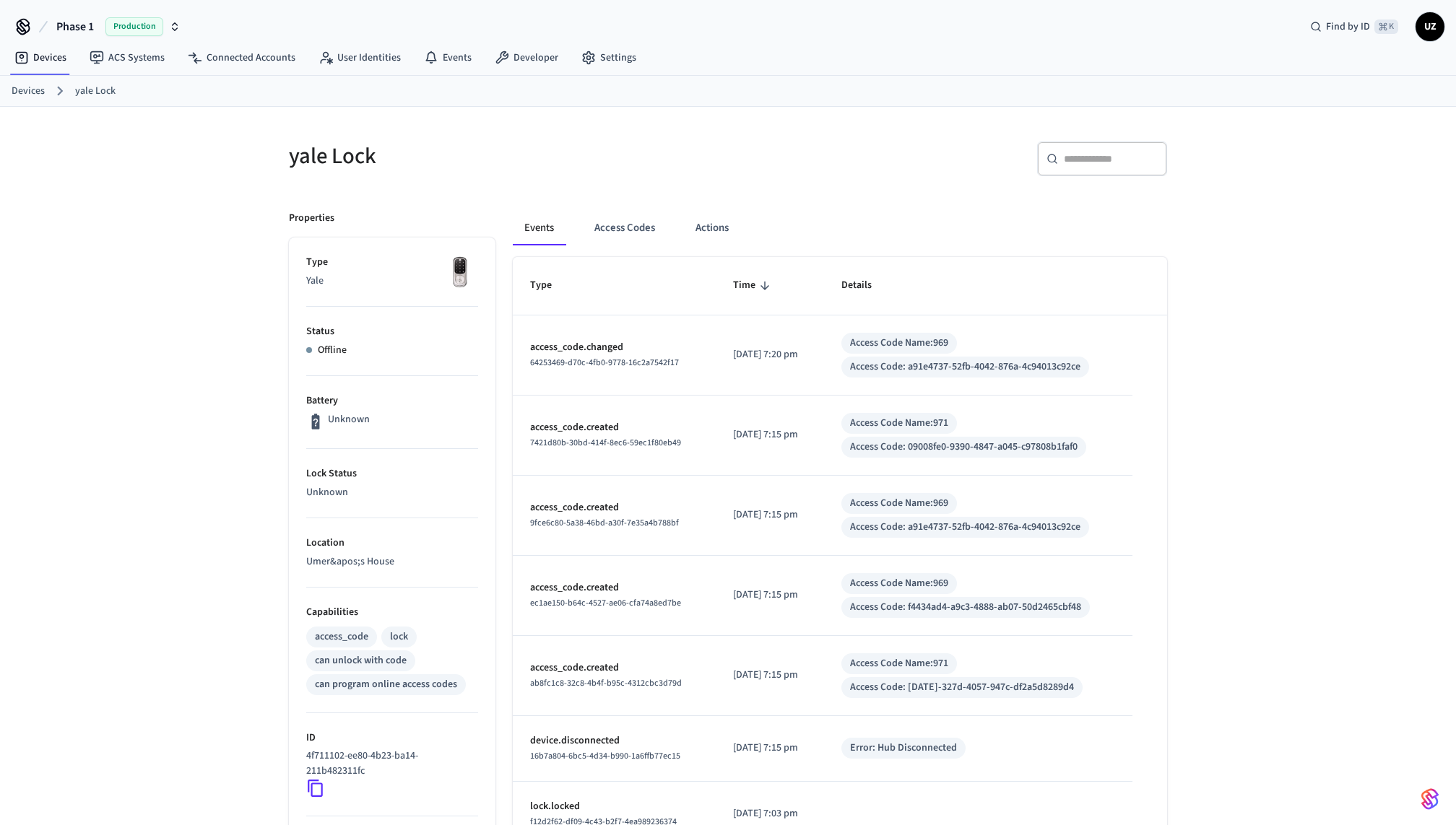
scroll to position [209, 0]
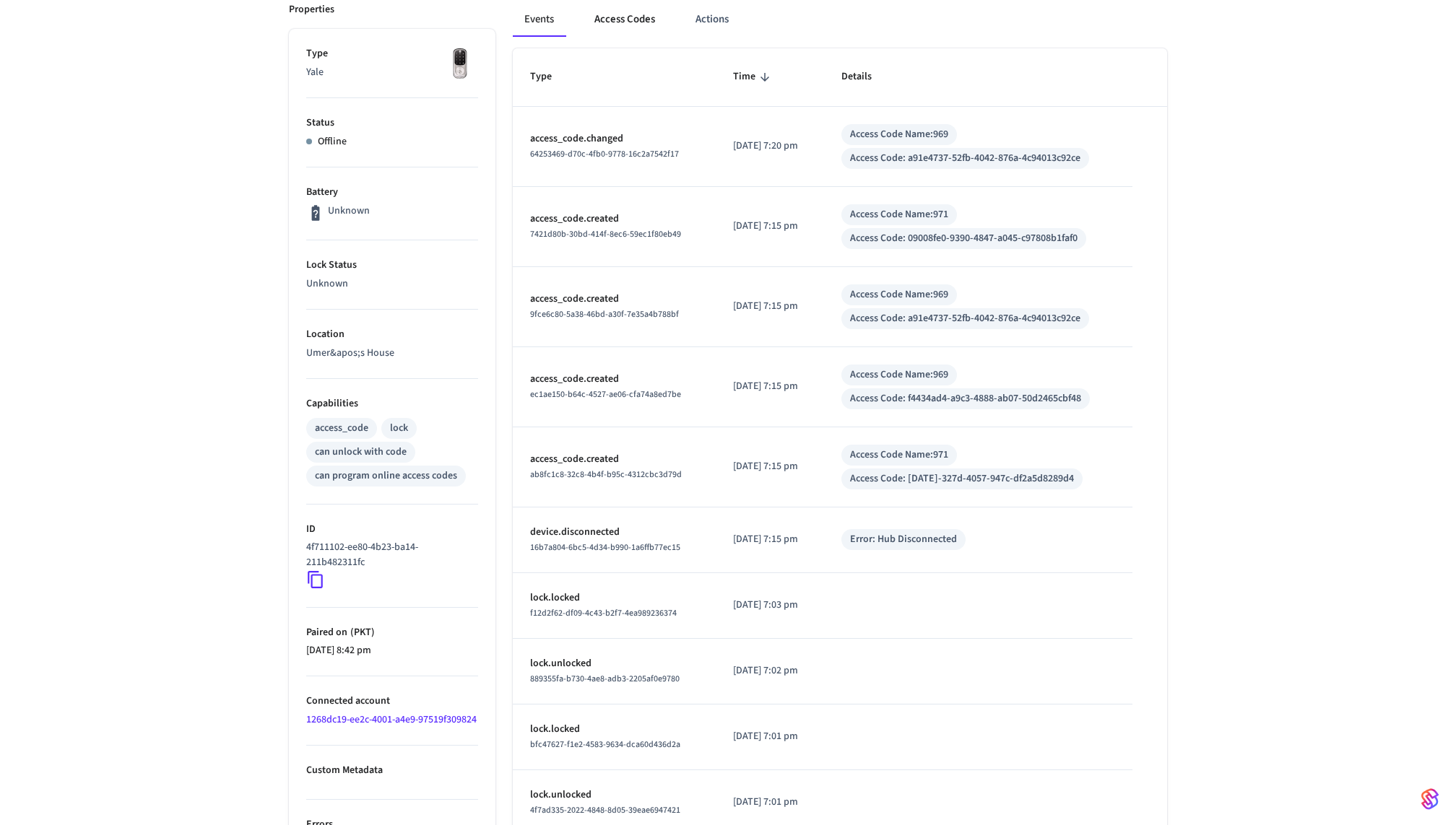
click at [633, 22] on button "Access Codes" at bounding box center [625, 20] width 84 height 35
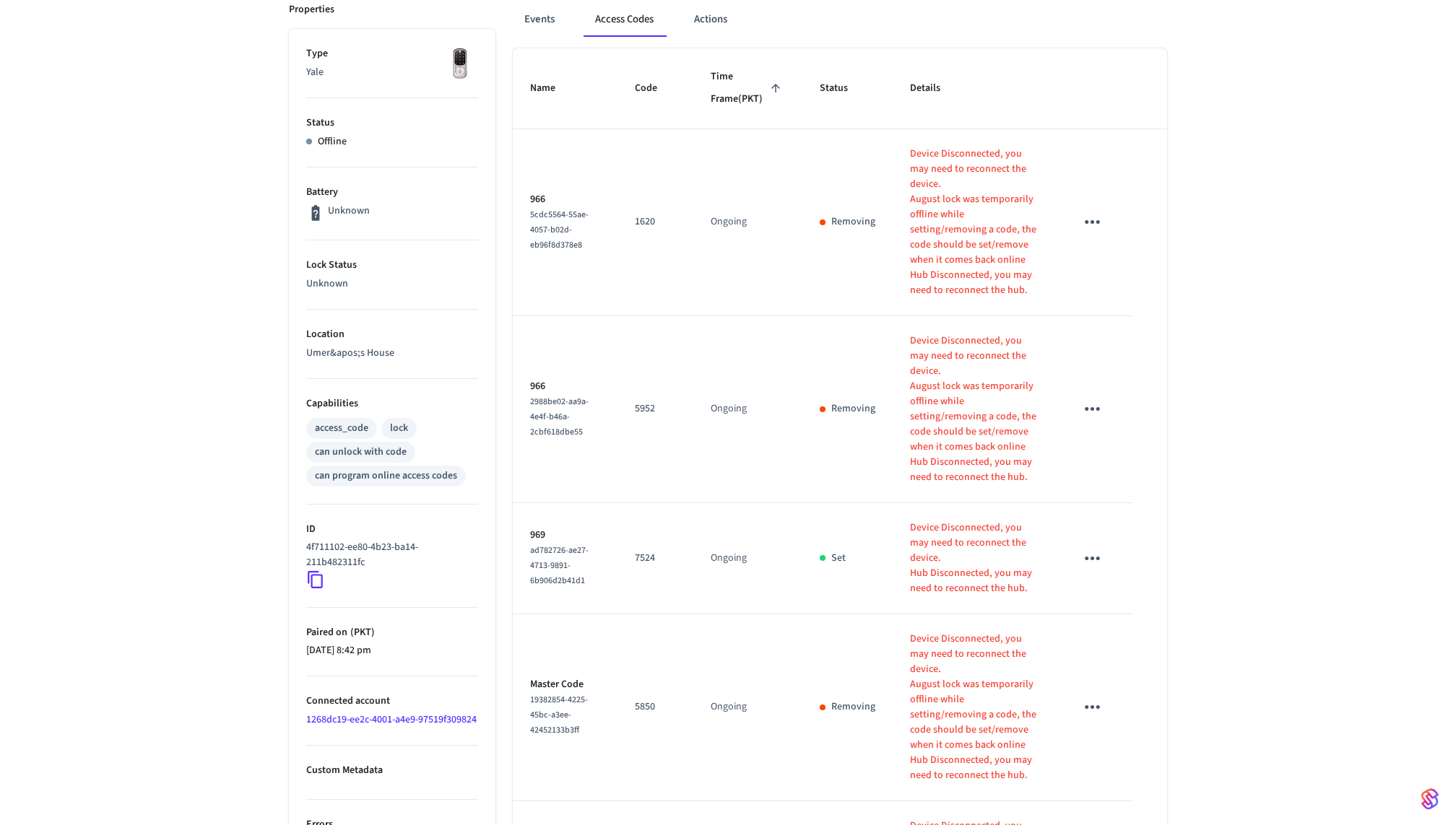
click at [358, 157] on li "Status Offline" at bounding box center [391, 133] width 172 height 69
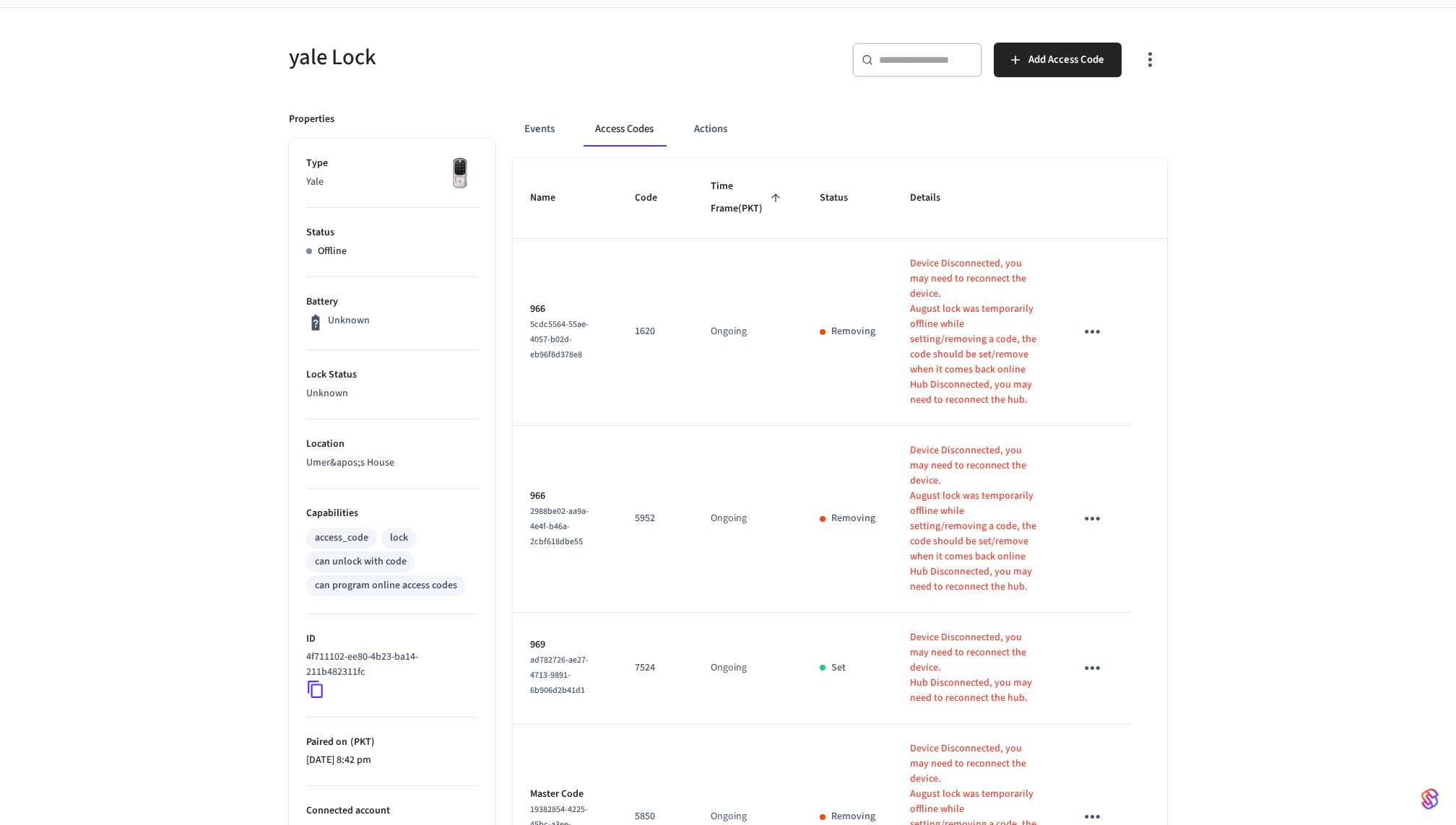
scroll to position [0, 0]
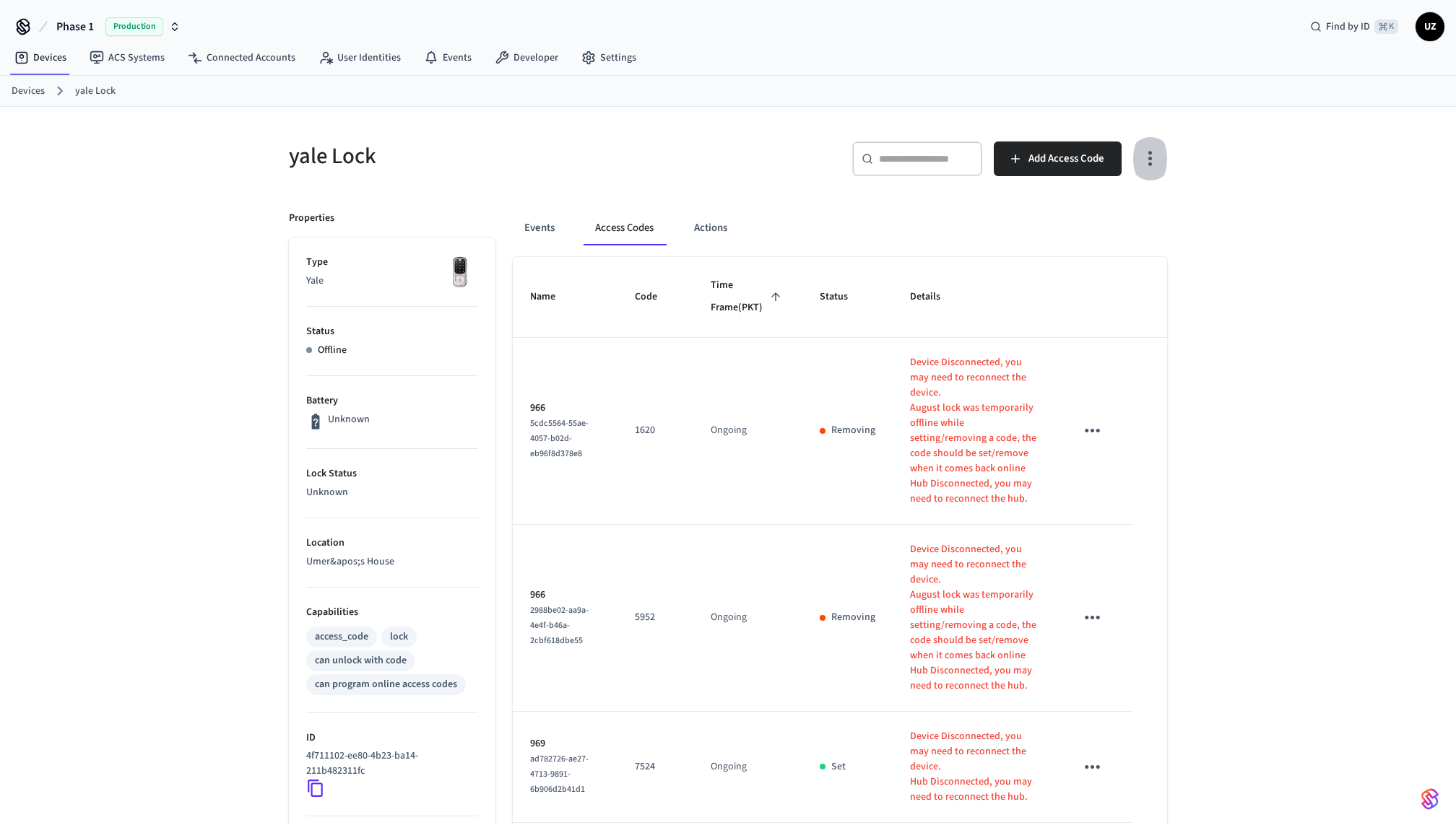
click at [1154, 160] on icon "button" at bounding box center [1150, 159] width 22 height 22
click at [731, 165] on div at bounding box center [728, 412] width 1456 height 825
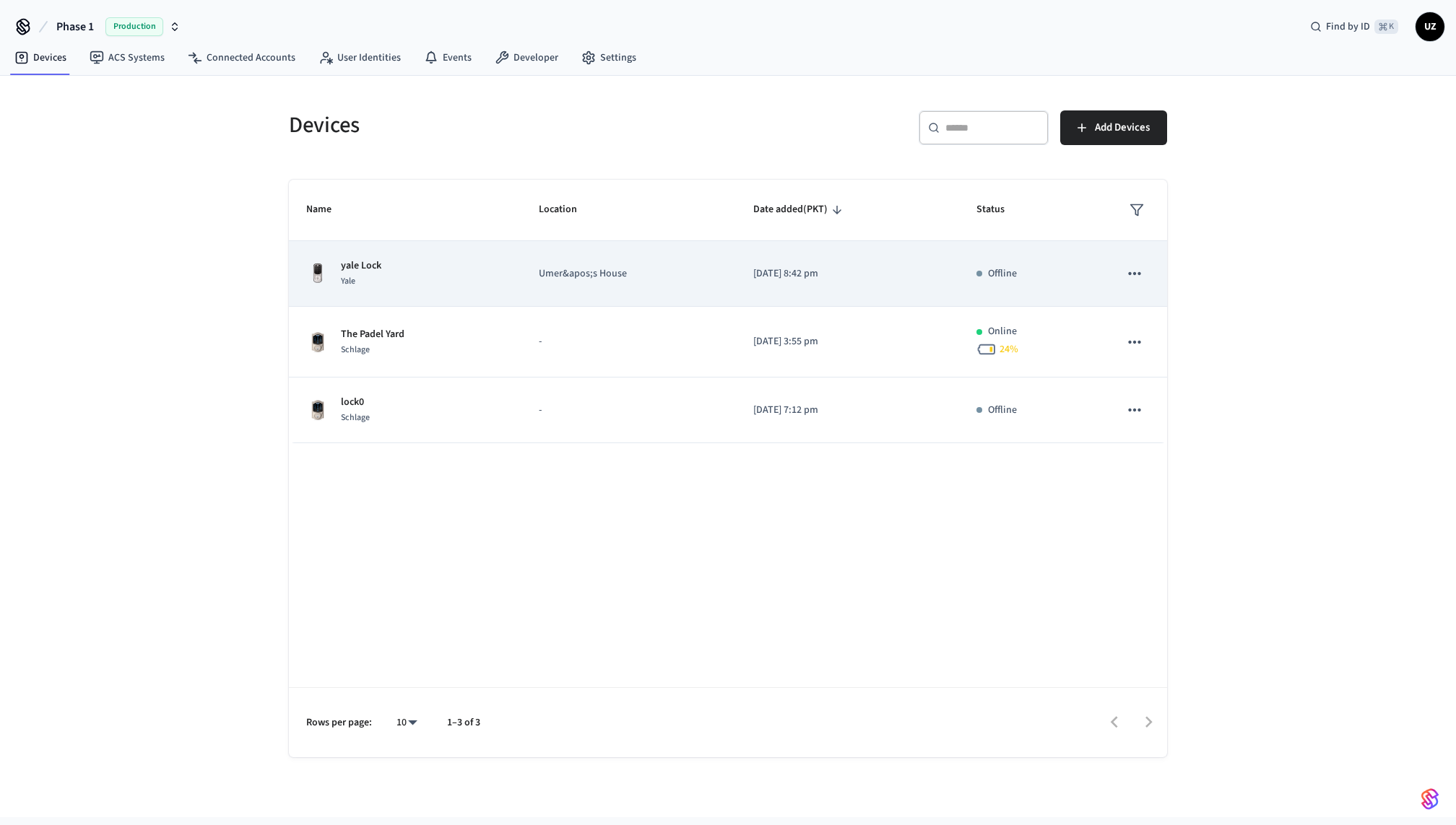
click at [1129, 277] on icon "sticky table" at bounding box center [1135, 274] width 19 height 19
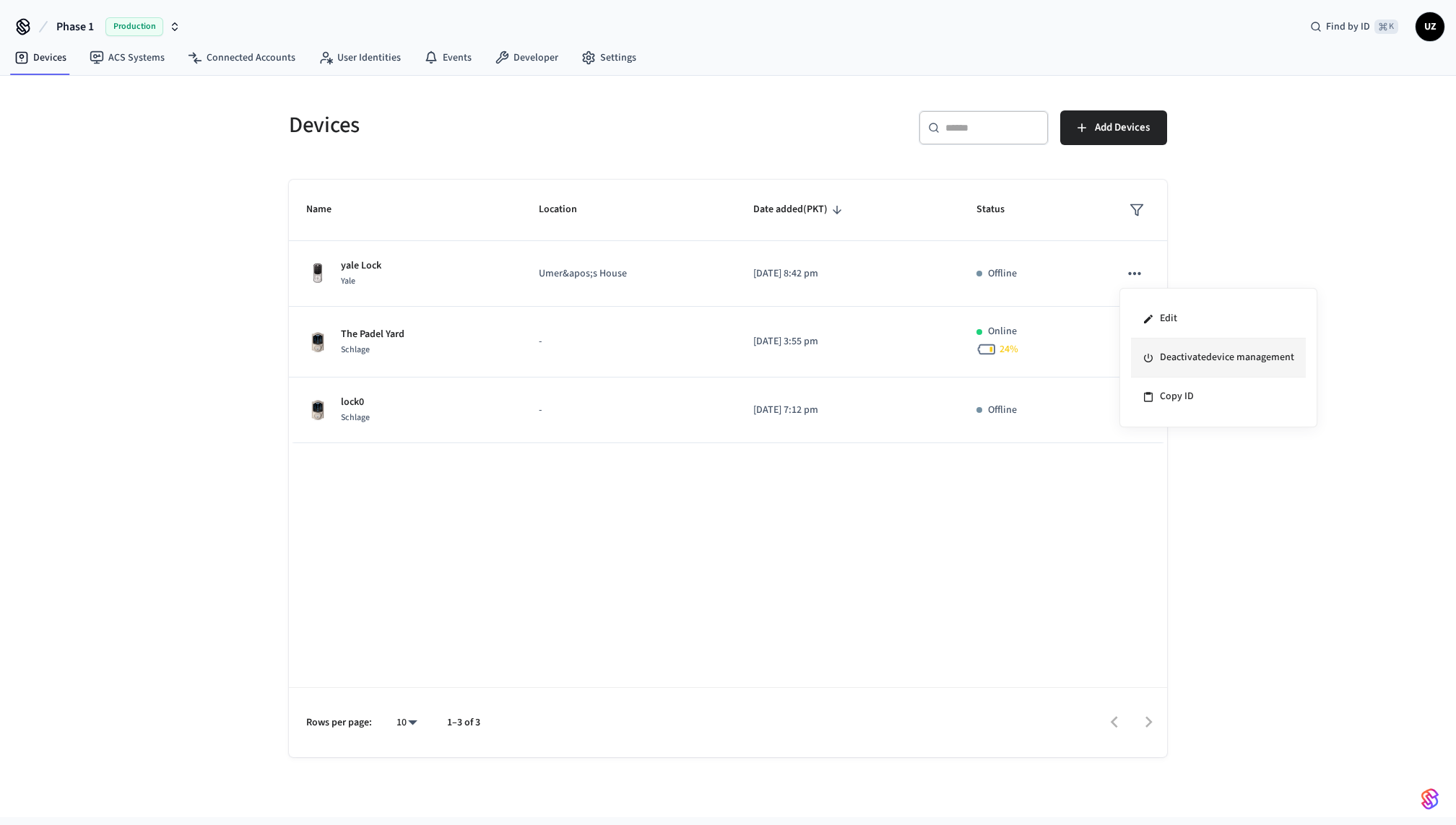
click at [1167, 367] on li "Deactivate device management" at bounding box center [1218, 358] width 175 height 39
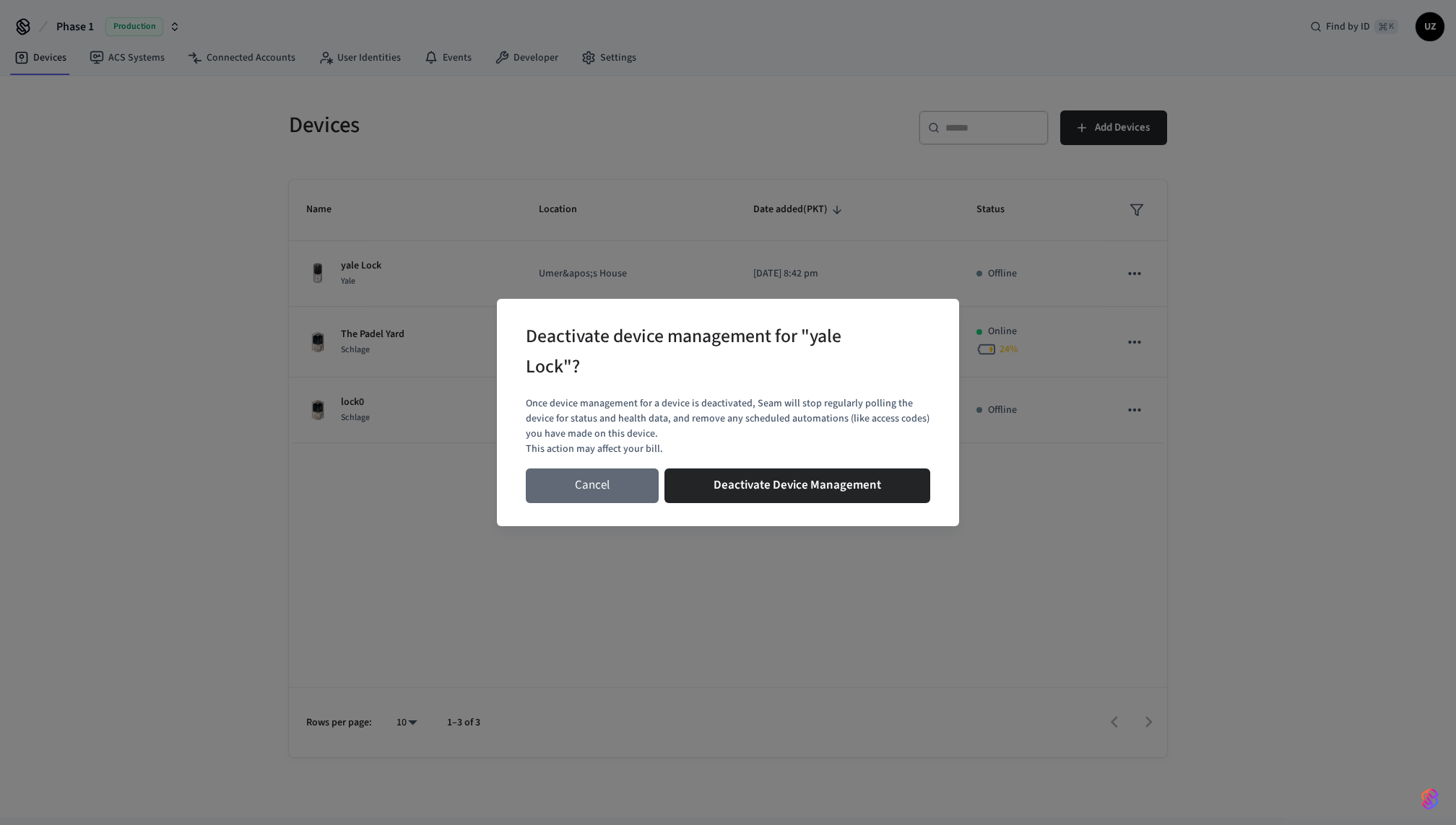
click at [642, 482] on button "Cancel" at bounding box center [593, 485] width 133 height 35
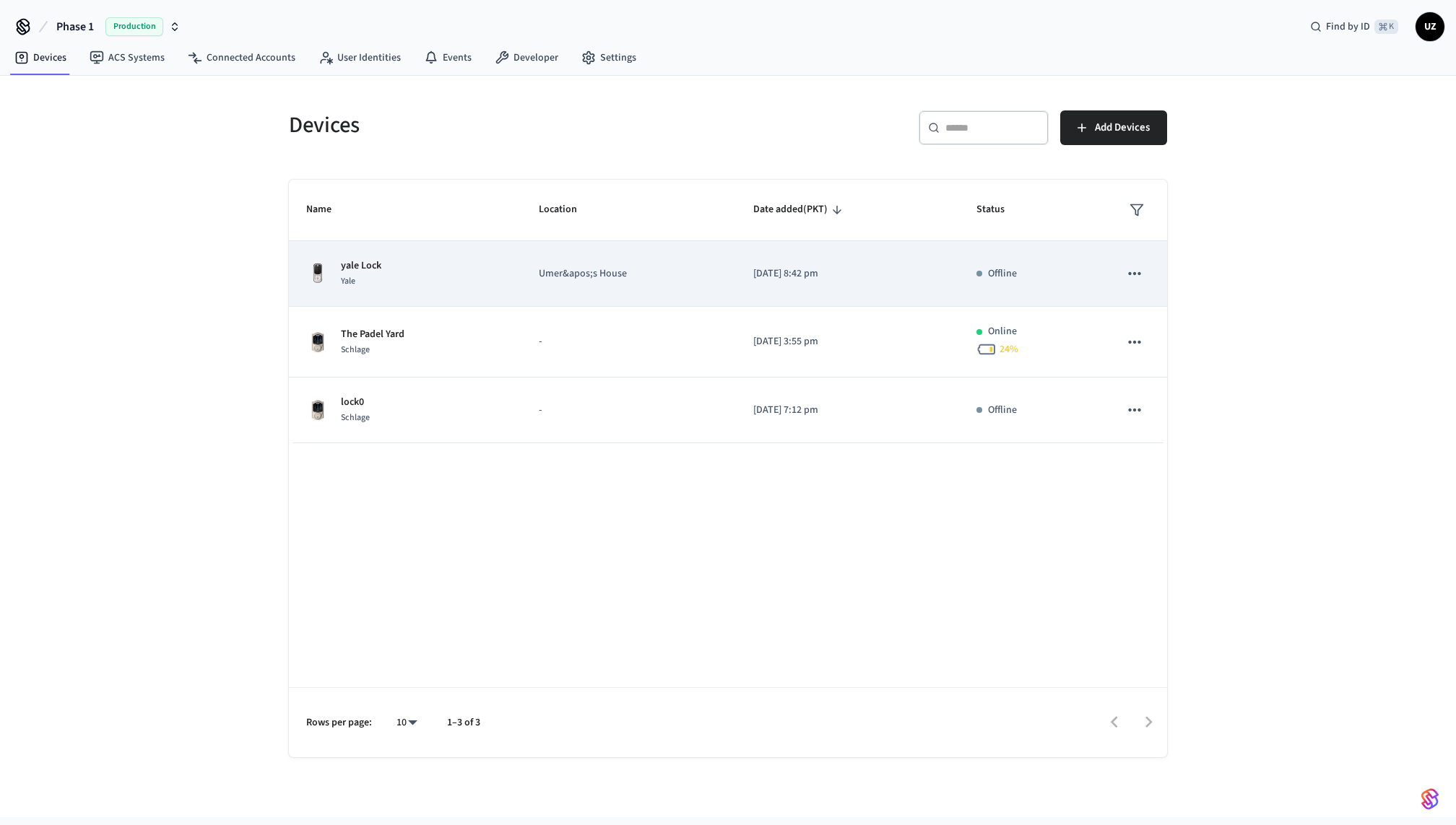
click at [709, 289] on td "Umer&apos;s House" at bounding box center [629, 274] width 214 height 66
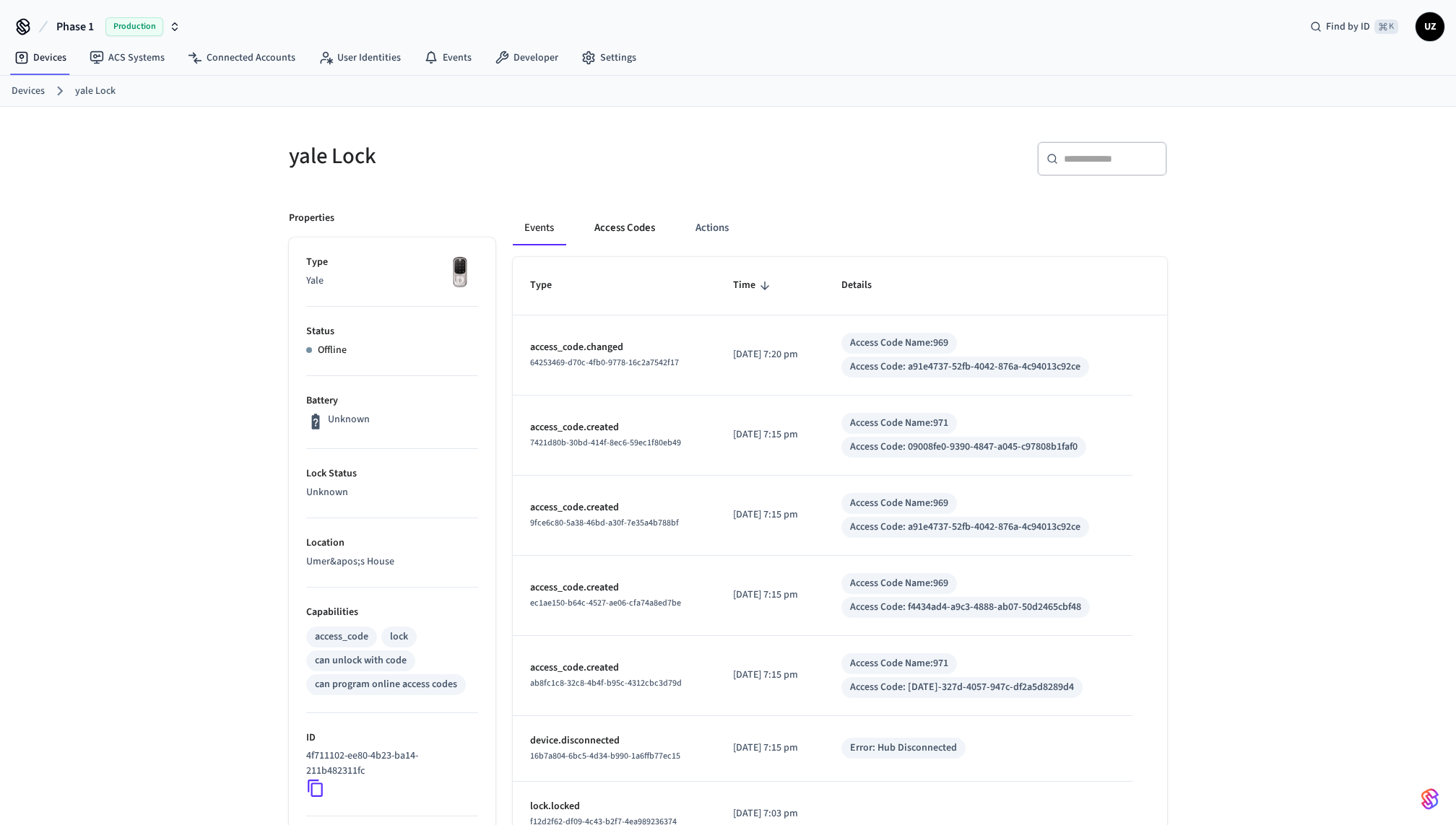
click at [625, 225] on button "Access Codes" at bounding box center [625, 228] width 84 height 35
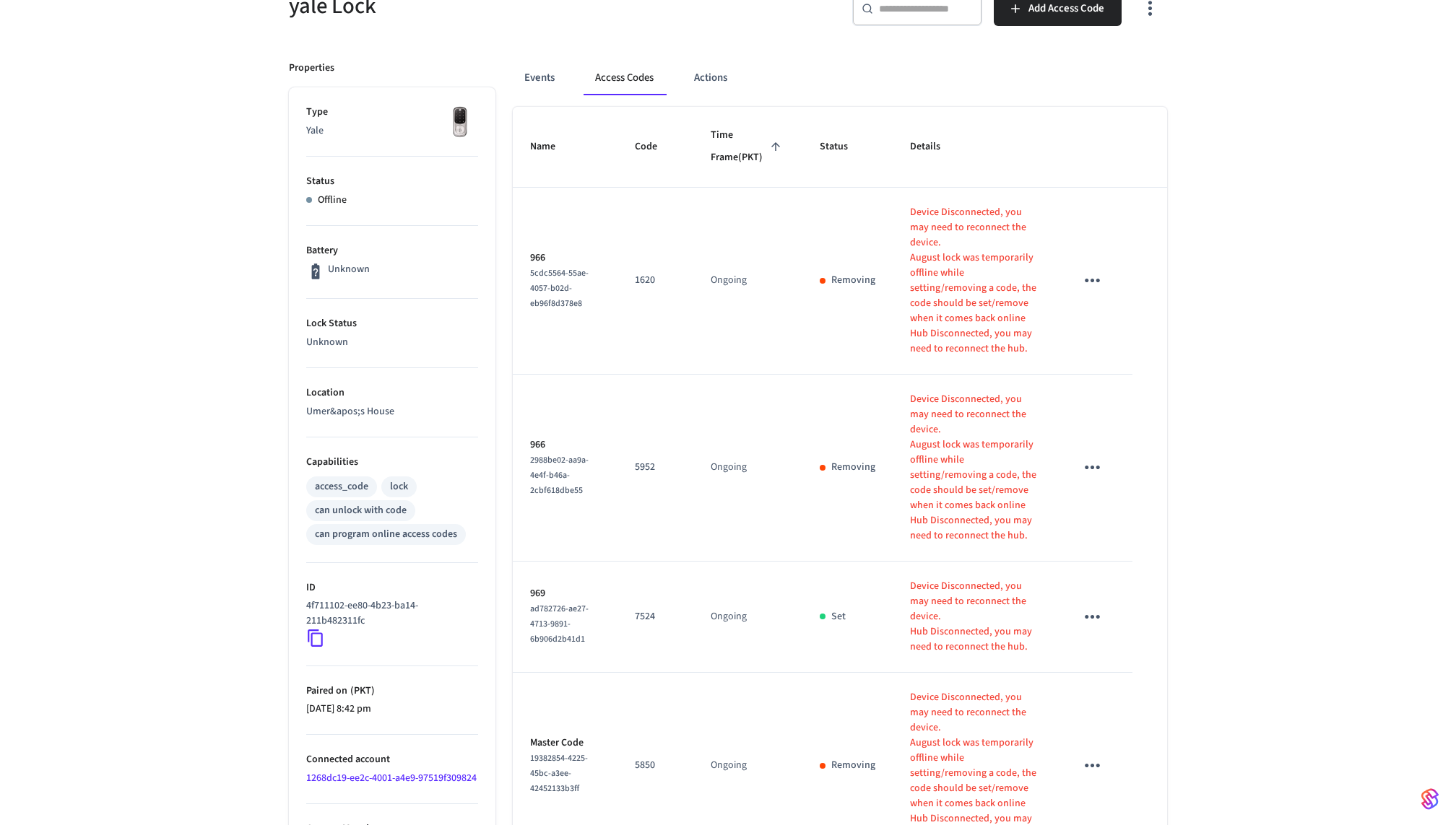
scroll to position [159, 0]
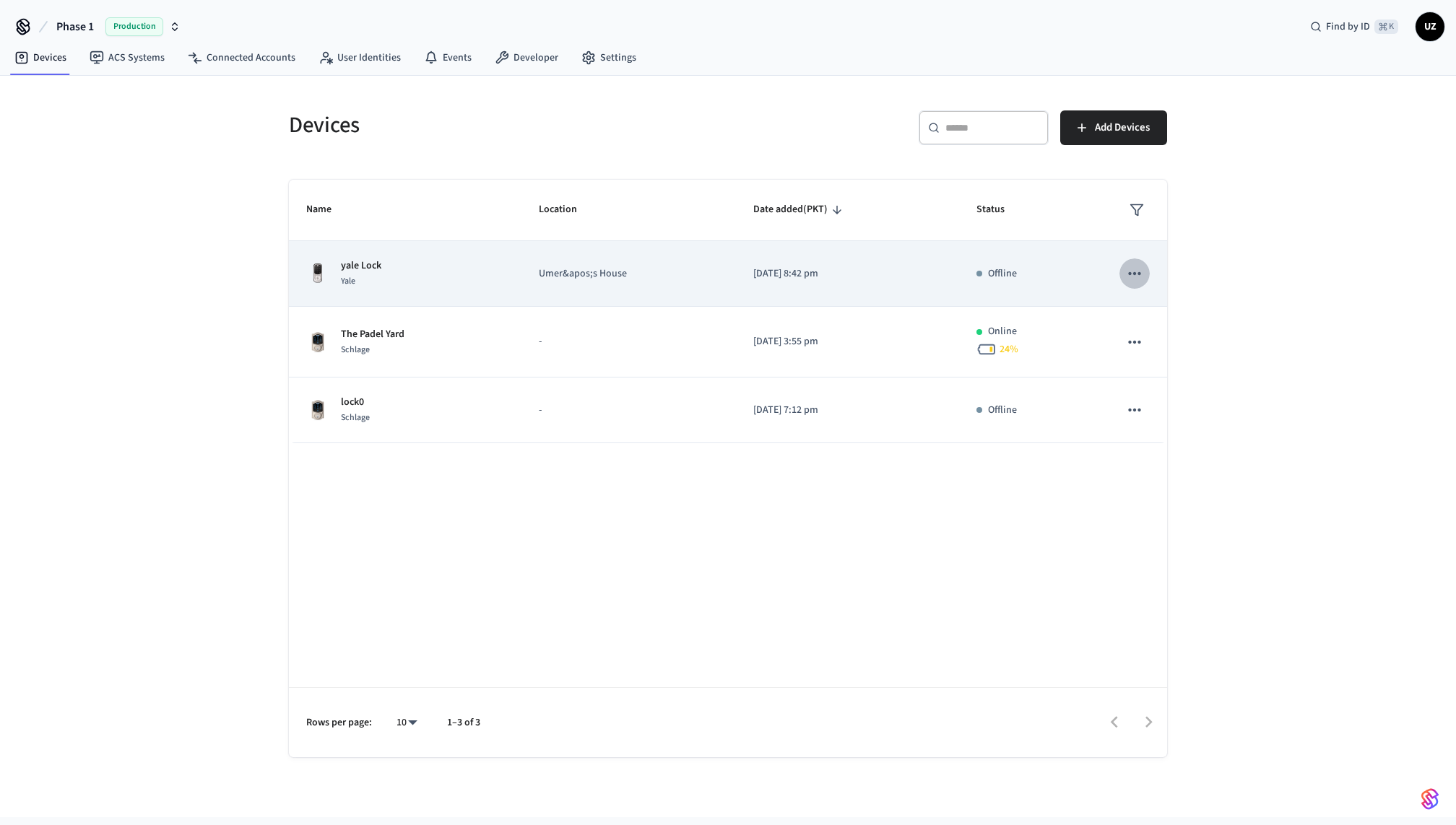
click at [1129, 265] on icon "sticky table" at bounding box center [1135, 274] width 19 height 19
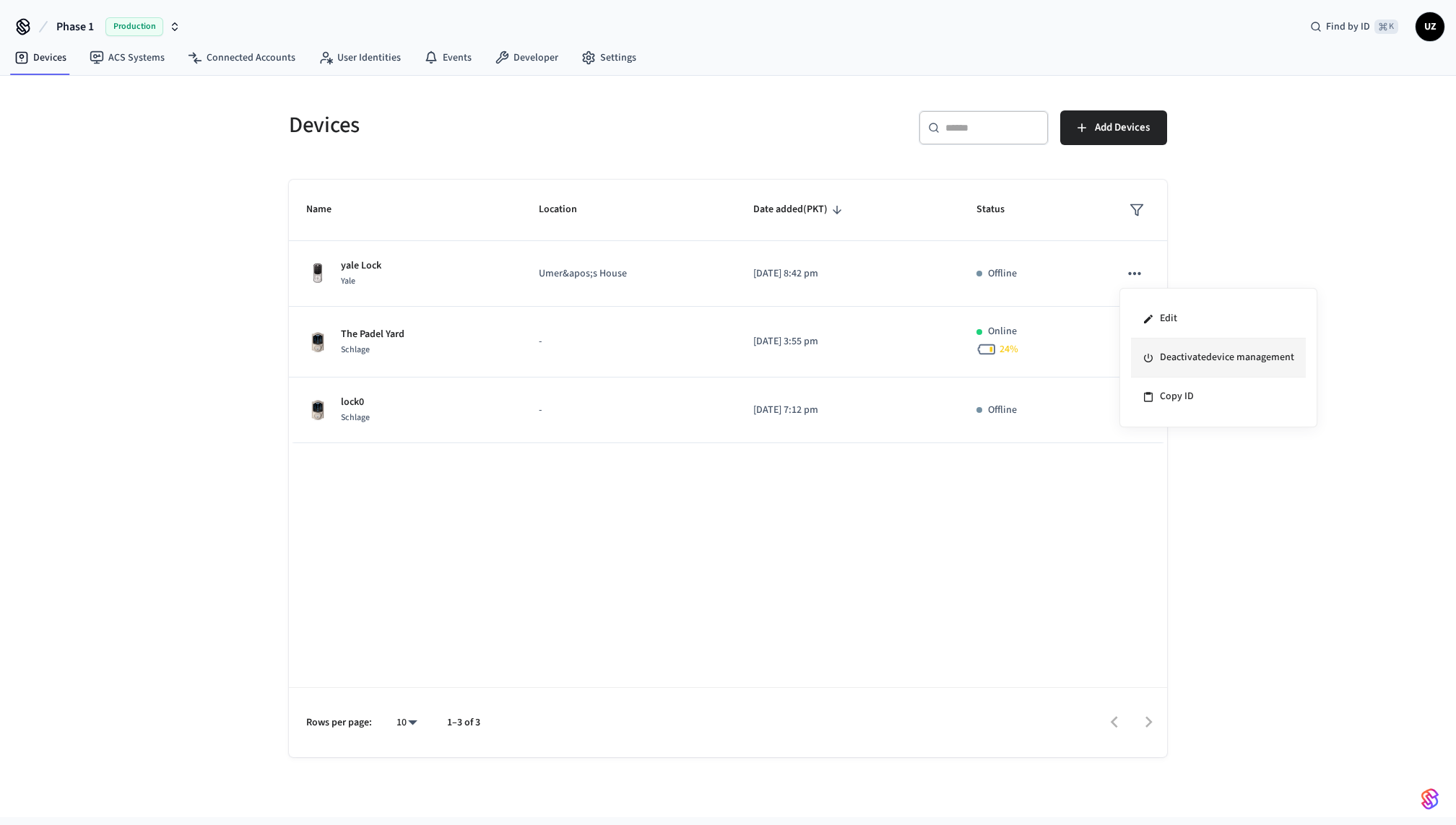
click at [1165, 359] on li "Deactivate device management" at bounding box center [1218, 358] width 175 height 39
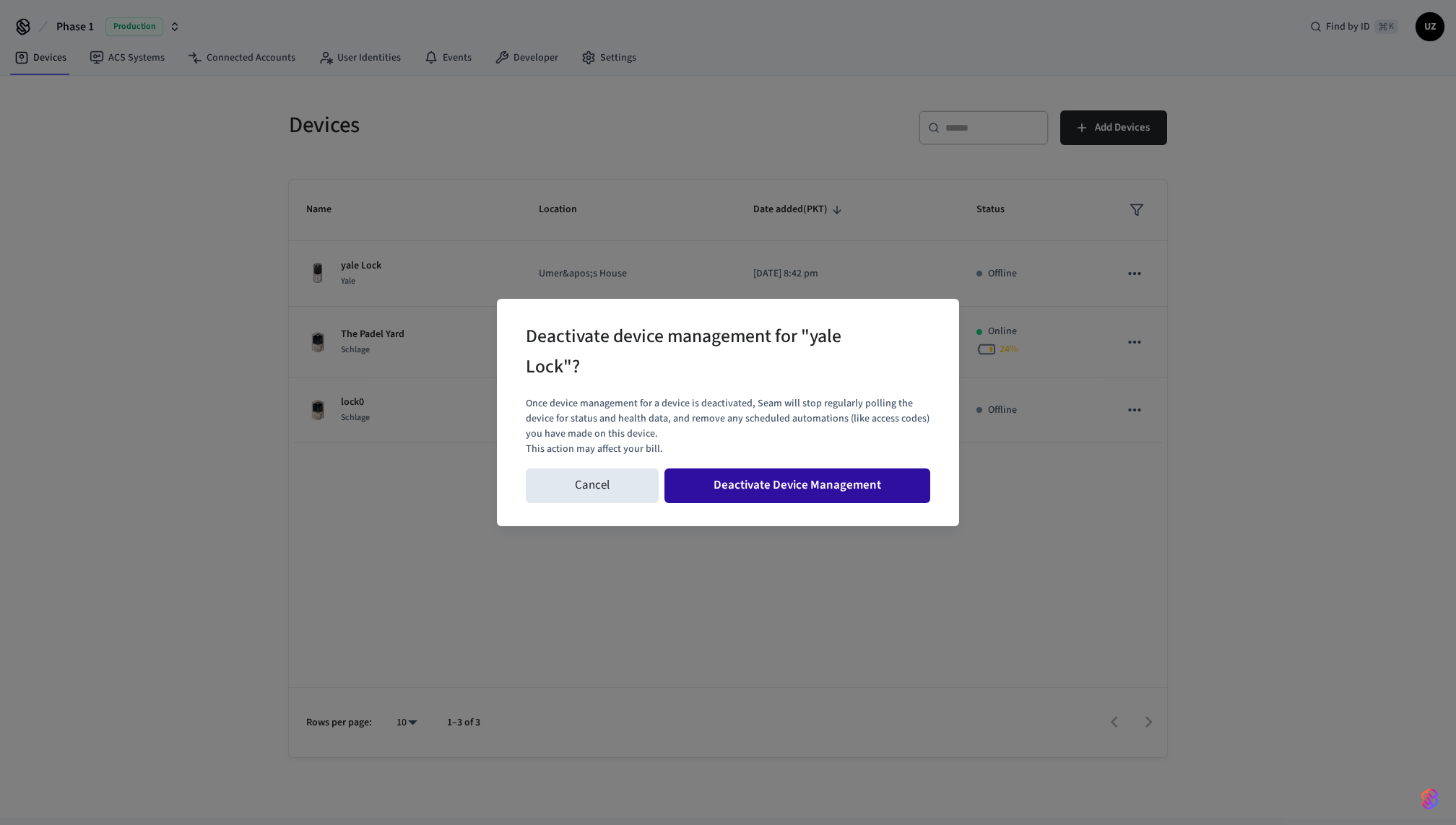
click at [825, 487] on button "Deactivate Device Management" at bounding box center [798, 485] width 266 height 35
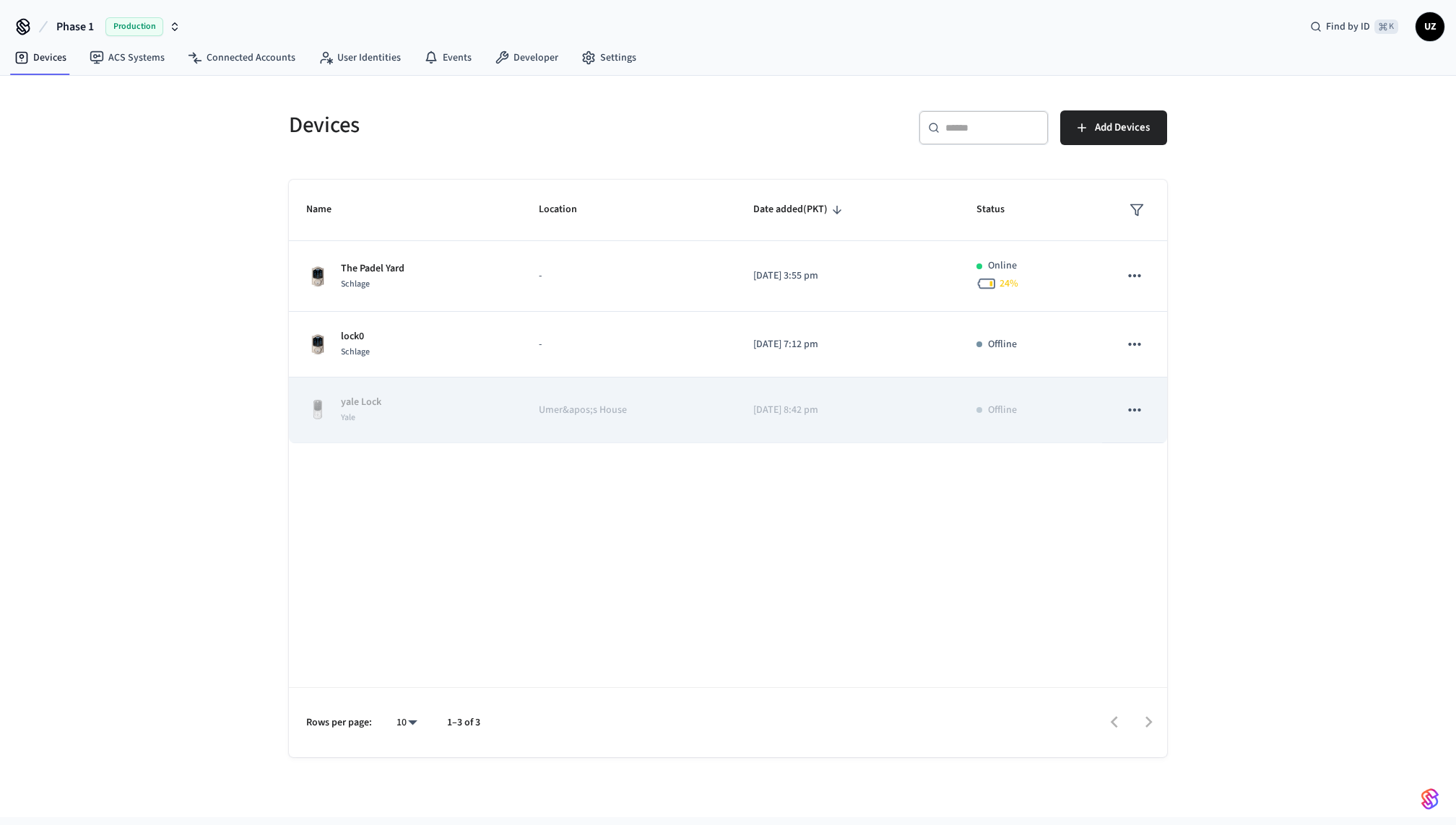
click at [1132, 425] on td "sticky table" at bounding box center [1135, 410] width 65 height 66
click at [1134, 415] on icon "sticky table" at bounding box center [1135, 410] width 19 height 19
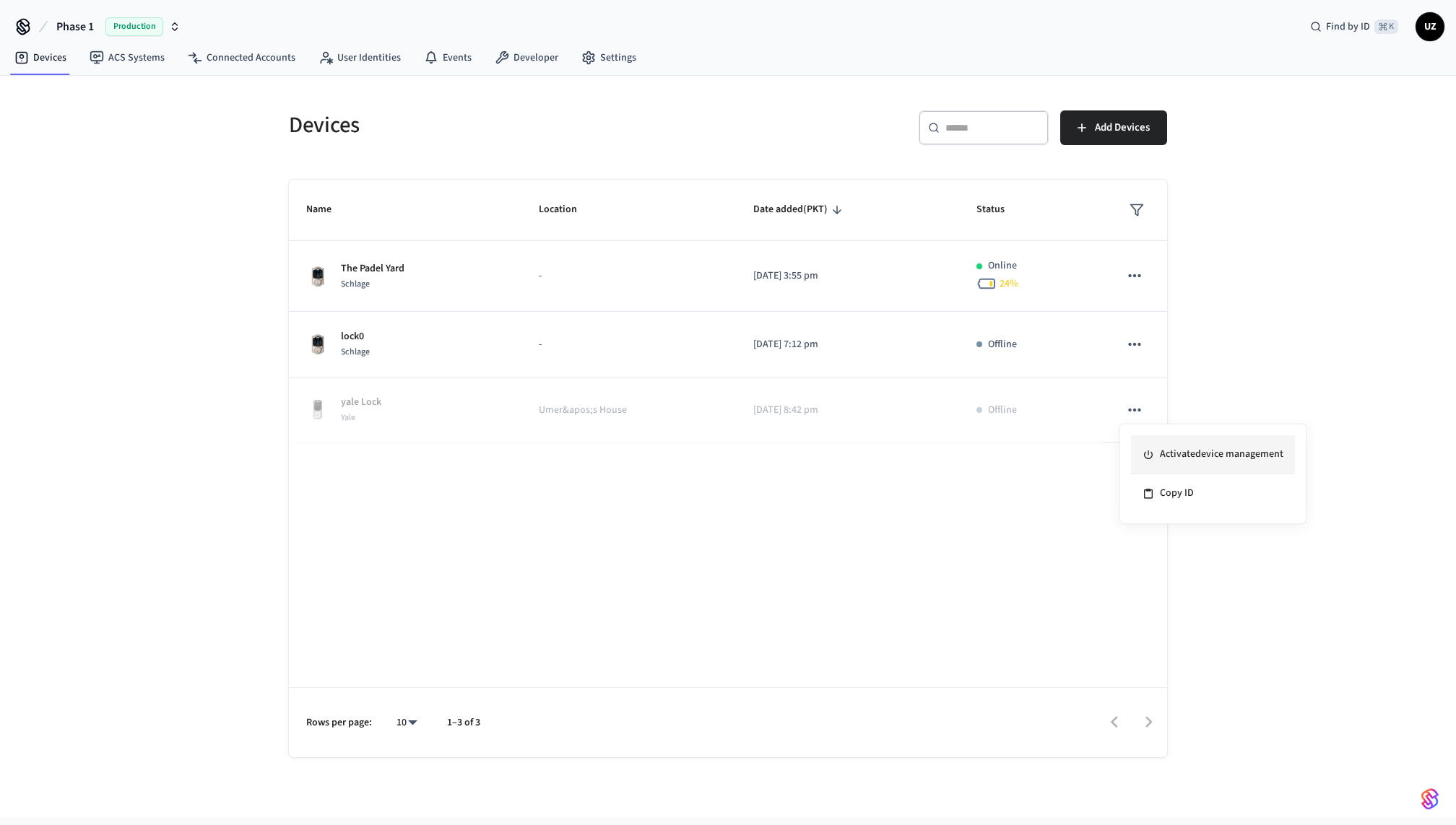
click at [1186, 451] on li "Activate device management" at bounding box center [1213, 454] width 164 height 39
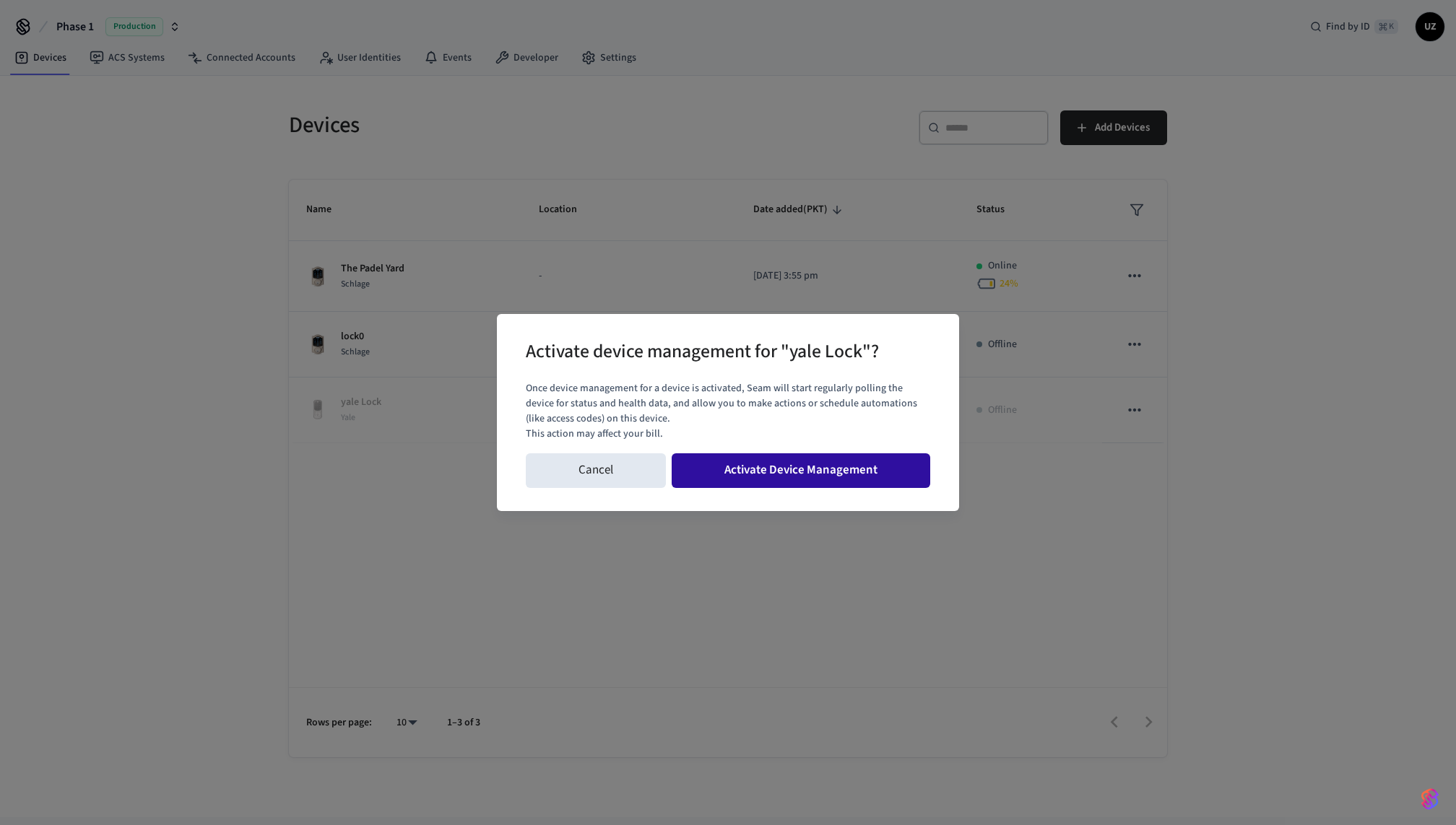
click at [775, 476] on button "Activate Device Management" at bounding box center [800, 471] width 258 height 35
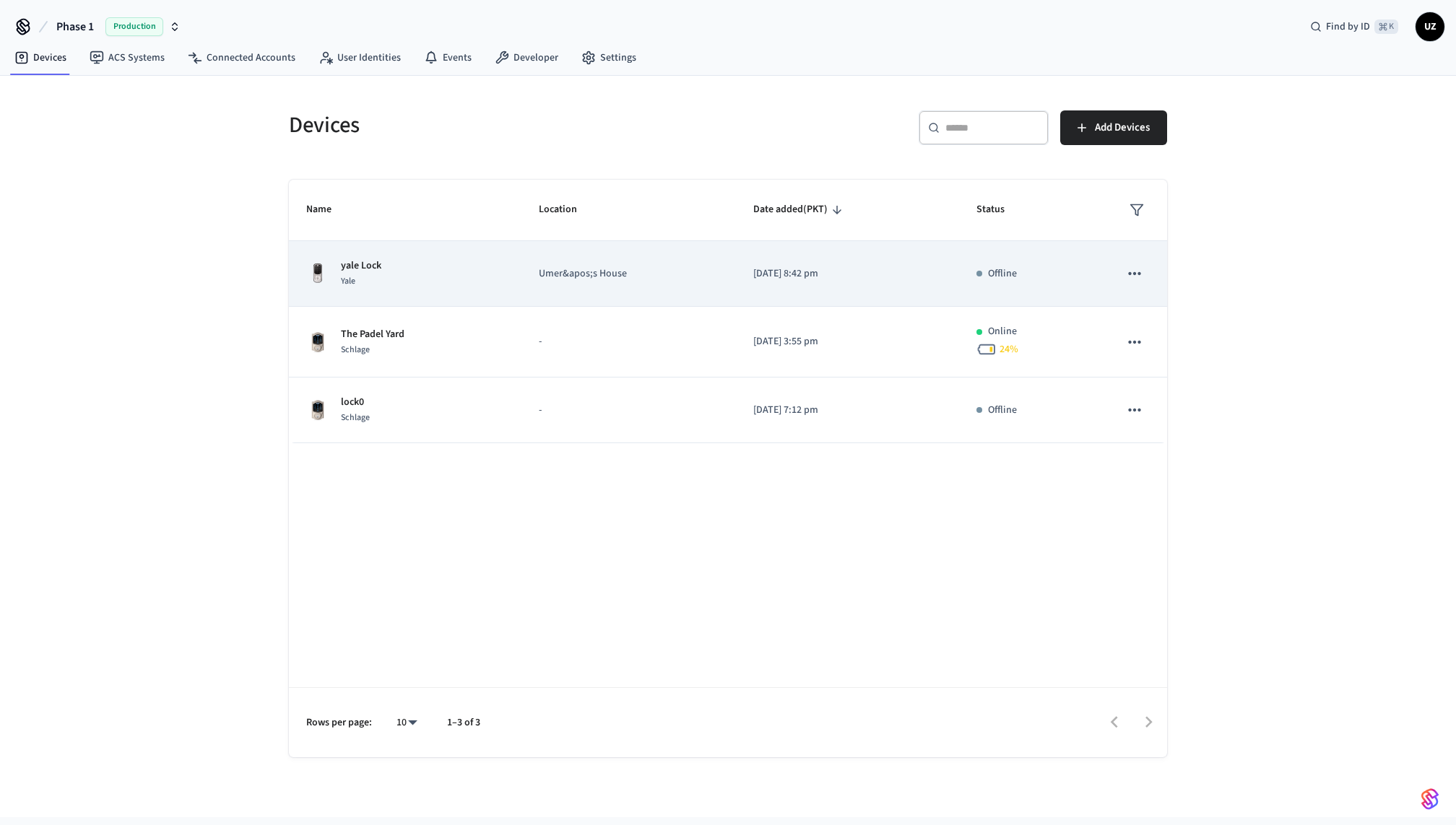
click at [1099, 266] on td "Offline" at bounding box center [1031, 274] width 143 height 66
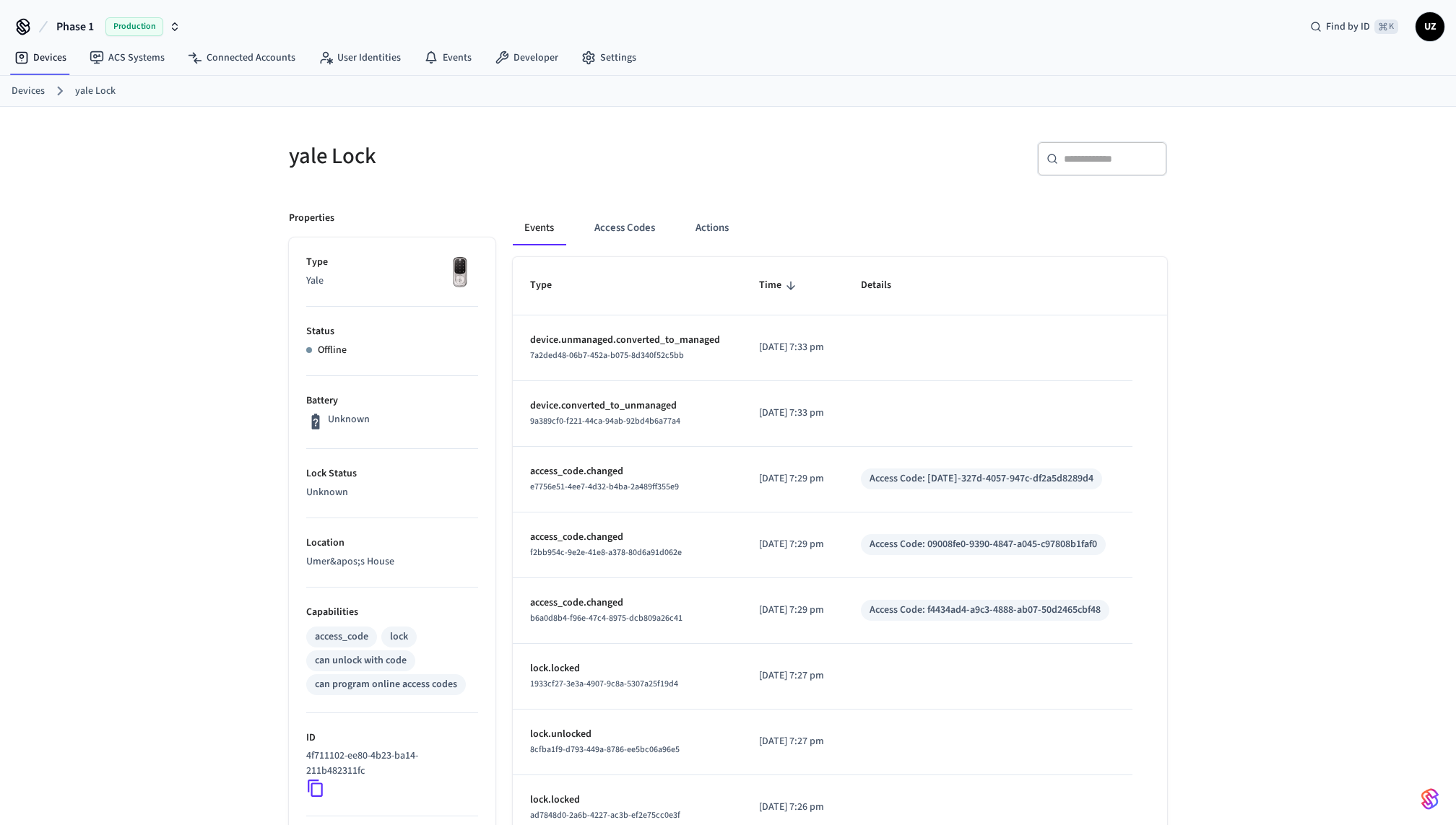
click at [725, 182] on div "​ ​" at bounding box center [944, 156] width 448 height 64
click at [722, 221] on button "Actions" at bounding box center [712, 228] width 56 height 35
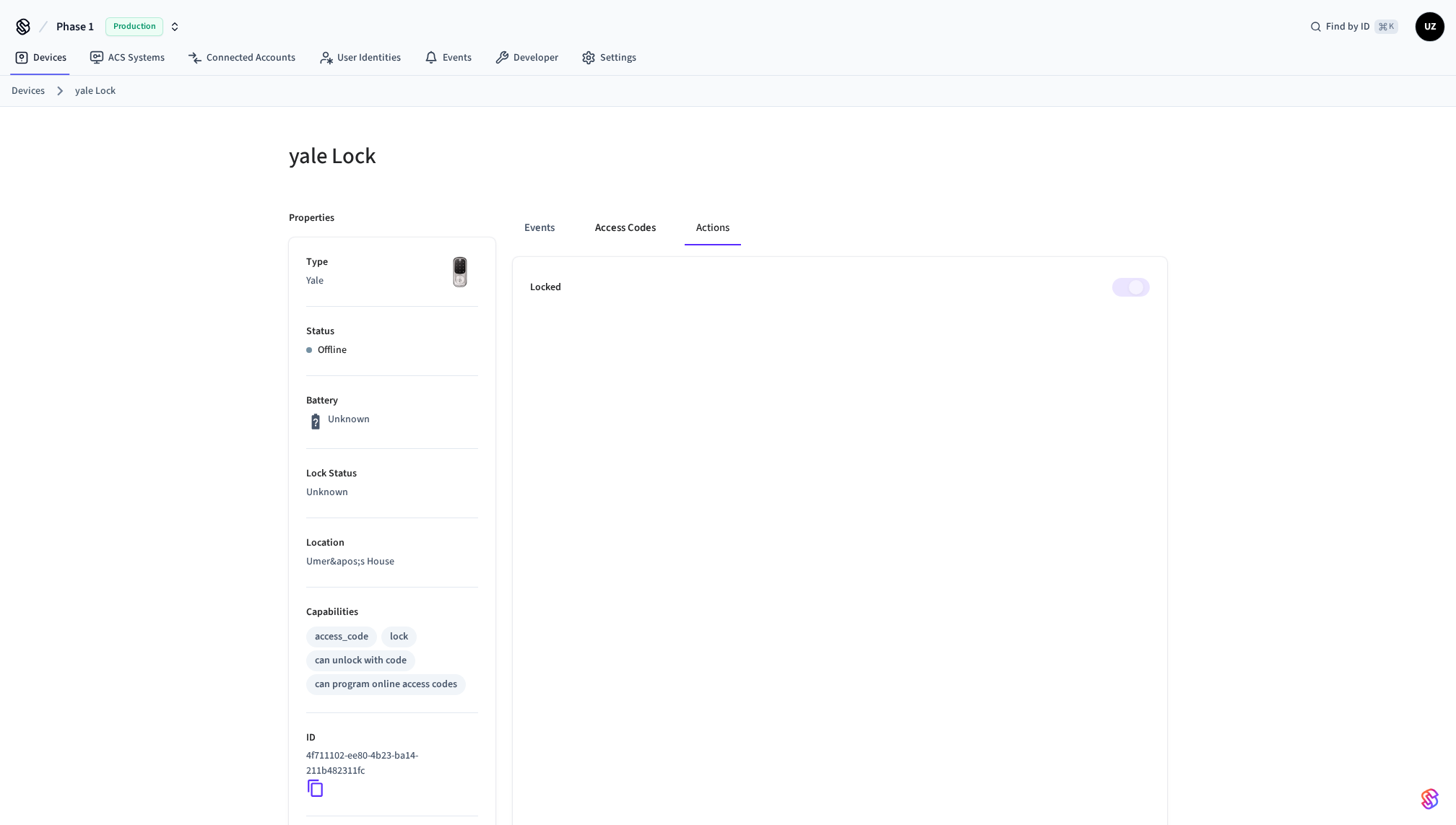
click at [640, 225] on button "Access Codes" at bounding box center [625, 228] width 84 height 35
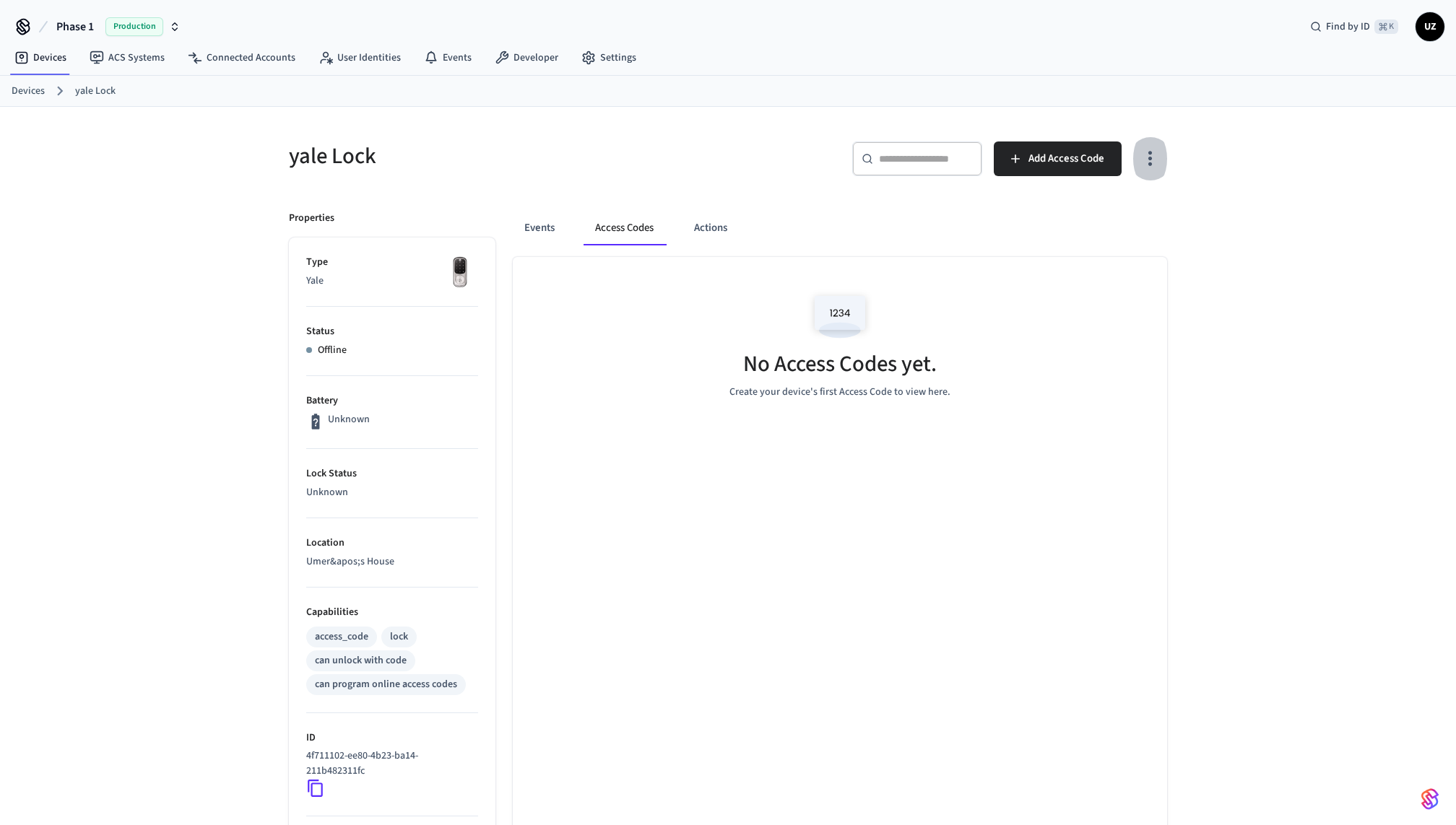
click at [1142, 140] on button "button" at bounding box center [1150, 158] width 34 height 58
click at [753, 231] on div at bounding box center [728, 412] width 1456 height 825
click at [515, 219] on button "Events" at bounding box center [539, 228] width 54 height 35
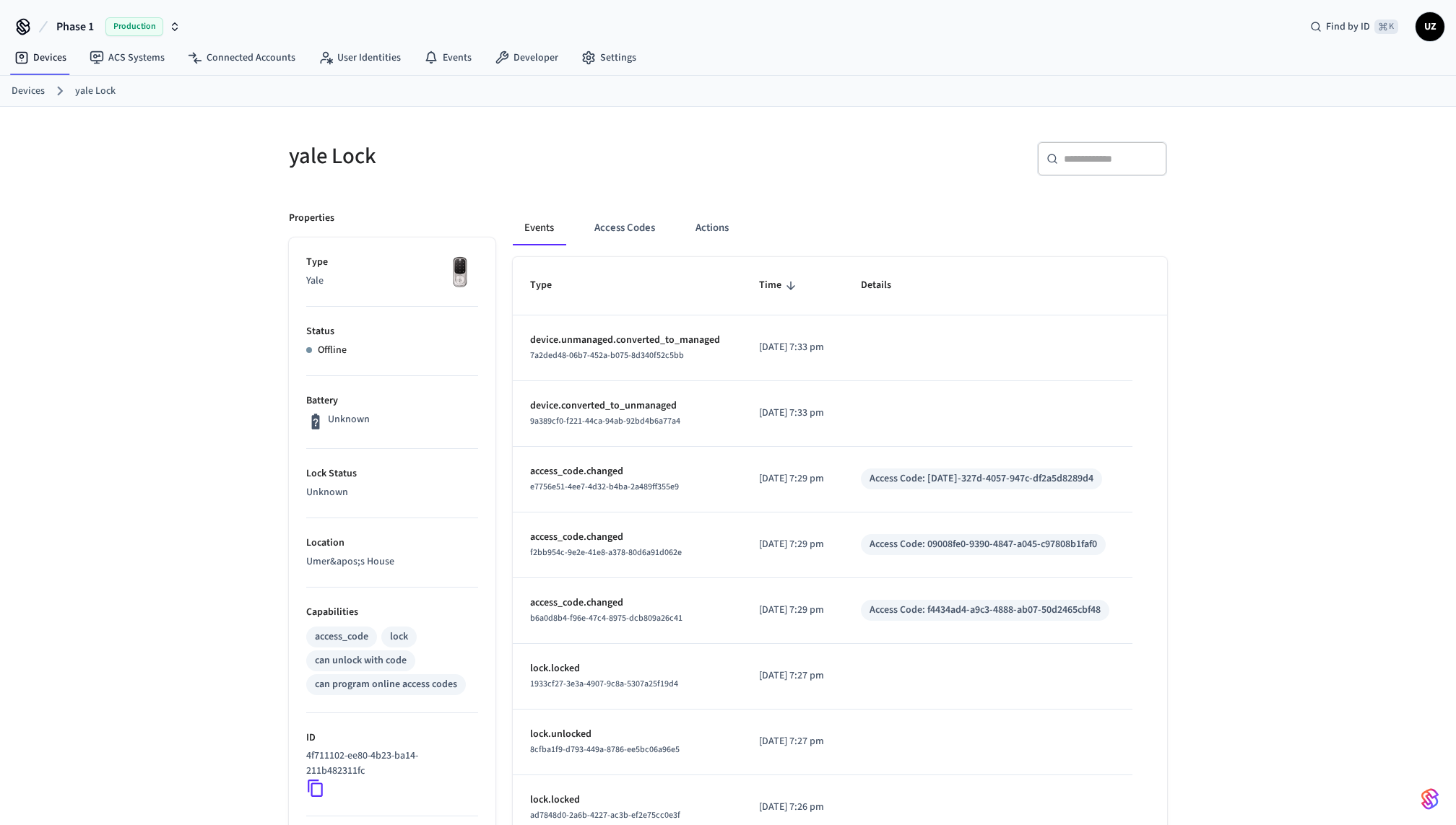
click at [39, 95] on link "Devices" at bounding box center [28, 92] width 33 height 16
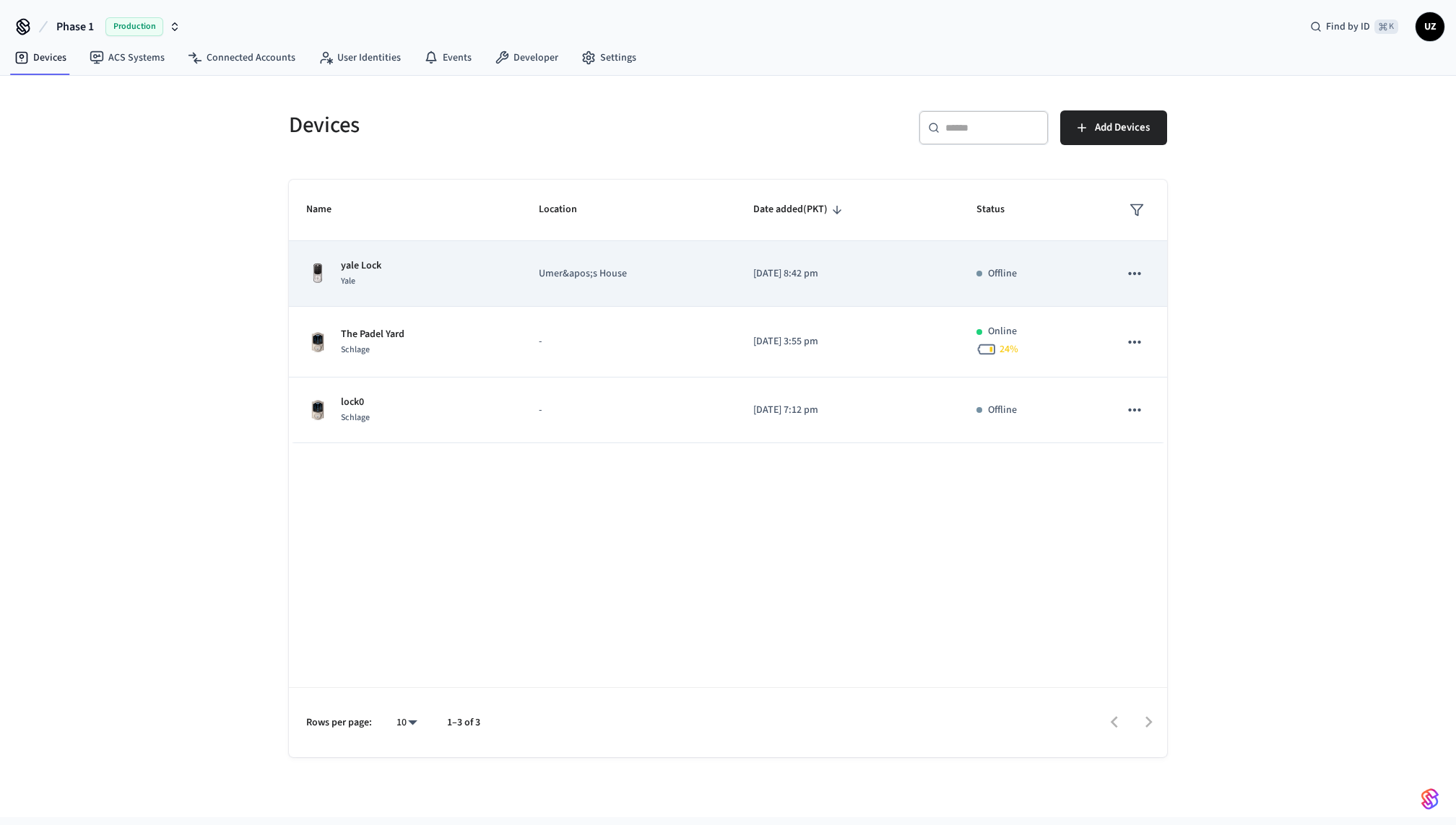
click at [499, 282] on div "yale Lock Yale" at bounding box center [404, 273] width 198 height 30
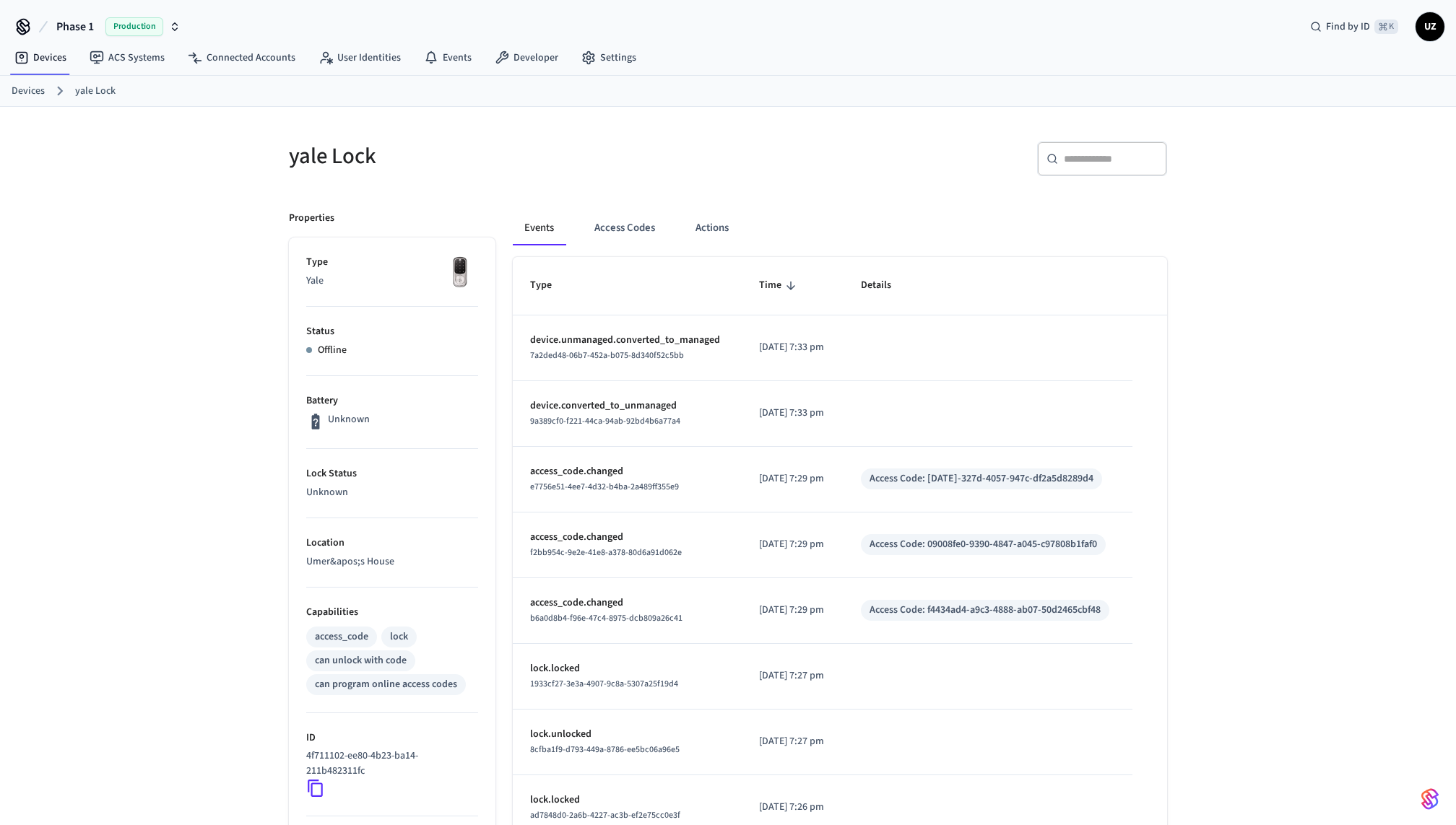
scroll to position [279, 0]
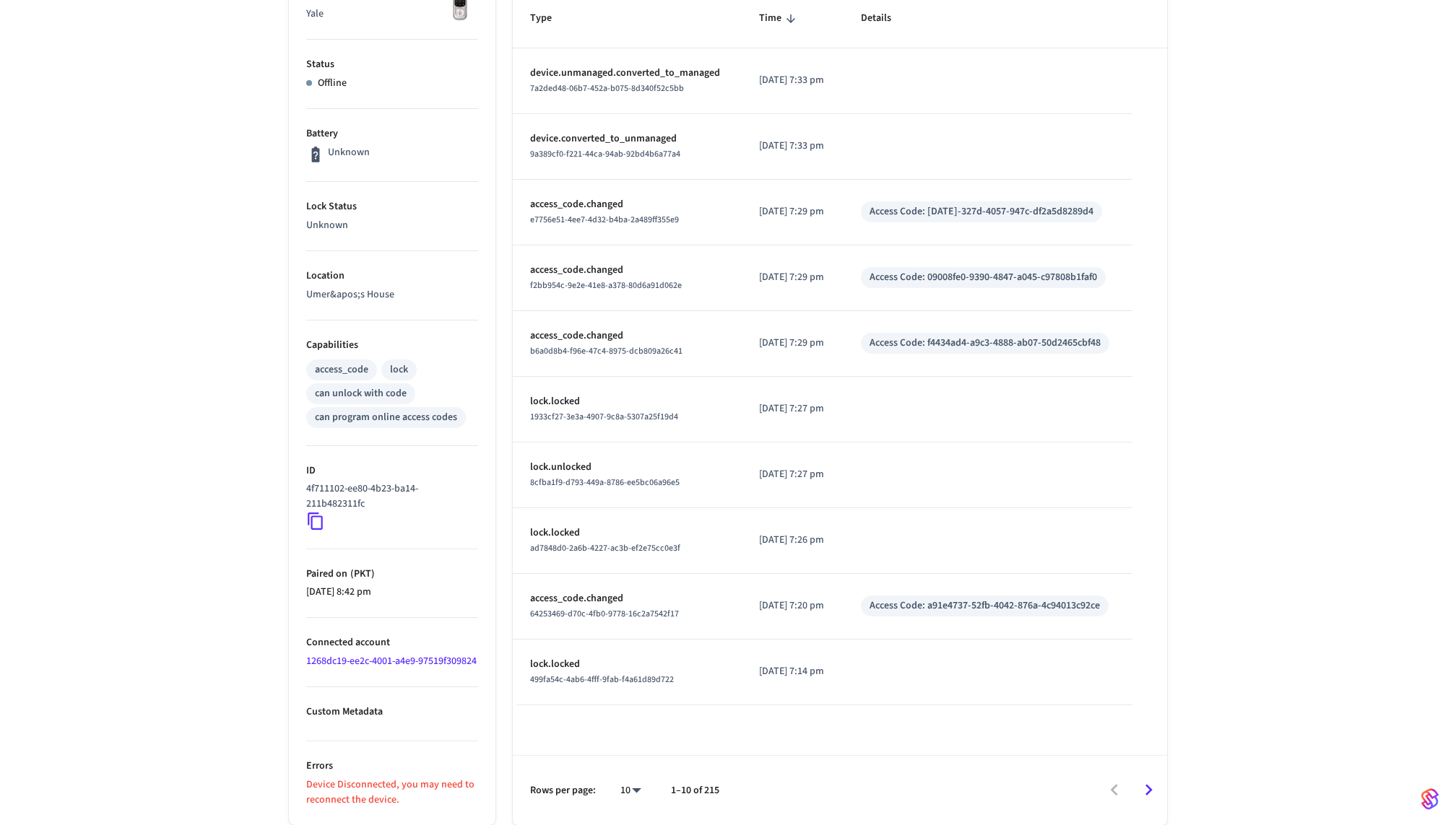
click at [380, 813] on ul "Type Yale Status Offline Battery Unknown Lock Status Unknown Location Umer&apos…" at bounding box center [391, 398] width 207 height 855
click at [380, 777] on p "Device Disconnected, you may need to reconnect the device." at bounding box center [391, 792] width 172 height 30
click at [354, 654] on link "1268dc19-ee2c-4001-a4e9-97519f309824" at bounding box center [391, 661] width 170 height 15
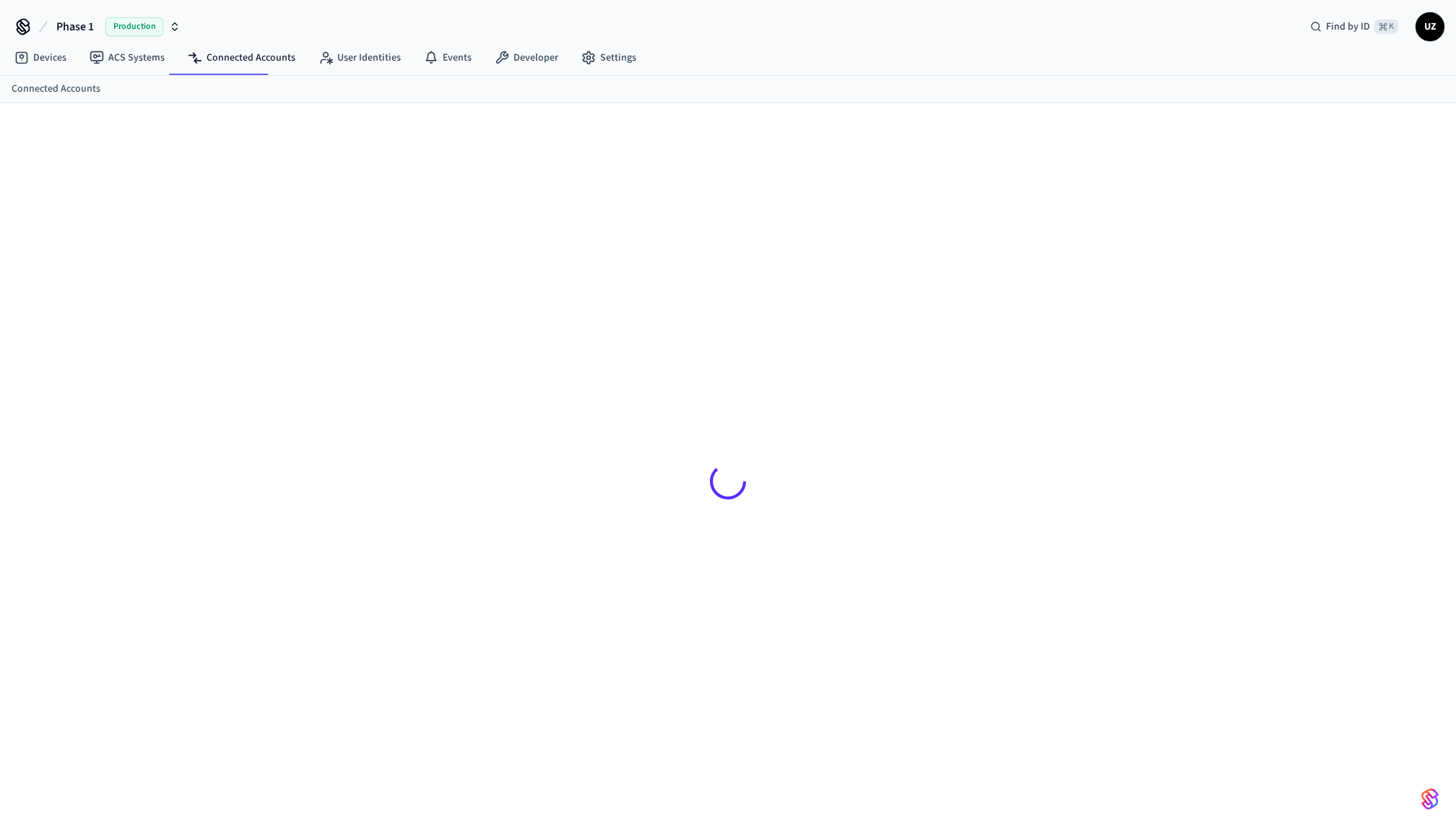
click at [355, 642] on div at bounding box center [728, 481] width 901 height 687
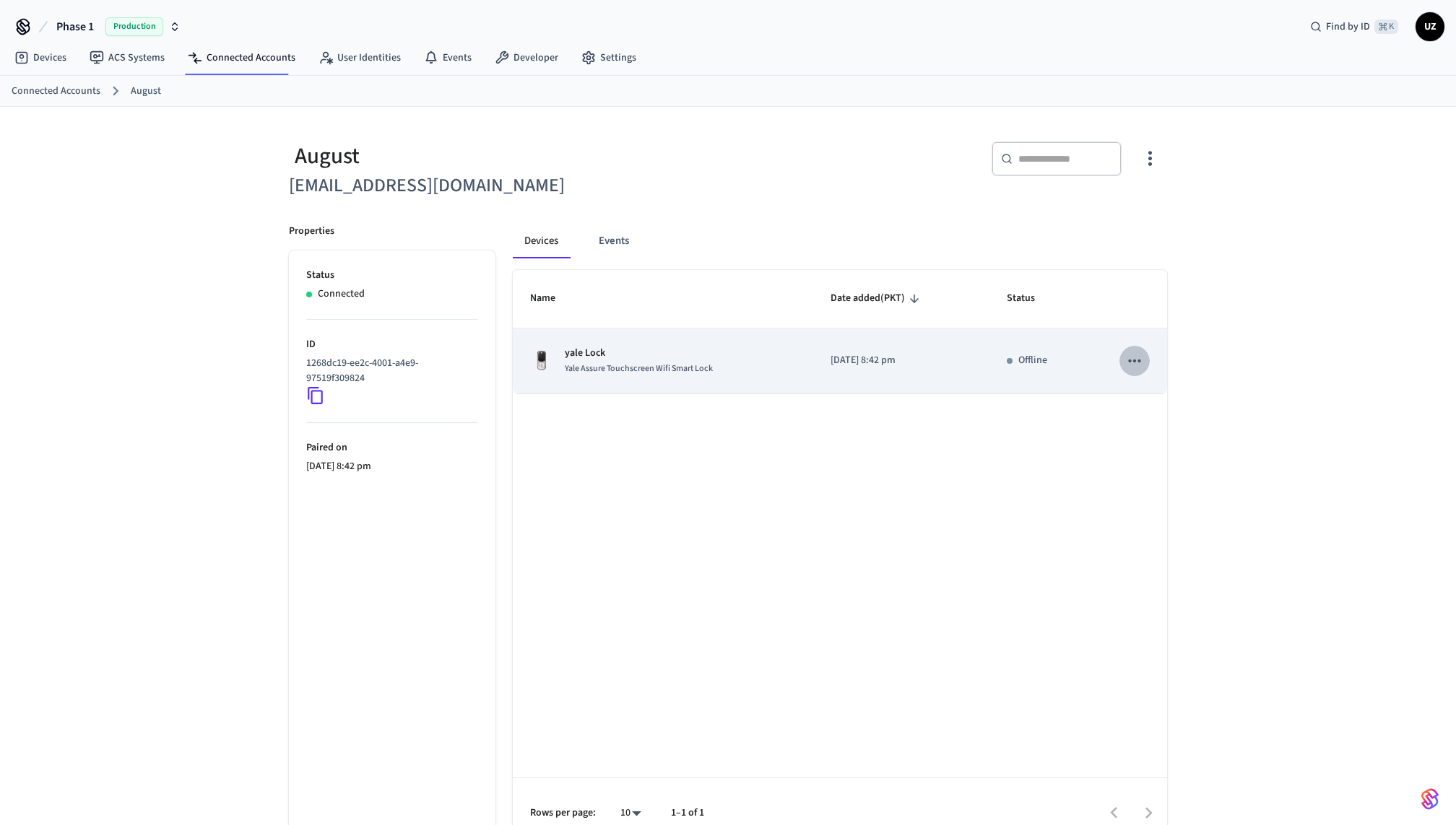
click at [1129, 362] on icon "sticky table" at bounding box center [1135, 361] width 19 height 19
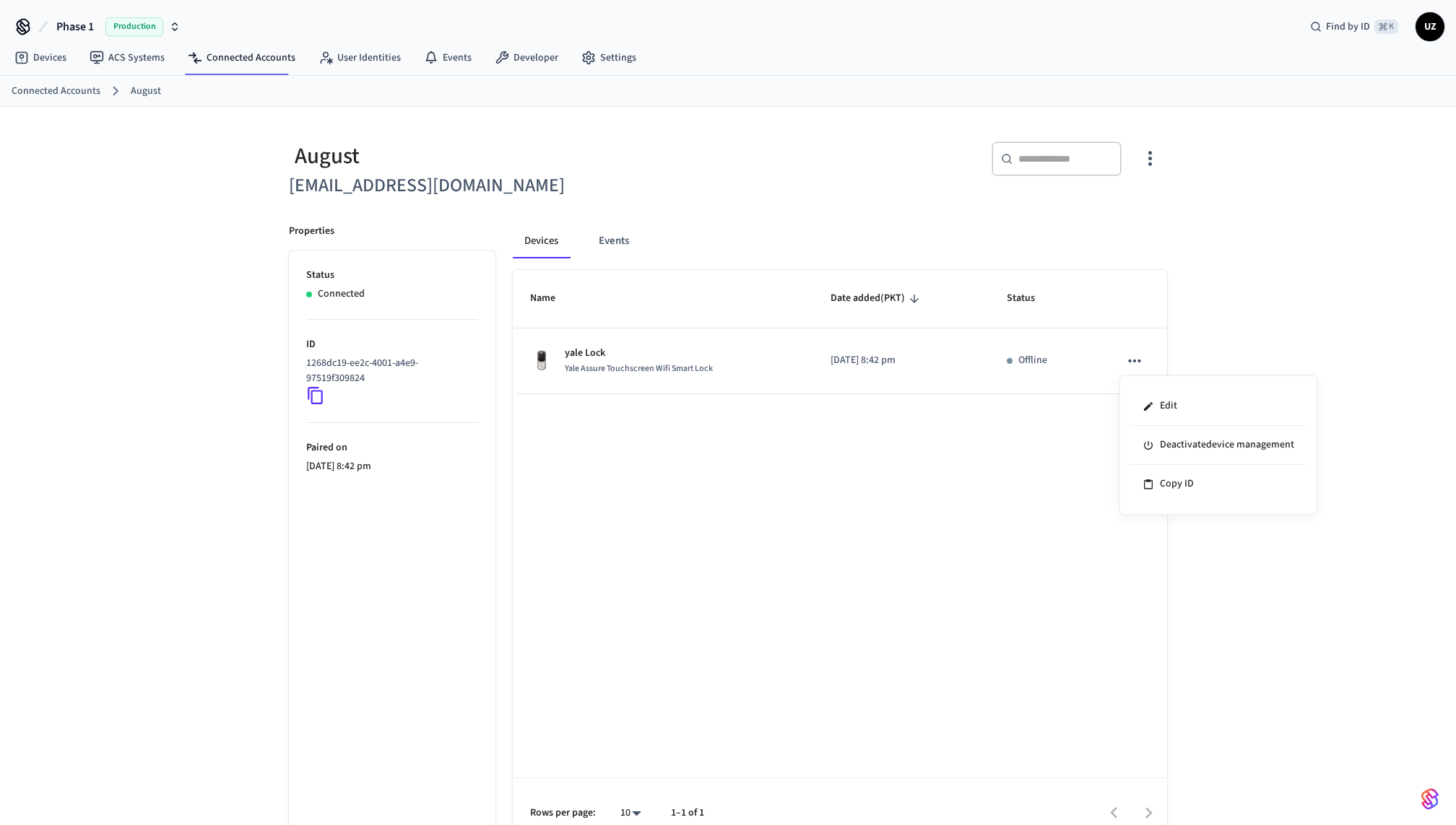
click at [1152, 106] on div at bounding box center [728, 412] width 1456 height 825
click at [1148, 165] on icon "button" at bounding box center [1150, 159] width 22 height 22
click at [1089, 235] on li "Sync Account" at bounding box center [1103, 218] width 109 height 38
click at [623, 240] on div at bounding box center [728, 412] width 1456 height 825
click at [621, 249] on button "Events" at bounding box center [614, 241] width 54 height 35
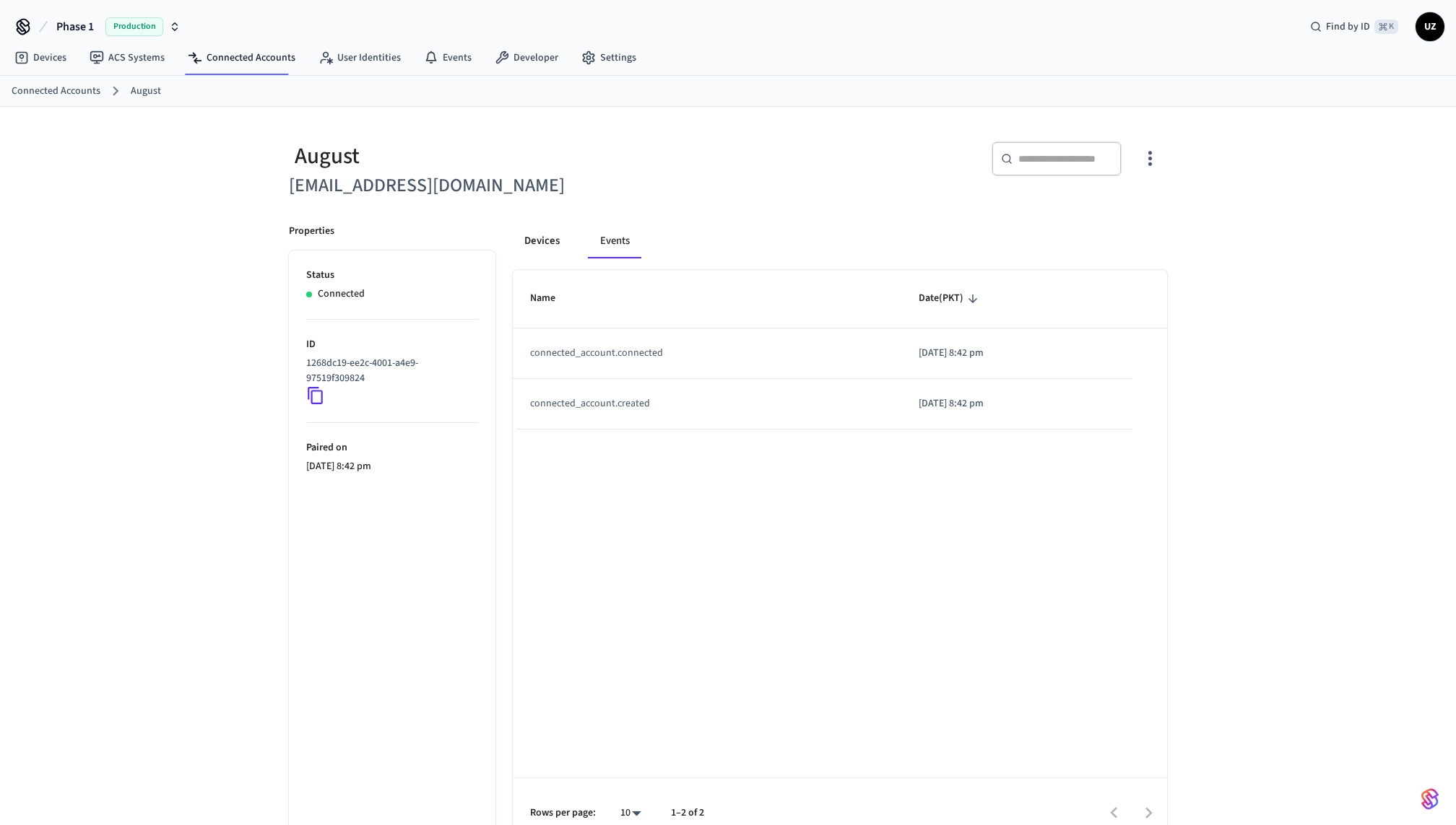
click at [539, 257] on button "Devices" at bounding box center [542, 241] width 59 height 35
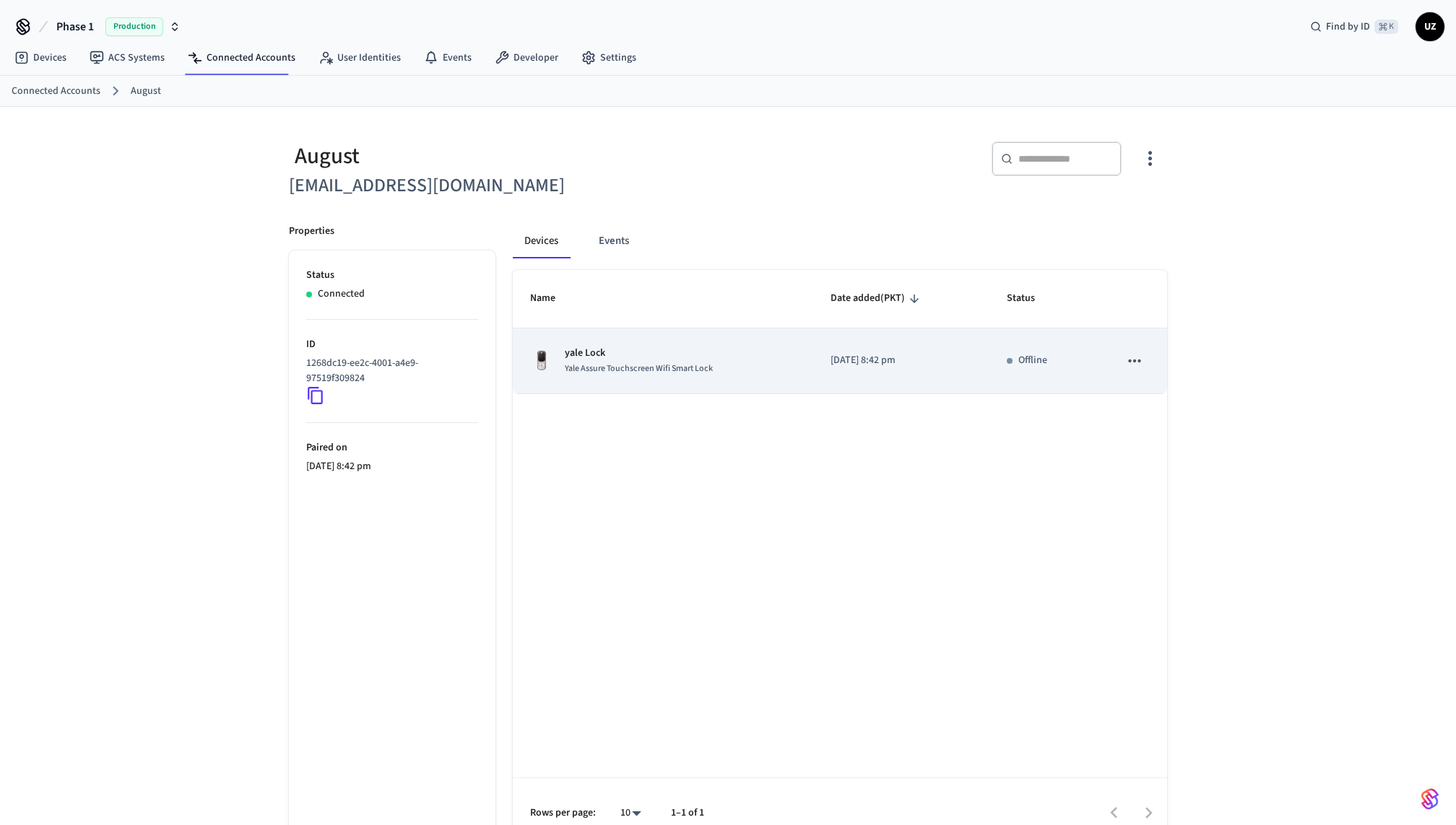
click at [1158, 367] on td "sticky table" at bounding box center [1135, 361] width 65 height 66
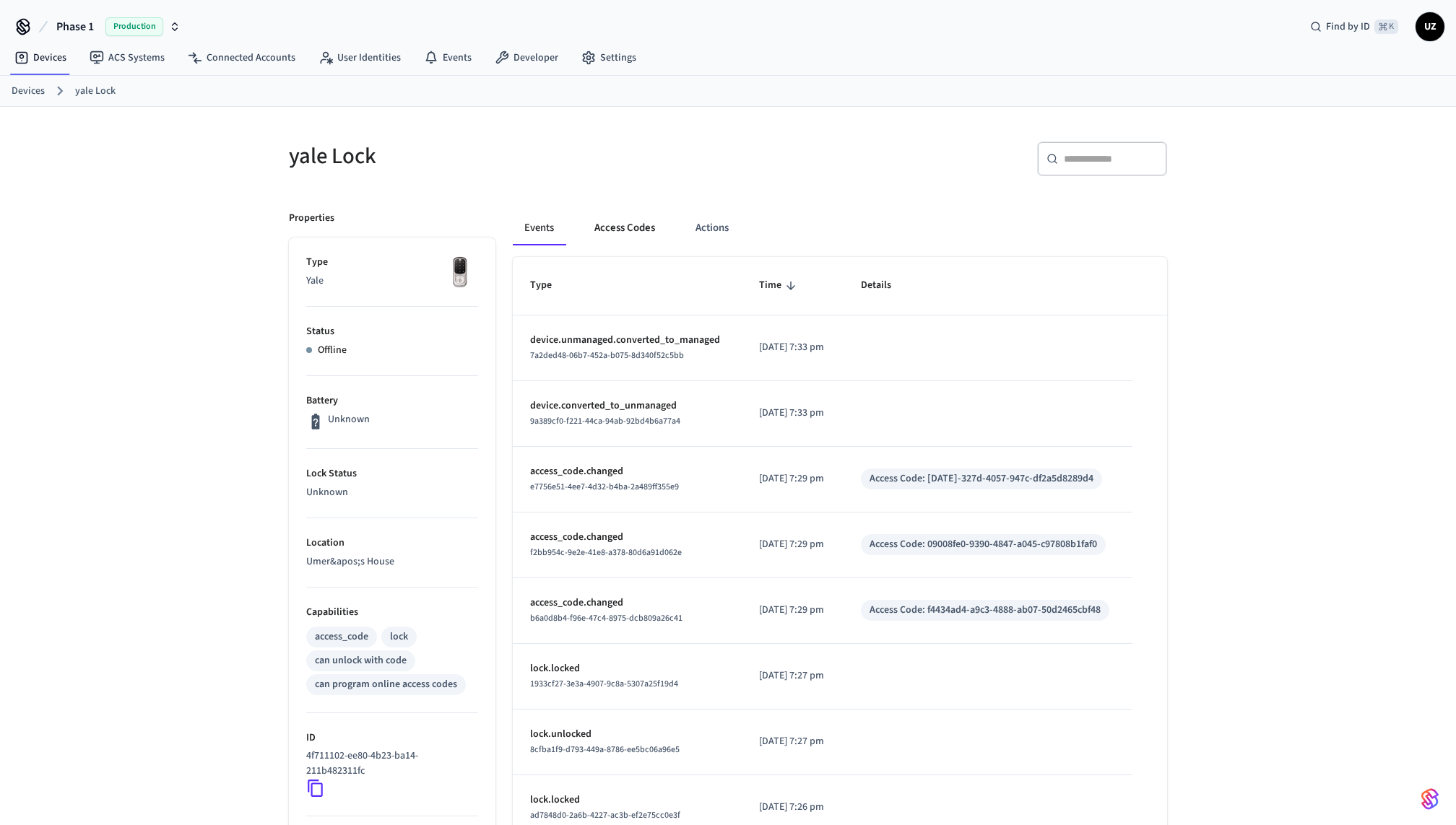
click at [611, 239] on button "Access Codes" at bounding box center [625, 228] width 84 height 35
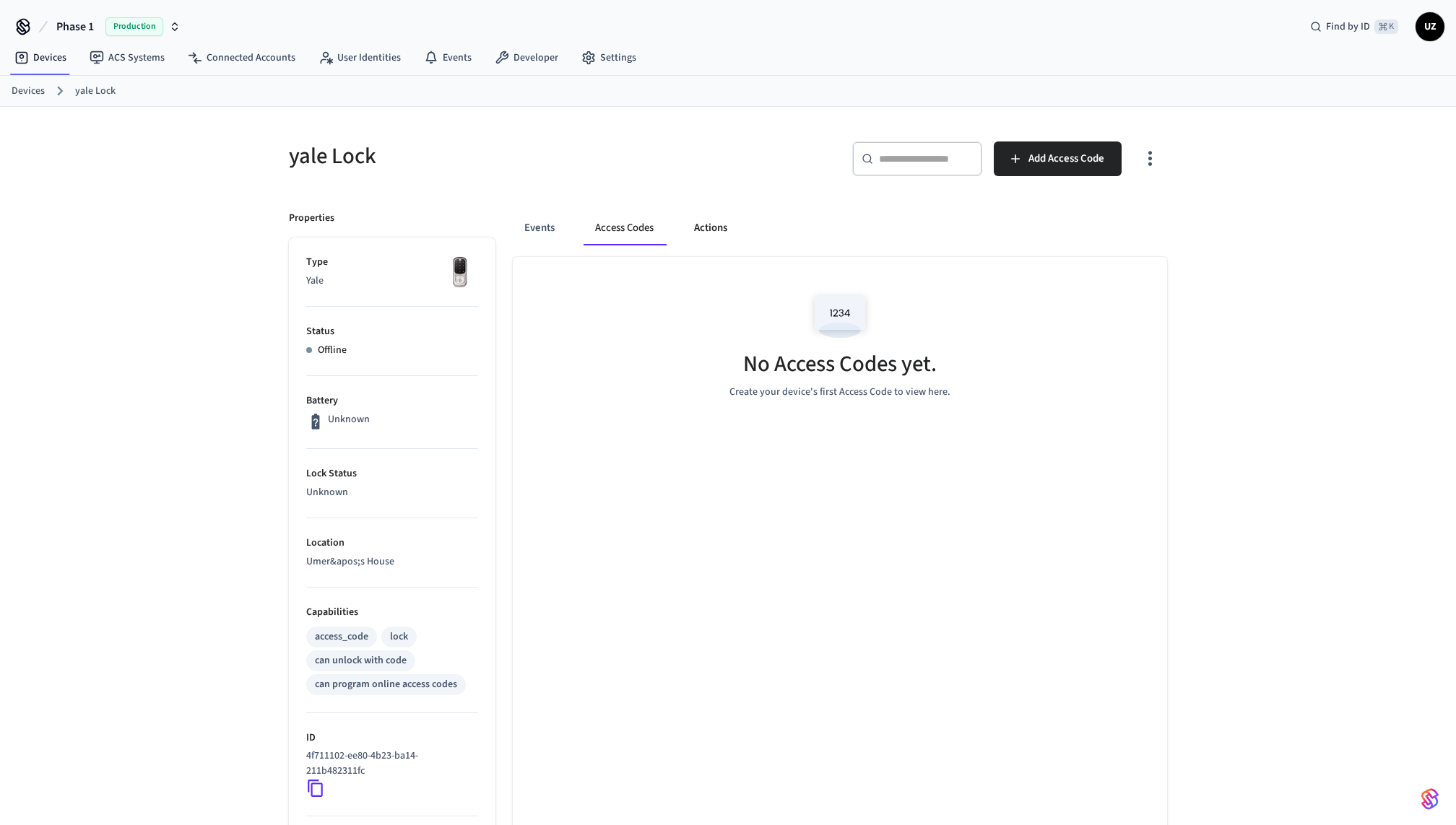
click at [704, 238] on button "Actions" at bounding box center [710, 228] width 56 height 35
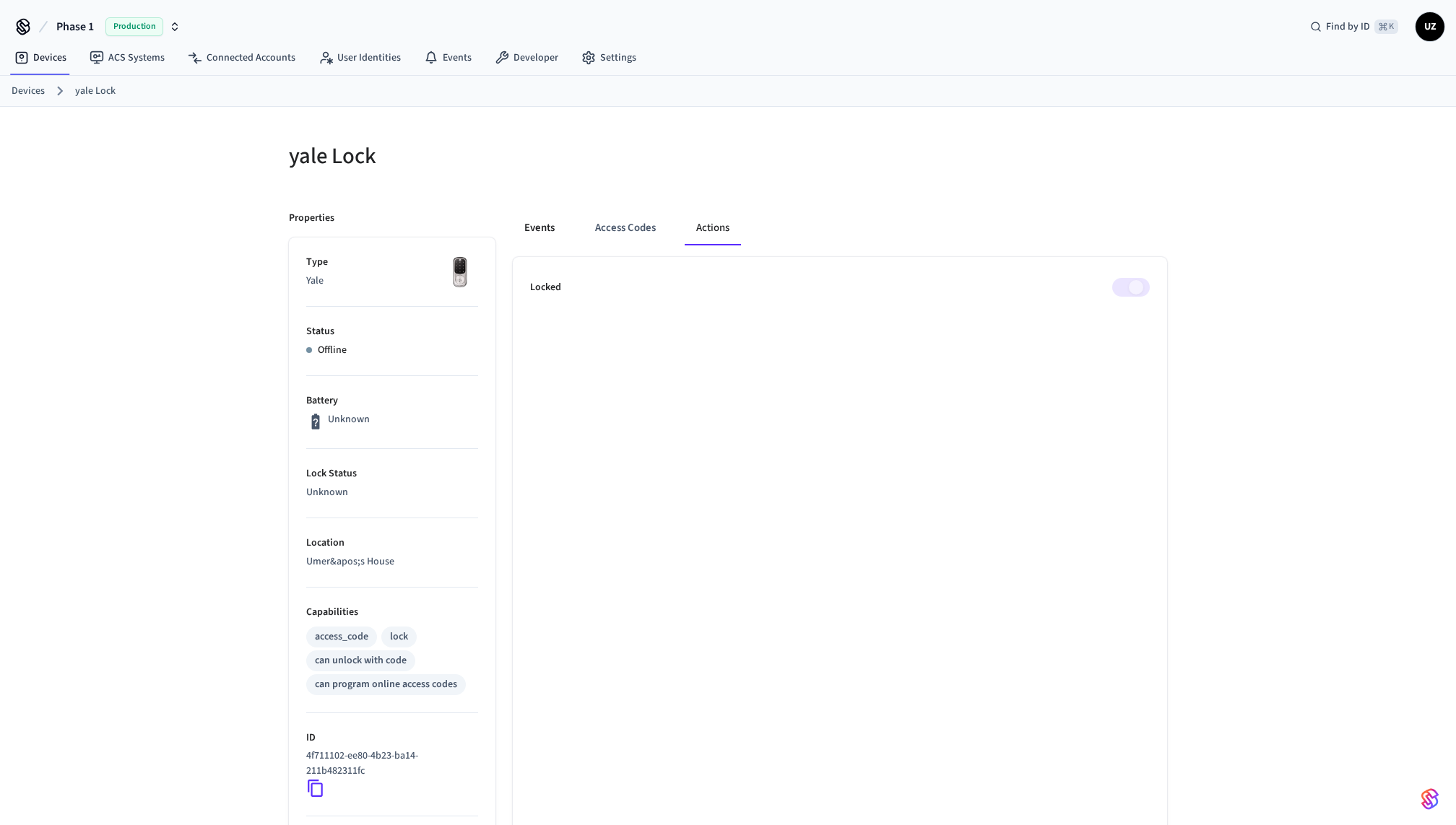
click at [552, 232] on button "Events" at bounding box center [539, 228] width 54 height 35
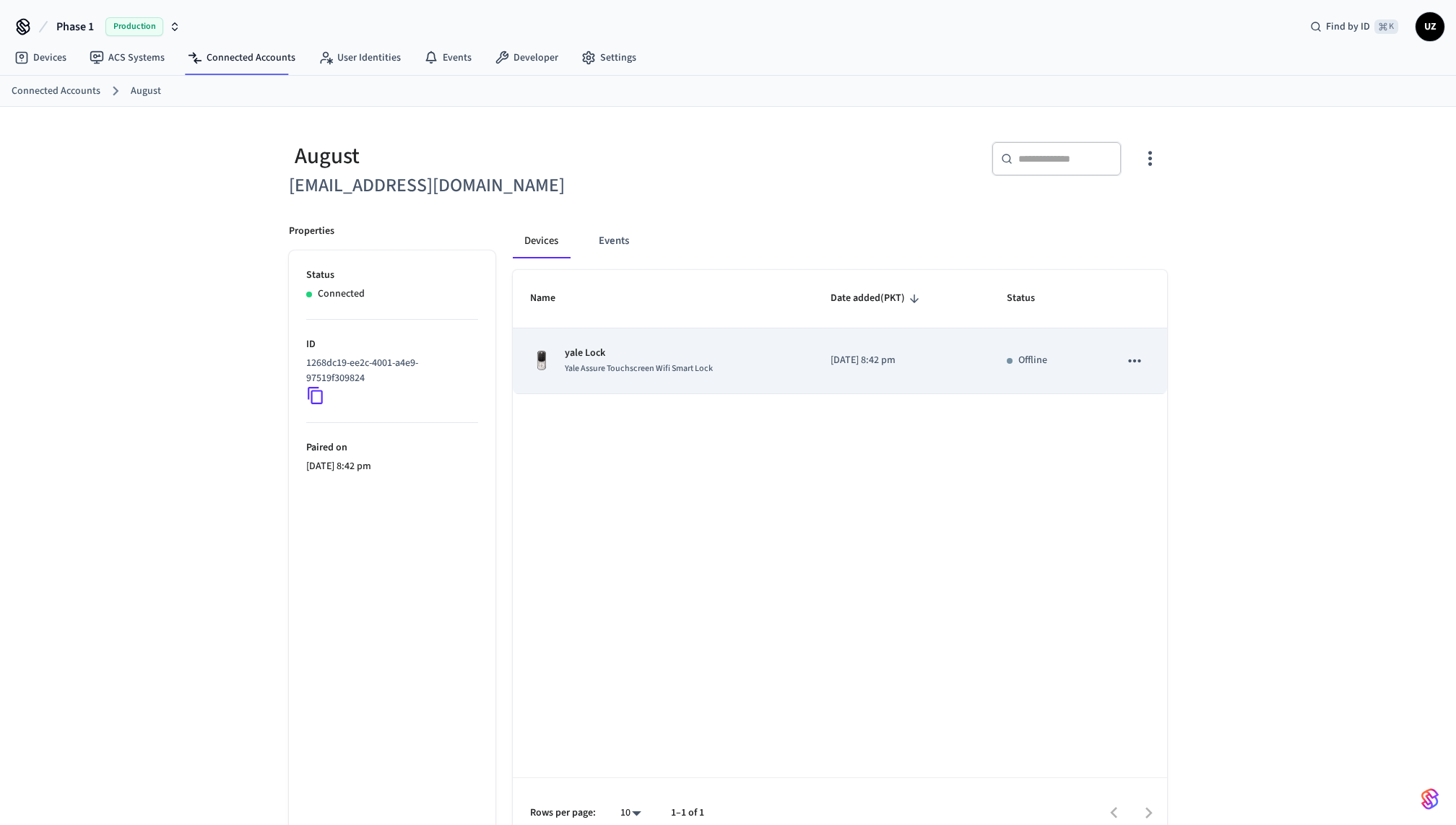
click at [962, 363] on p "[DATE] 8:42 pm" at bounding box center [901, 361] width 142 height 16
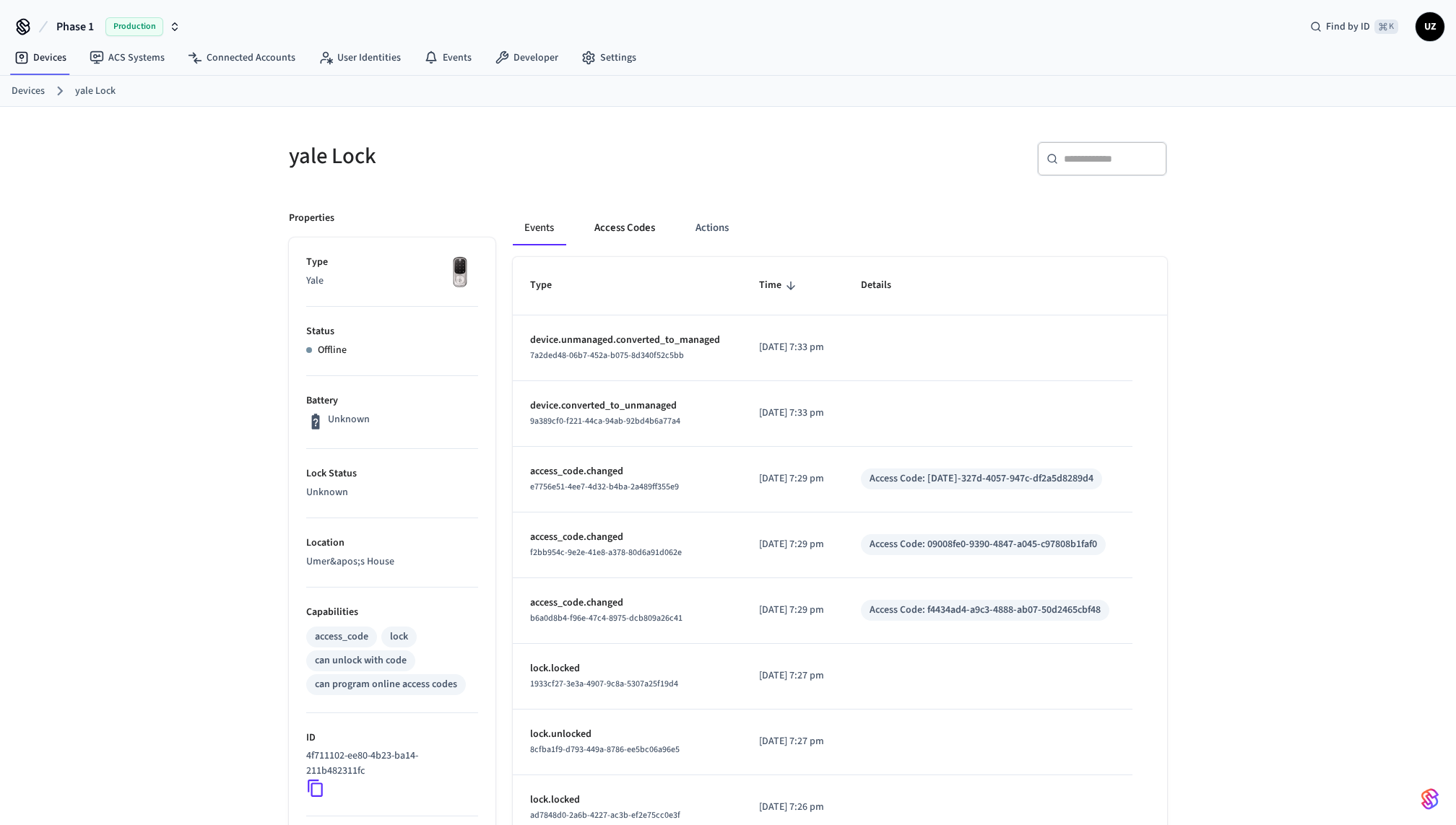
click at [632, 240] on button "Access Codes" at bounding box center [625, 228] width 84 height 35
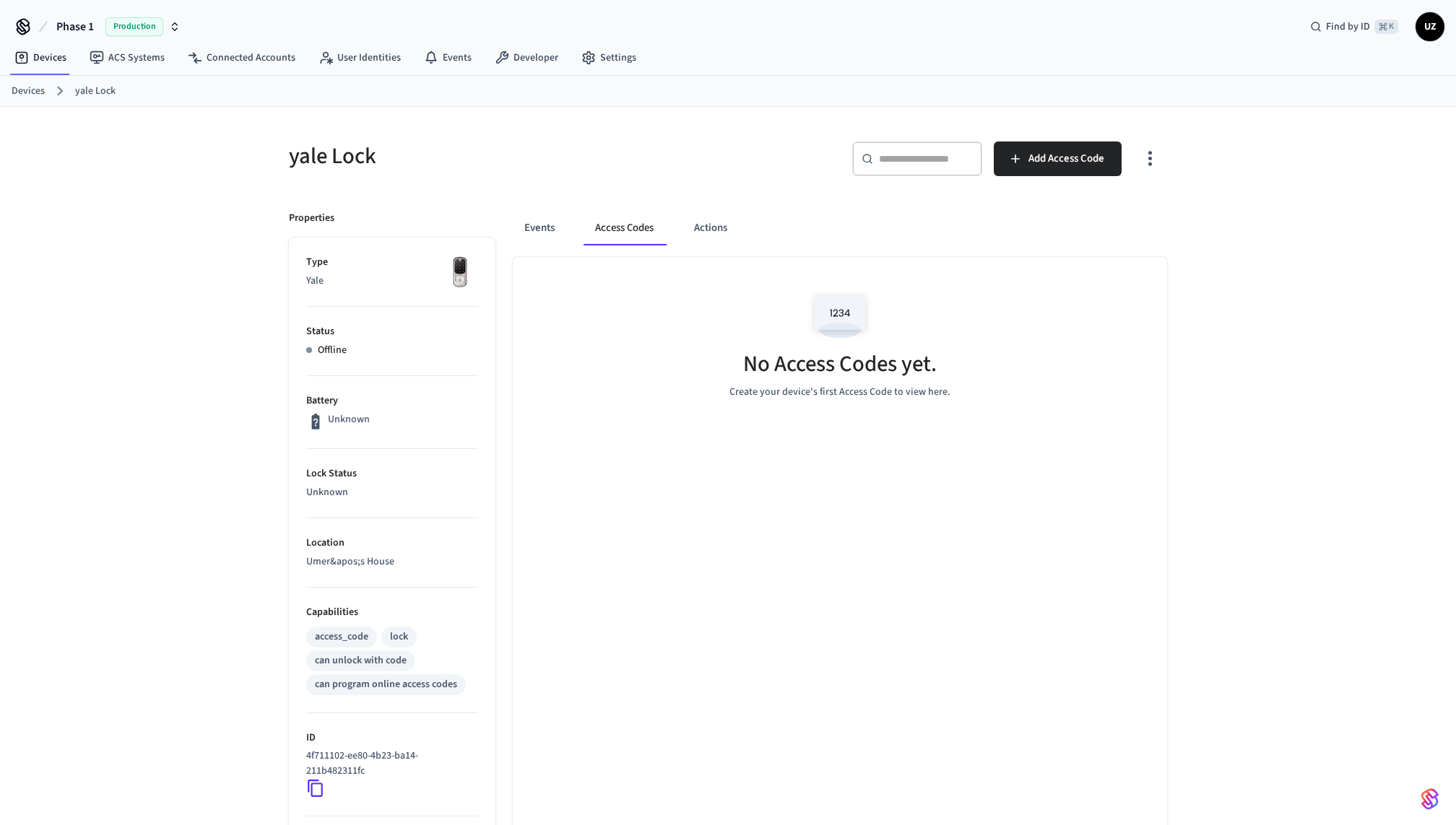
click at [569, 213] on div "Events Access Codes Actions" at bounding box center [839, 228] width 654 height 35
click at [563, 227] on button "Events" at bounding box center [539, 228] width 54 height 35
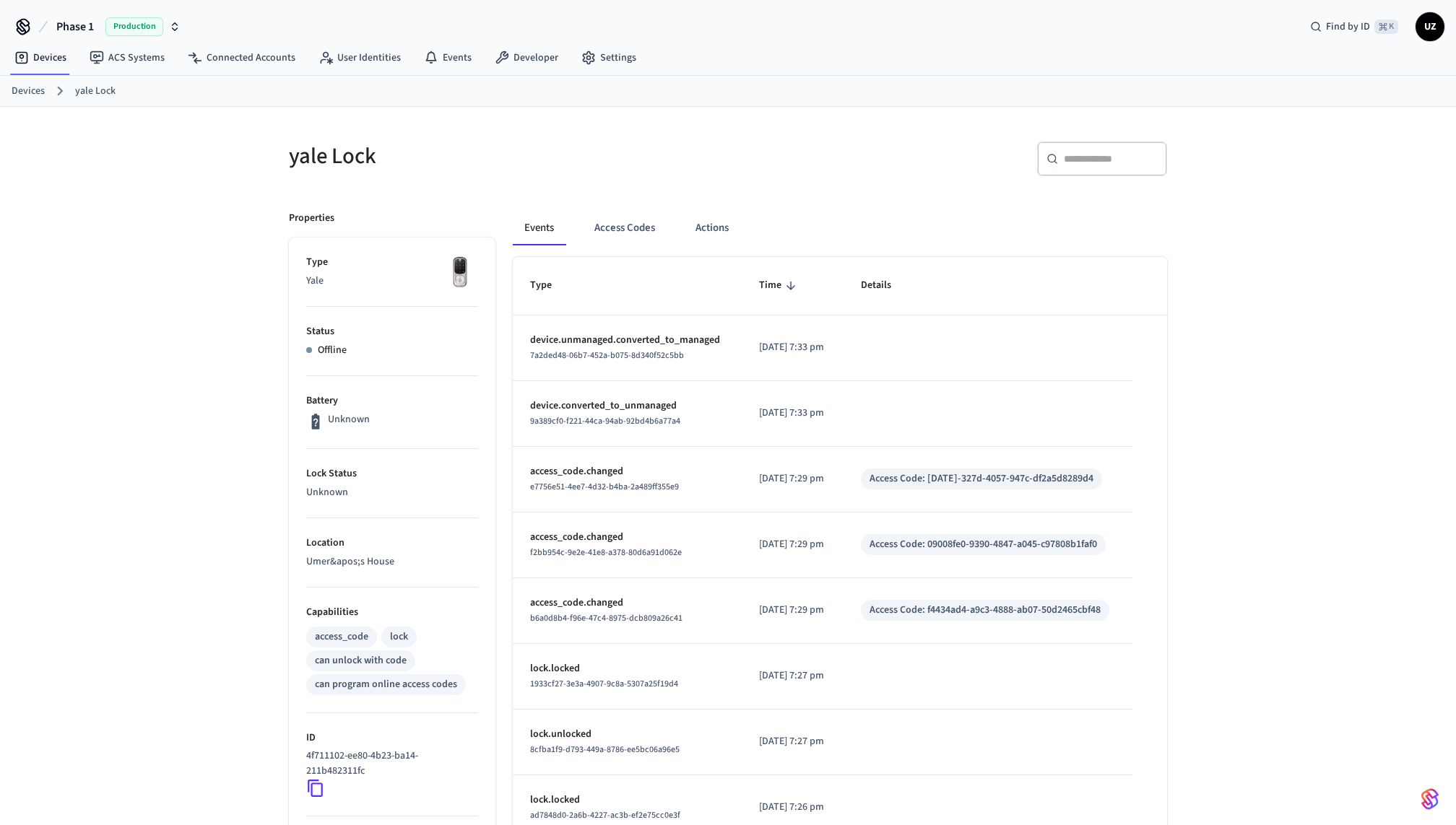
click at [561, 230] on button "Events" at bounding box center [538, 228] width 53 height 35
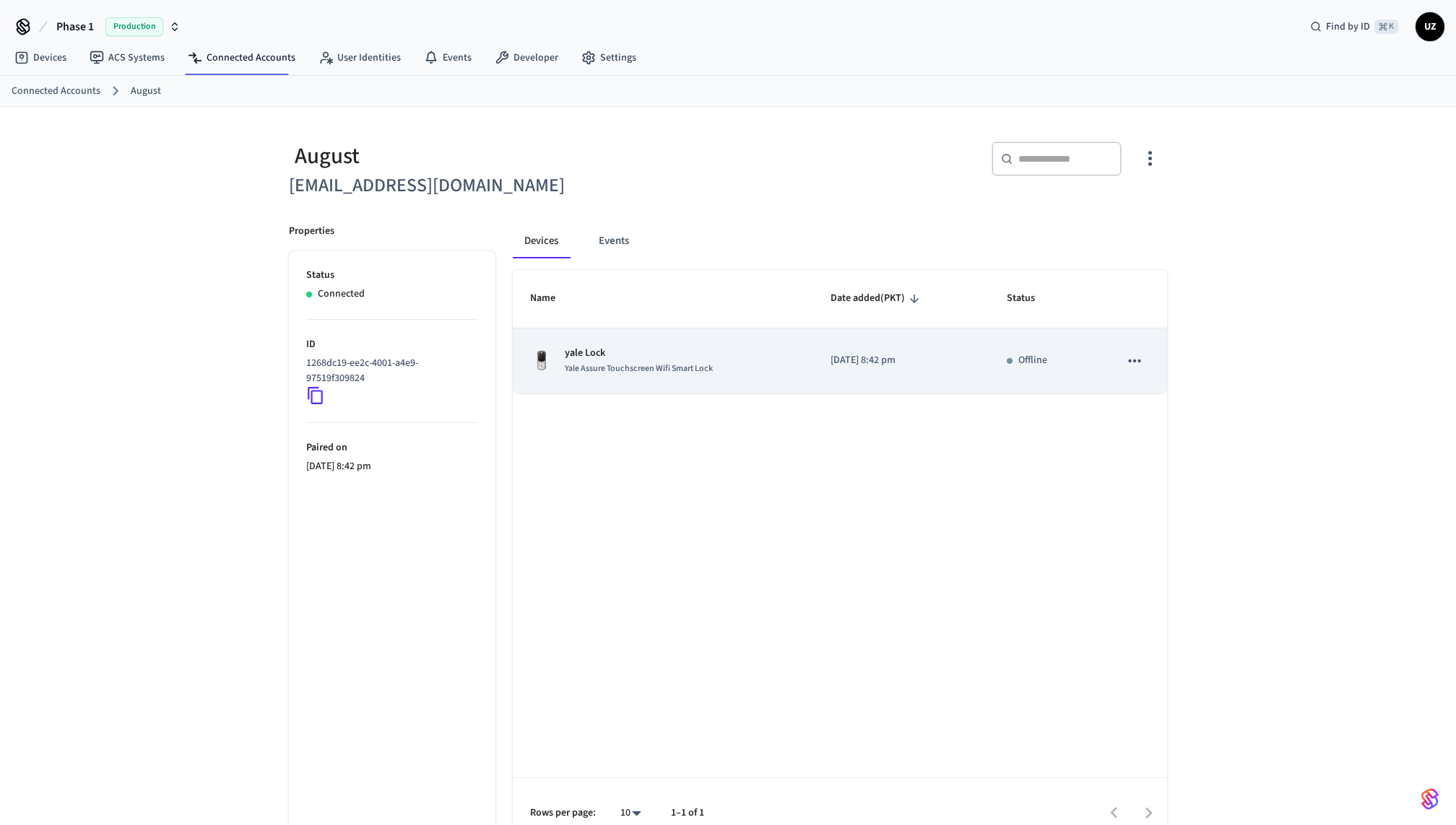
click at [1156, 356] on td "sticky table" at bounding box center [1135, 361] width 65 height 66
click at [1068, 384] on td "Offline" at bounding box center [1046, 361] width 112 height 66
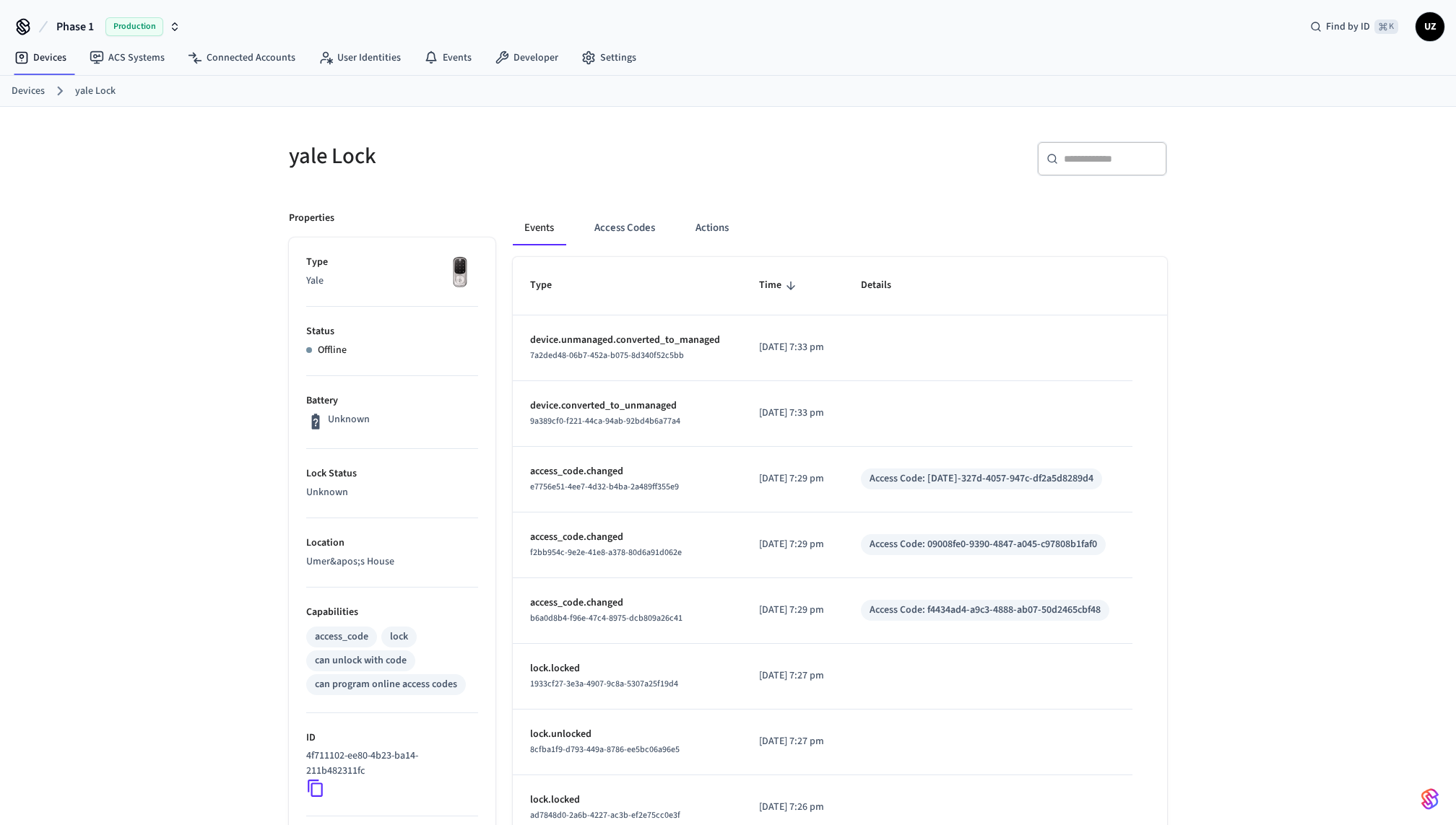
click at [1116, 378] on td "sticky table" at bounding box center [988, 348] width 289 height 66
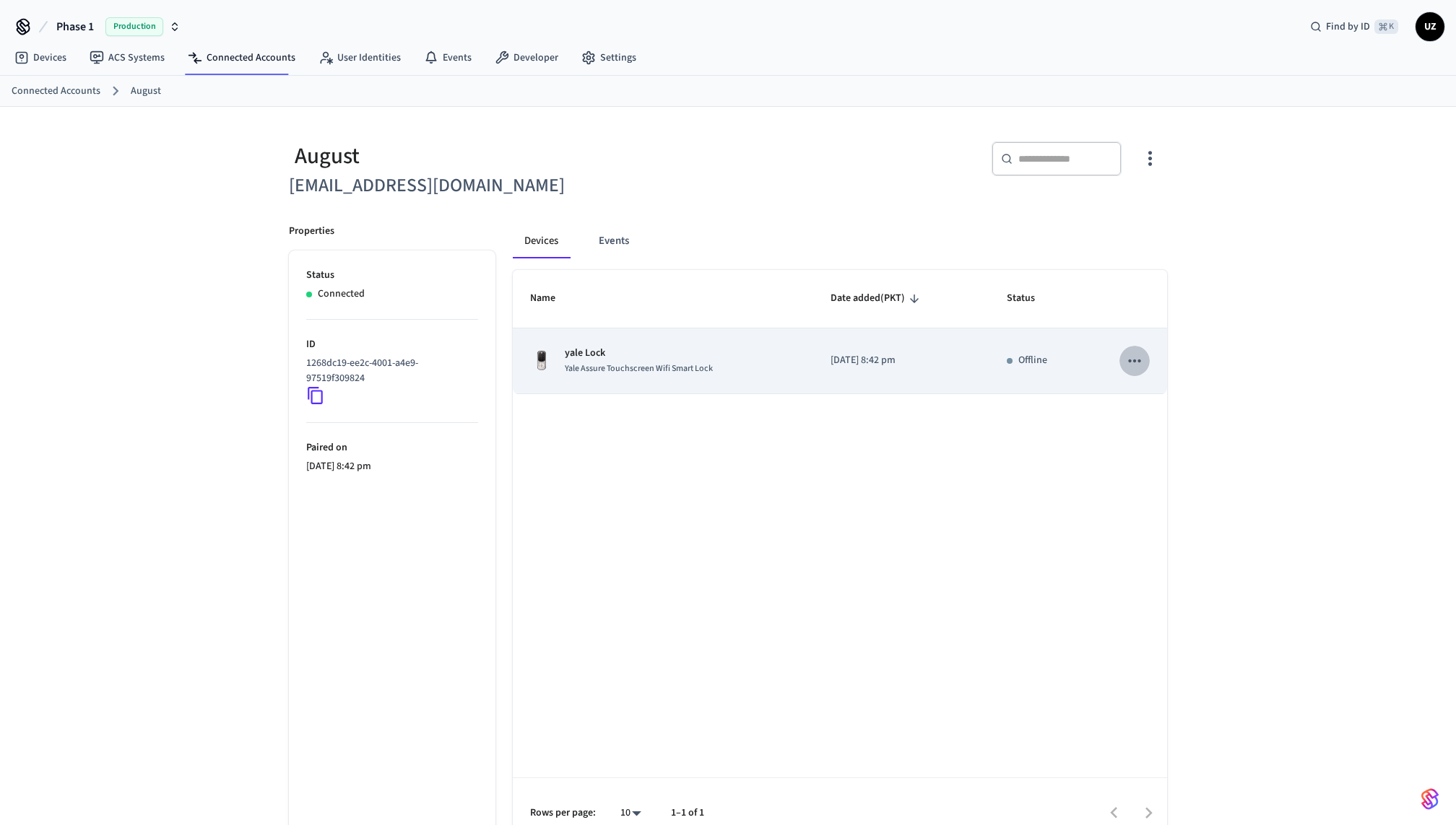
click at [1129, 352] on icon "sticky table" at bounding box center [1135, 361] width 19 height 19
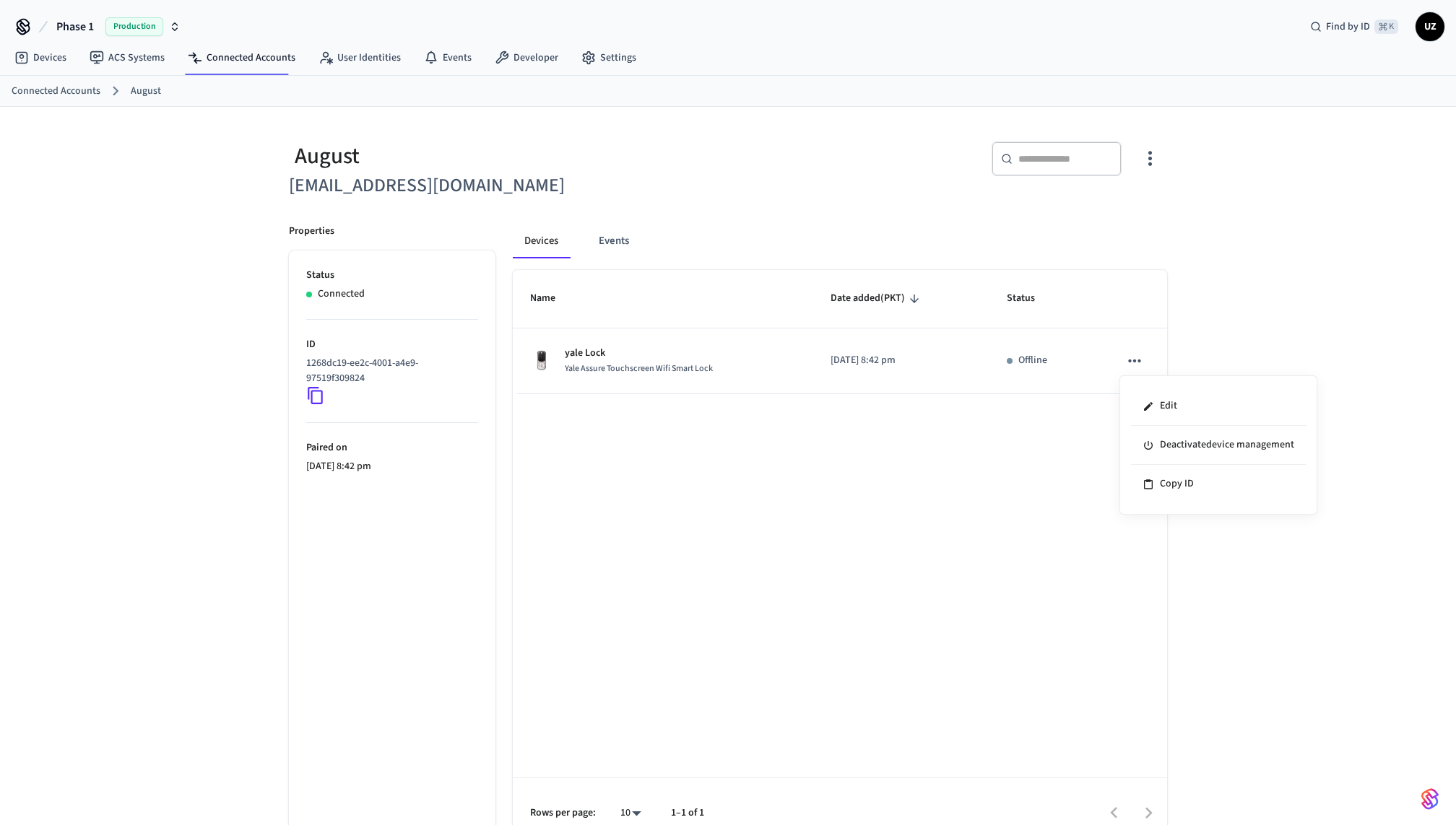
click at [772, 469] on div at bounding box center [728, 412] width 1456 height 825
click at [68, 87] on link "Connected Accounts" at bounding box center [55, 92] width 89 height 16
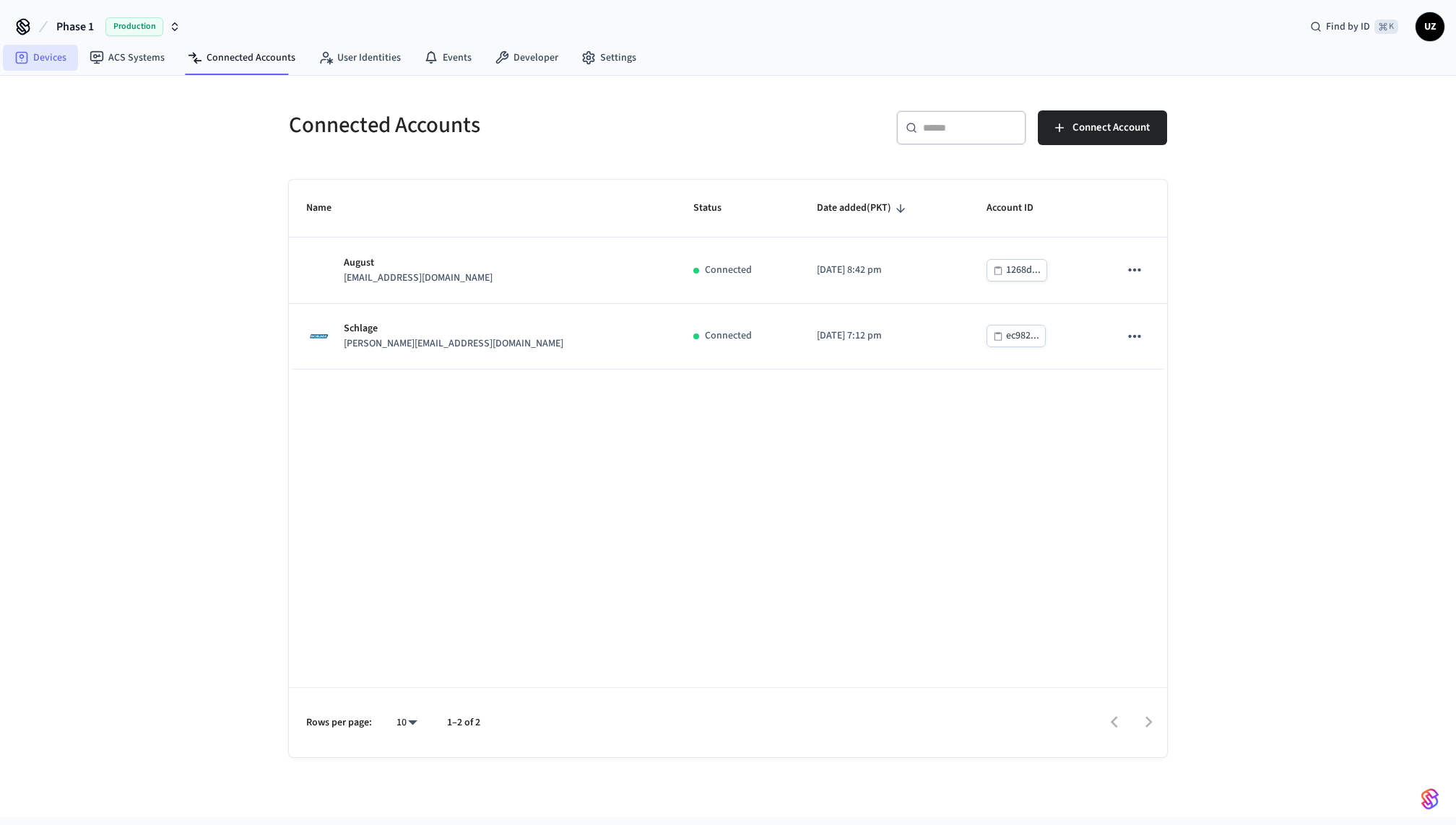
click at [48, 53] on link "Devices" at bounding box center [40, 58] width 75 height 26
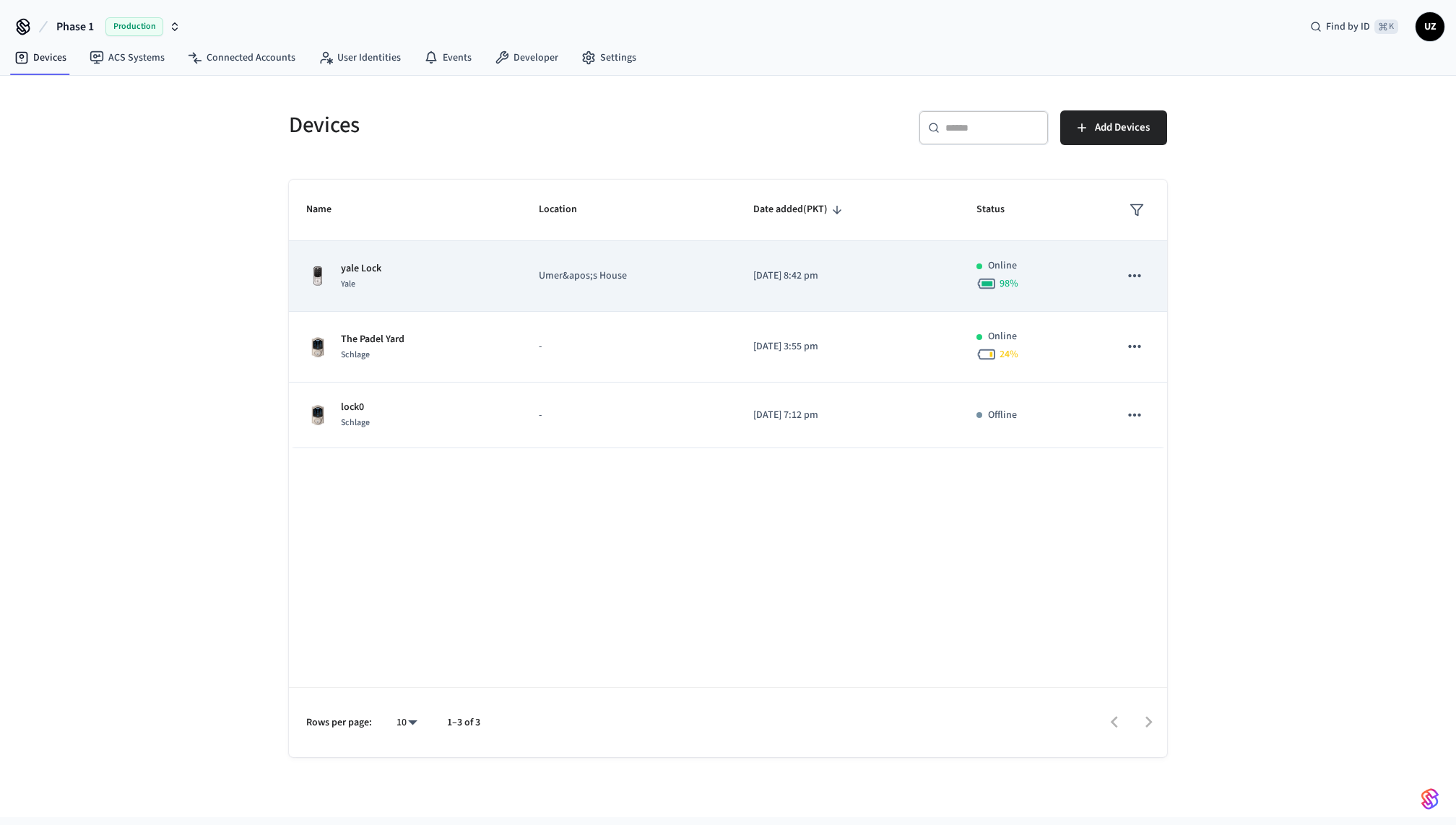
click at [609, 262] on td "Umer&apos;s House" at bounding box center [629, 276] width 214 height 71
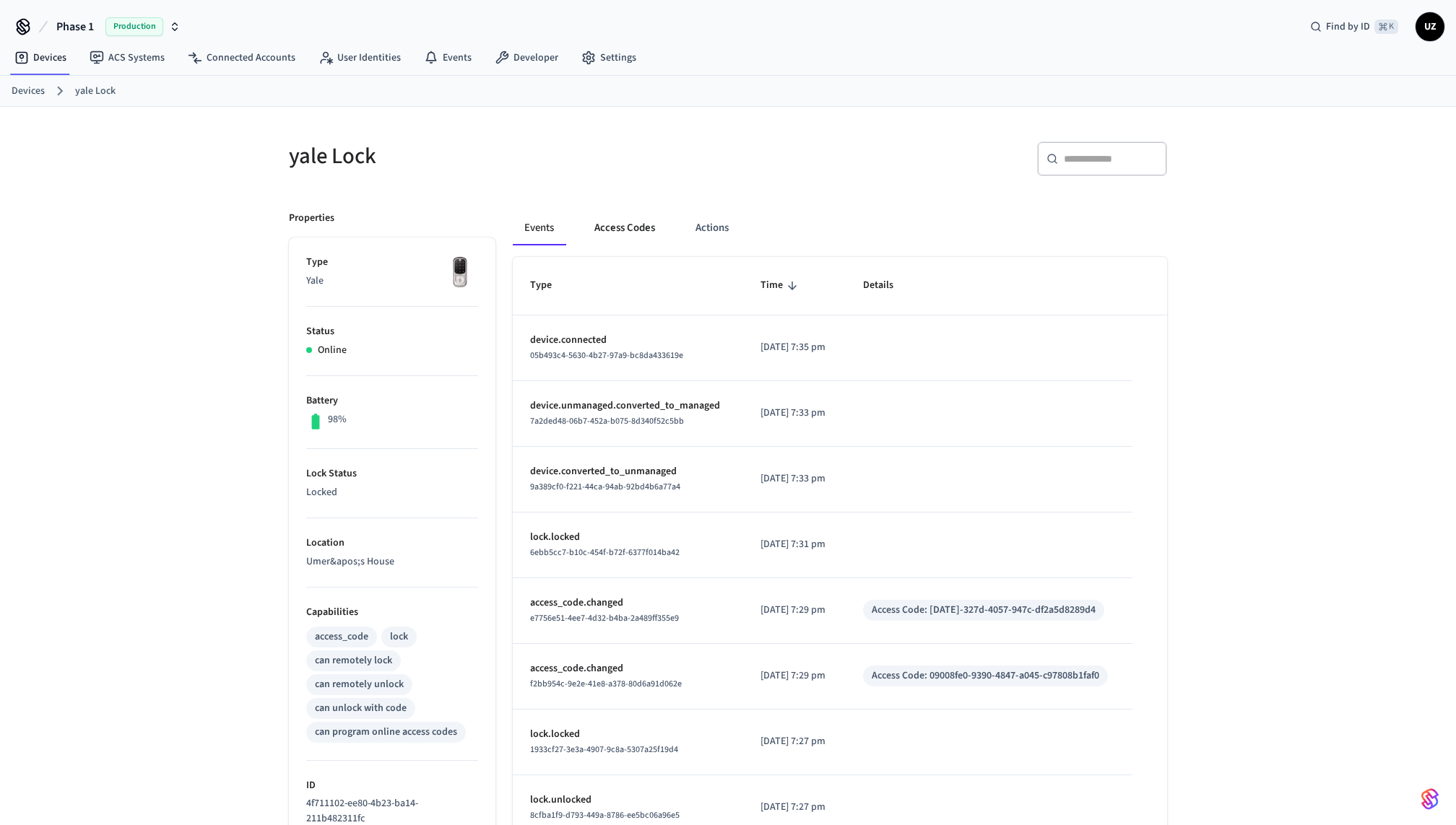
click at [619, 225] on button "Access Codes" at bounding box center [625, 228] width 84 height 35
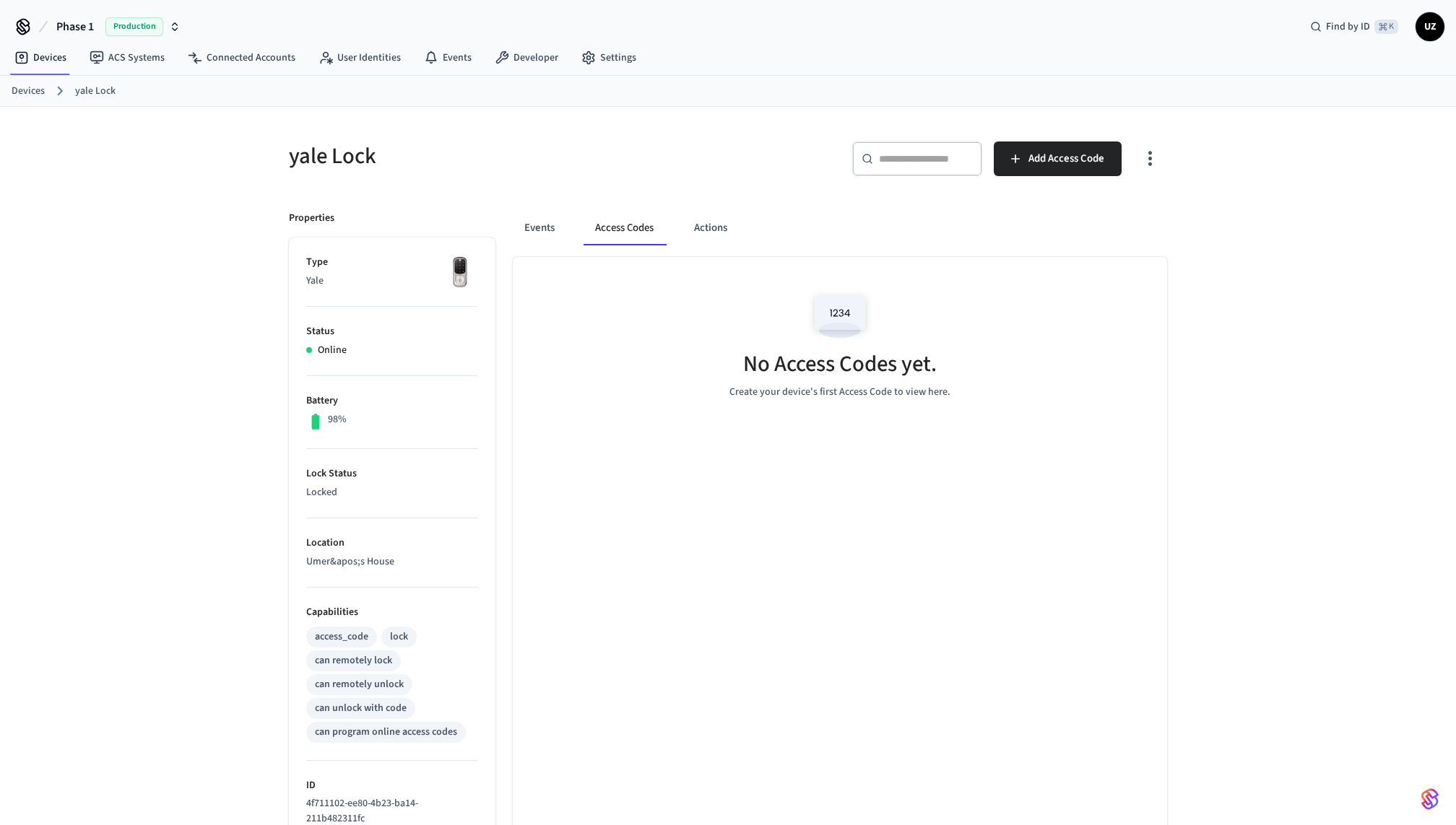
click at [734, 162] on div "​ ​ Add Access Code" at bounding box center [944, 156] width 448 height 64
click at [762, 204] on div "Events Access Codes Actions No Access Codes yet. Create your device's first Acc…" at bounding box center [830, 625] width 671 height 862
click at [750, 338] on div "No Access Codes yet. Create your device's first Access Code to view here." at bounding box center [839, 343] width 654 height 172
click at [546, 230] on button "Events" at bounding box center [539, 228] width 54 height 35
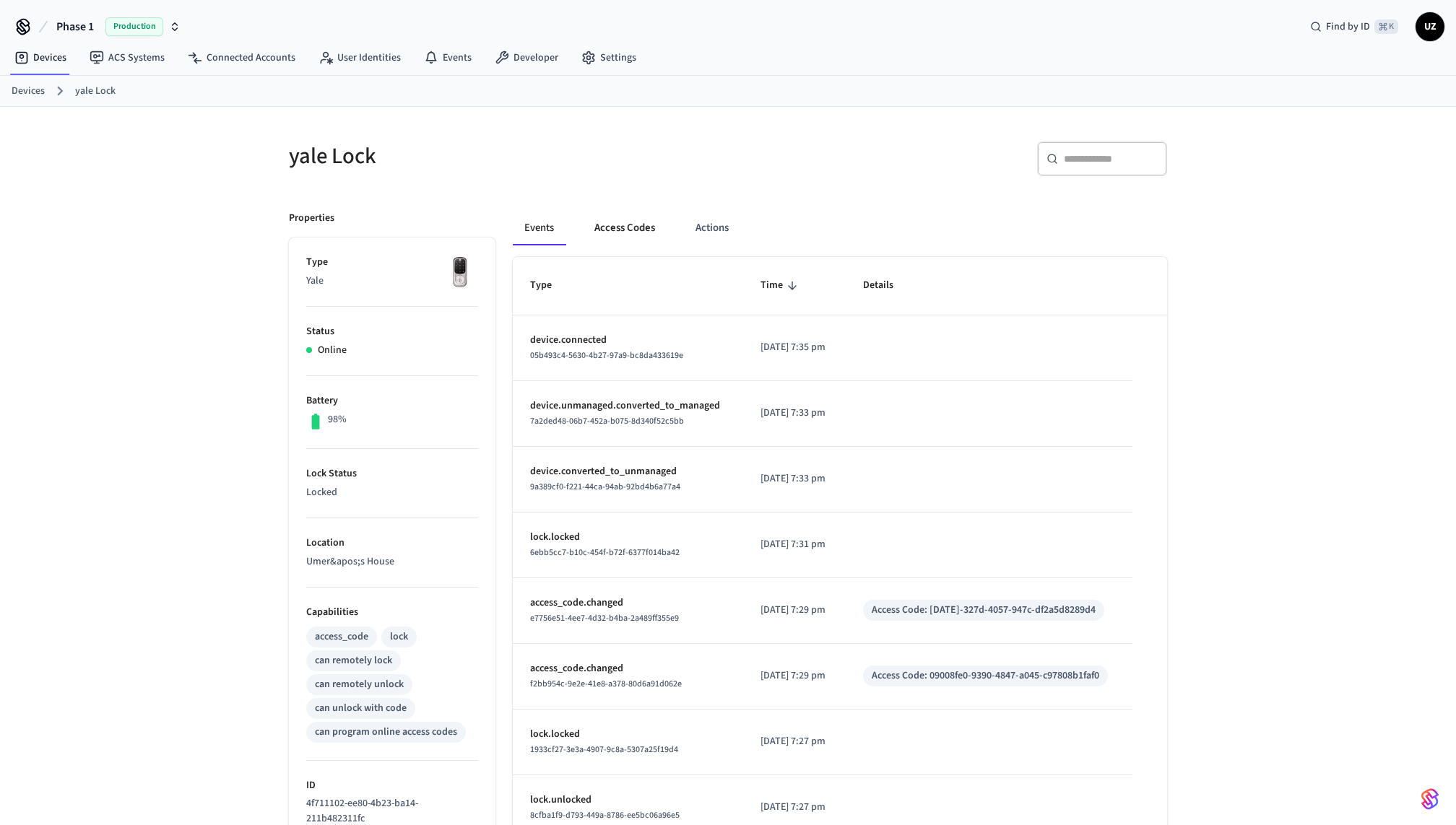
click at [616, 230] on button "Access Codes" at bounding box center [625, 228] width 84 height 35
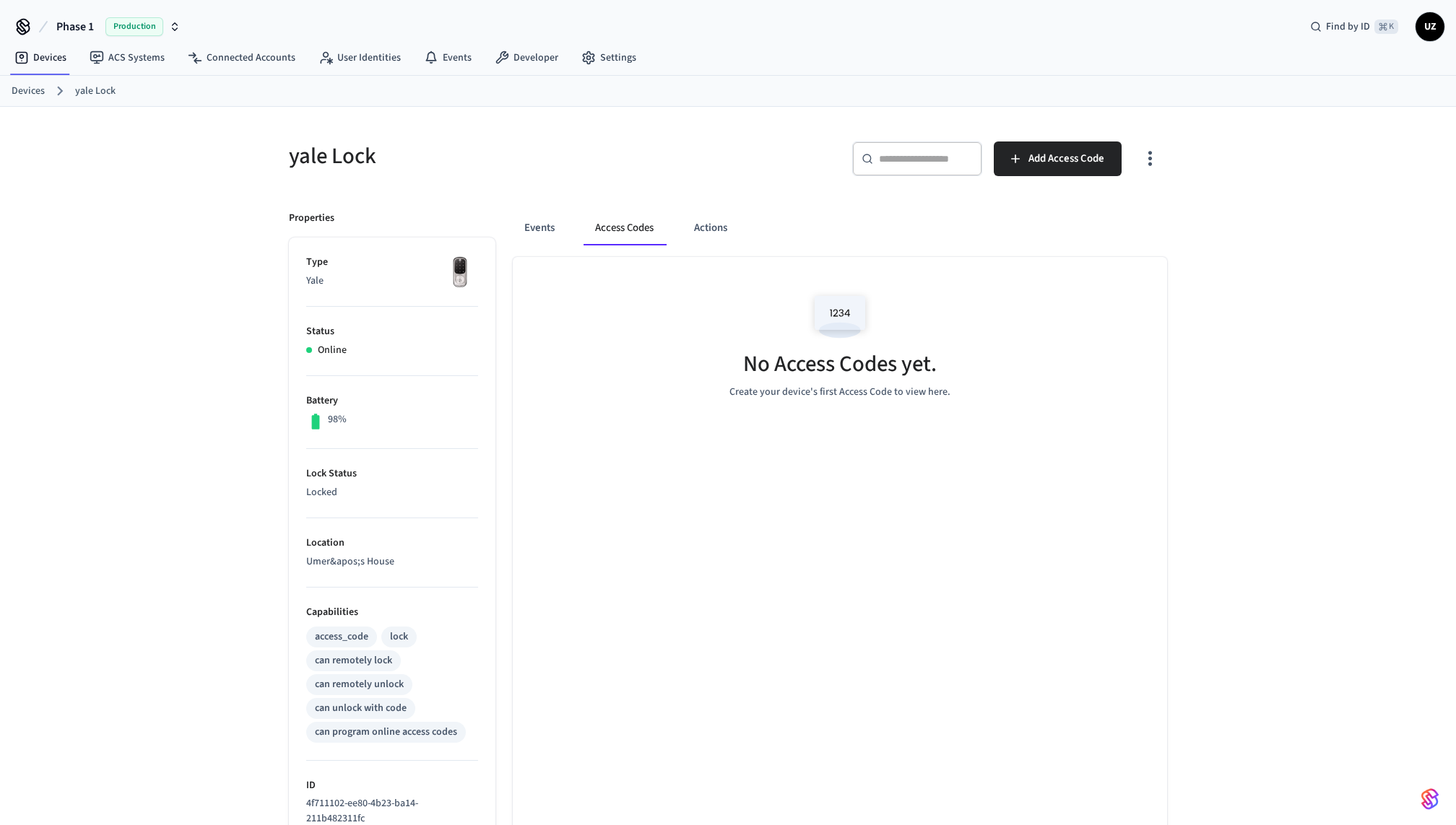
click at [596, 218] on button "Access Codes" at bounding box center [624, 228] width 81 height 35
click at [552, 228] on button "Events" at bounding box center [539, 228] width 54 height 35
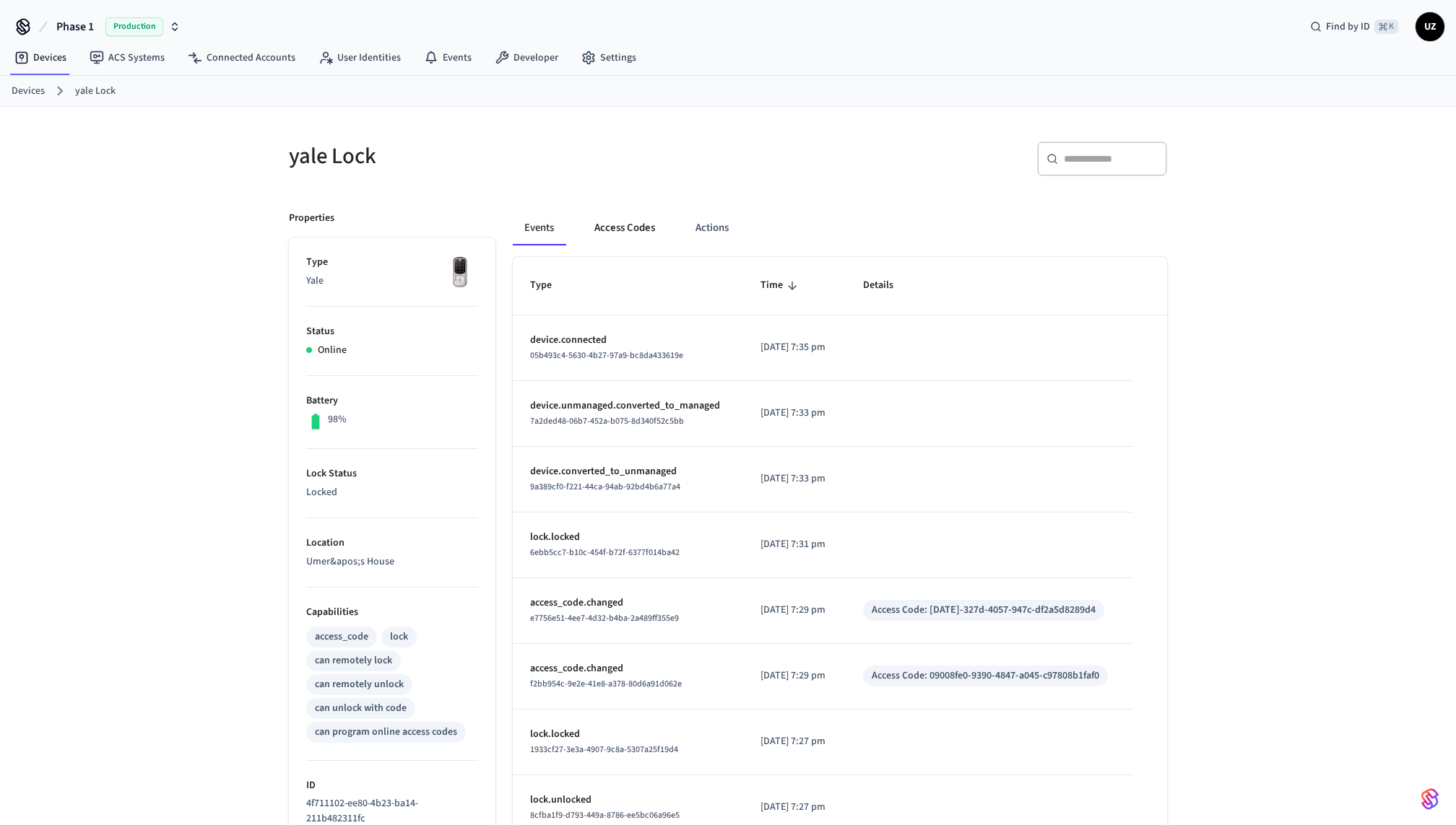
click at [638, 240] on button "Access Codes" at bounding box center [625, 228] width 84 height 35
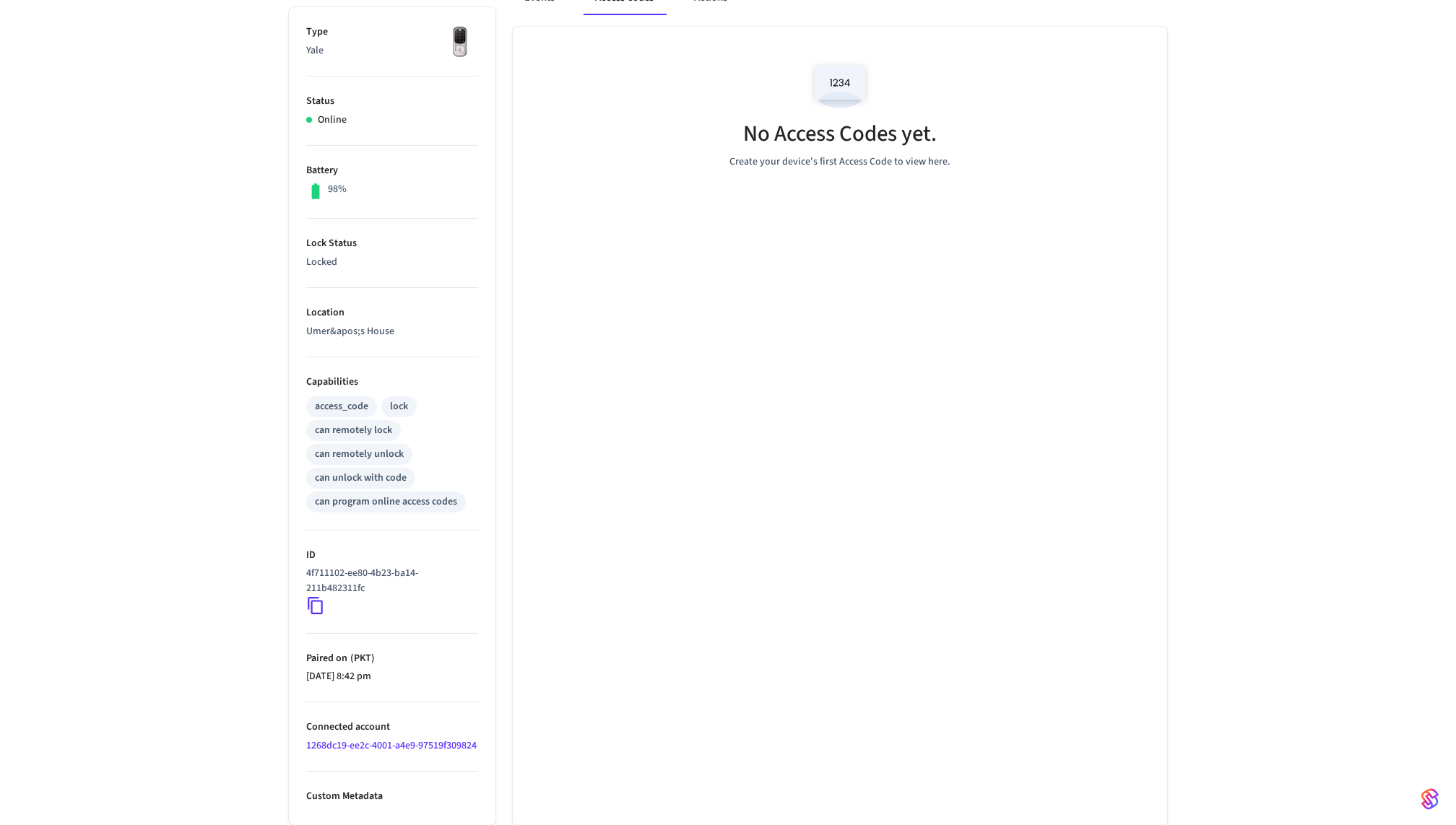
scroll to position [243, 0]
click at [724, 424] on div "No Access Codes yet. Create your device's first Access Code to view here." at bounding box center [839, 426] width 654 height 798
click at [712, 418] on div "No Access Codes yet. Create your device's first Access Code to view here." at bounding box center [839, 426] width 654 height 798
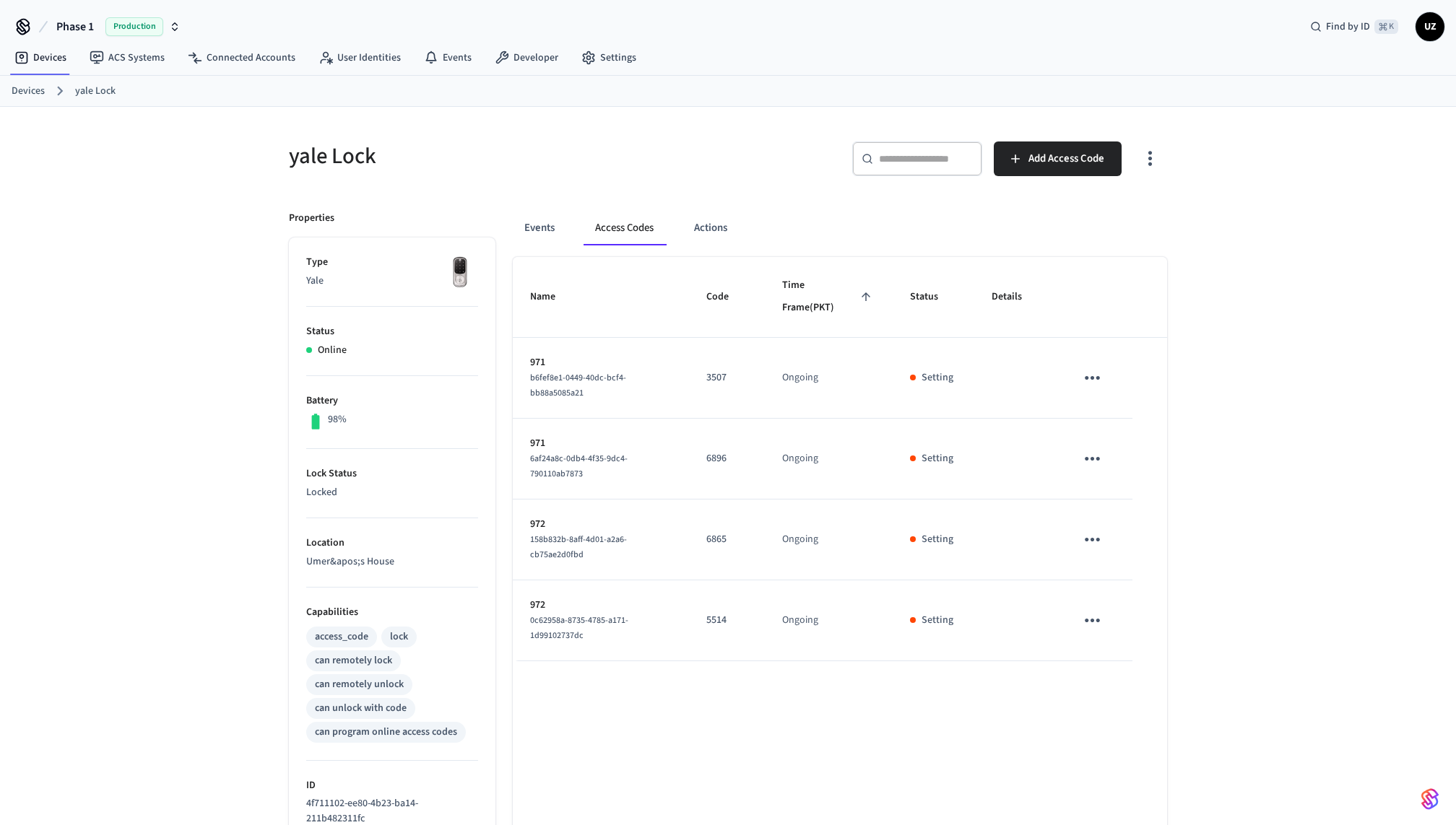
click at [764, 165] on div "​ ​ Add Access Code" at bounding box center [952, 164] width 430 height 46
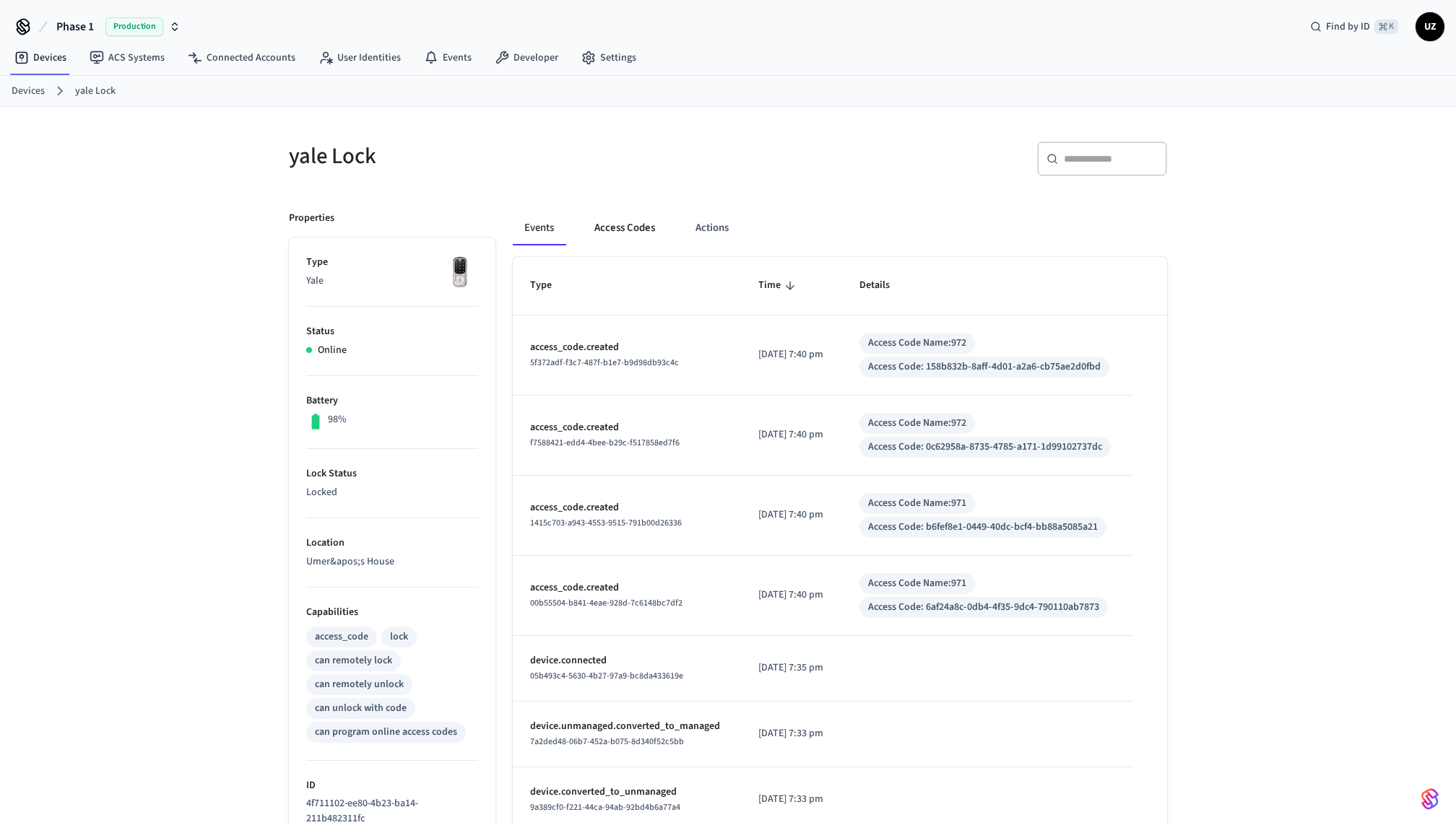
click at [626, 226] on button "Access Codes" at bounding box center [625, 228] width 84 height 35
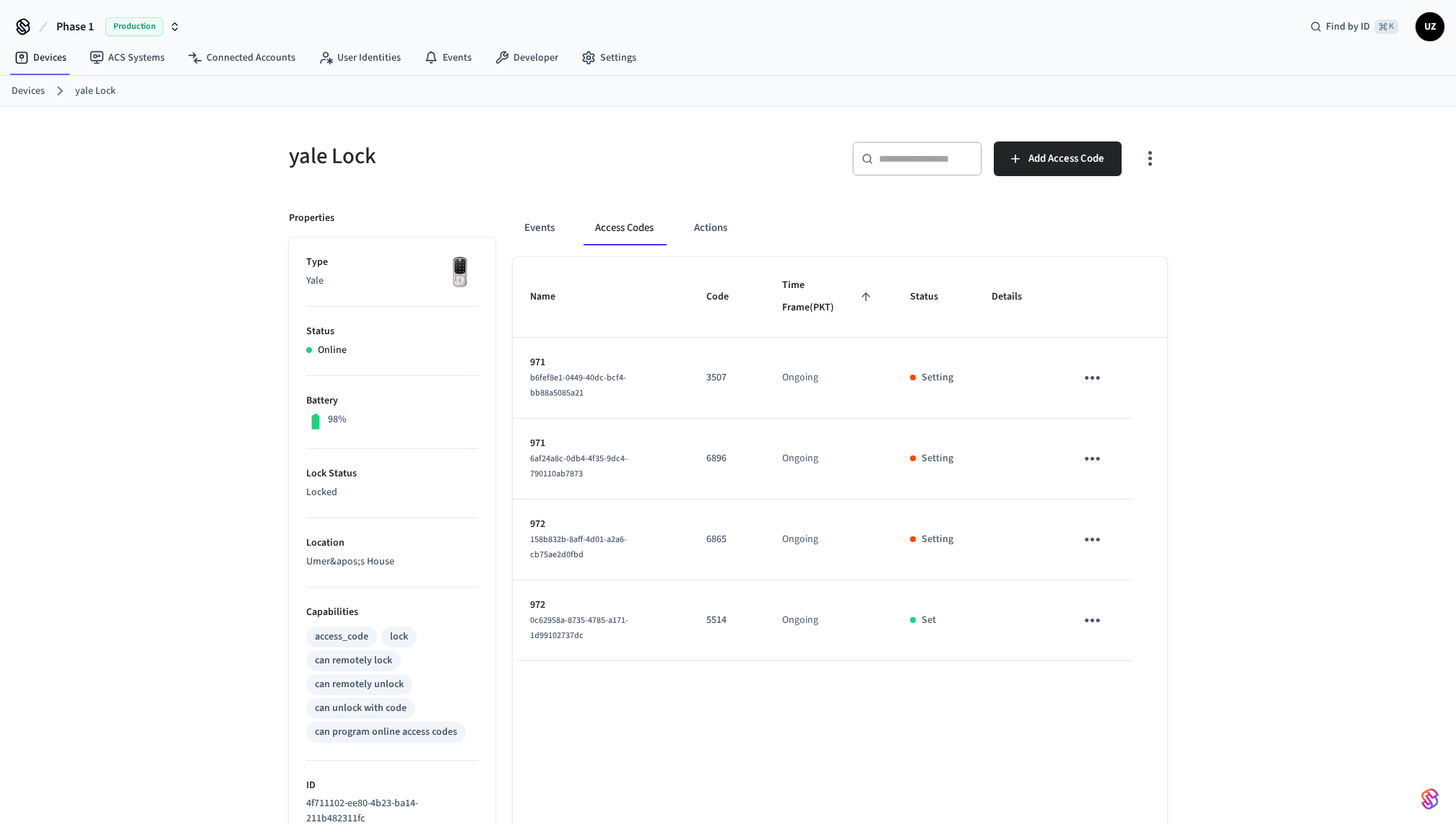
click at [743, 168] on div "​ ​ Add Access Code" at bounding box center [952, 164] width 430 height 46
click at [764, 146] on div "​ ​ Add Access Code" at bounding box center [952, 164] width 430 height 46
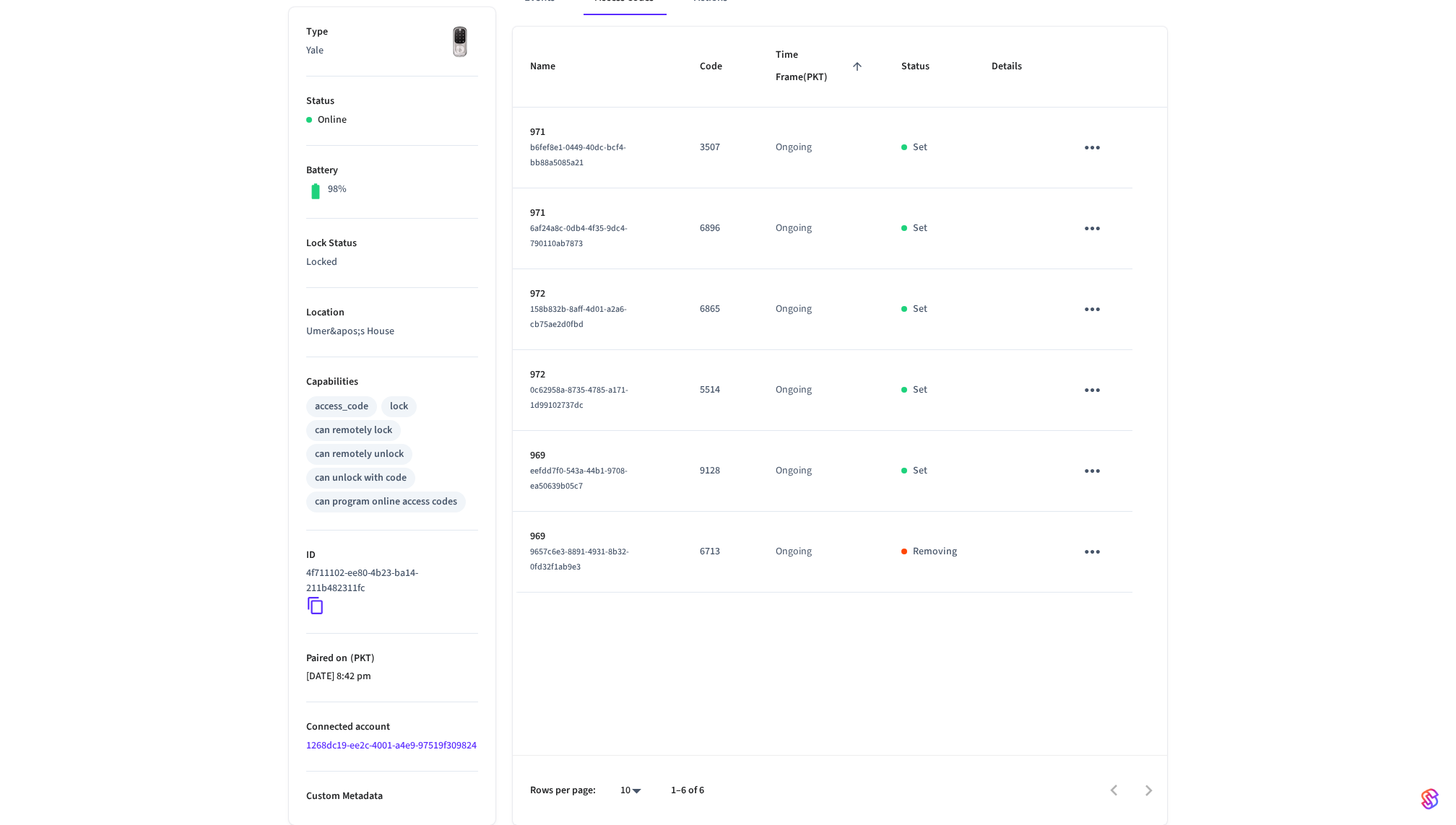
click at [709, 544] on p "6713" at bounding box center [721, 552] width 41 height 16
click at [539, 530] on p "969" at bounding box center [598, 537] width 135 height 16
copy p "969"
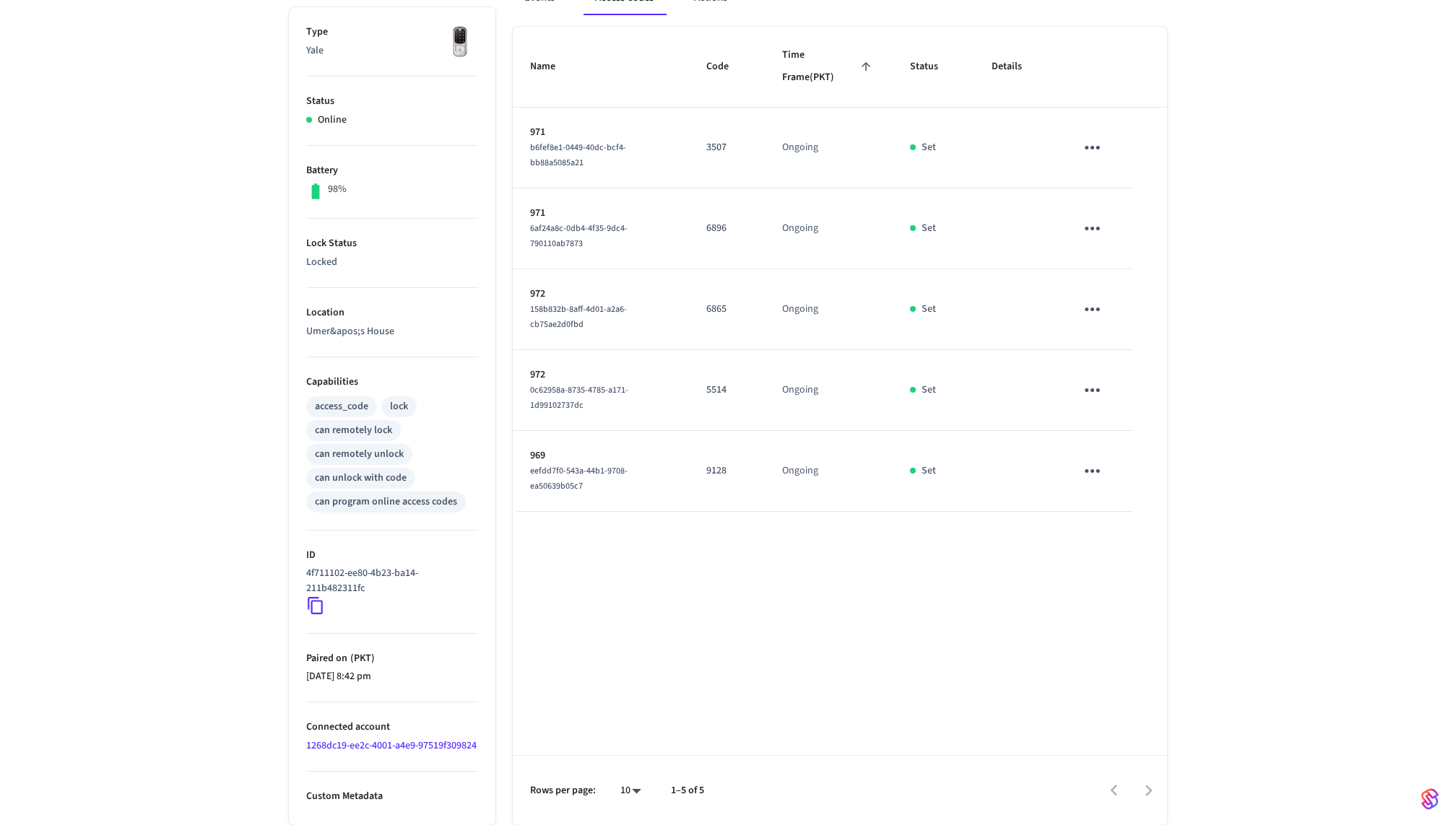
click at [773, 572] on div "Name Code Time Frame (PKT) Status Details 971 b6fef8e1-0449-40dc-bcf4-bb88a5085…" at bounding box center [839, 426] width 654 height 798
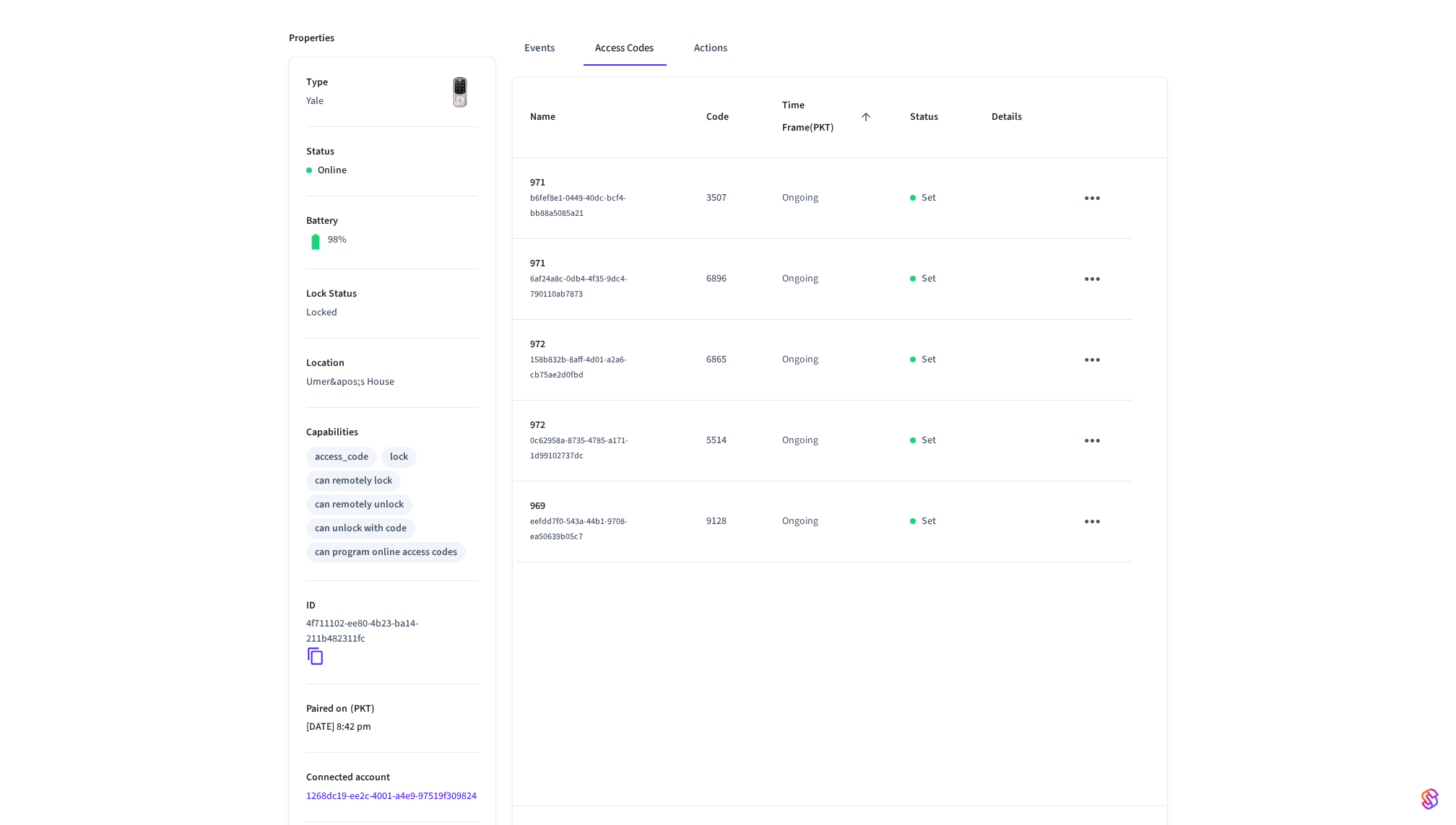
scroll to position [0, 0]
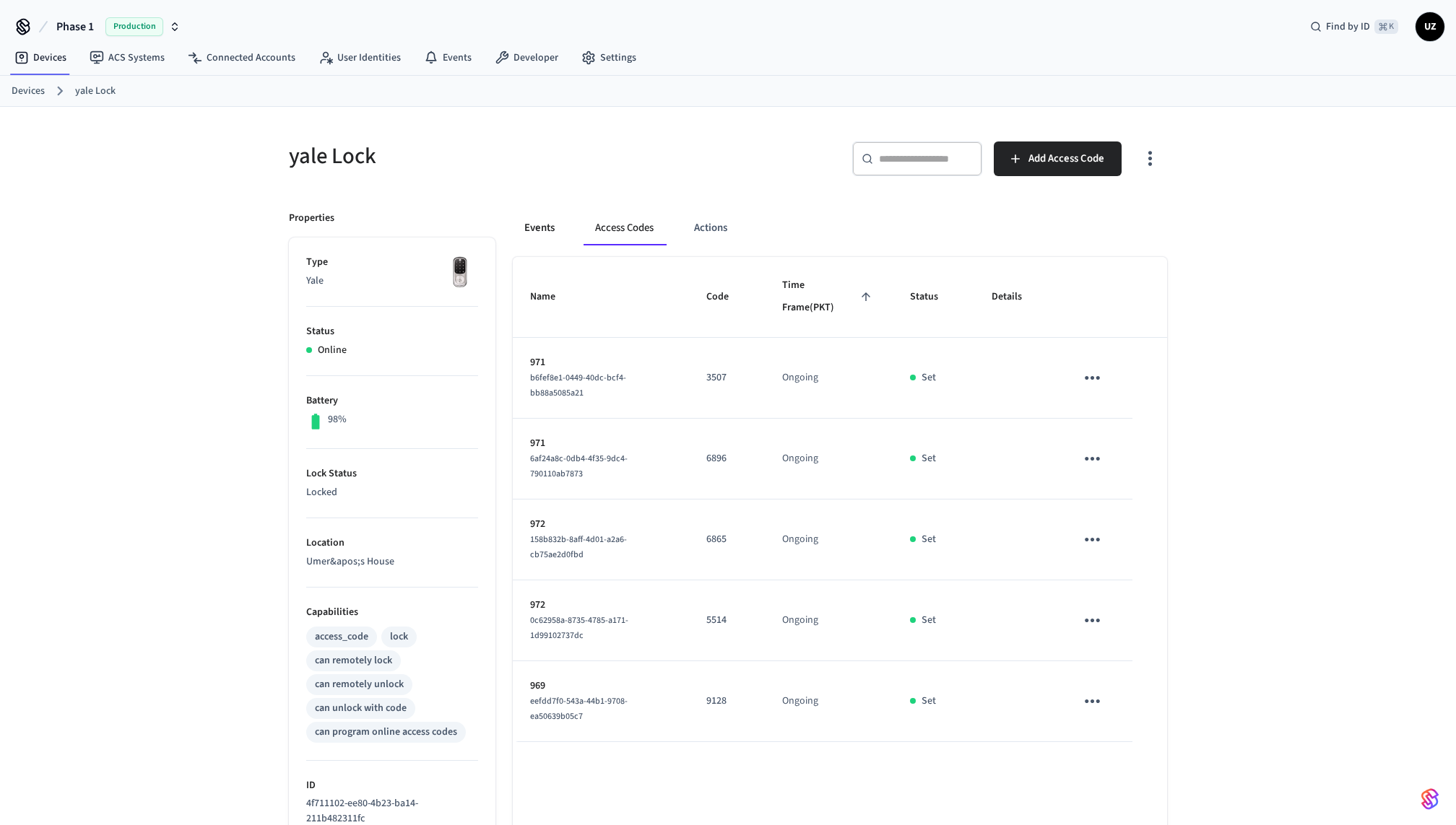
click at [551, 226] on button "Events" at bounding box center [539, 228] width 54 height 35
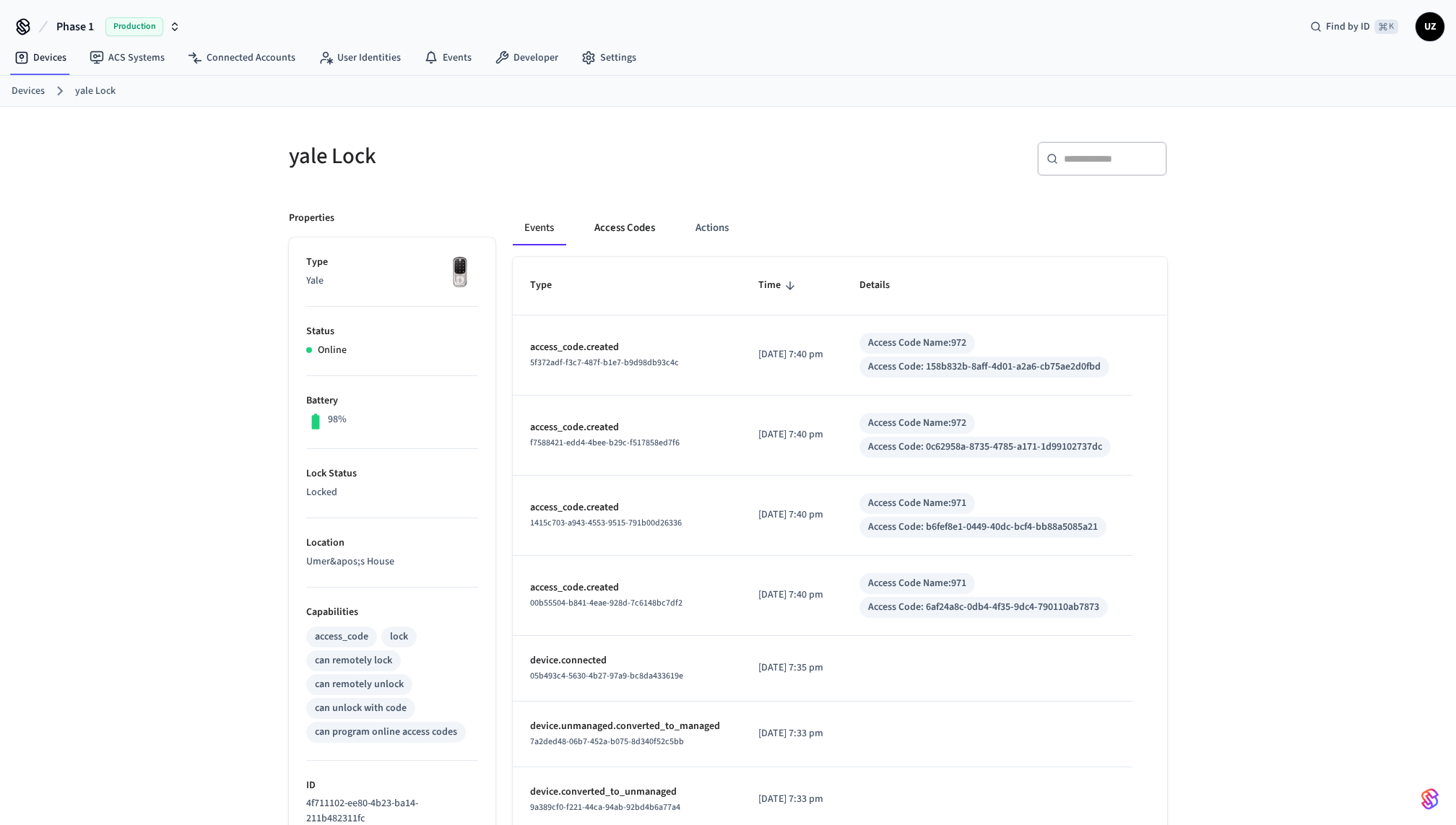
click at [619, 232] on button "Access Codes" at bounding box center [625, 228] width 84 height 35
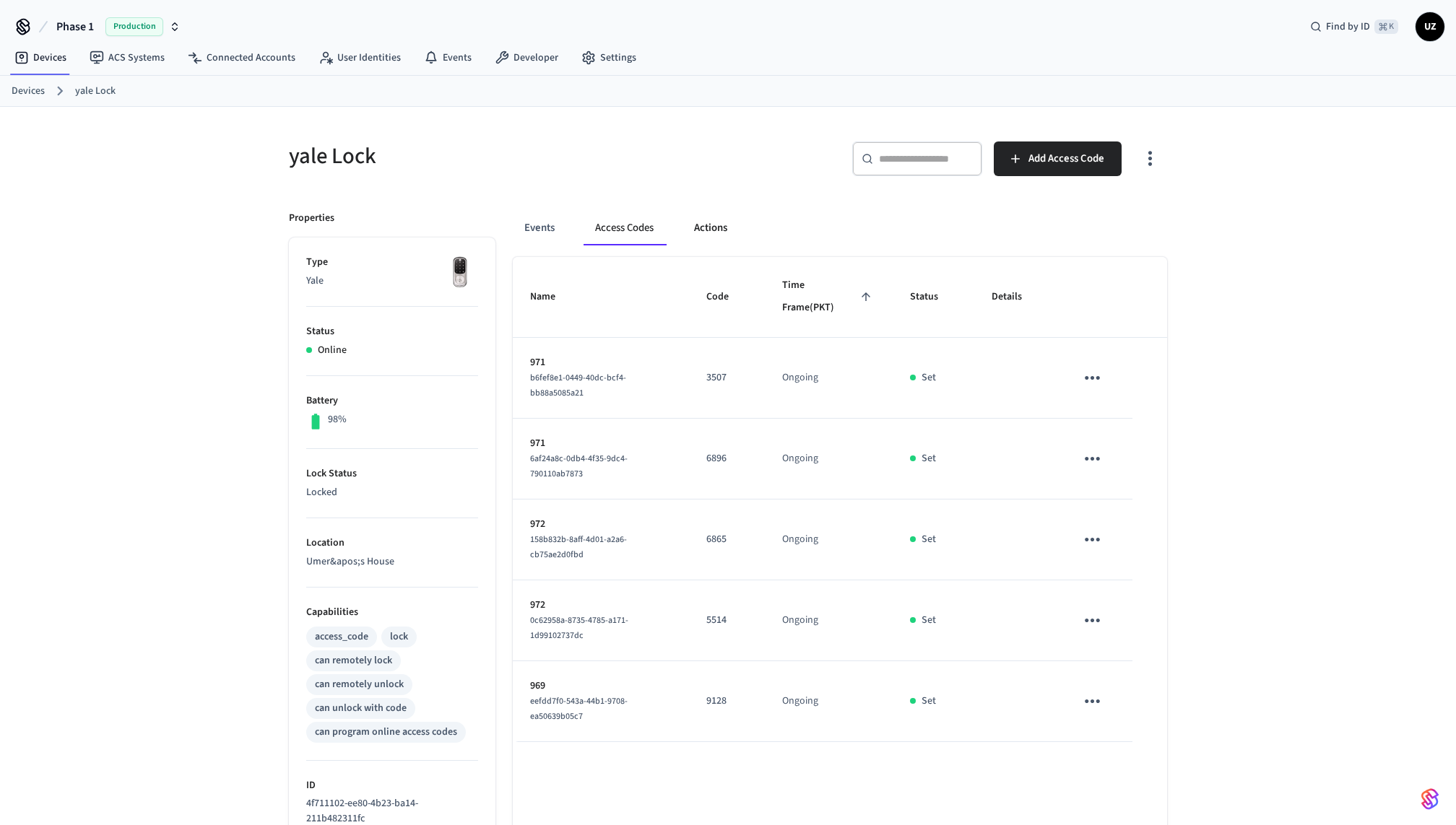
click at [697, 226] on button "Actions" at bounding box center [710, 228] width 56 height 35
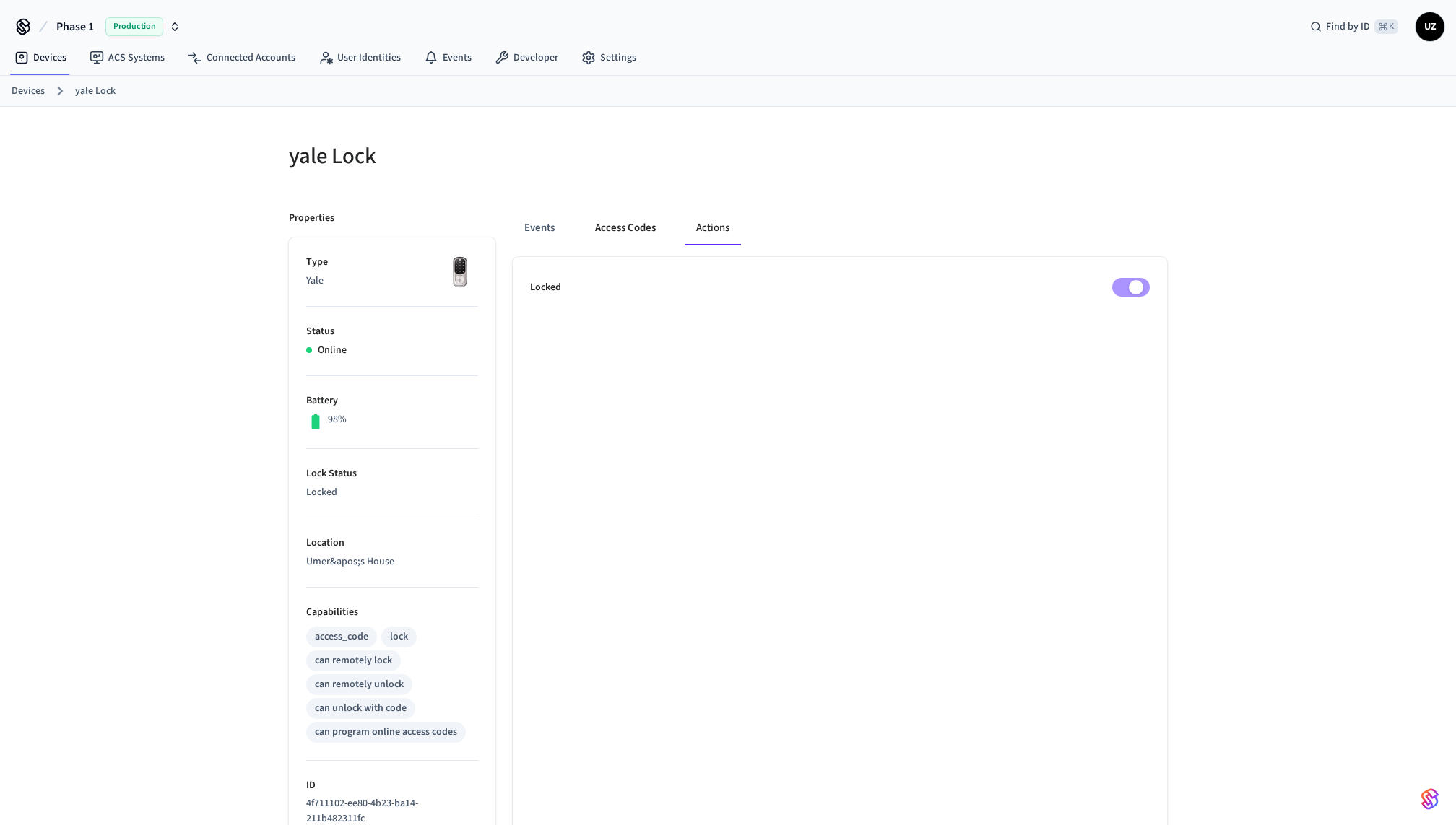
click at [628, 232] on button "Access Codes" at bounding box center [625, 228] width 84 height 35
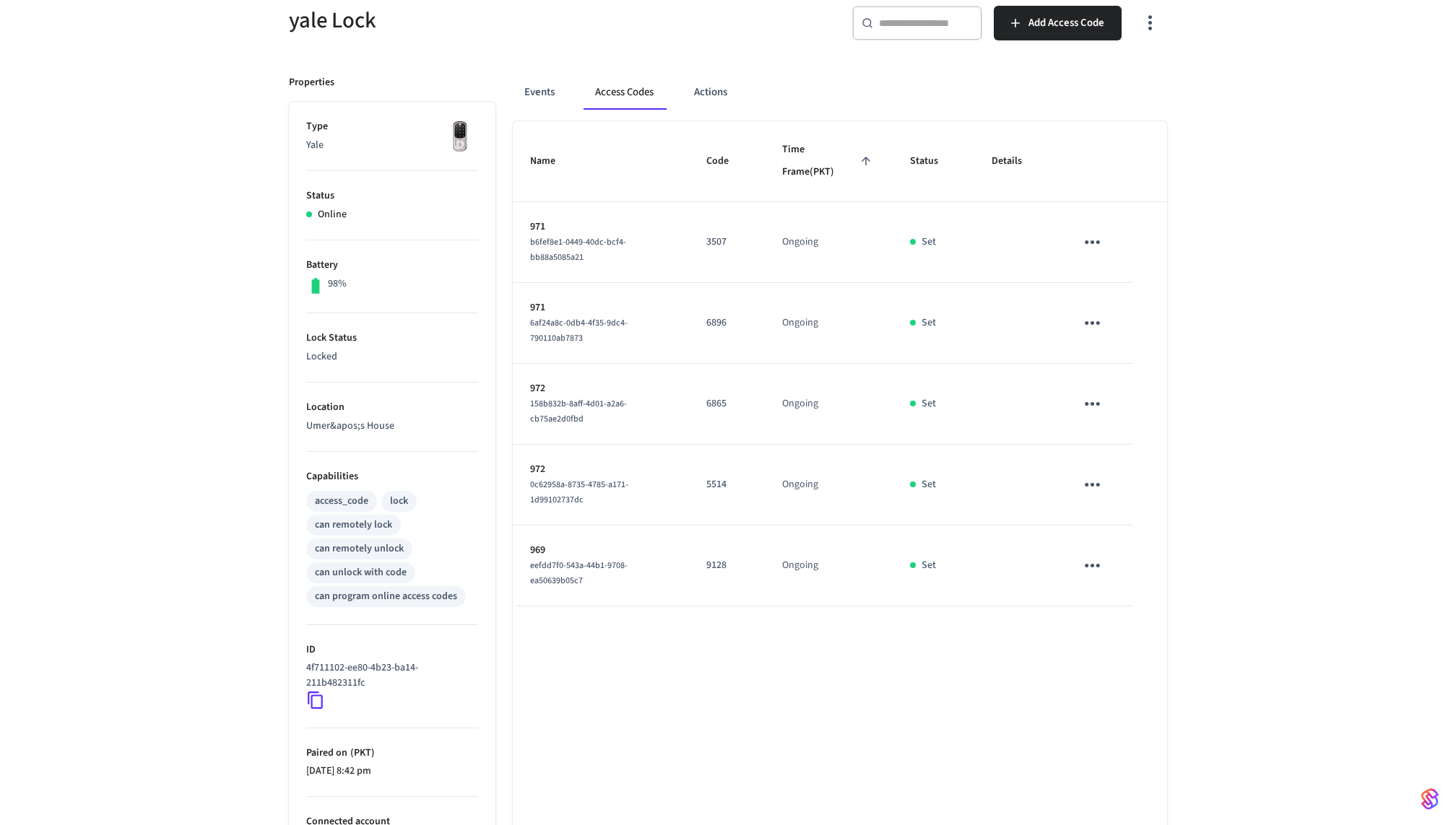
scroll to position [143, 0]
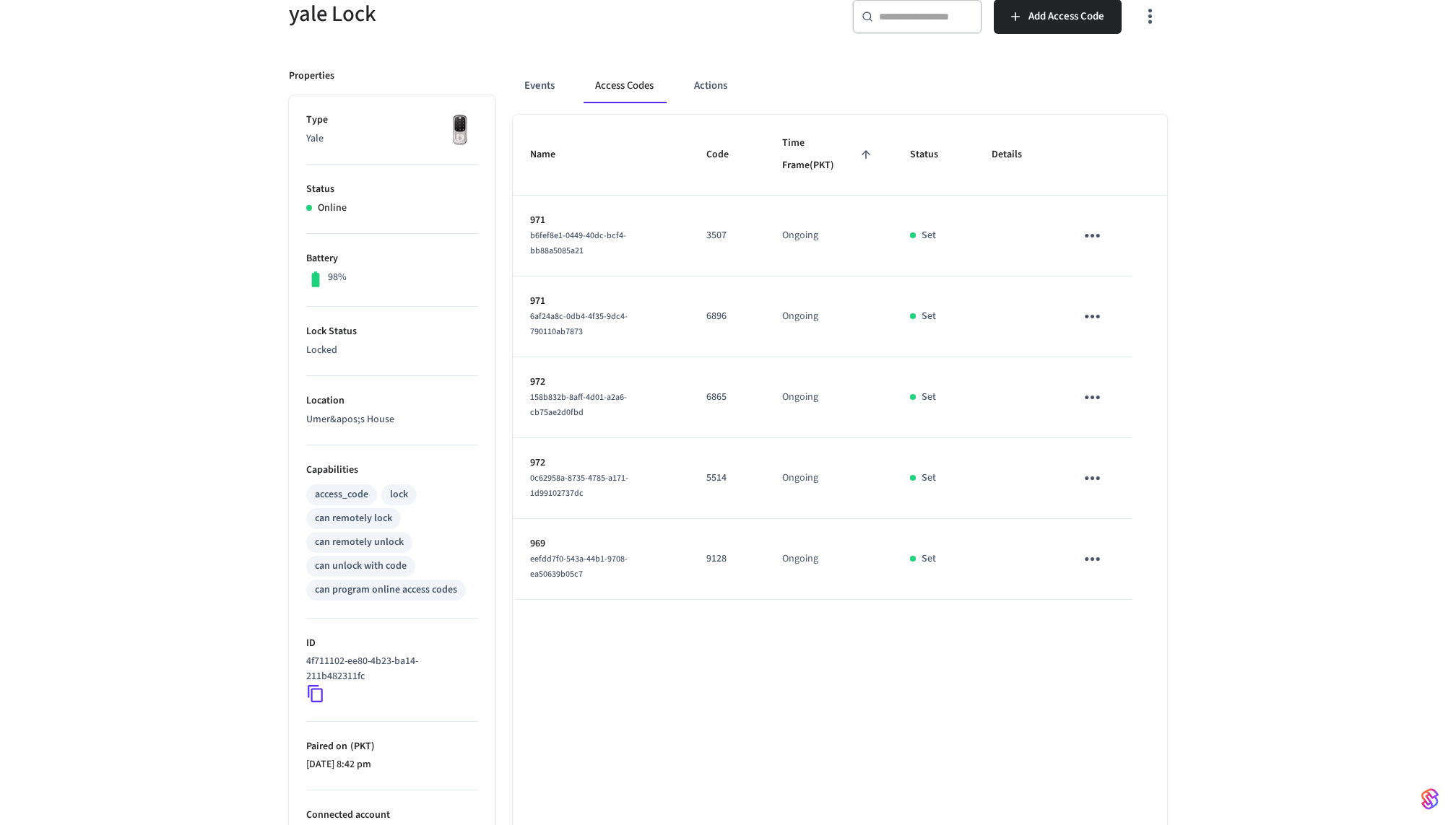
click at [1203, 357] on div "yale Lock ​ ​ Add Access Code Properties Type Yale Status Online Battery 98% Lo…" at bounding box center [728, 439] width 1456 height 949
drag, startPoint x: 748, startPoint y: 359, endPoint x: 750, endPoint y: 466, distance: 107.0
click at [750, 466] on tbody "971 b6fef8e1-0449-40dc-bcf4-bb88a5085a21 3507 Ongoing Set 971 6af24a8c-0db4-4f3…" at bounding box center [839, 398] width 654 height 404
click at [750, 465] on td "5514" at bounding box center [727, 479] width 76 height 81
click at [737, 635] on div "Name Code Time Frame (PKT) Status Details 971 b6fef8e1-0449-40dc-bcf4-bb88a5085…" at bounding box center [839, 514] width 654 height 798
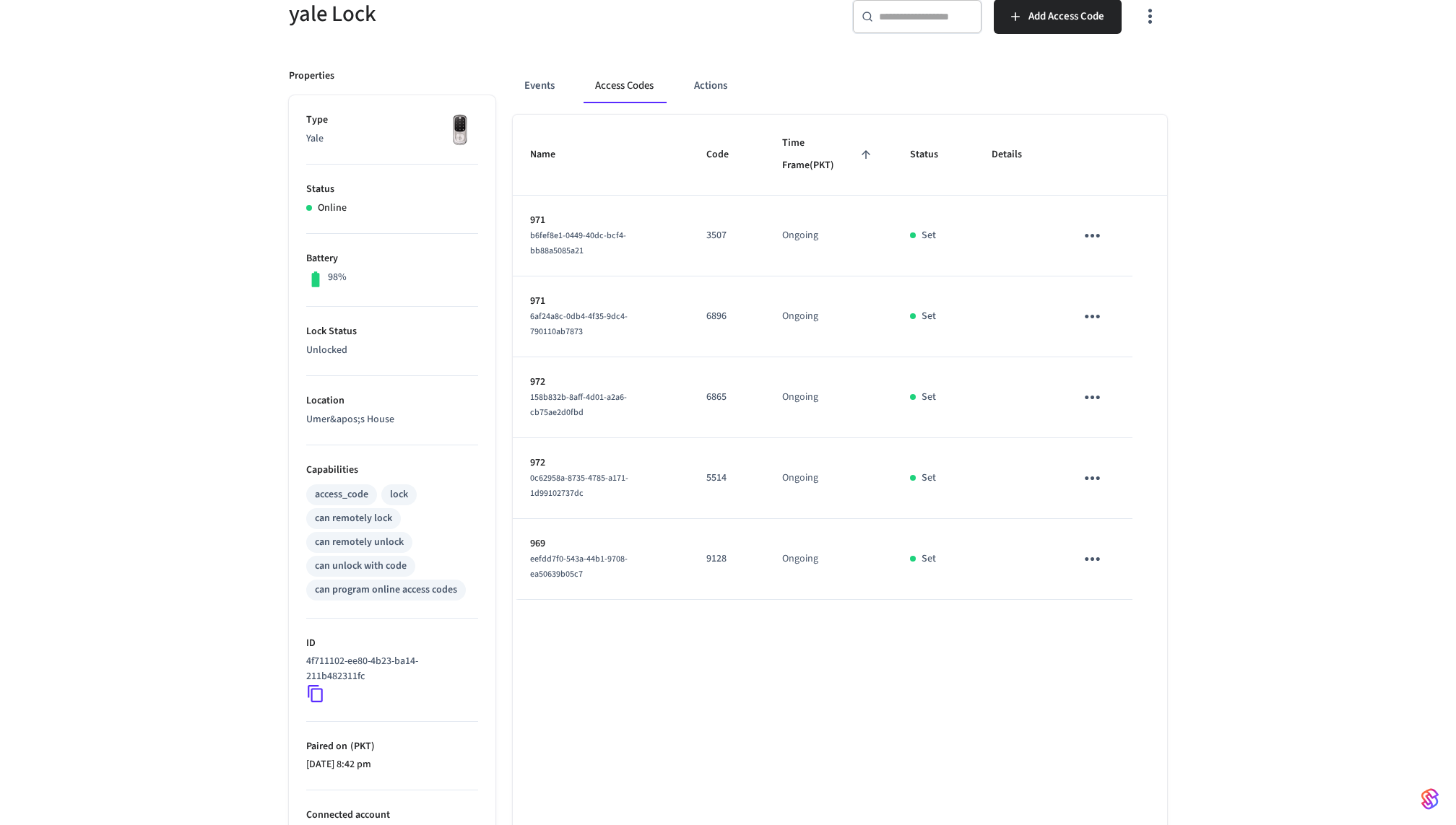
click at [724, 565] on td "9128" at bounding box center [727, 560] width 76 height 81
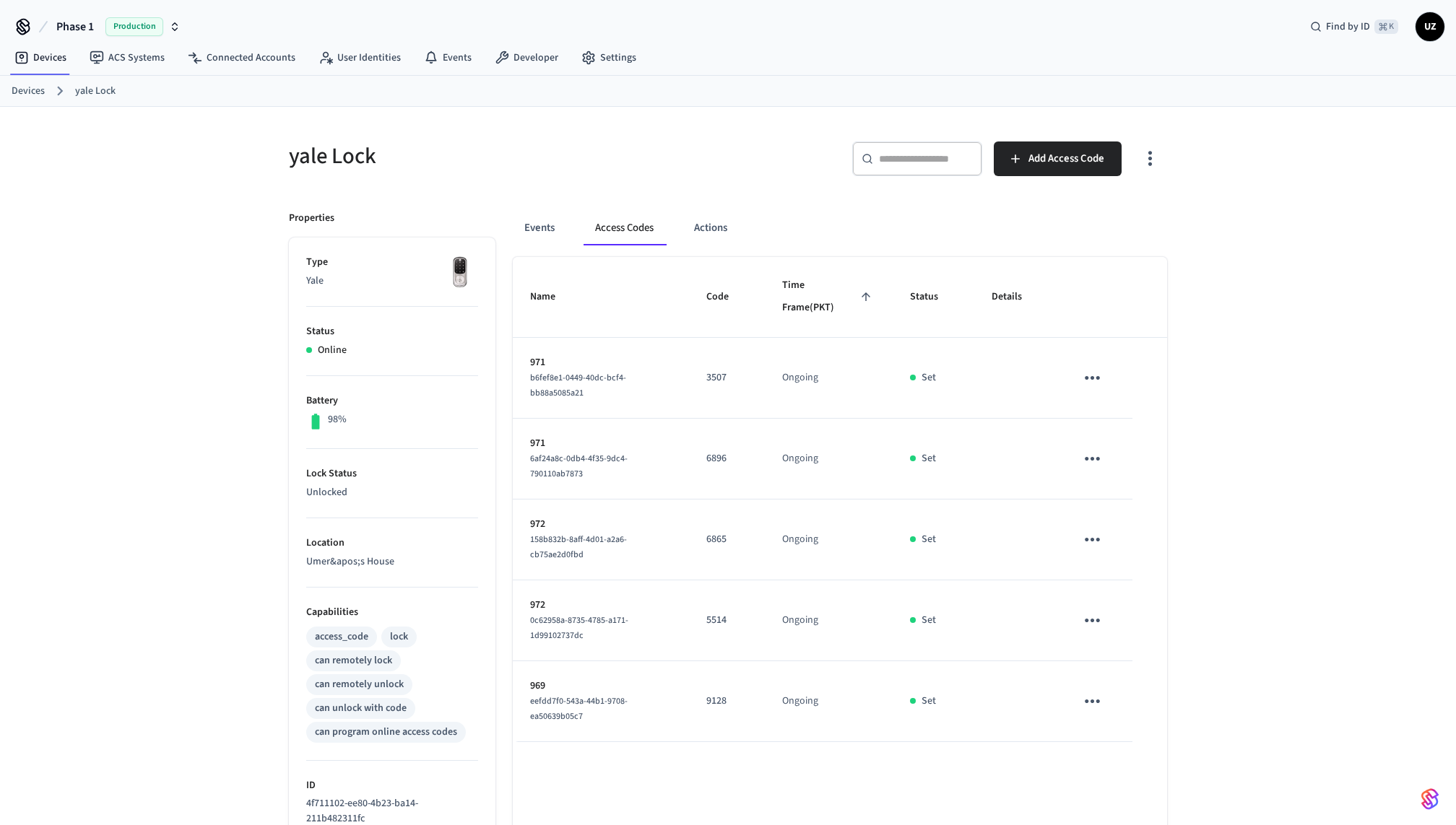
click at [1103, 701] on icon "sticky table" at bounding box center [1092, 701] width 22 height 22
click at [1112, 775] on icon at bounding box center [1109, 780] width 11 height 11
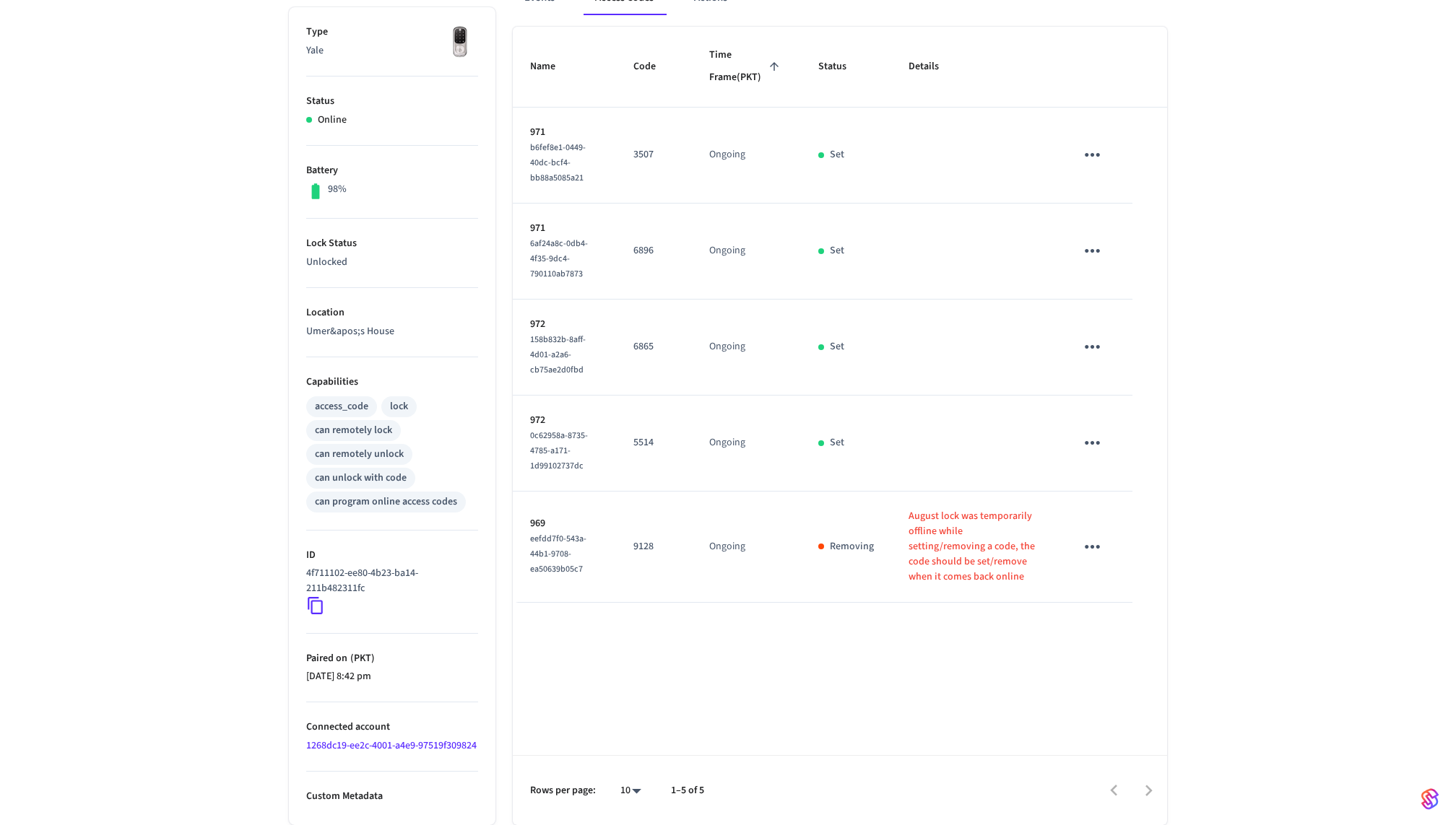
scroll to position [243, 0]
click at [1088, 558] on icon "sticky table" at bounding box center [1092, 547] width 22 height 22
click at [1117, 631] on li "Delete" at bounding box center [1127, 636] width 68 height 38
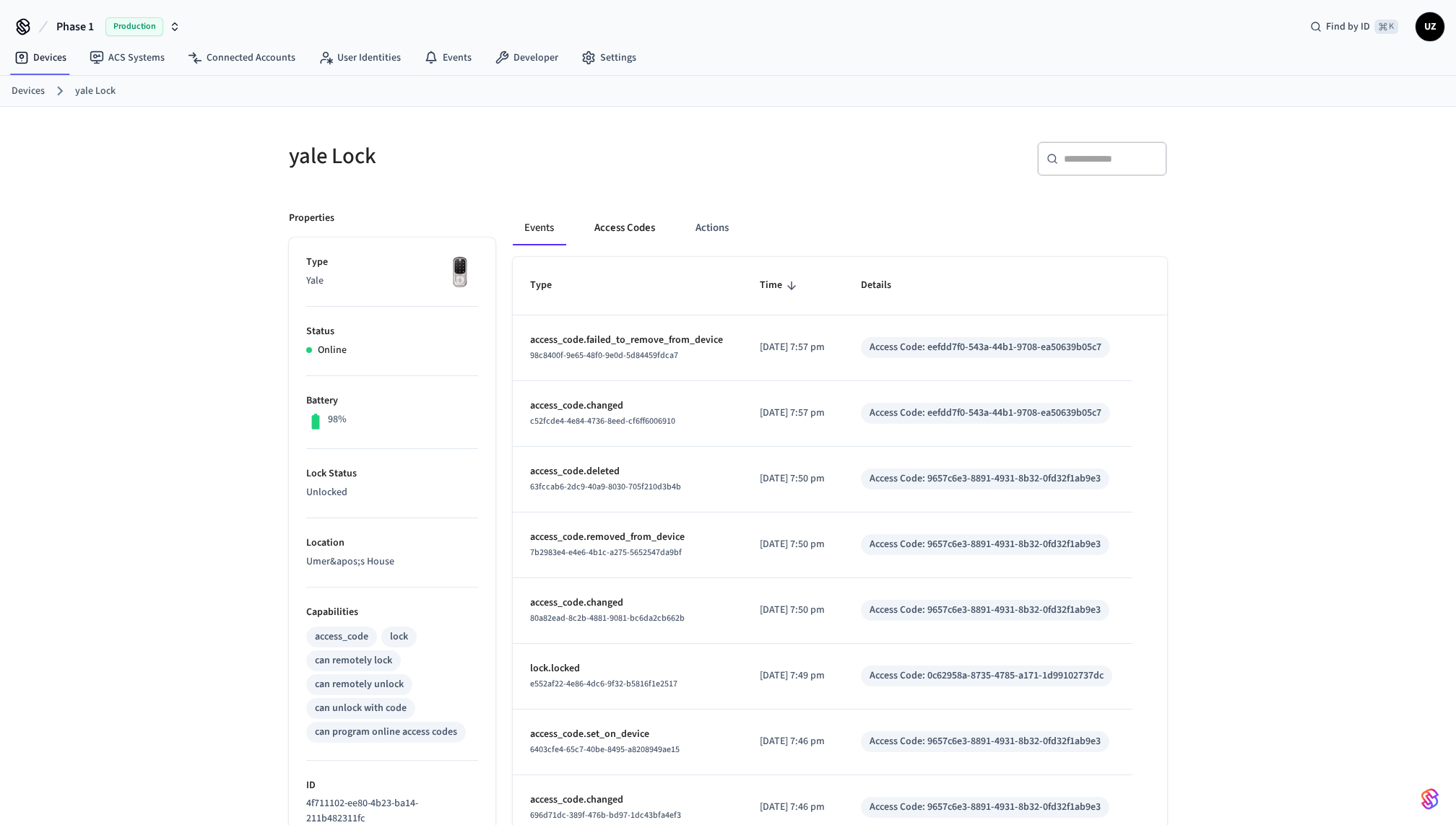
click at [624, 217] on button "Access Codes" at bounding box center [625, 228] width 84 height 35
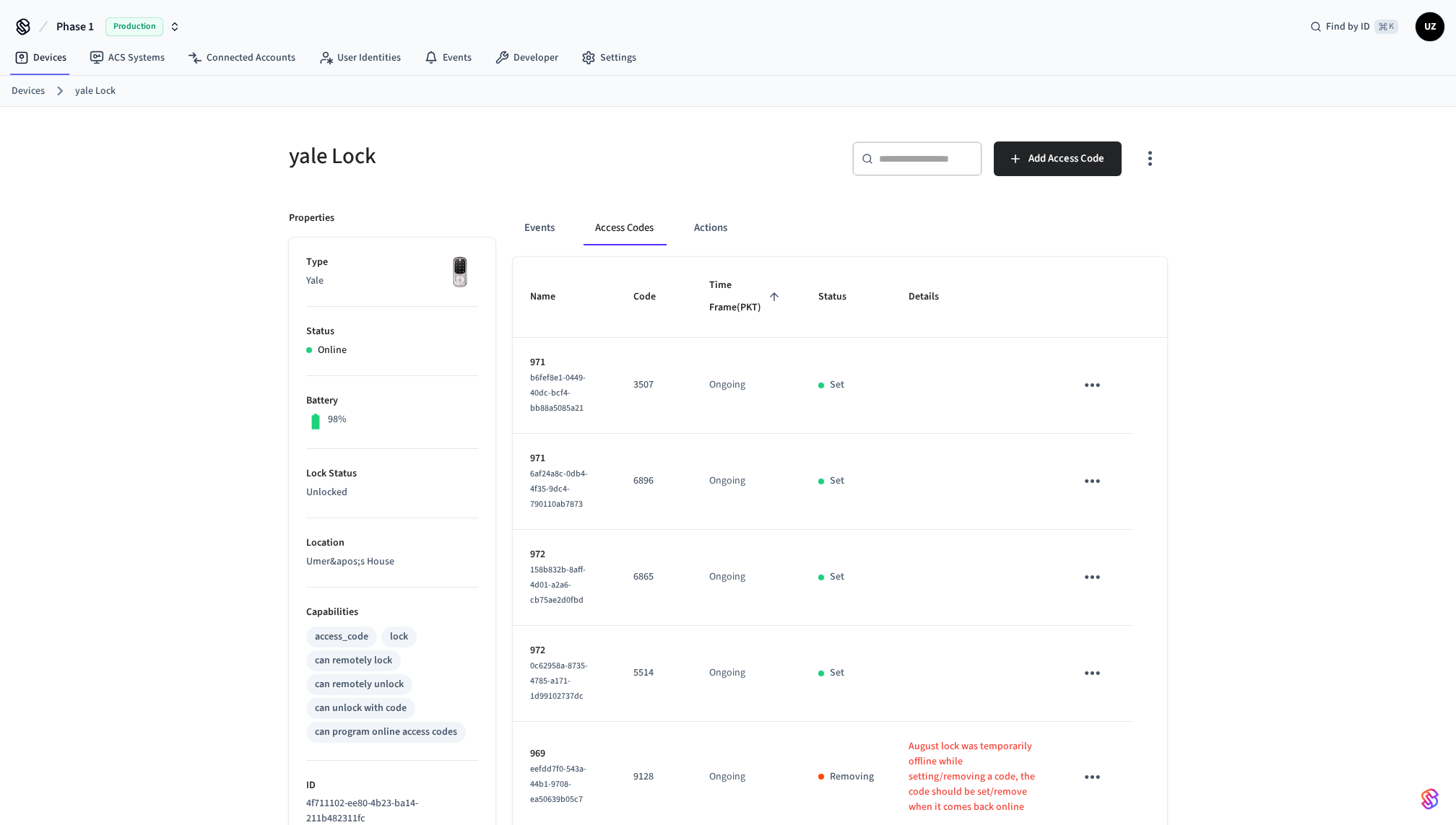
scroll to position [243, 0]
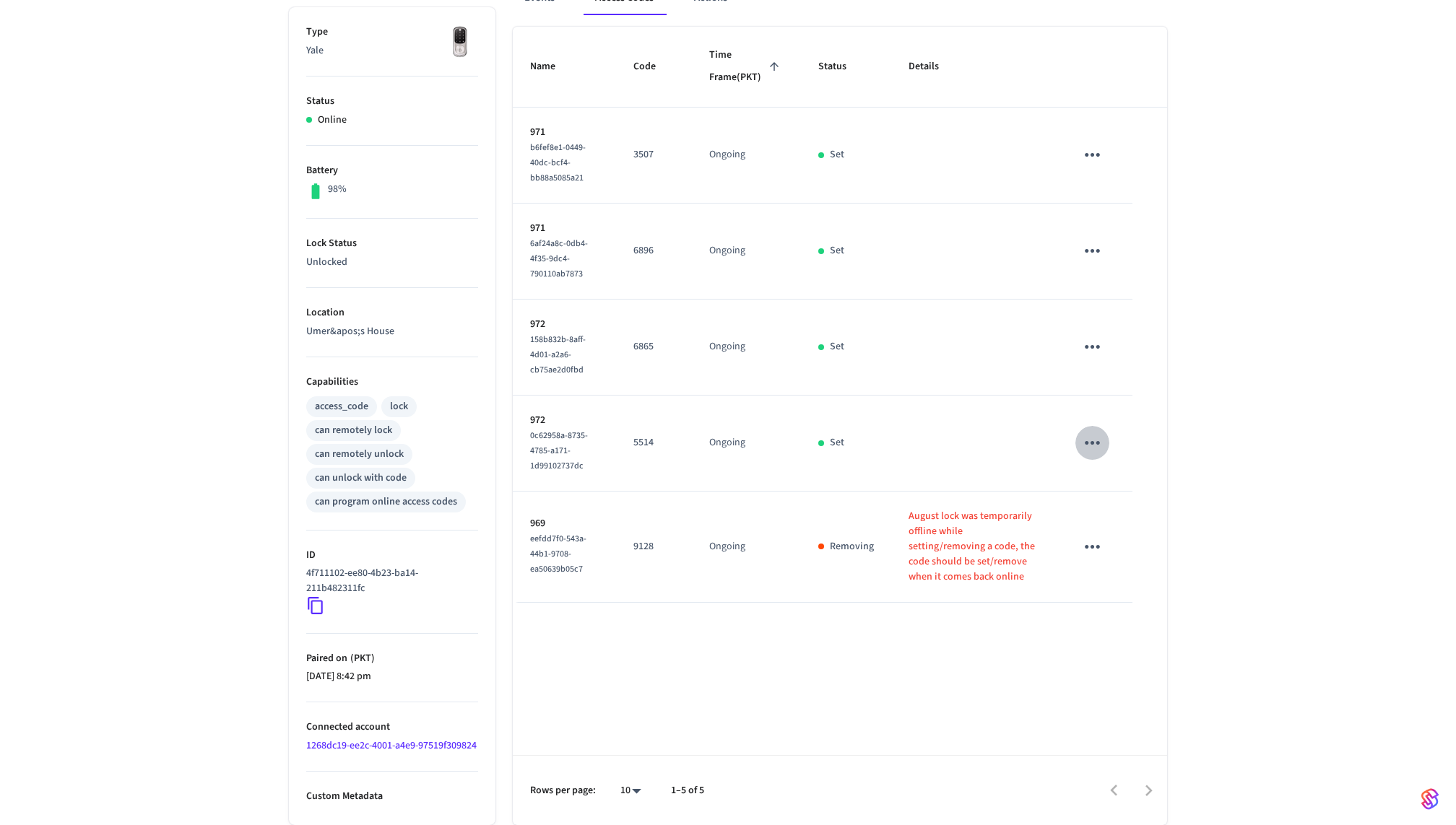
click at [1087, 445] on icon "sticky table" at bounding box center [1093, 443] width 16 height 3
click at [1099, 530] on li "Delete" at bounding box center [1130, 523] width 68 height 38
click at [1090, 257] on icon "sticky table" at bounding box center [1092, 251] width 22 height 22
click at [1105, 344] on icon at bounding box center [1109, 341] width 11 height 11
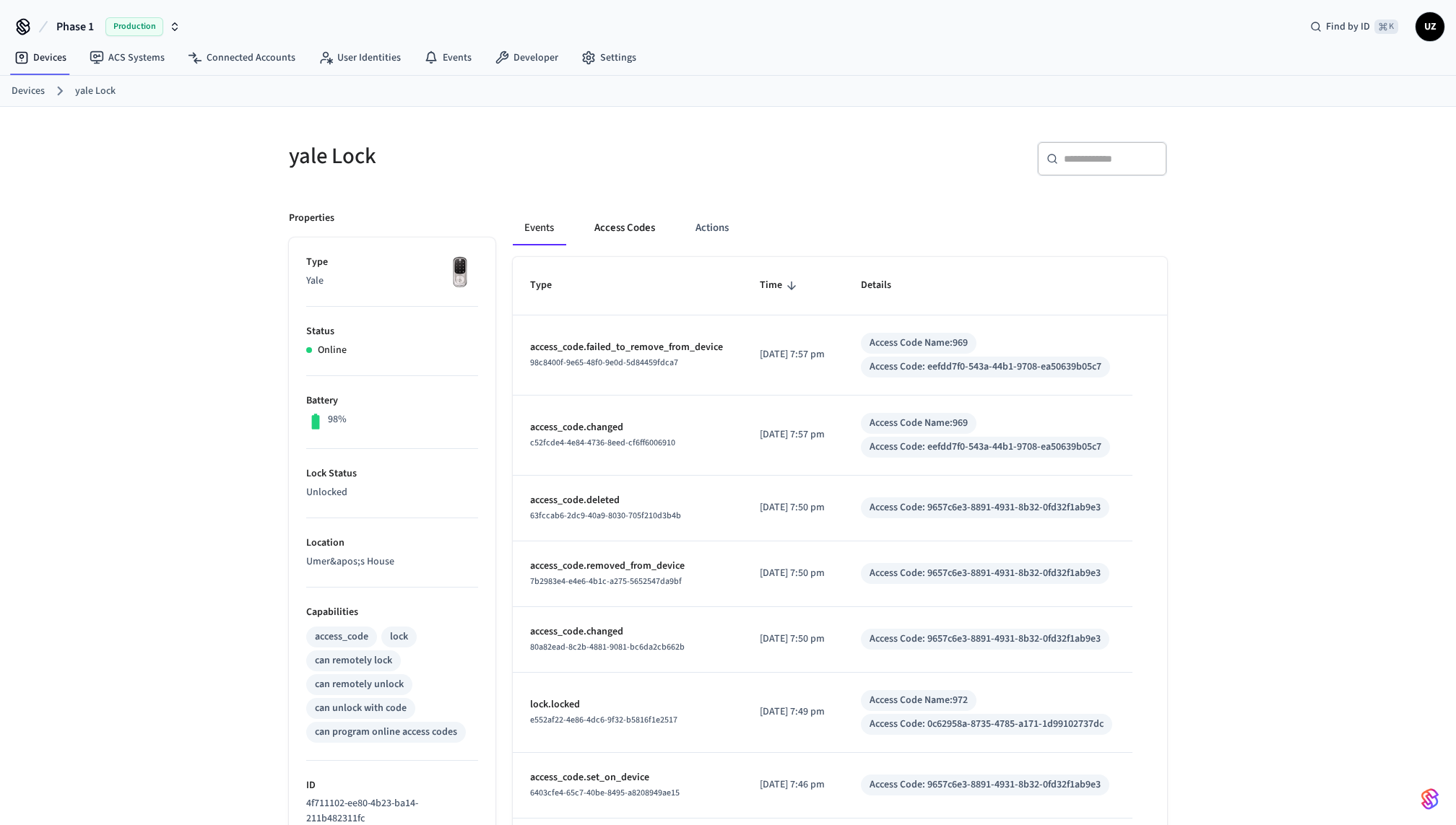
click at [620, 221] on button "Access Codes" at bounding box center [625, 228] width 84 height 35
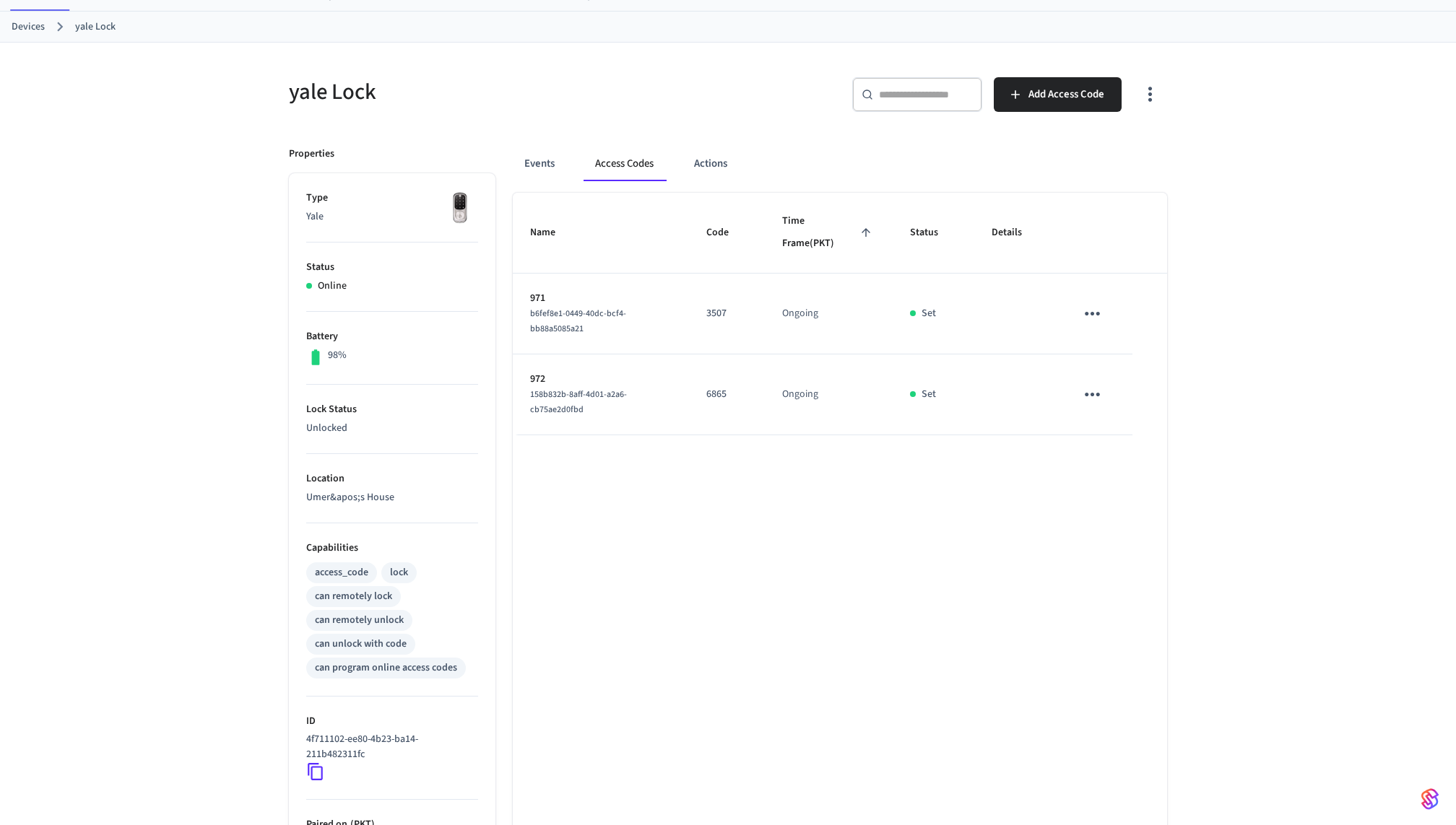
scroll to position [69, 0]
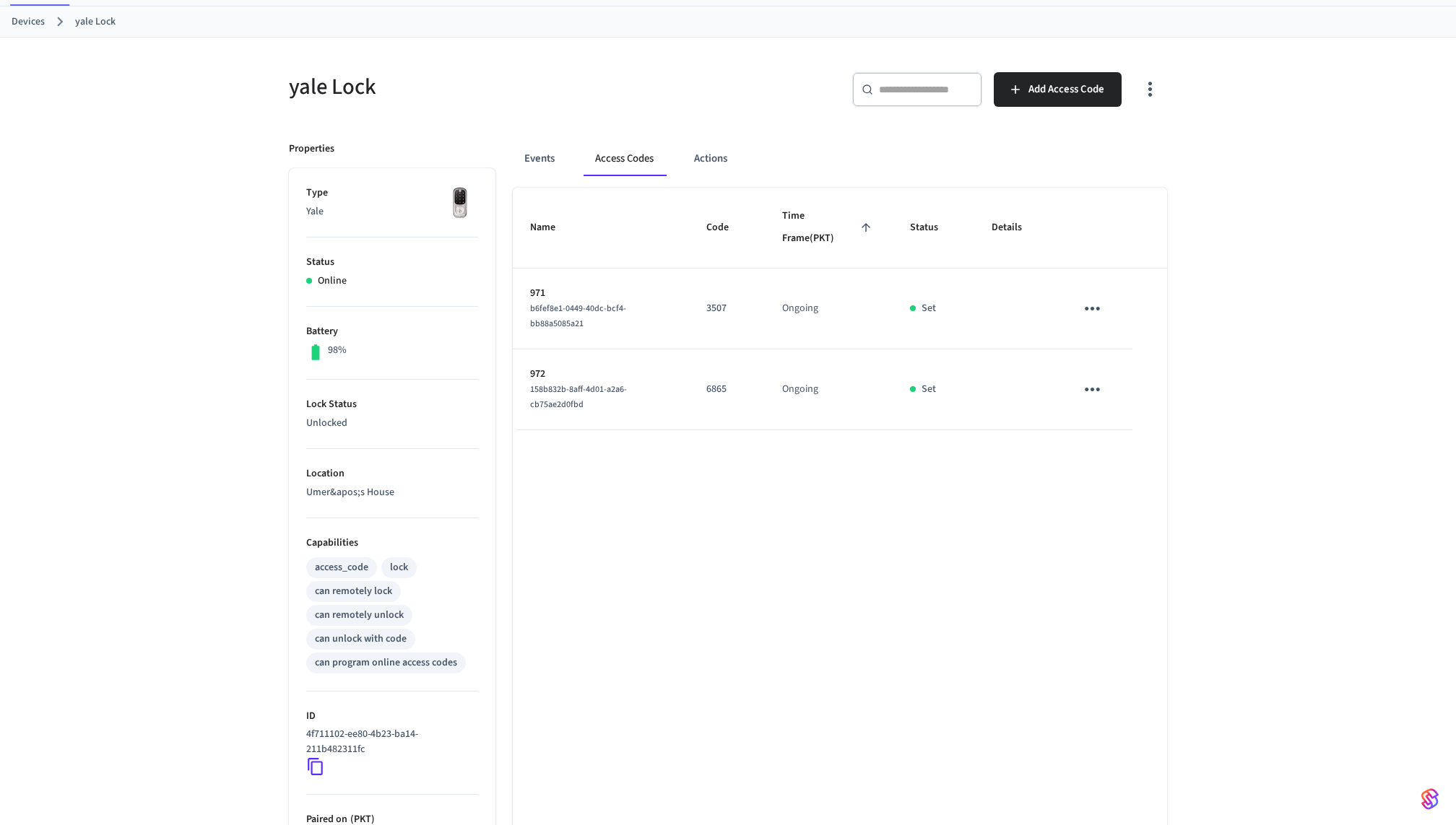
click at [769, 498] on div "Name Code Time Frame (PKT) Status Details 971 b6fef8e1-0449-40dc-bcf4-bb88a5085…" at bounding box center [839, 587] width 654 height 798
click at [759, 526] on div "Name Code Time Frame (PKT) Status Details 971 b6fef8e1-0449-40dc-bcf4-bb88a5085…" at bounding box center [839, 587] width 654 height 798
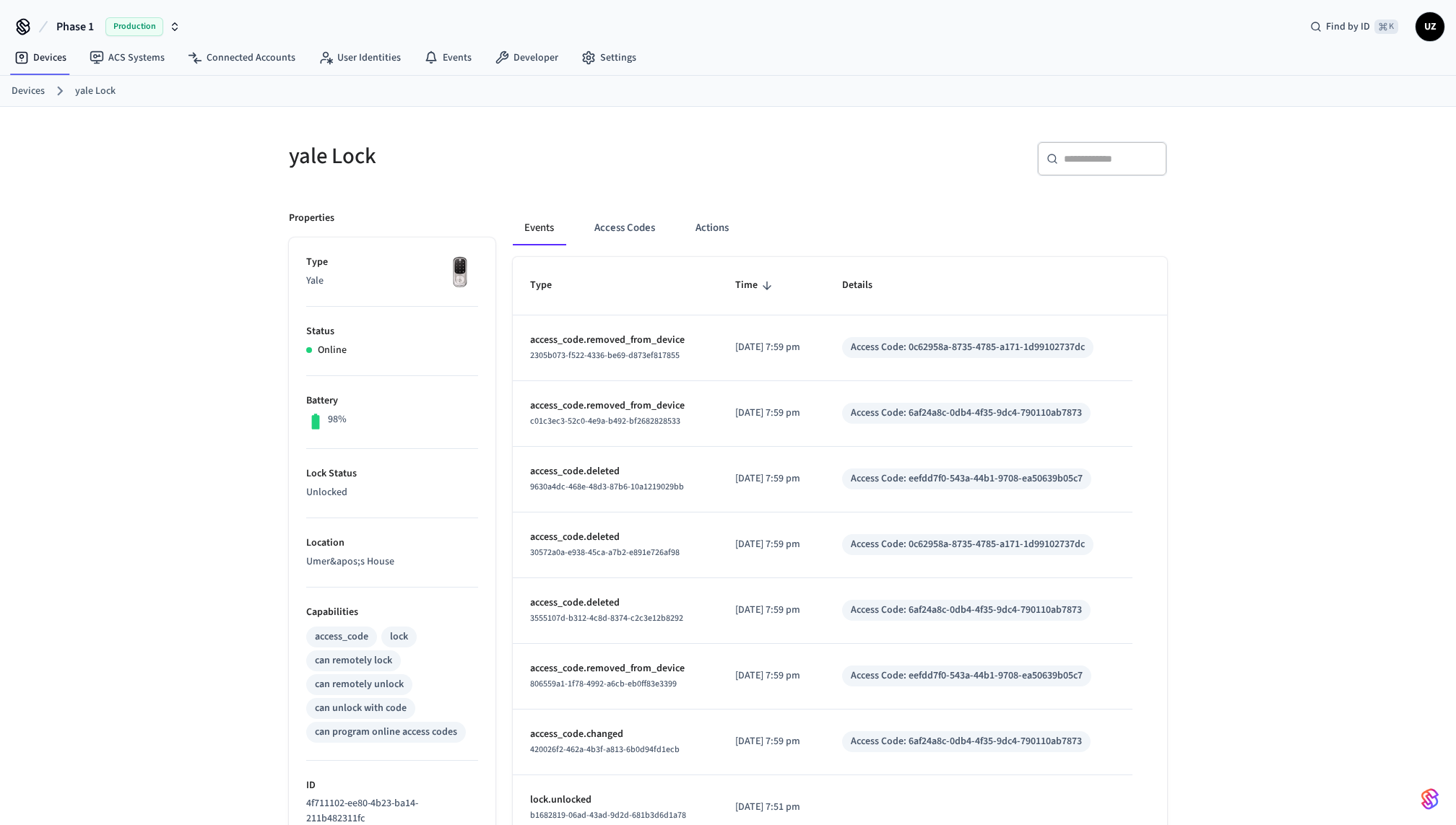
click at [596, 203] on div "Events Access Codes Actions Type Time Details access_code.removed_from_device 2…" at bounding box center [830, 625] width 671 height 862
click at [605, 239] on button "Access Codes" at bounding box center [625, 228] width 84 height 35
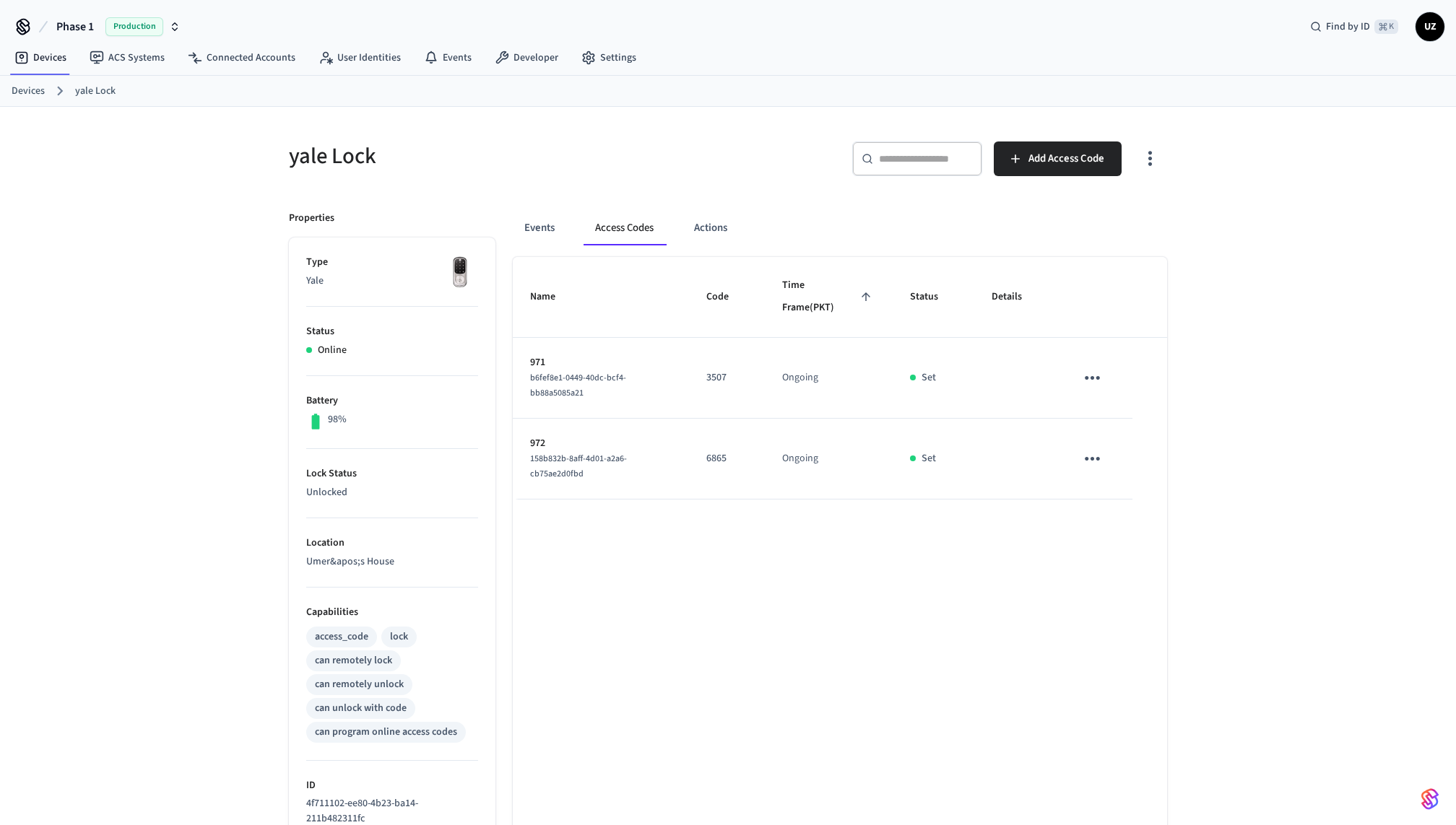
click at [733, 139] on div "​ ​ Add Access Code" at bounding box center [944, 156] width 448 height 64
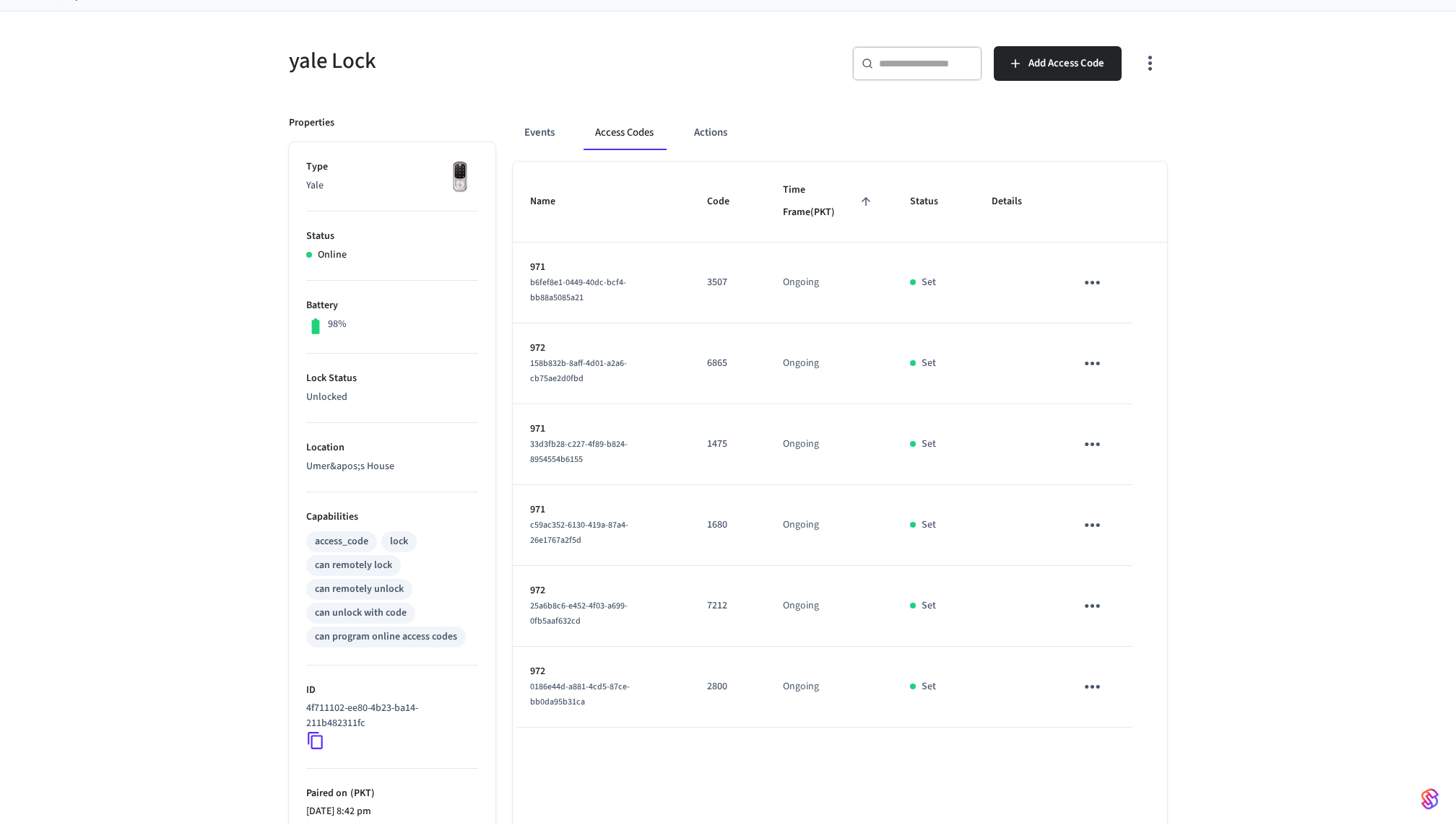
scroll to position [70, 0]
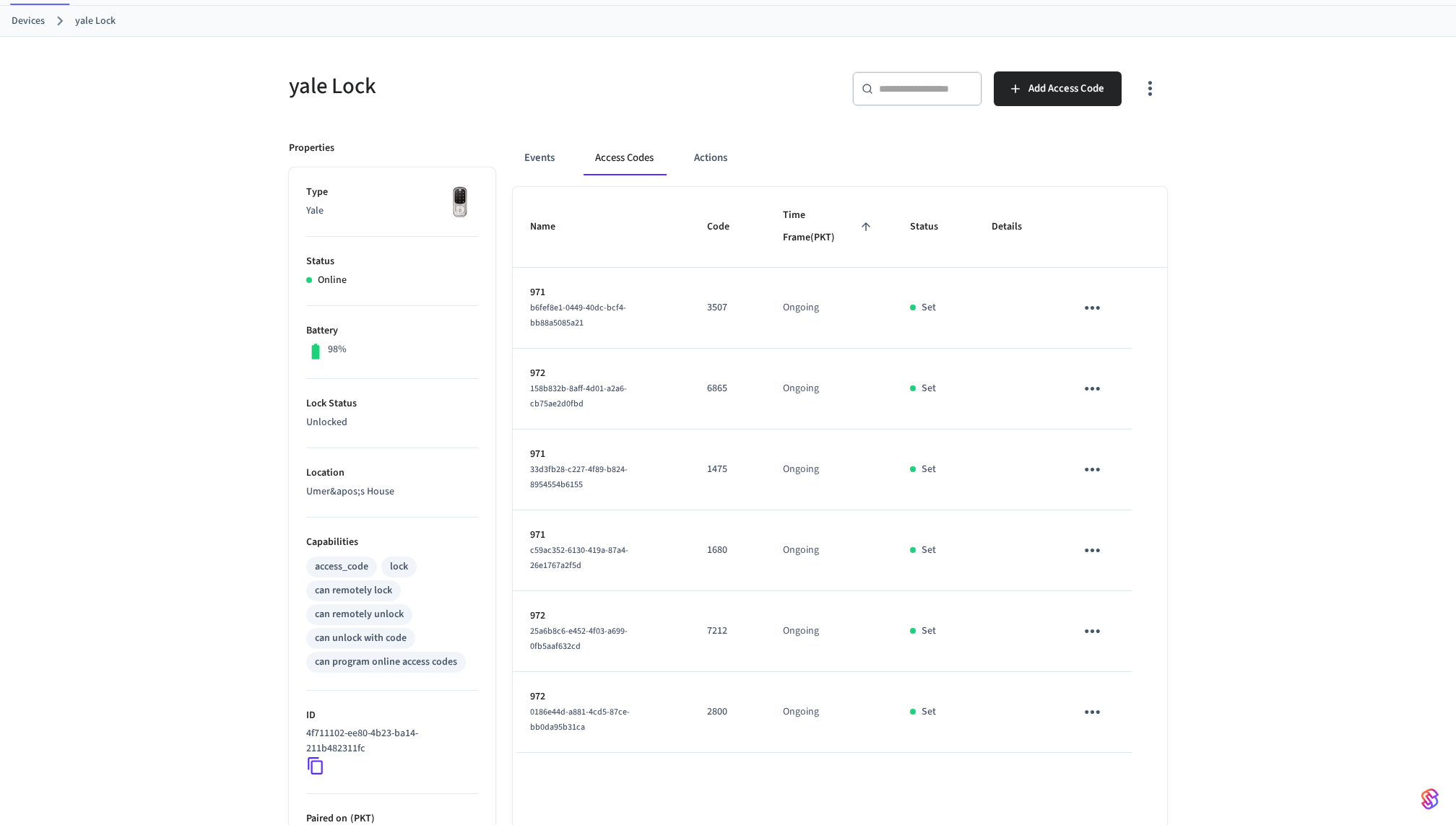
click at [591, 105] on div "yale Lock" at bounding box center [495, 86] width 448 height 64
click at [614, 98] on h5 "yale Lock" at bounding box center [504, 86] width 430 height 29
